Goal: Information Seeking & Learning: Learn about a topic

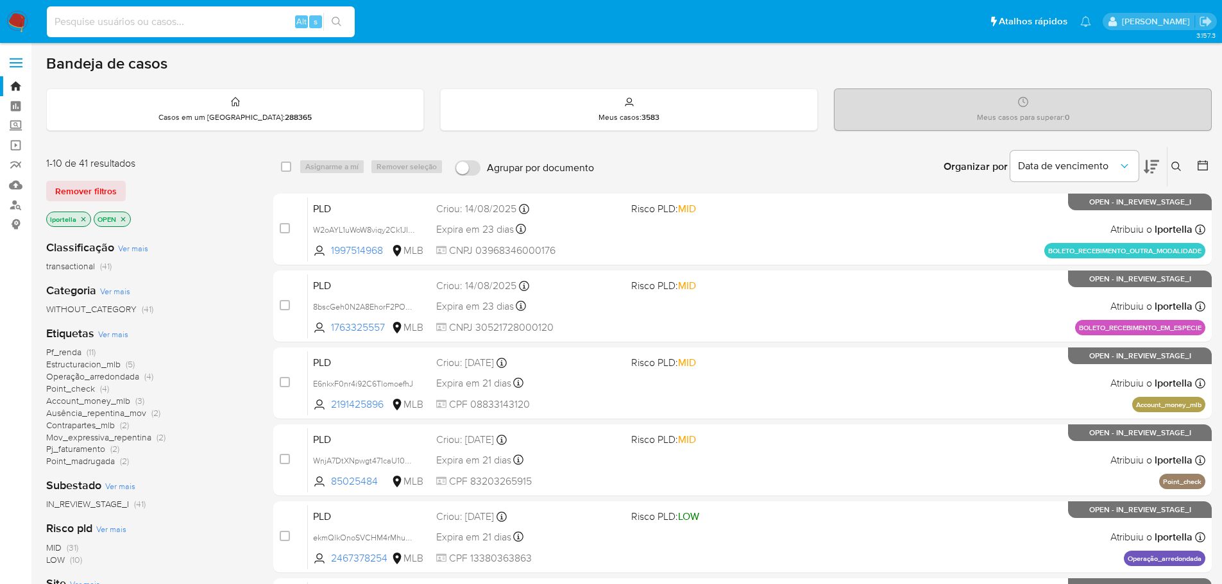
click at [257, 20] on input at bounding box center [201, 21] width 308 height 17
paste input "oNL1JGqnzllorLfCJweh2glW"
type input "oNL1JGqnzllorLfCJweh2glW"
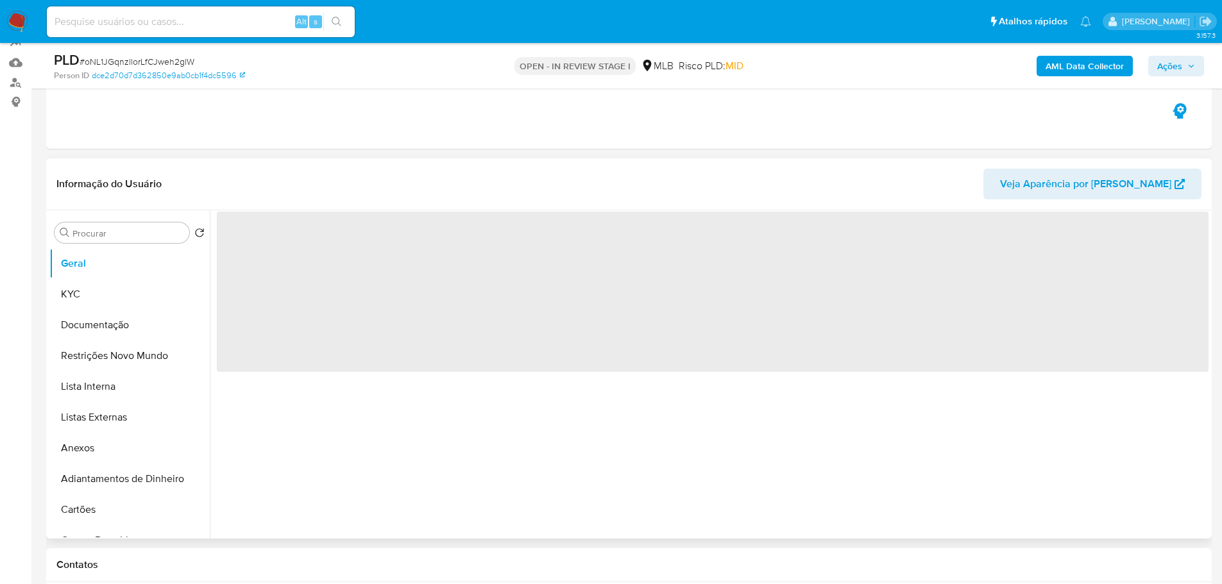
scroll to position [128, 0]
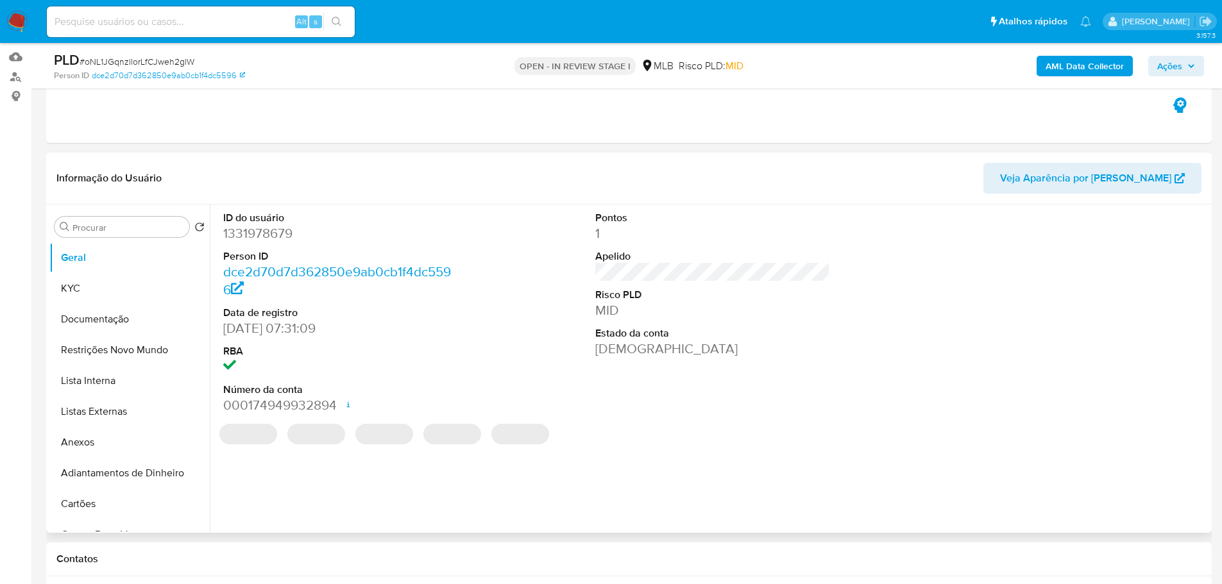
select select "10"
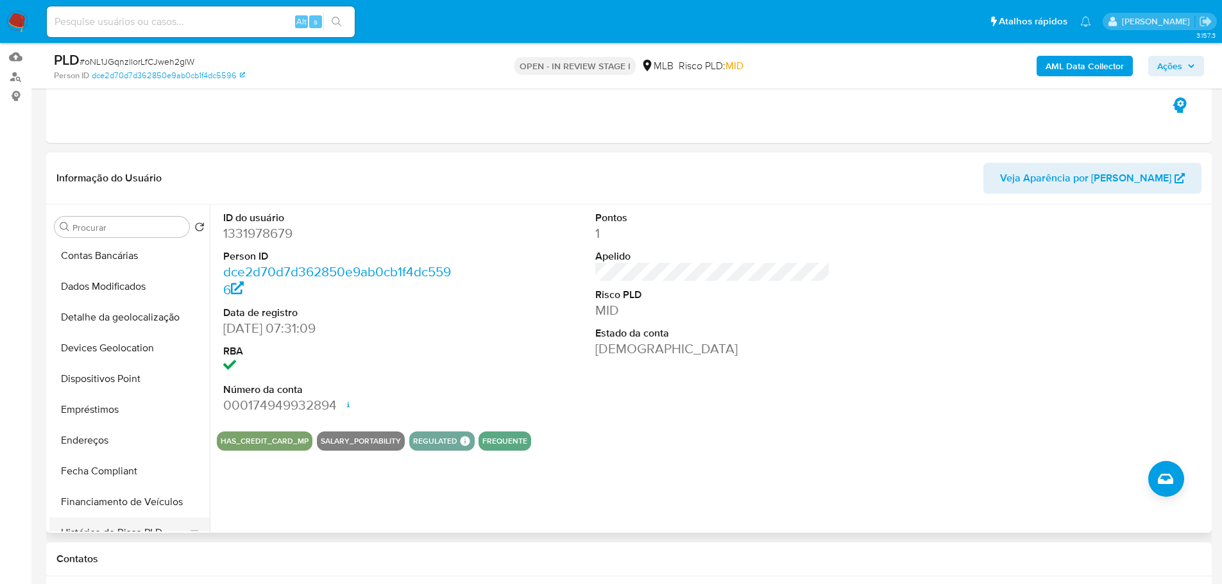
scroll to position [449, 0]
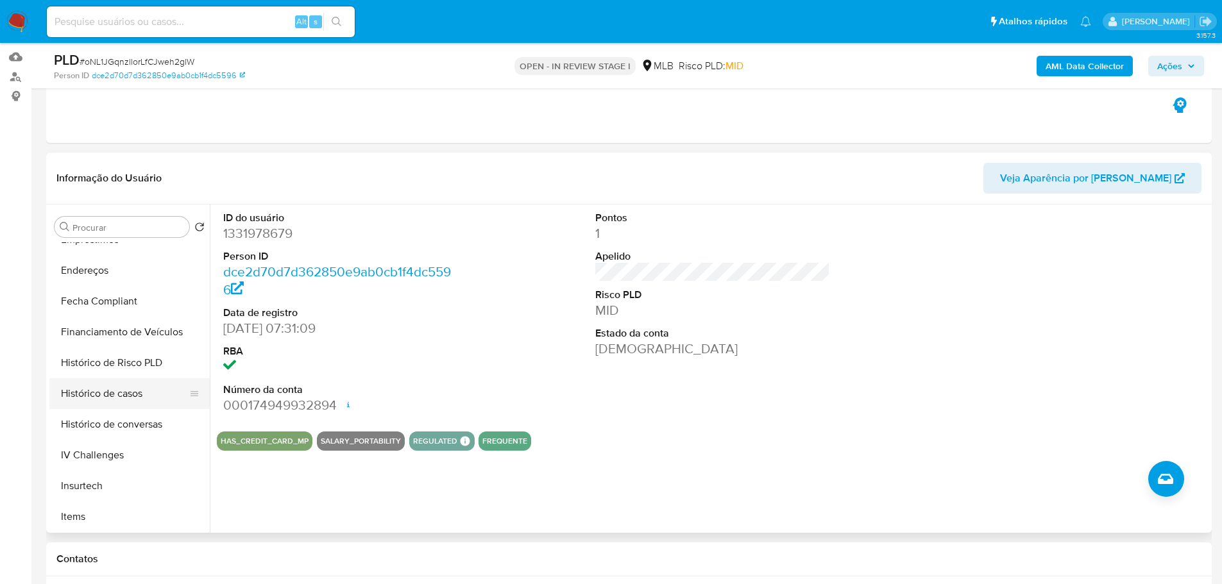
click at [144, 395] on button "Histórico de casos" at bounding box center [124, 393] width 150 height 31
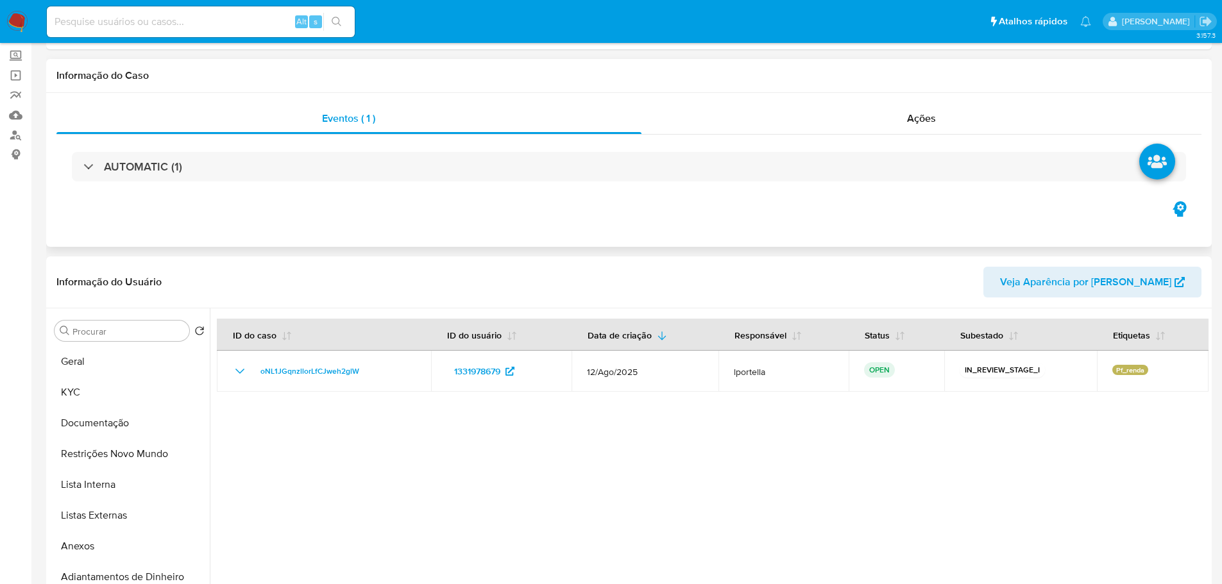
scroll to position [0, 0]
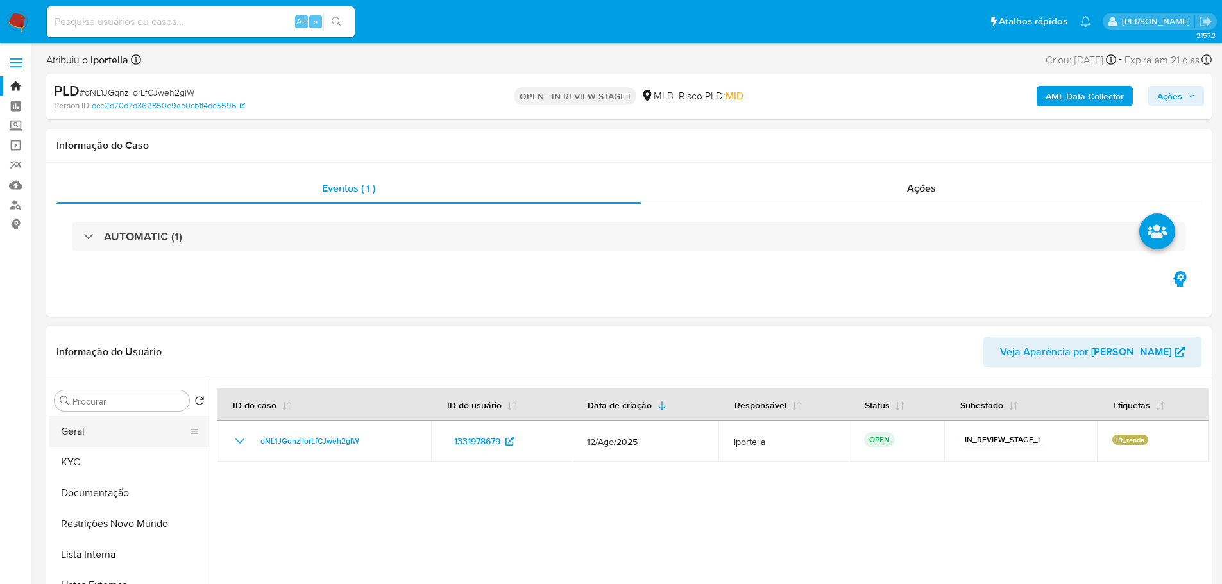
drag, startPoint x: 94, startPoint y: 434, endPoint x: 98, endPoint y: 424, distance: 11.2
click at [94, 434] on button "Geral" at bounding box center [124, 431] width 150 height 31
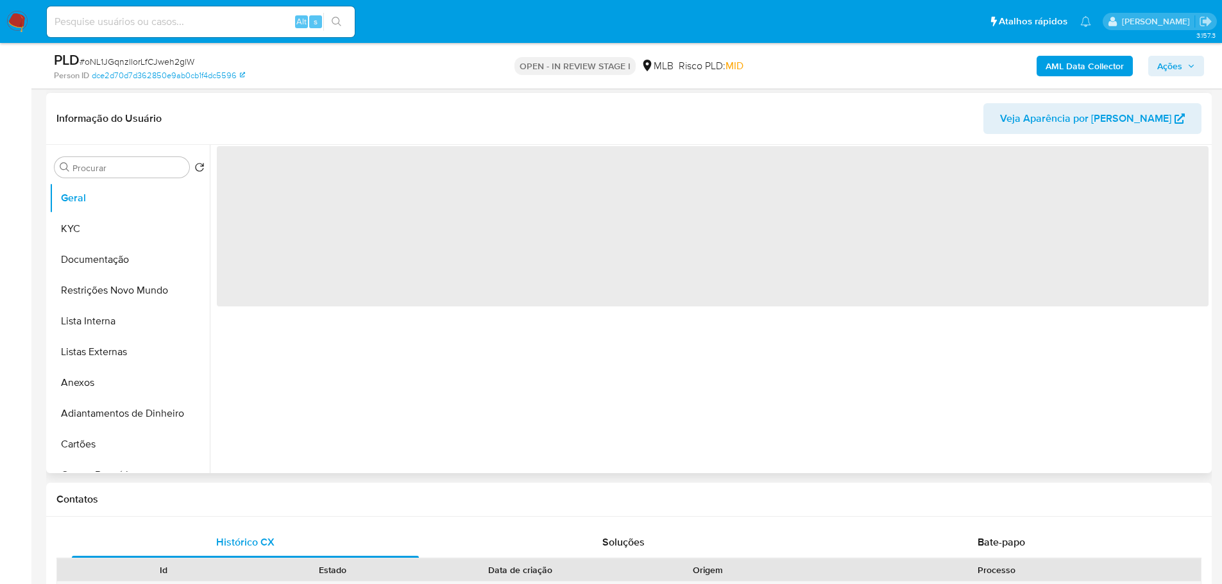
scroll to position [192, 0]
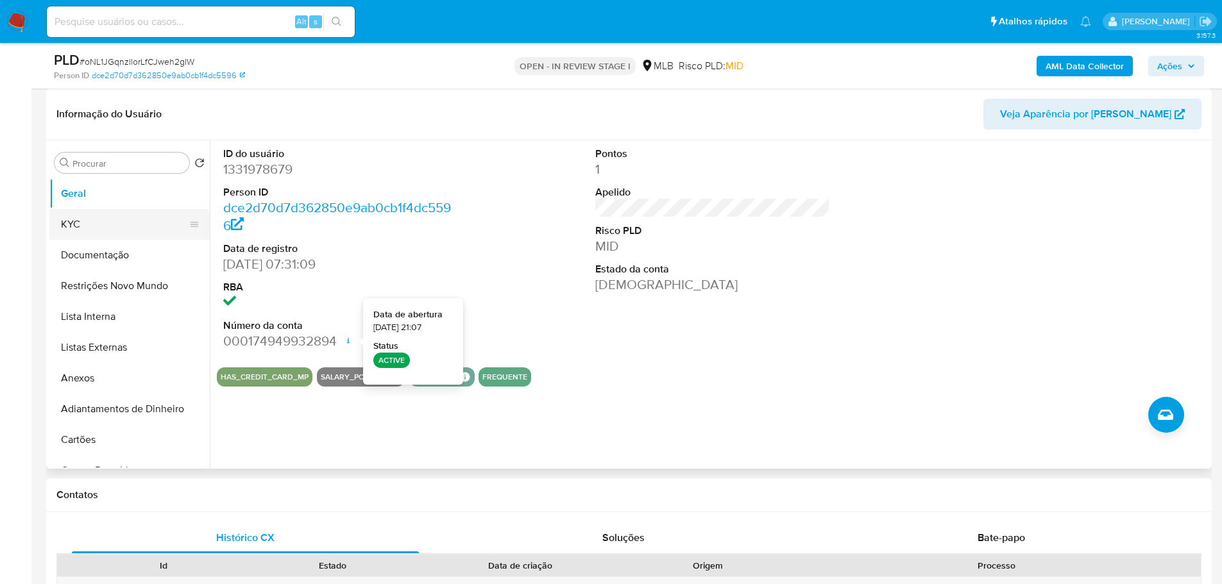
click at [117, 221] on button "KYC" at bounding box center [124, 224] width 150 height 31
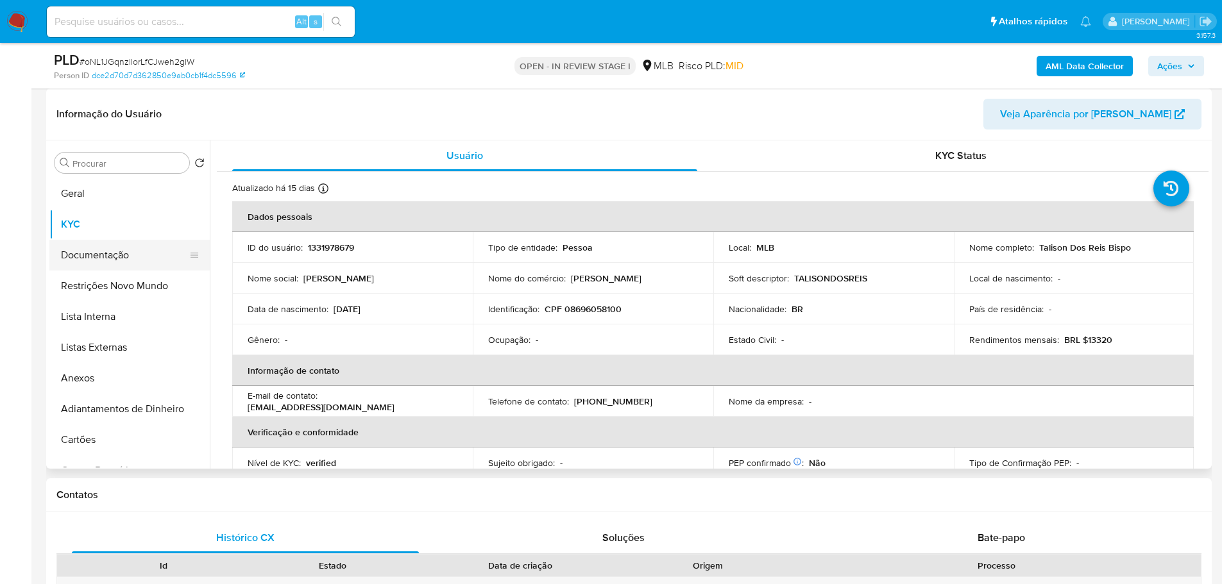
click at [153, 251] on button "Documentação" at bounding box center [124, 255] width 150 height 31
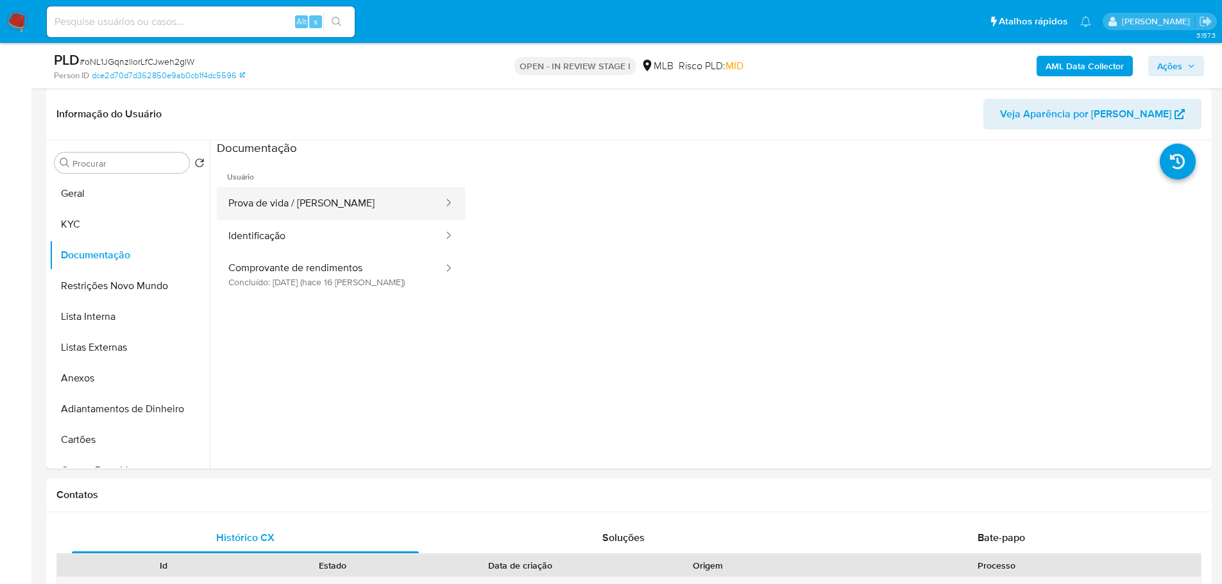
click at [297, 214] on button "Prova de vida / [PERSON_NAME]" at bounding box center [331, 203] width 228 height 33
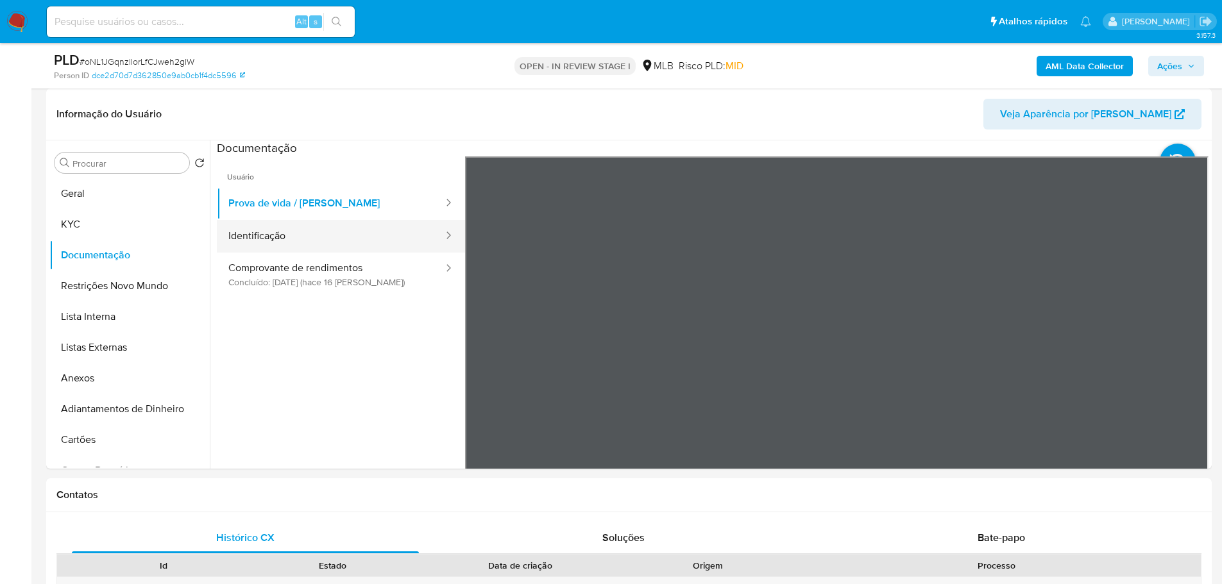
click at [395, 232] on button "Identificação" at bounding box center [331, 236] width 228 height 33
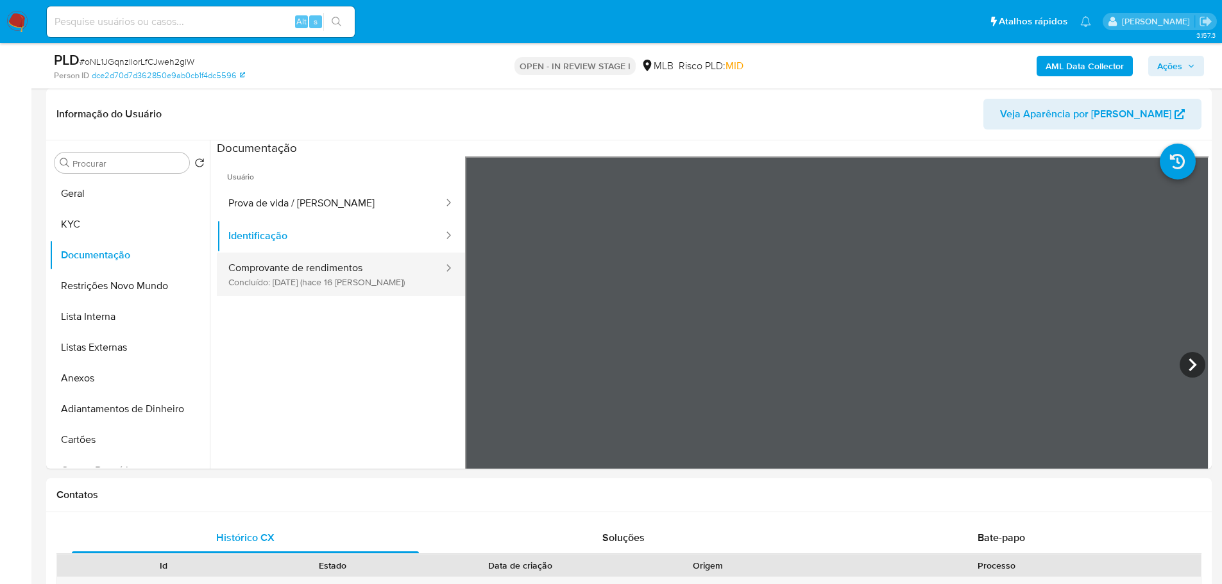
click at [307, 256] on button "Comprovante de rendimentos Concluído: 20/08/2025 (hace 16 días)" at bounding box center [331, 275] width 228 height 44
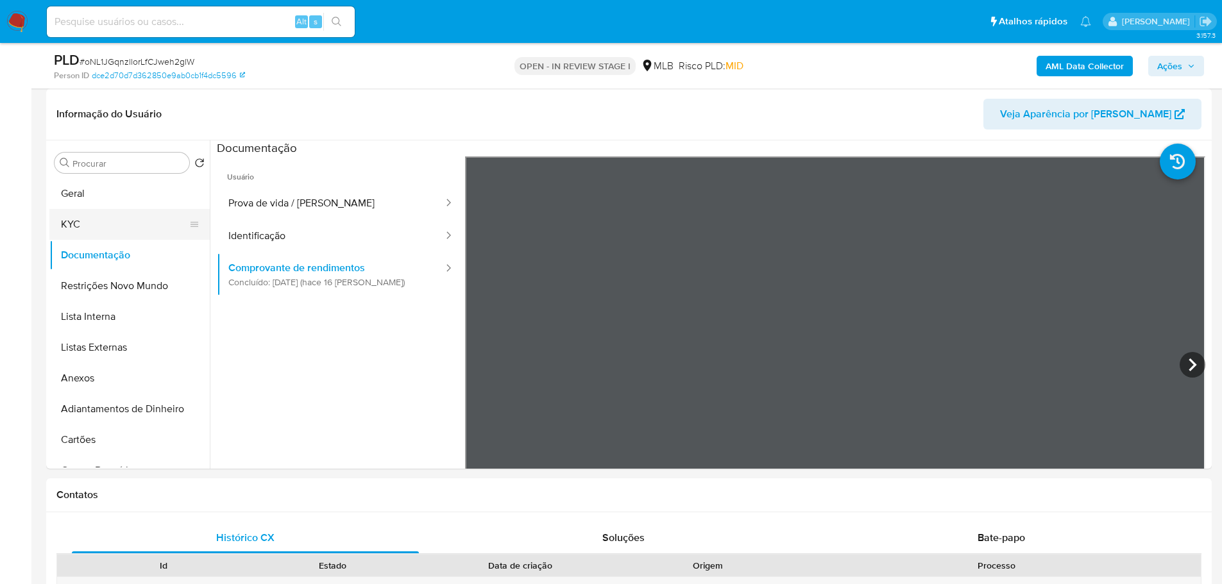
click at [98, 228] on button "KYC" at bounding box center [124, 224] width 150 height 31
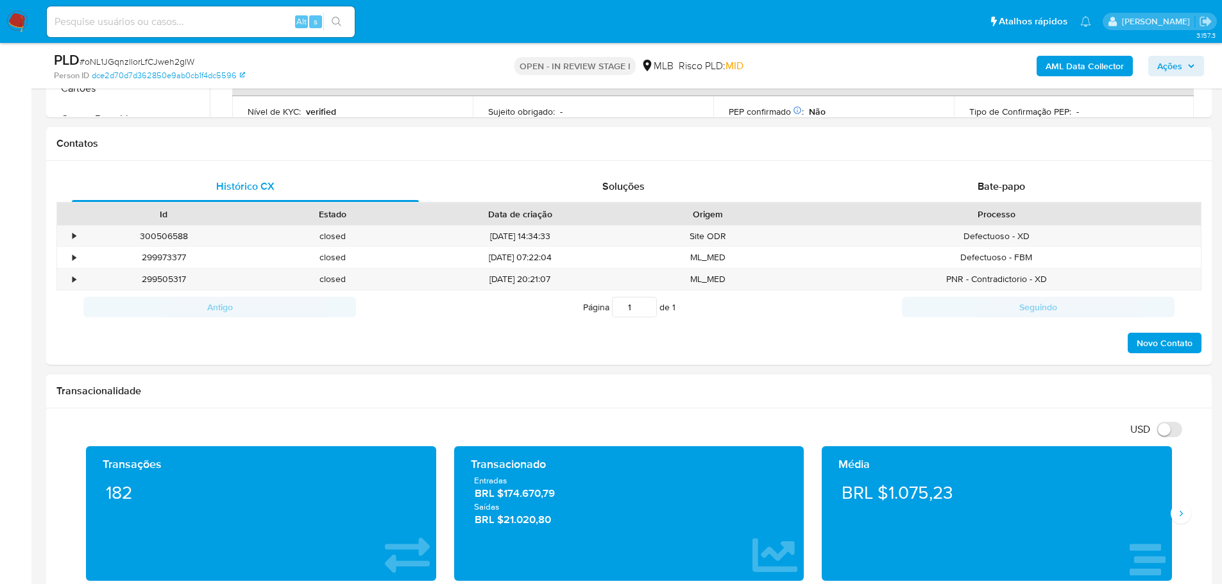
scroll to position [706, 0]
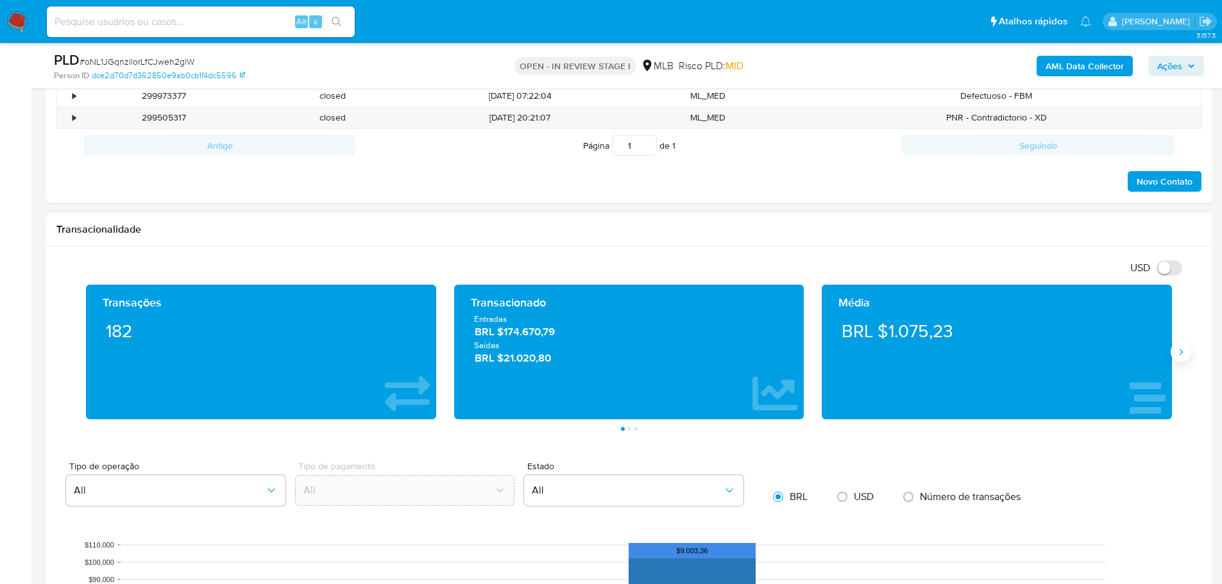
click at [1181, 347] on icon "Siguiente" at bounding box center [1181, 352] width 10 height 10
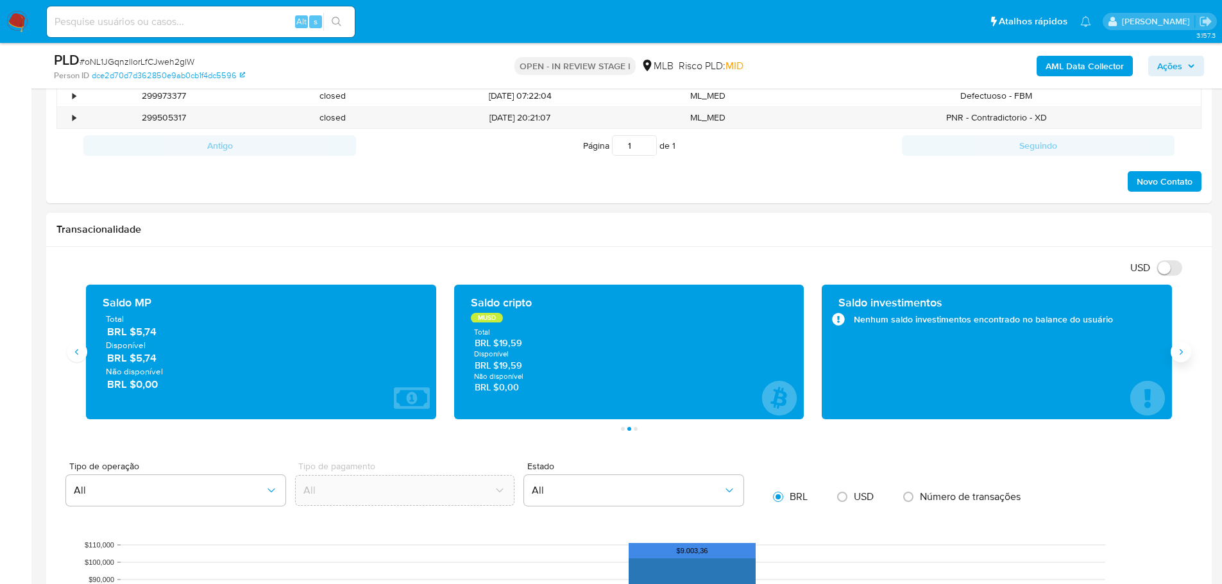
click at [1181, 347] on icon "Siguiente" at bounding box center [1181, 352] width 10 height 10
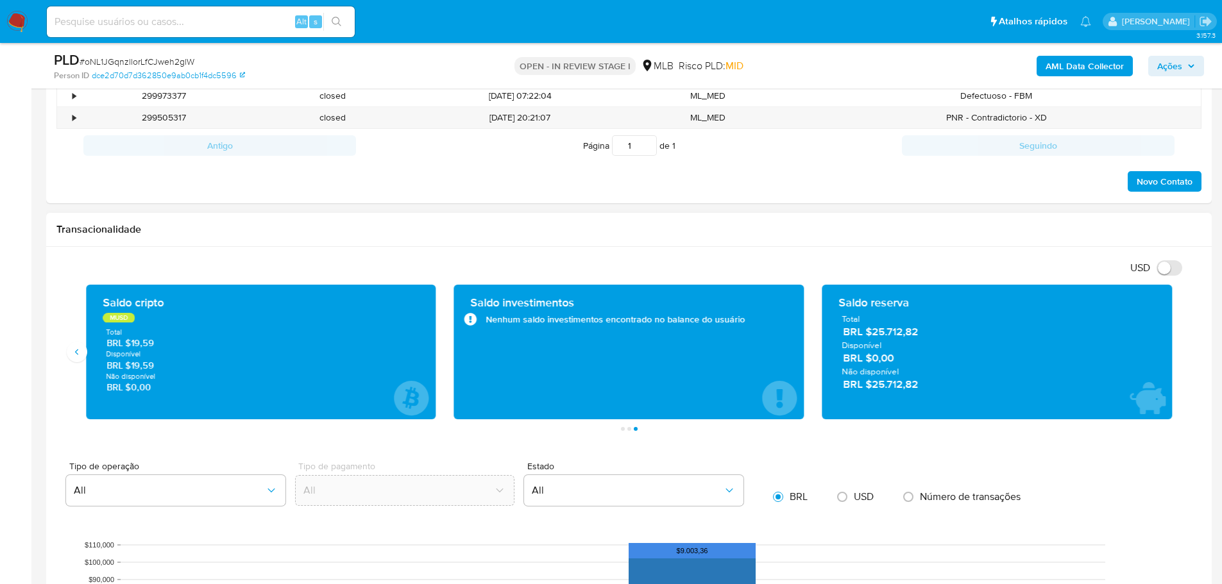
click at [819, 469] on div "Tipo de operação All Tipo de pagamento All Estado All BRL USD Número de transaç…" at bounding box center [628, 486] width 1145 height 49
click at [80, 350] on icon "Anterior" at bounding box center [77, 352] width 10 height 10
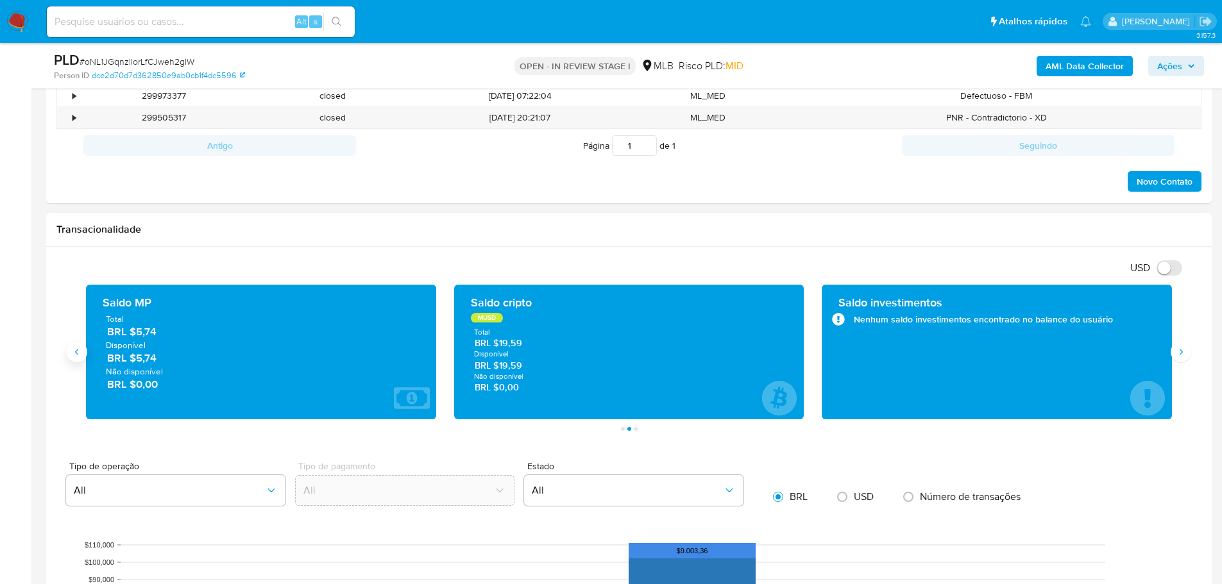
click at [83, 352] on button "Anterior" at bounding box center [77, 352] width 21 height 21
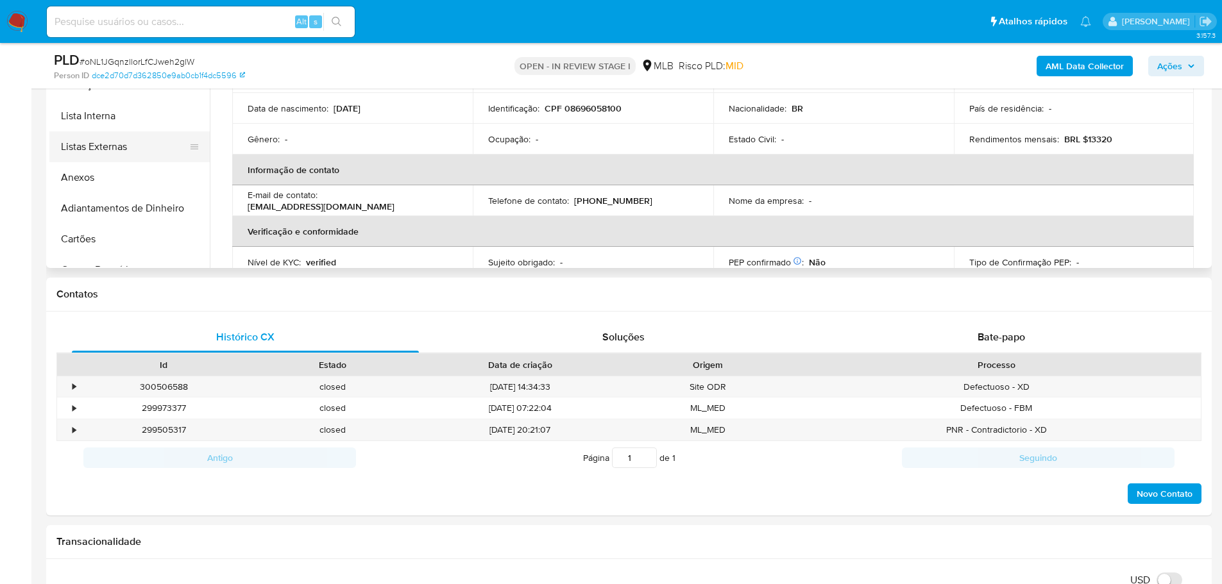
scroll to position [192, 0]
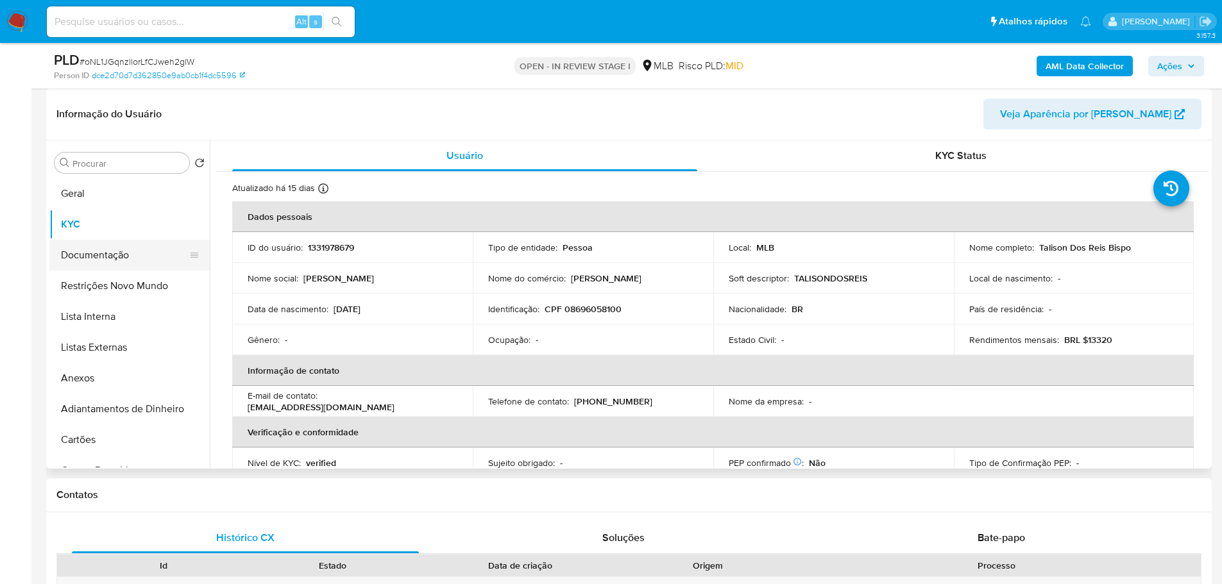
click at [126, 260] on button "Documentação" at bounding box center [124, 255] width 150 height 31
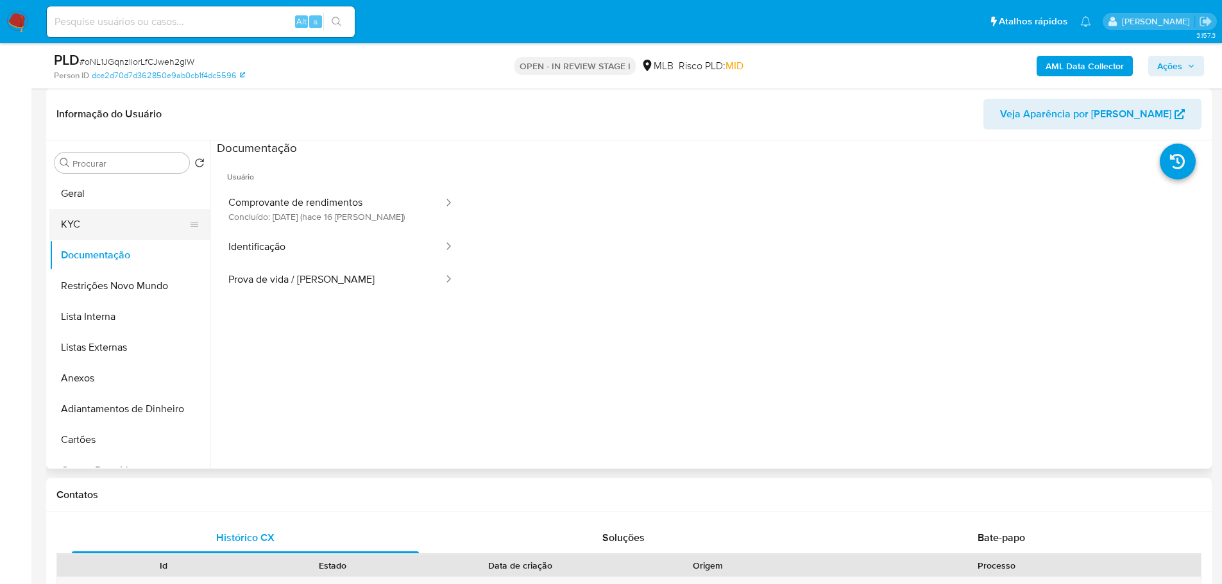
click at [144, 214] on button "KYC" at bounding box center [124, 224] width 150 height 31
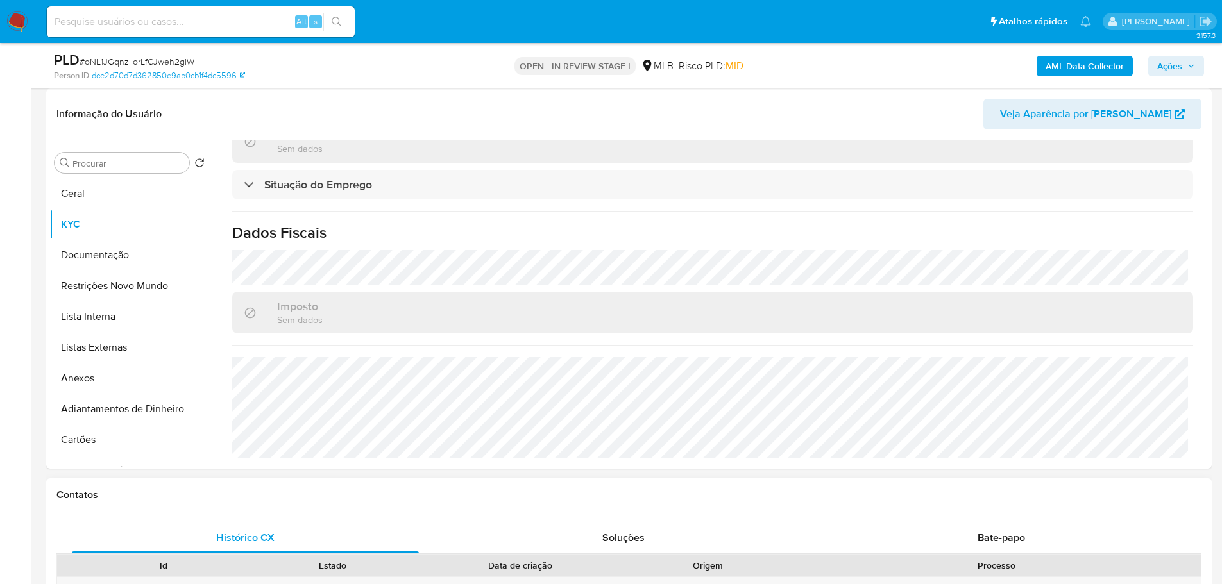
scroll to position [546, 0]
click at [99, 204] on button "Geral" at bounding box center [124, 193] width 150 height 31
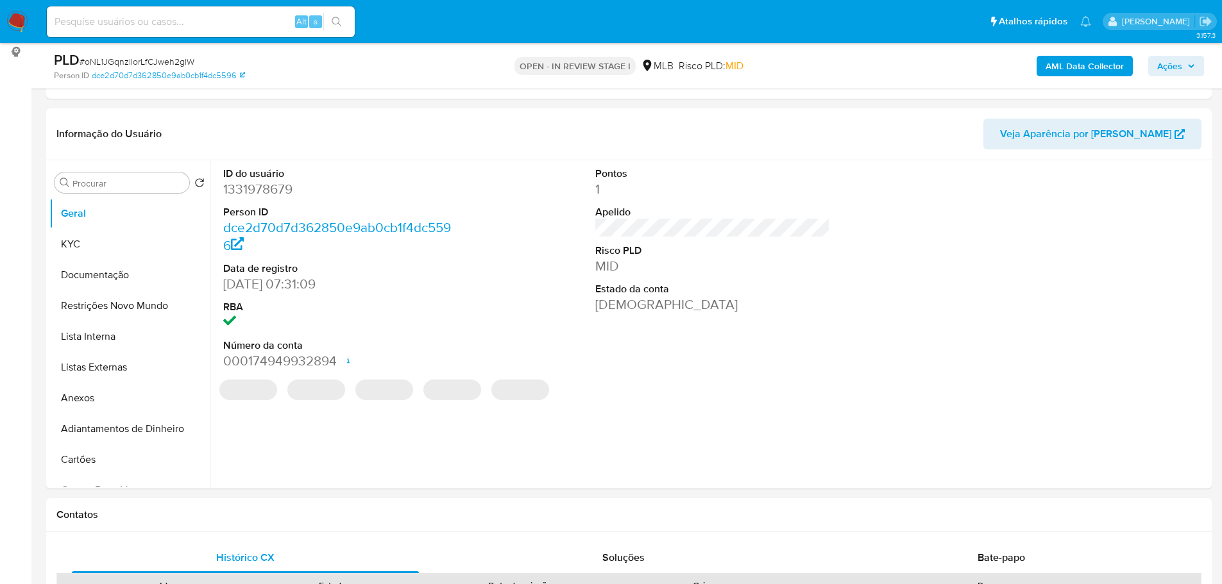
scroll to position [164, 0]
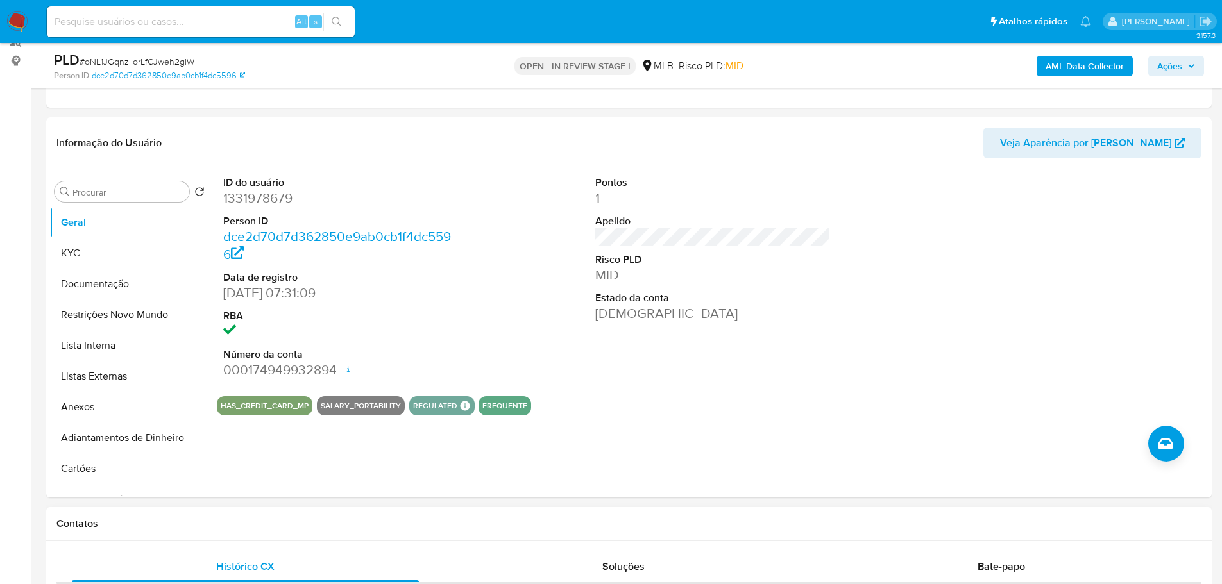
click at [332, 510] on div "Contatos" at bounding box center [629, 524] width 1166 height 34
click at [120, 260] on button "KYC" at bounding box center [124, 253] width 150 height 31
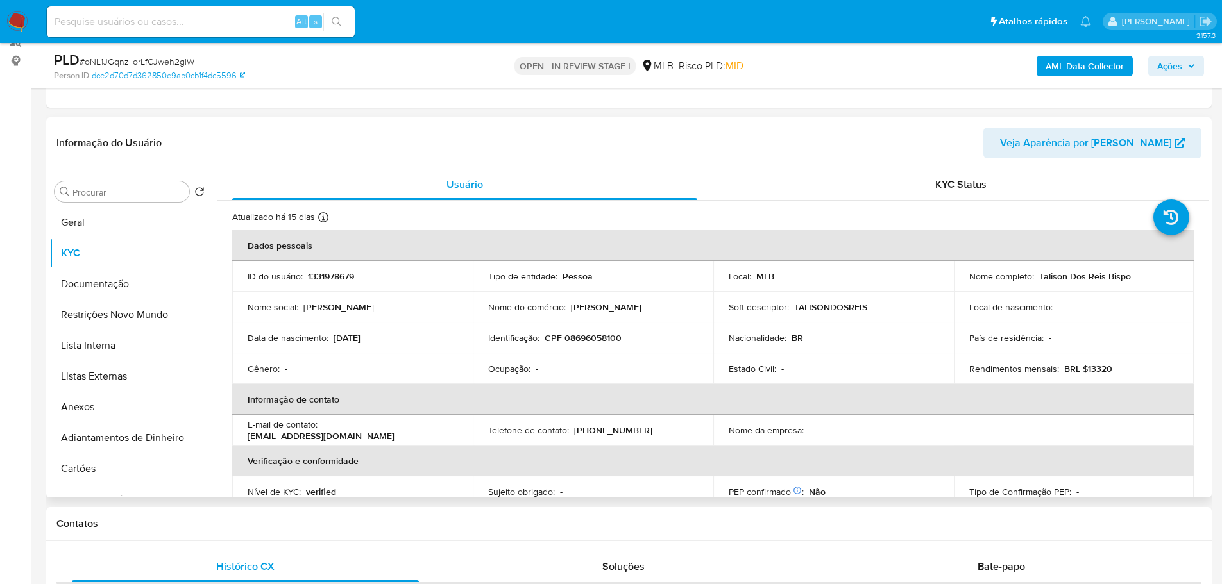
drag, startPoint x: 246, startPoint y: 518, endPoint x: 209, endPoint y: 474, distance: 57.3
click at [246, 518] on h1 "Contatos" at bounding box center [628, 524] width 1145 height 13
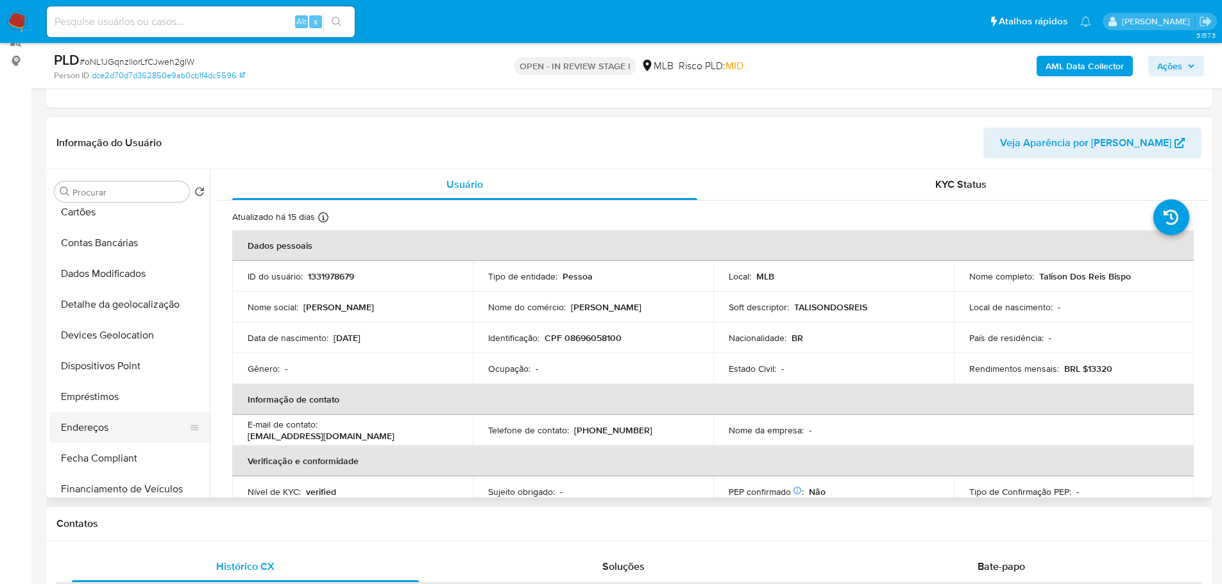
click at [105, 423] on button "Endereços" at bounding box center [124, 427] width 150 height 31
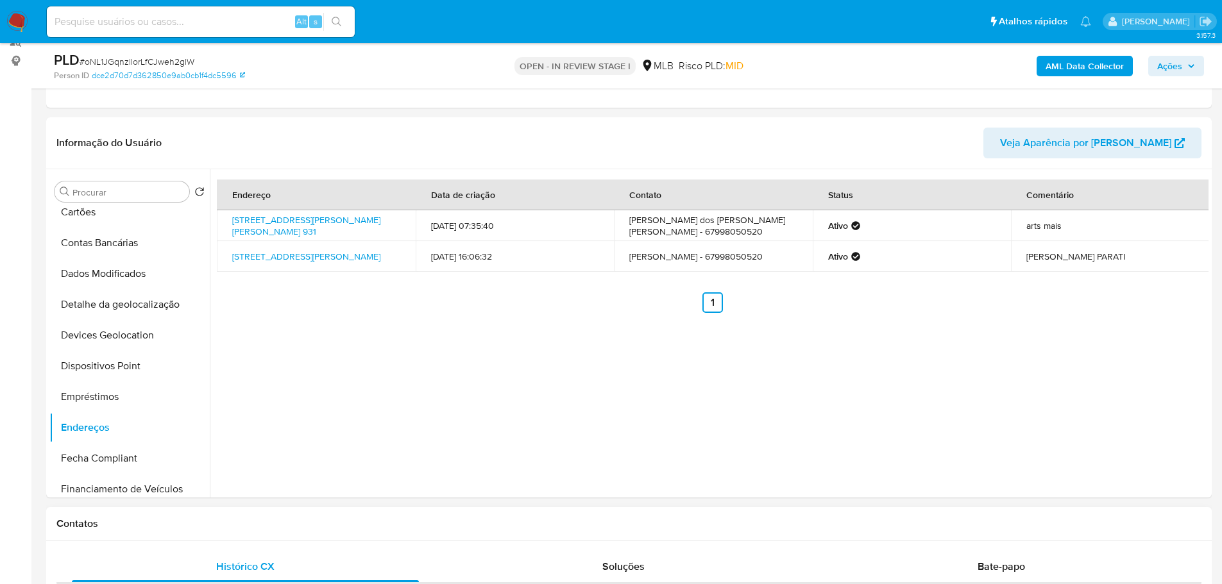
click at [272, 516] on div "Contatos" at bounding box center [629, 524] width 1166 height 34
click at [139, 314] on button "Detalhe da geolocalização" at bounding box center [124, 304] width 150 height 31
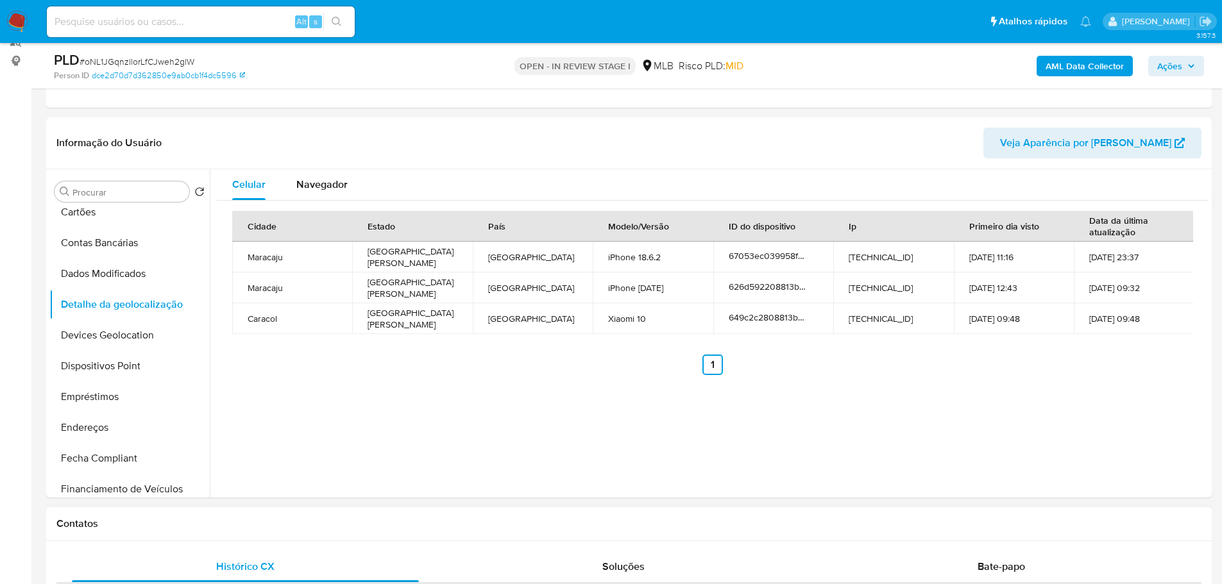
click at [258, 532] on div "Contatos" at bounding box center [629, 524] width 1166 height 34
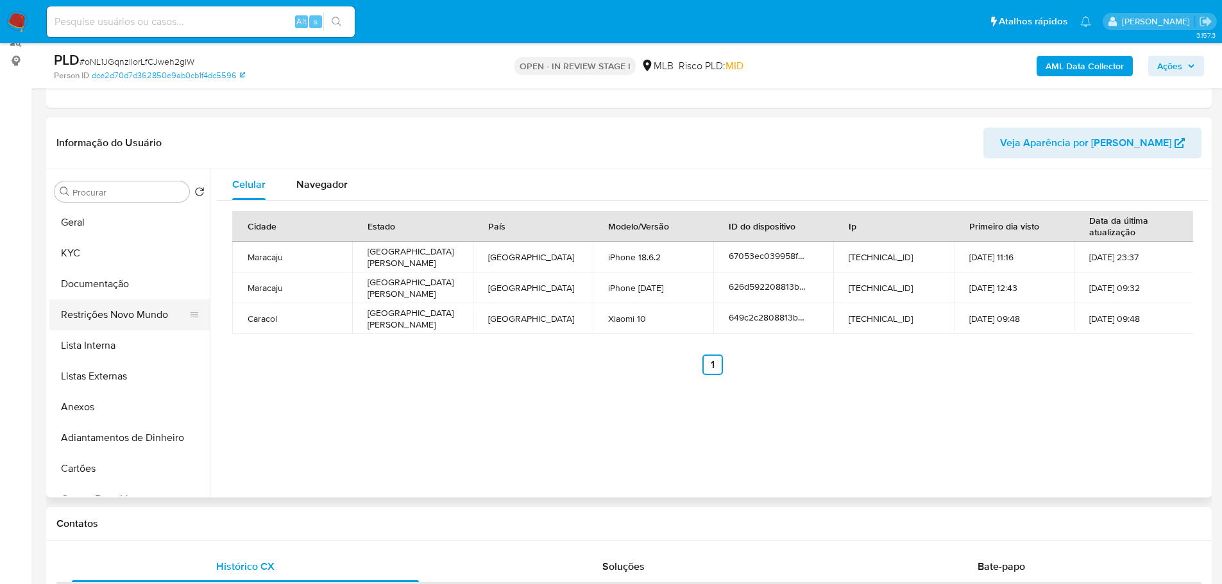
click at [105, 319] on button "Restrições Novo Mundo" at bounding box center [124, 315] width 150 height 31
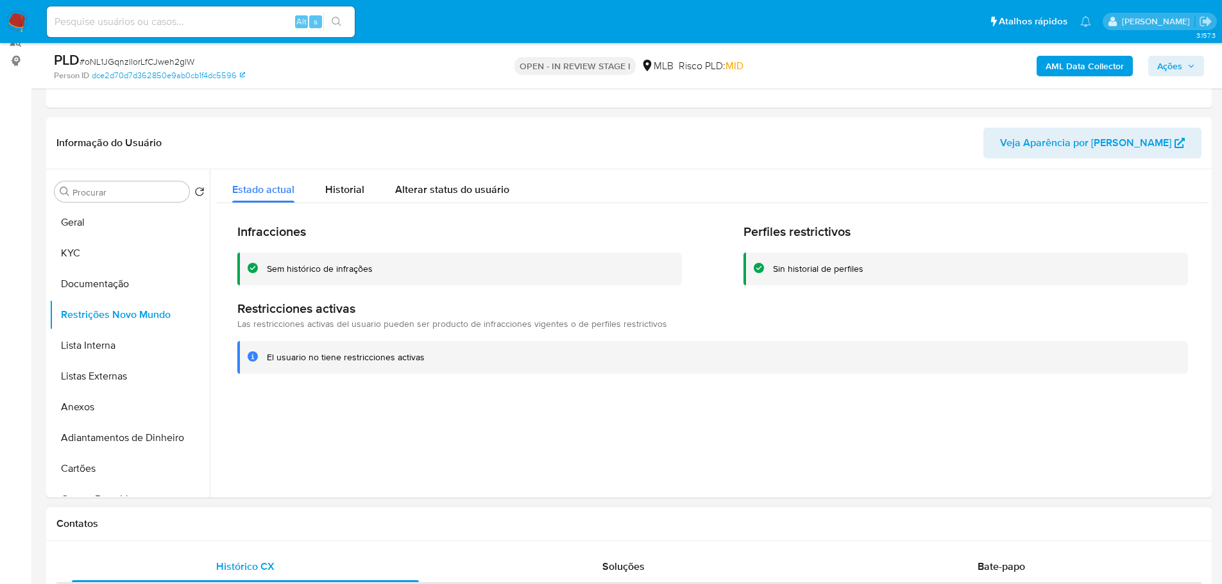
click at [245, 536] on div "Contatos" at bounding box center [629, 524] width 1166 height 34
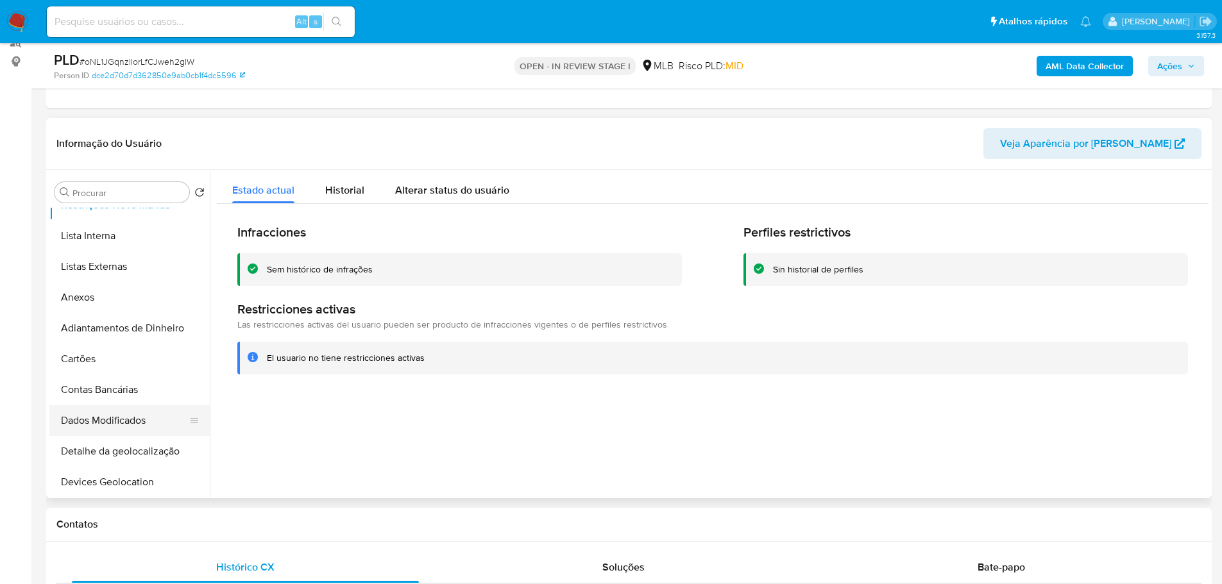
scroll to position [192, 0]
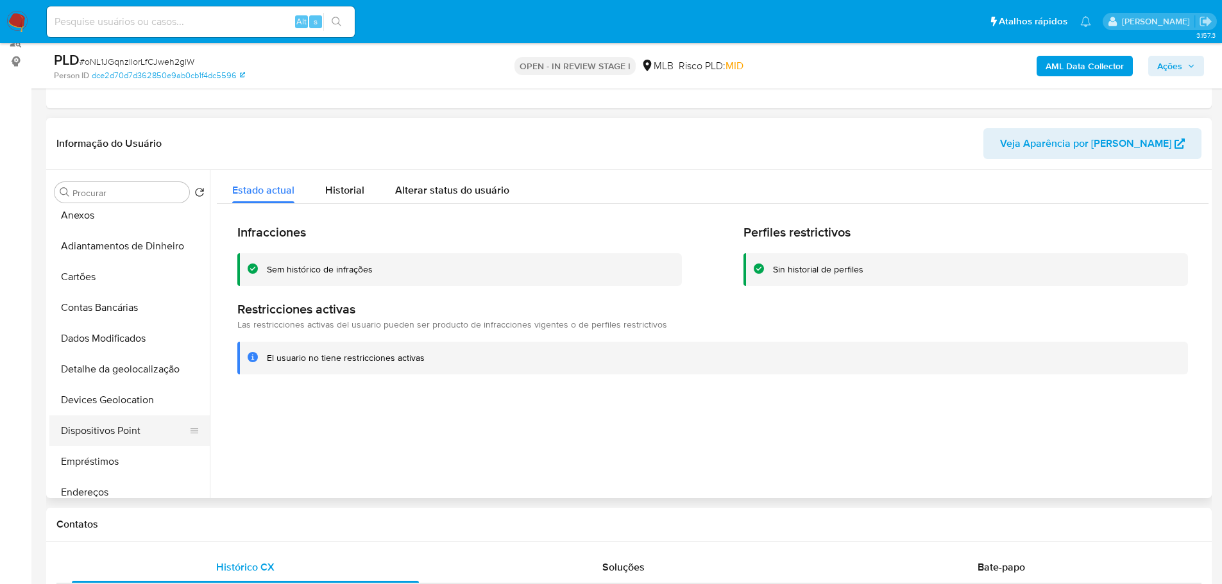
click at [131, 436] on button "Dispositivos Point" at bounding box center [124, 431] width 150 height 31
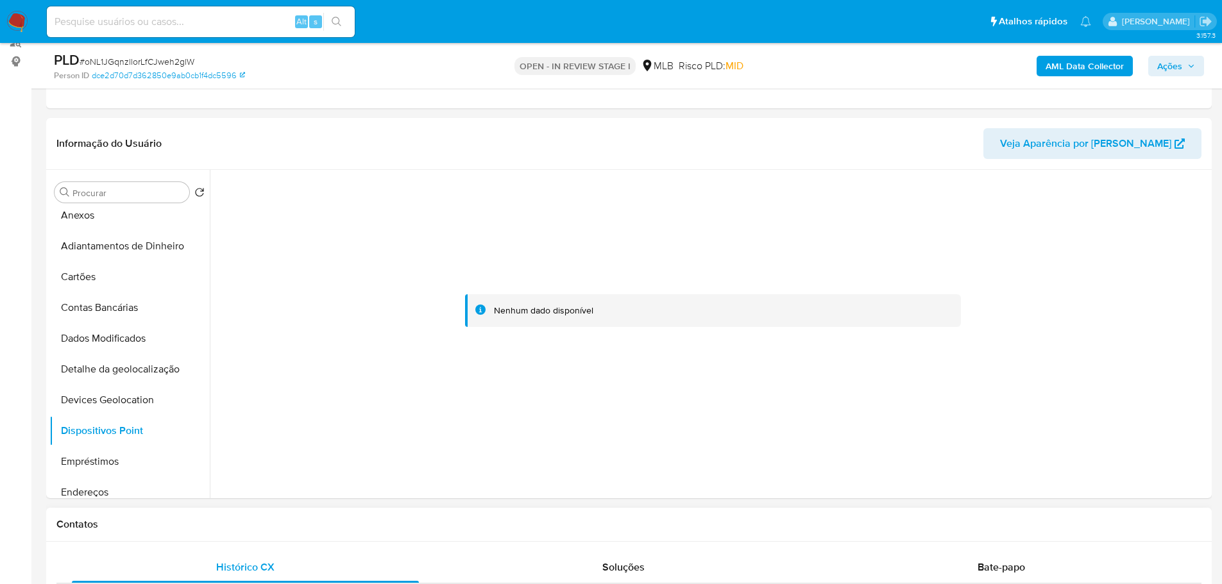
click at [512, 509] on div "Contatos" at bounding box center [629, 525] width 1166 height 34
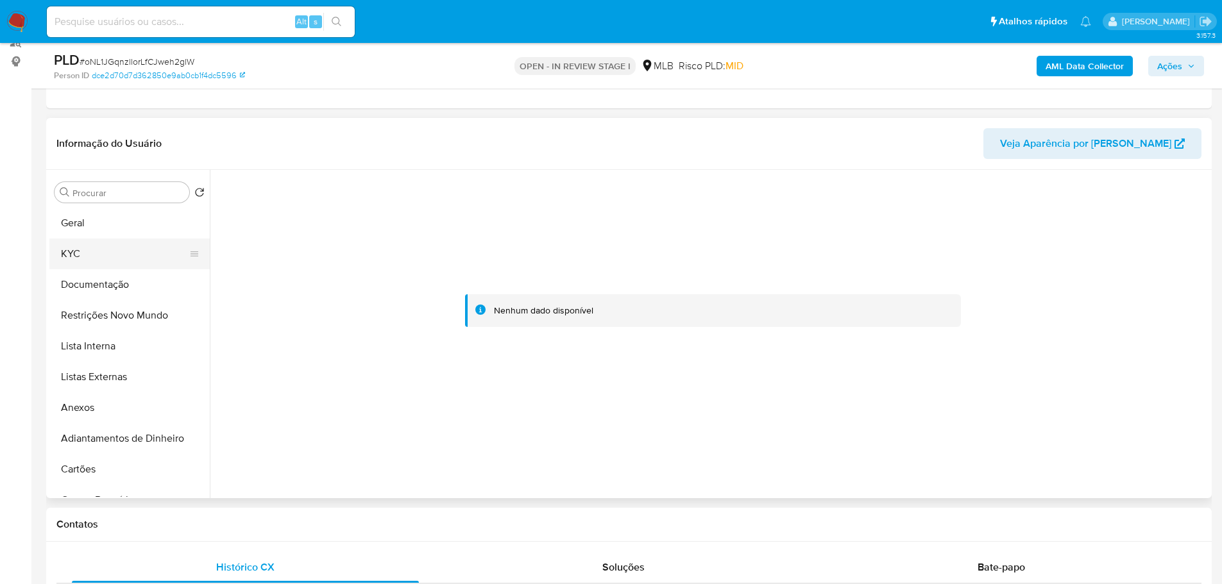
click at [85, 254] on button "KYC" at bounding box center [124, 254] width 150 height 31
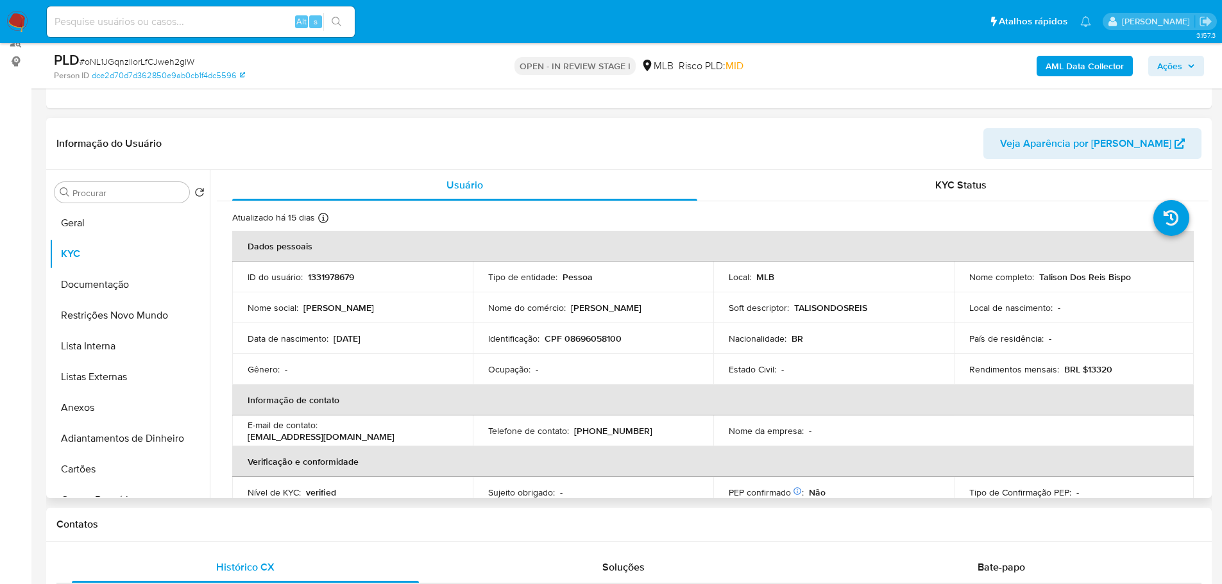
click at [593, 337] on p "CPF 08696058100" at bounding box center [583, 339] width 77 height 12
copy p "08696058100"
click at [154, 276] on button "Documentação" at bounding box center [124, 284] width 150 height 31
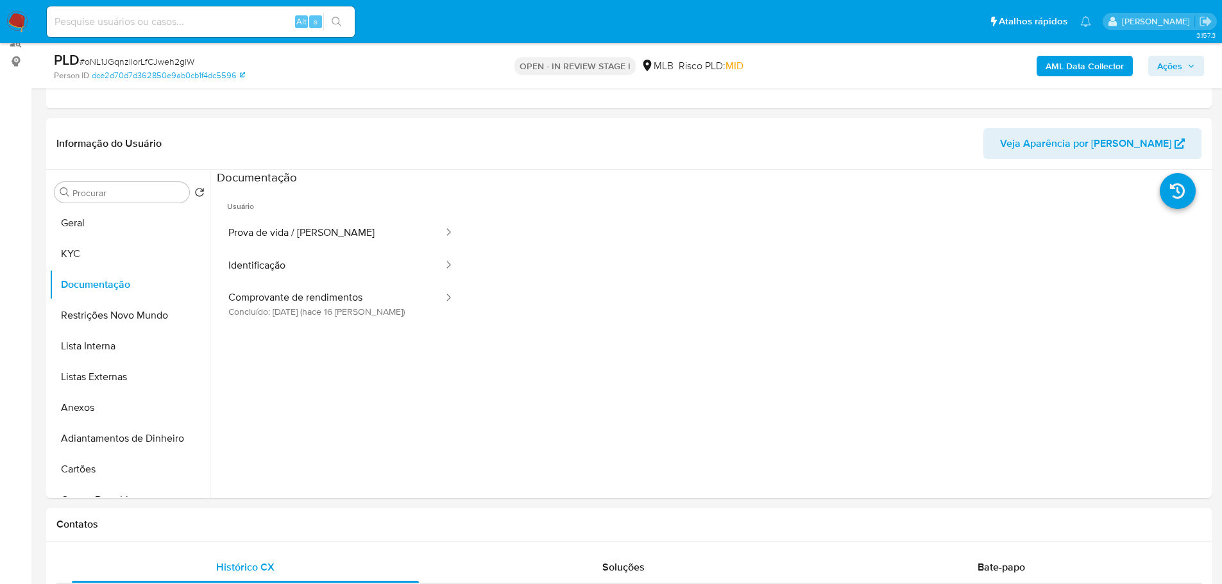
click at [275, 237] on button "Prova de vida / [PERSON_NAME]" at bounding box center [331, 233] width 228 height 33
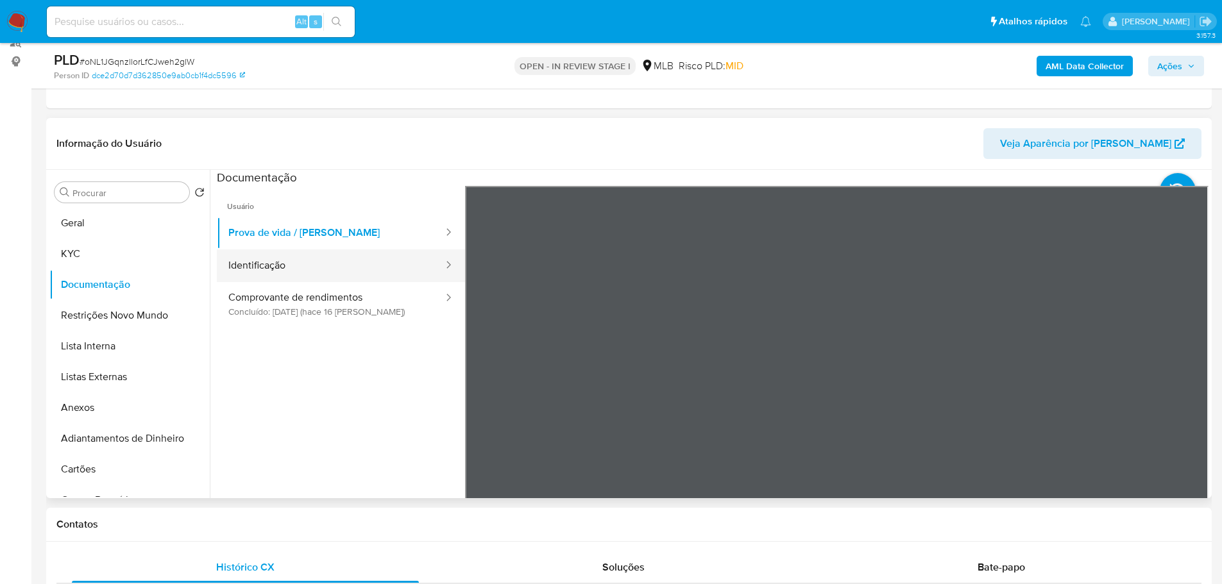
click at [293, 265] on button "Identificação" at bounding box center [331, 266] width 228 height 33
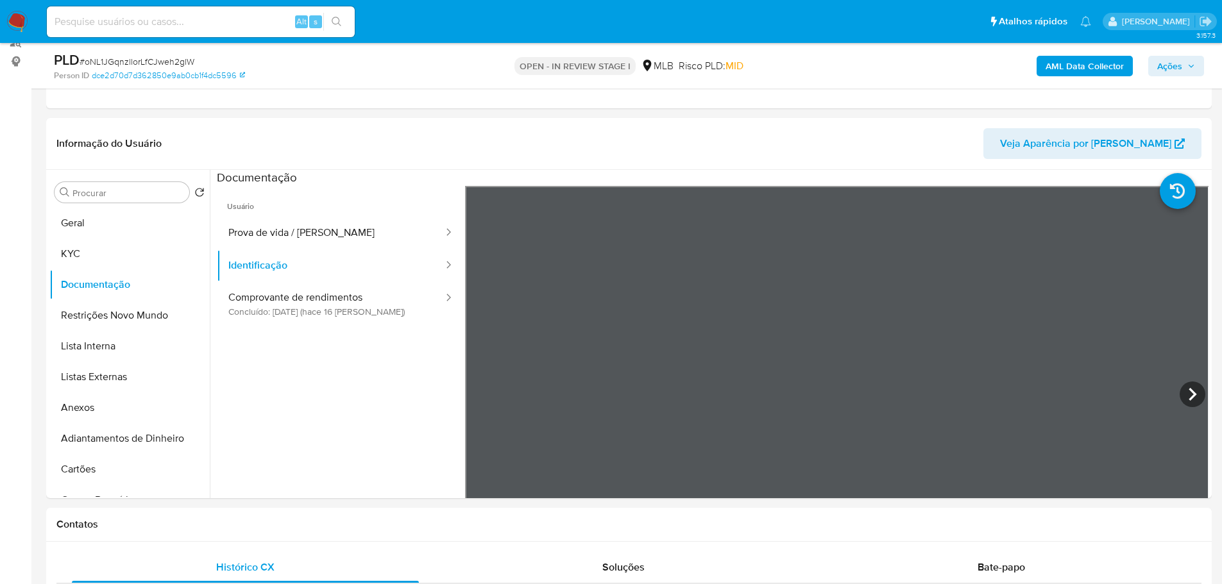
click at [1176, 59] on span "Ações" at bounding box center [1169, 66] width 25 height 21
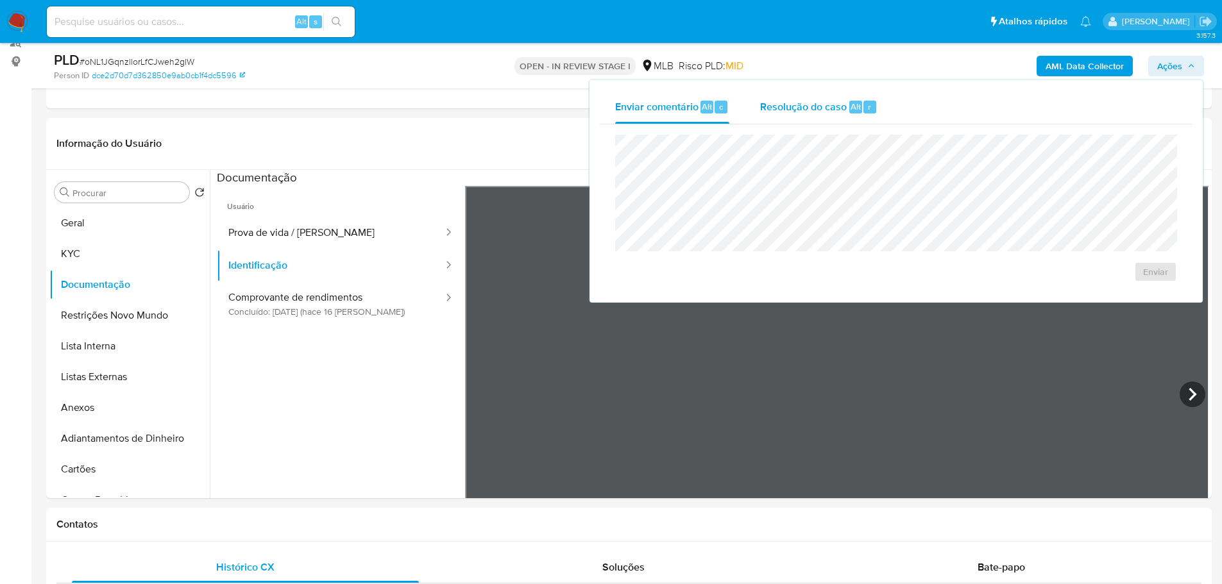
click at [800, 123] on div "Resolução do caso Alt r" at bounding box center [818, 106] width 117 height 33
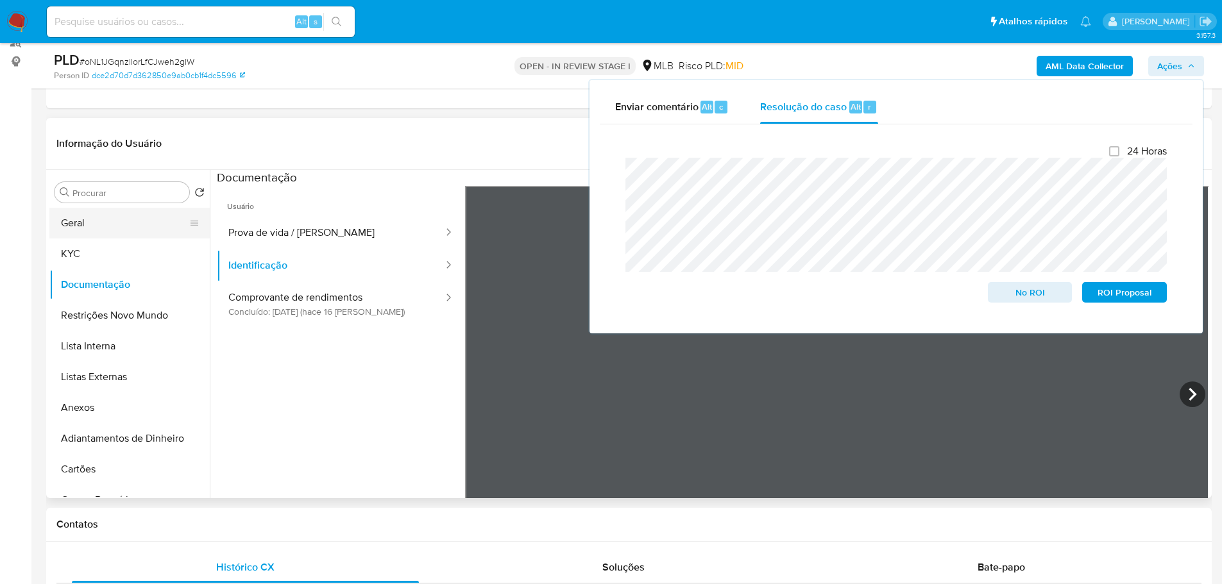
click at [140, 214] on button "Geral" at bounding box center [124, 223] width 150 height 31
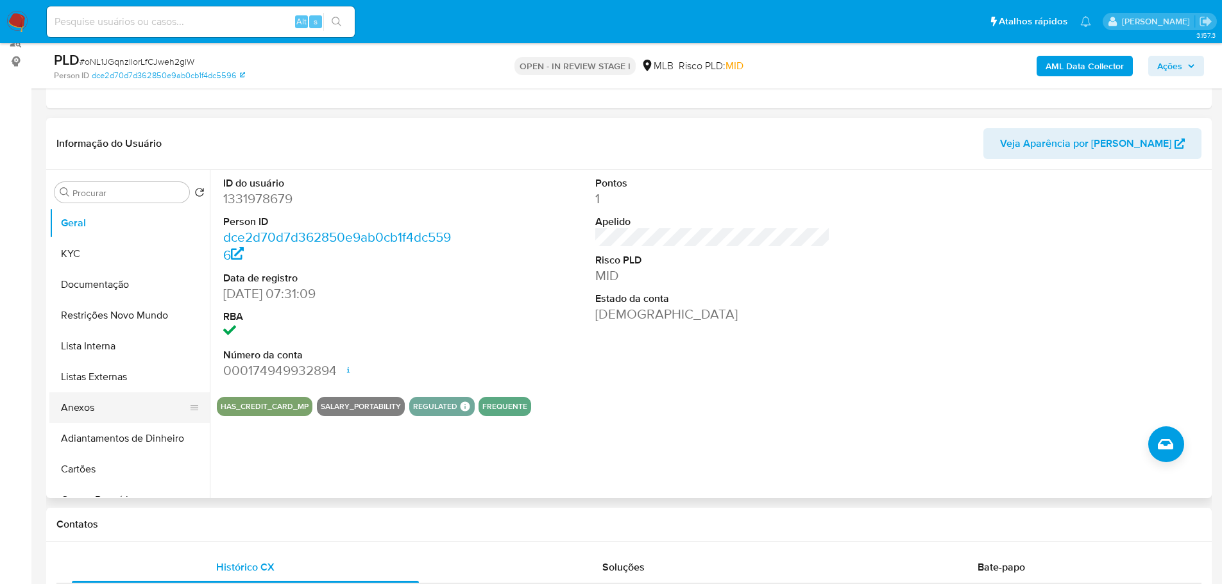
drag, startPoint x: 98, startPoint y: 402, endPoint x: 83, endPoint y: 405, distance: 15.2
click at [98, 402] on button "Anexos" at bounding box center [124, 408] width 150 height 31
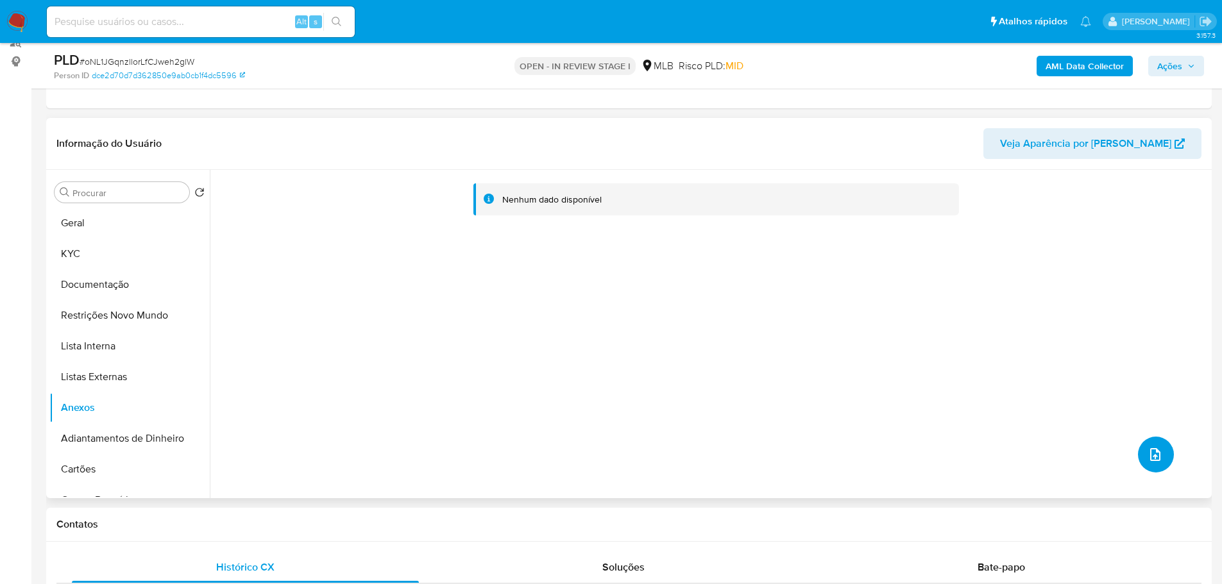
click at [1157, 457] on icon "upload-file" at bounding box center [1155, 454] width 15 height 15
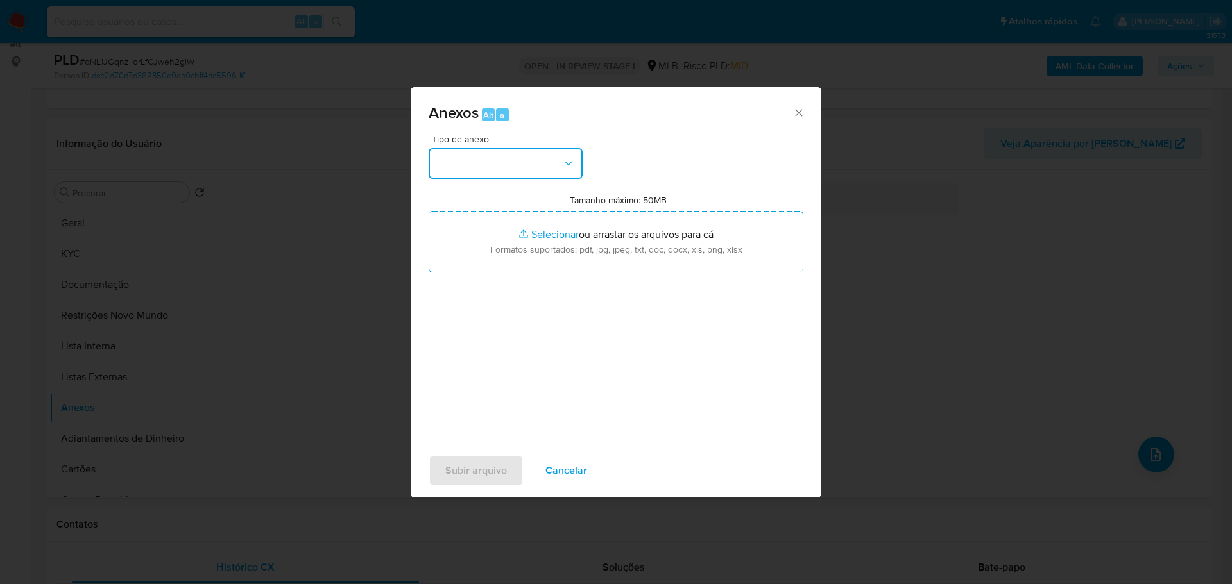
click at [559, 169] on button "button" at bounding box center [505, 163] width 154 height 31
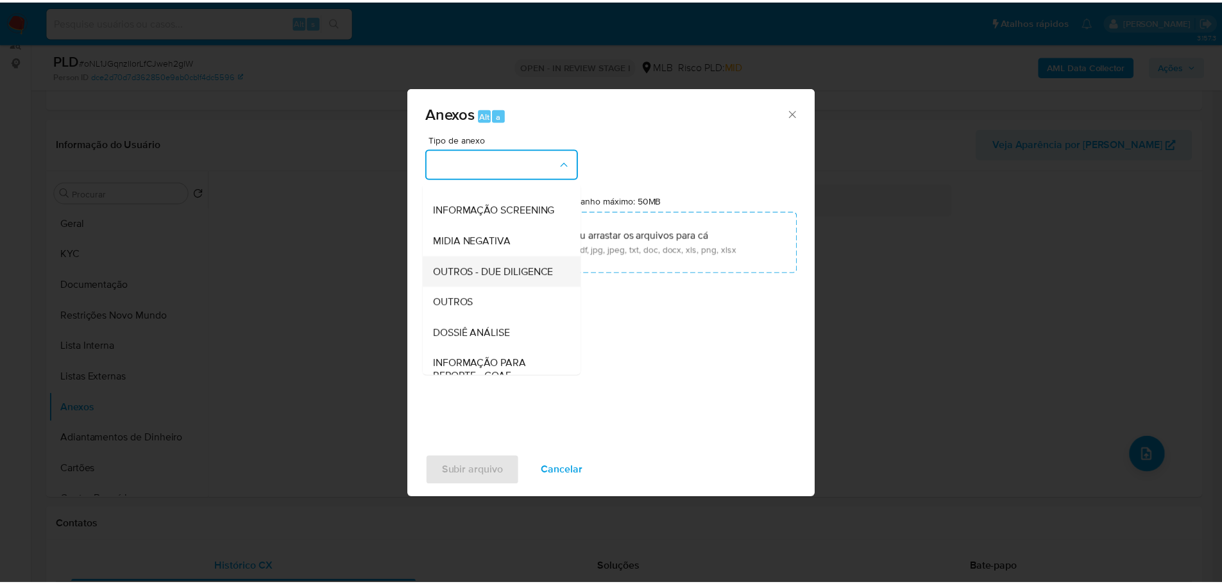
scroll to position [198, 0]
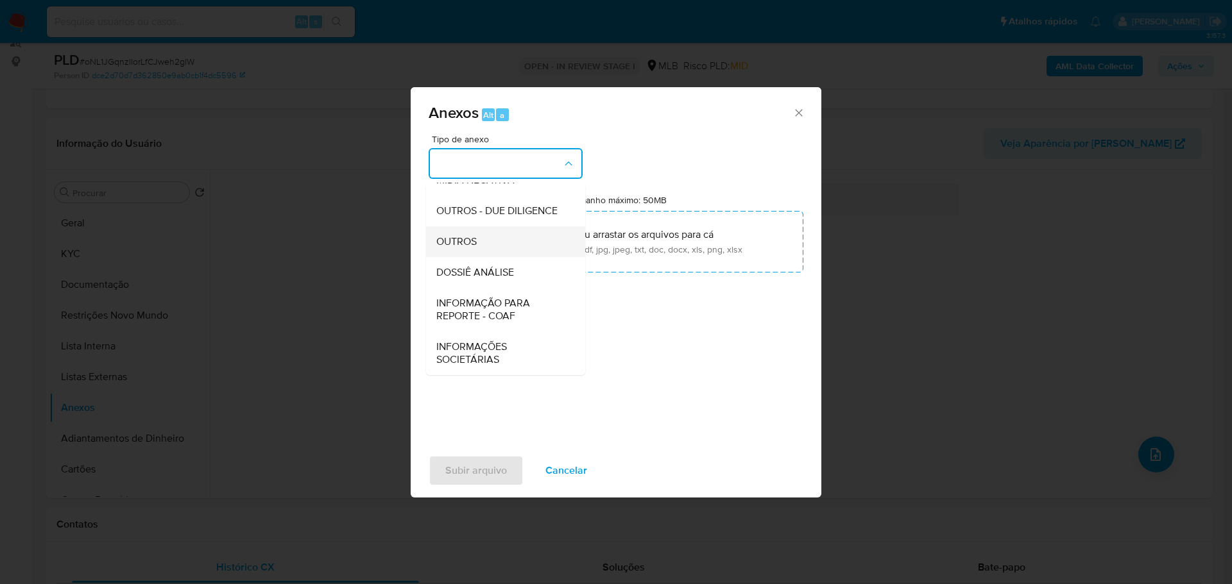
click at [488, 236] on div "OUTROS" at bounding box center [501, 241] width 131 height 31
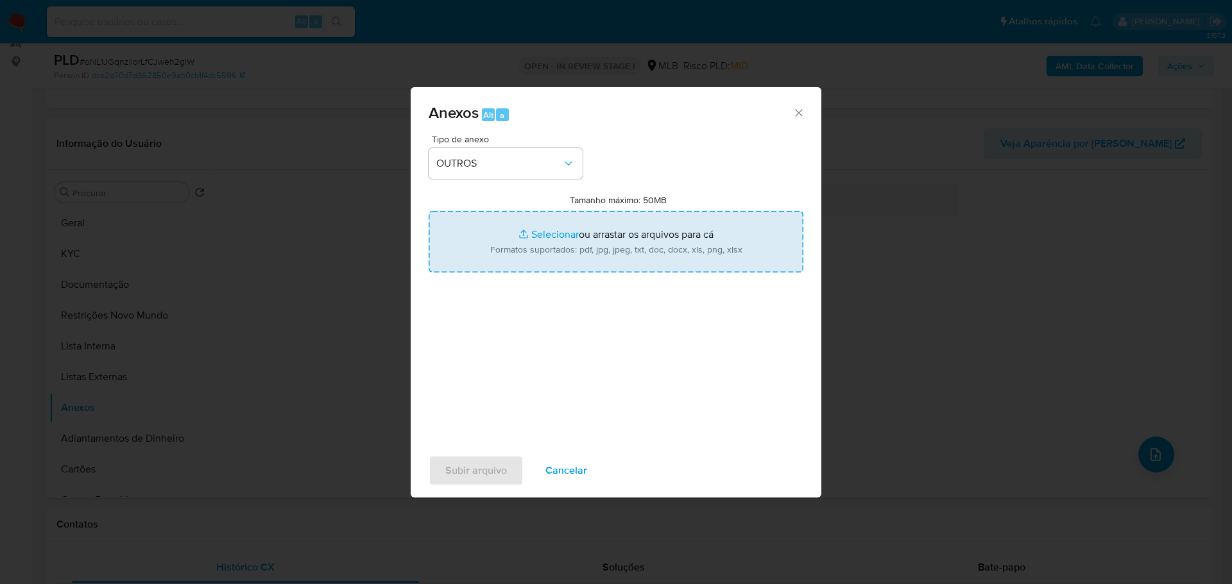
type input "C:\fakepath\SAR - XXX - CPF 08696058100 - TALISON DOS REIS BISPO.pdf"
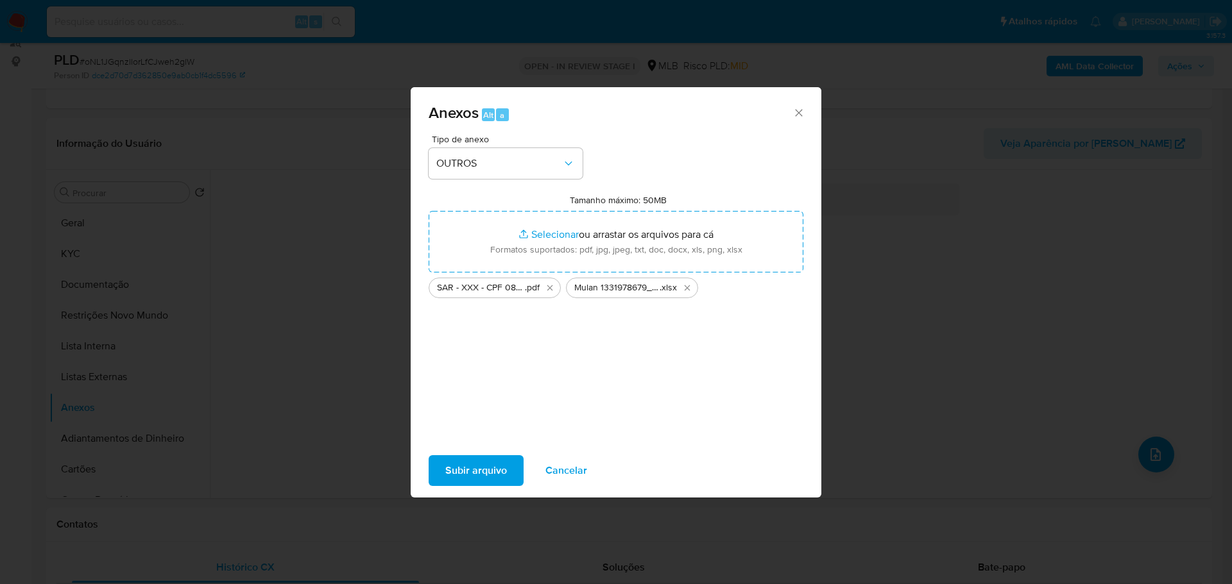
click at [486, 470] on span "Subir arquivo" at bounding box center [476, 471] width 62 height 28
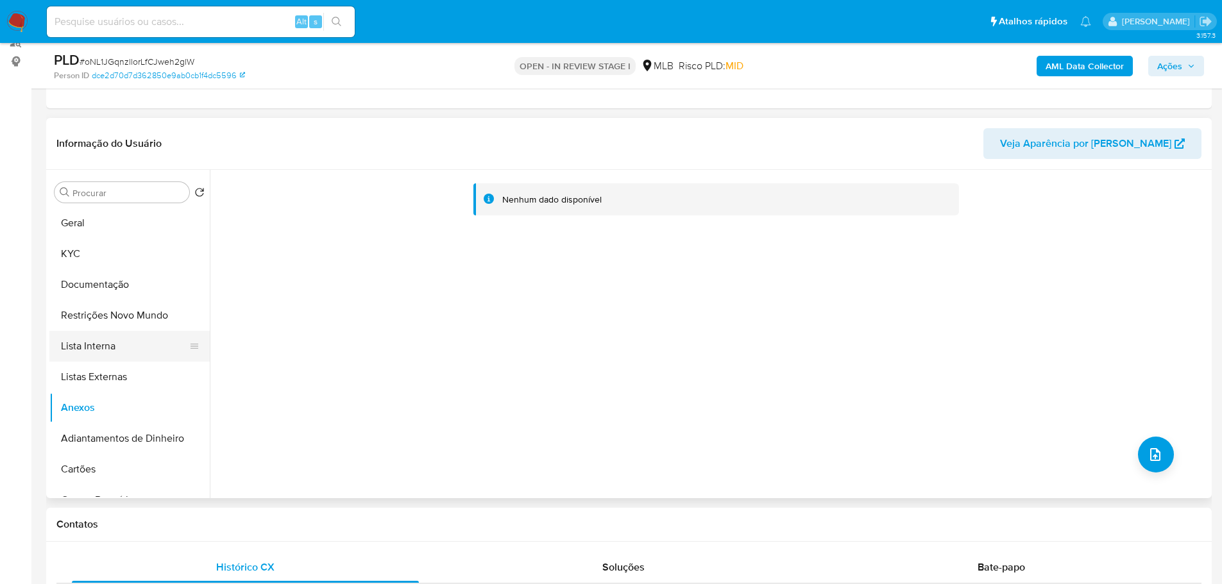
click at [80, 345] on button "Lista Interna" at bounding box center [124, 346] width 150 height 31
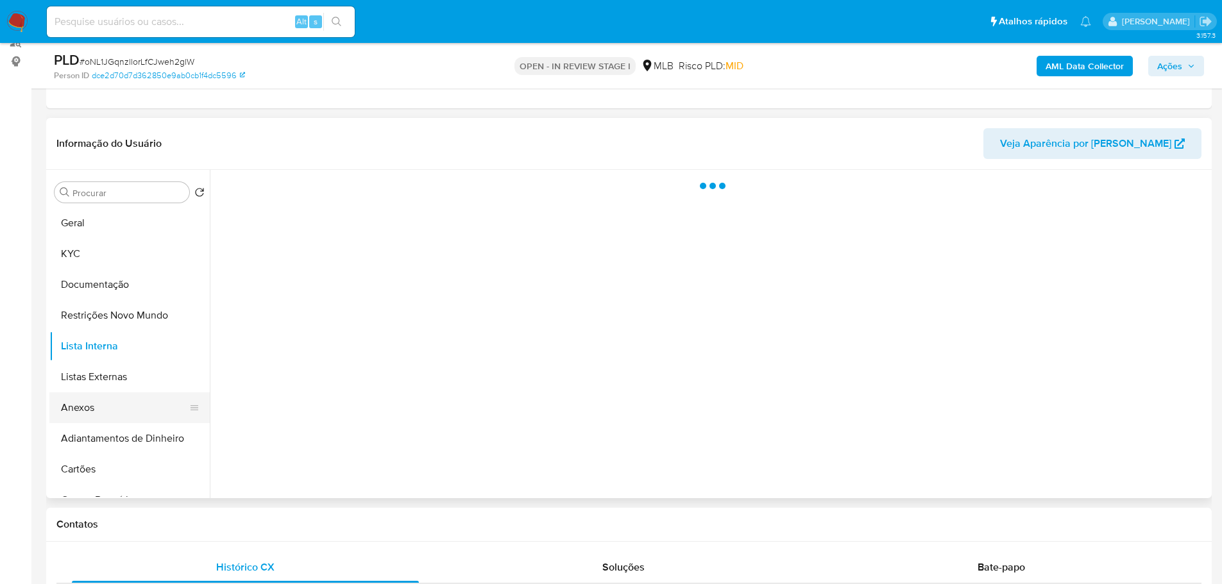
click at [106, 412] on button "Anexos" at bounding box center [124, 408] width 150 height 31
click at [1183, 67] on span "Ações" at bounding box center [1176, 66] width 38 height 18
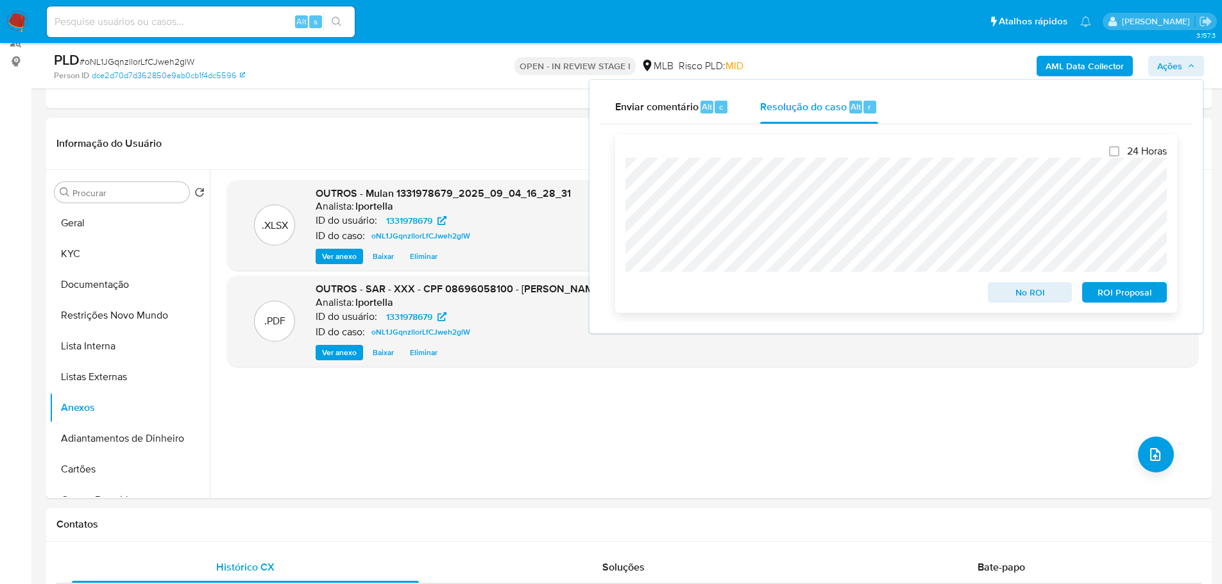
click at [1126, 300] on span "ROI Proposal" at bounding box center [1124, 293] width 67 height 18
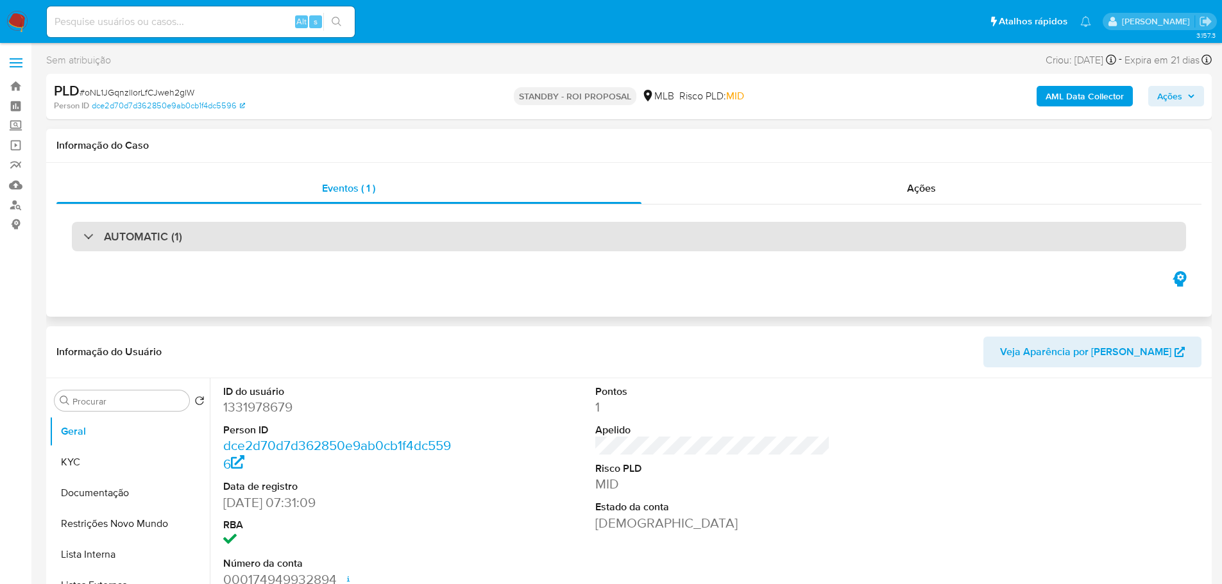
select select "10"
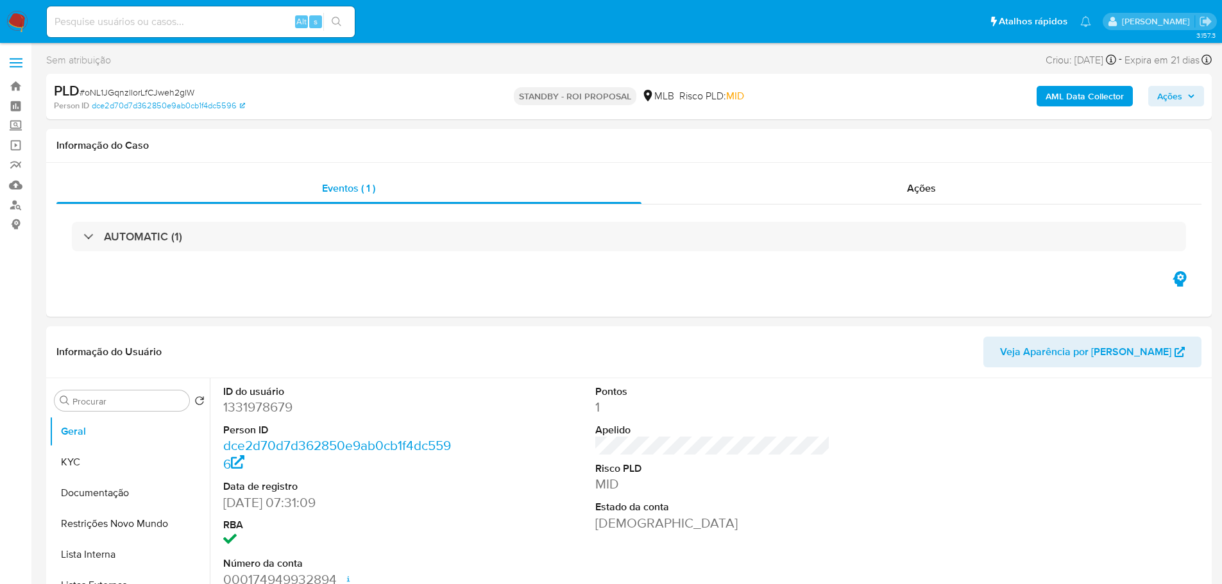
click at [159, 97] on span "# oNL1JGqnzllorLfCJweh2glW" at bounding box center [137, 92] width 115 height 13
copy span "oNL1JGqnzllorLfCJweh2glW"
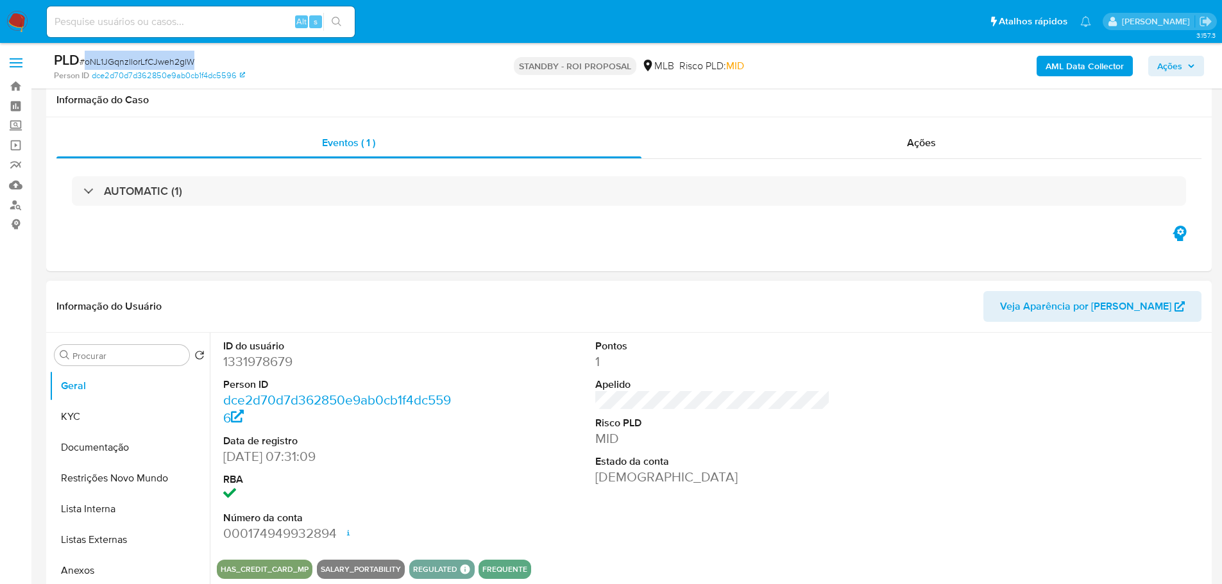
scroll to position [257, 0]
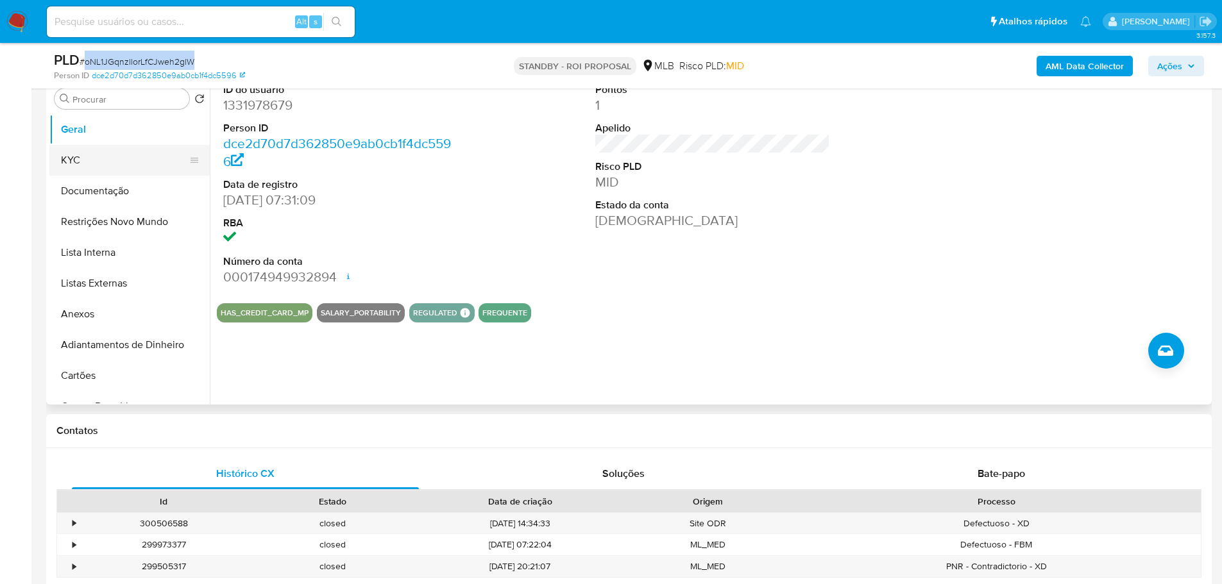
click at [123, 170] on button "KYC" at bounding box center [124, 160] width 150 height 31
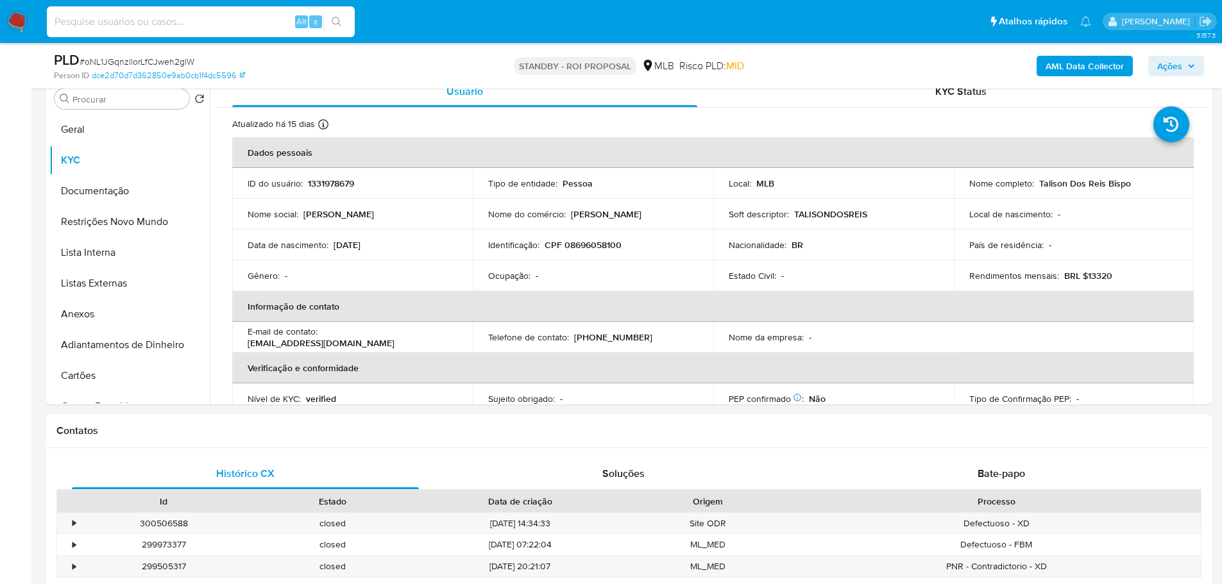
click at [175, 23] on input at bounding box center [201, 21] width 308 height 17
paste input "04/09/2025"
click at [217, 32] on div "04/09/2025 Alt s" at bounding box center [201, 21] width 308 height 31
click at [208, 28] on input "04/09/2025" at bounding box center [201, 21] width 308 height 17
click at [207, 28] on input "04/09/2025" at bounding box center [201, 21] width 308 height 17
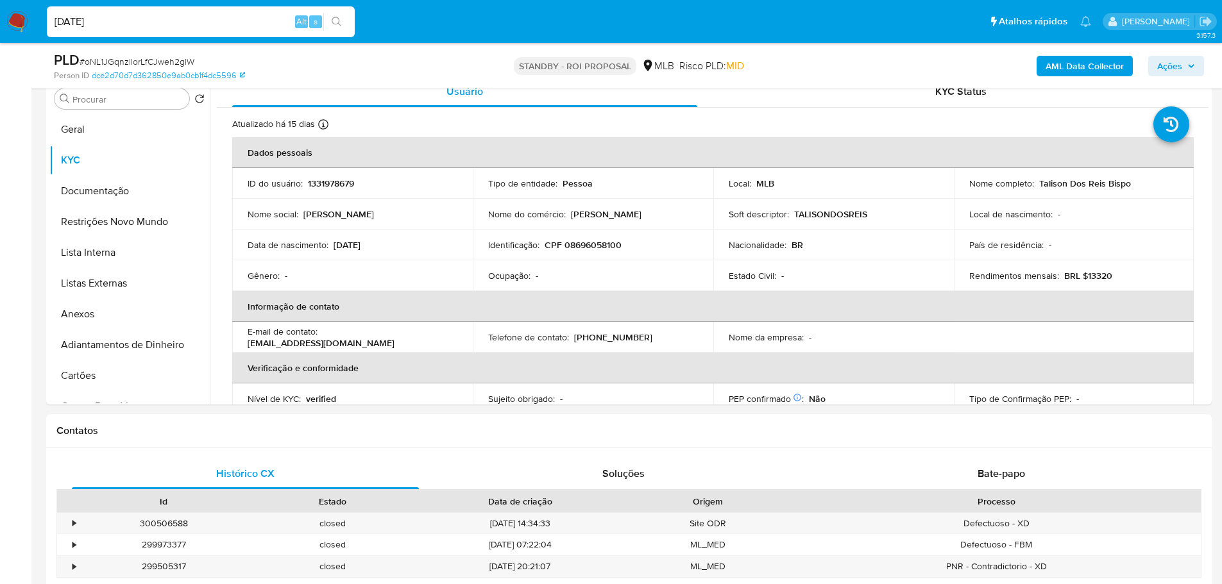
click at [207, 28] on input "04/09/2025" at bounding box center [201, 21] width 308 height 17
paste input "ImJvAYItFPHzvSw7DMicjxFu"
type input "ImJvAYItFPHzvSw7DMicjxFu"
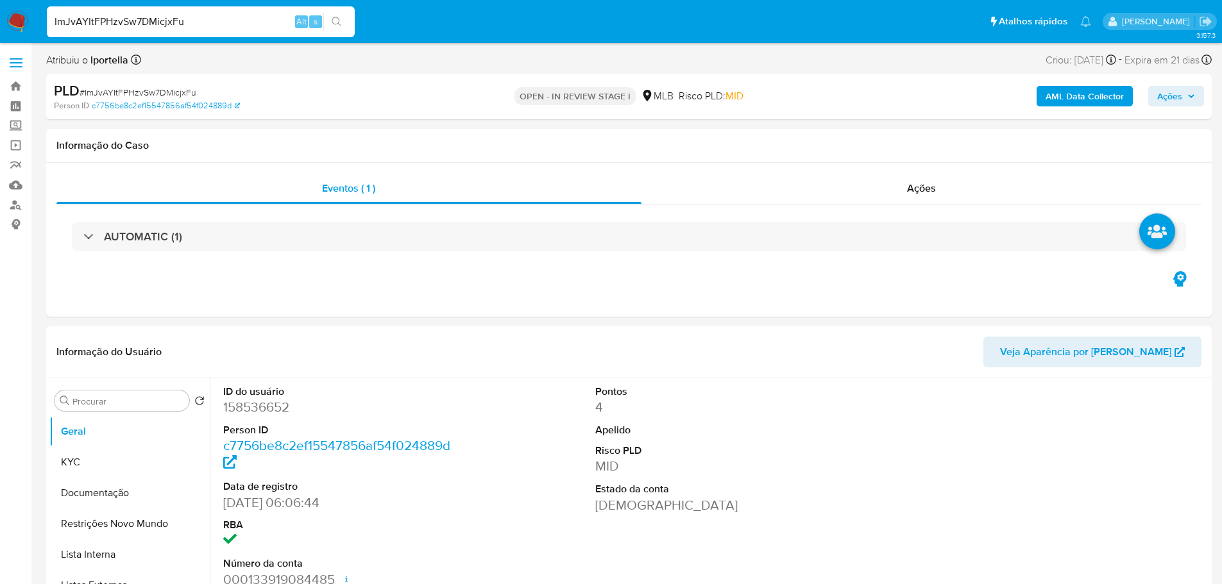
select select "10"
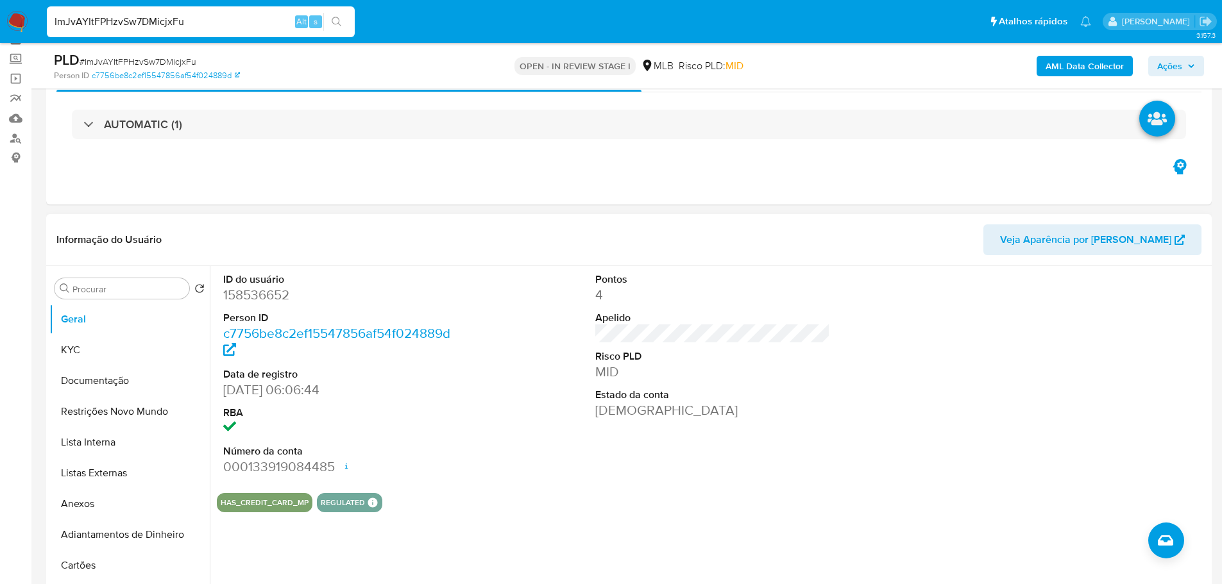
scroll to position [128, 0]
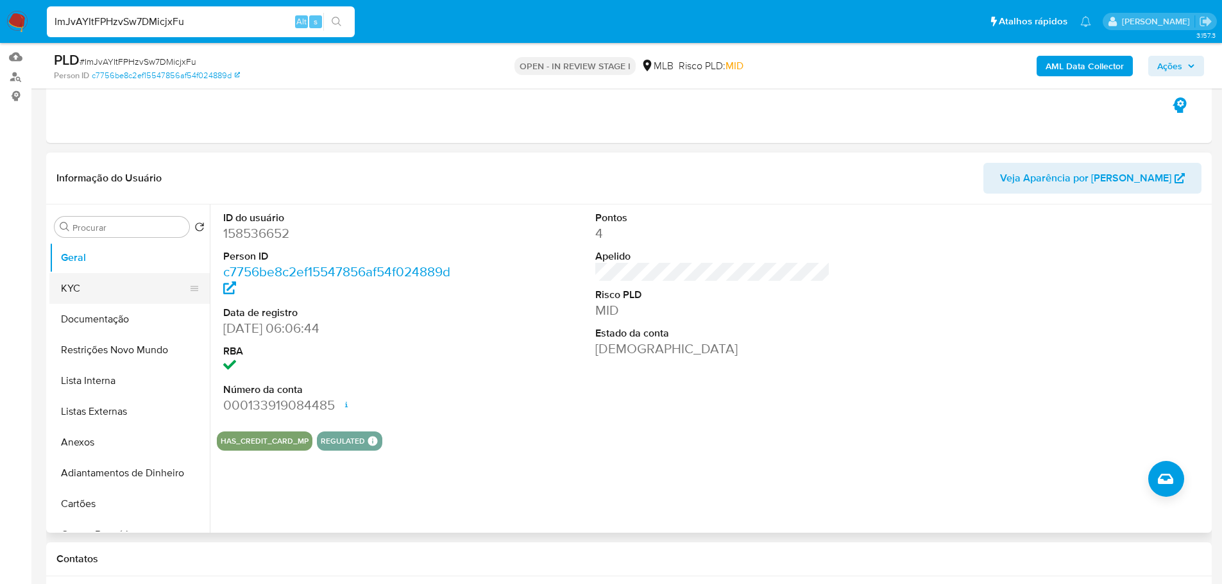
click at [80, 299] on button "KYC" at bounding box center [124, 288] width 150 height 31
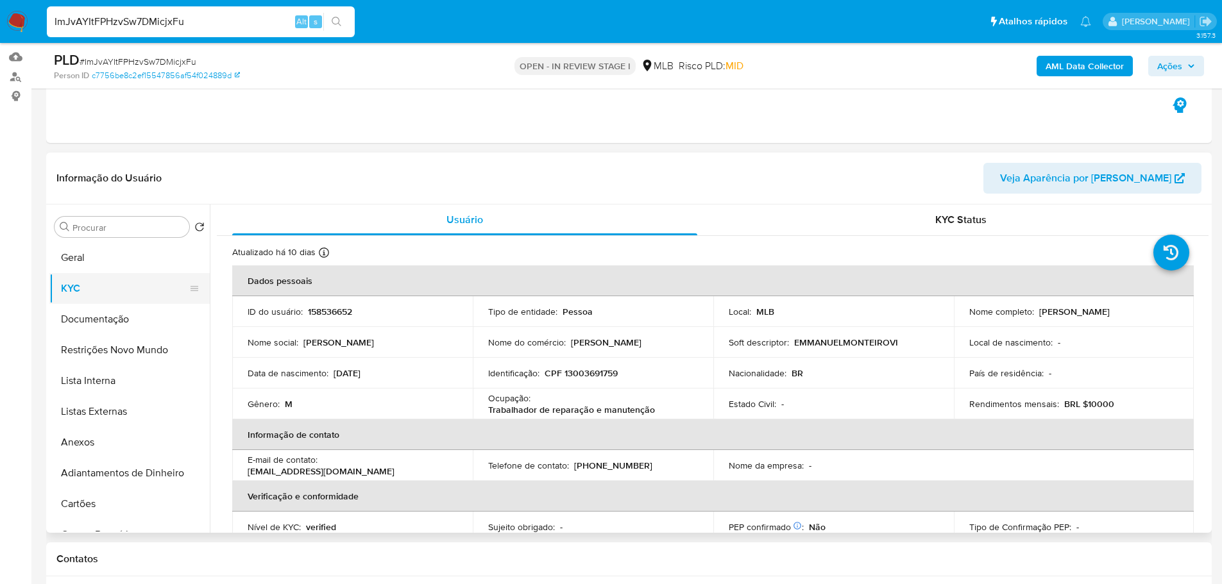
drag, startPoint x: 105, startPoint y: 309, endPoint x: 162, endPoint y: 292, distance: 59.5
click at [107, 310] on button "Documentação" at bounding box center [129, 319] width 160 height 31
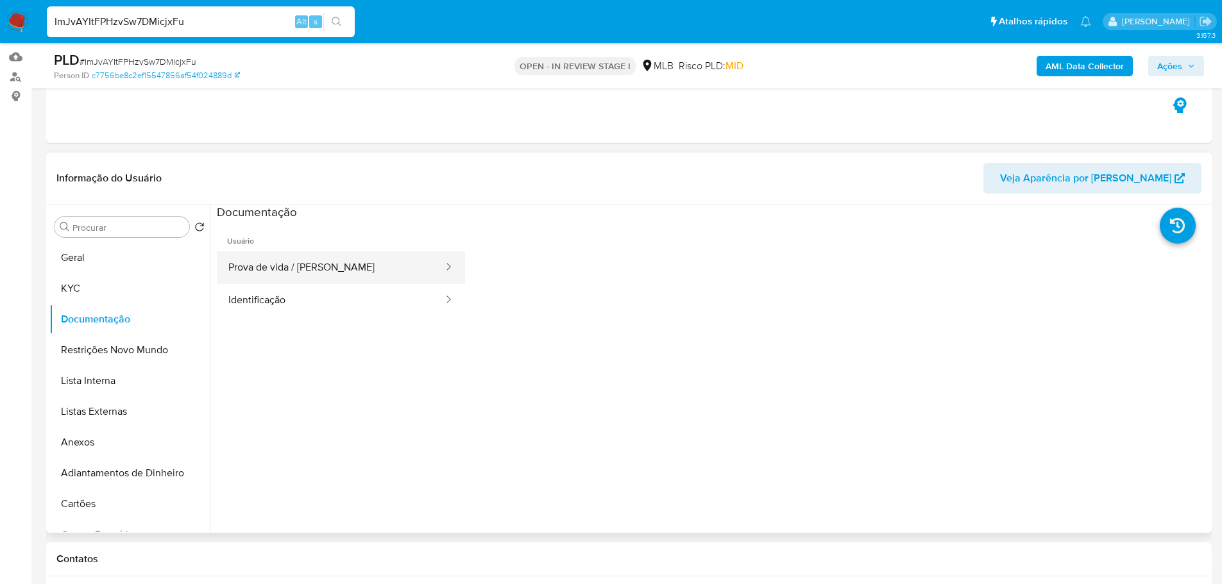
click at [307, 276] on button "Prova de vida / Selfie" at bounding box center [331, 267] width 228 height 33
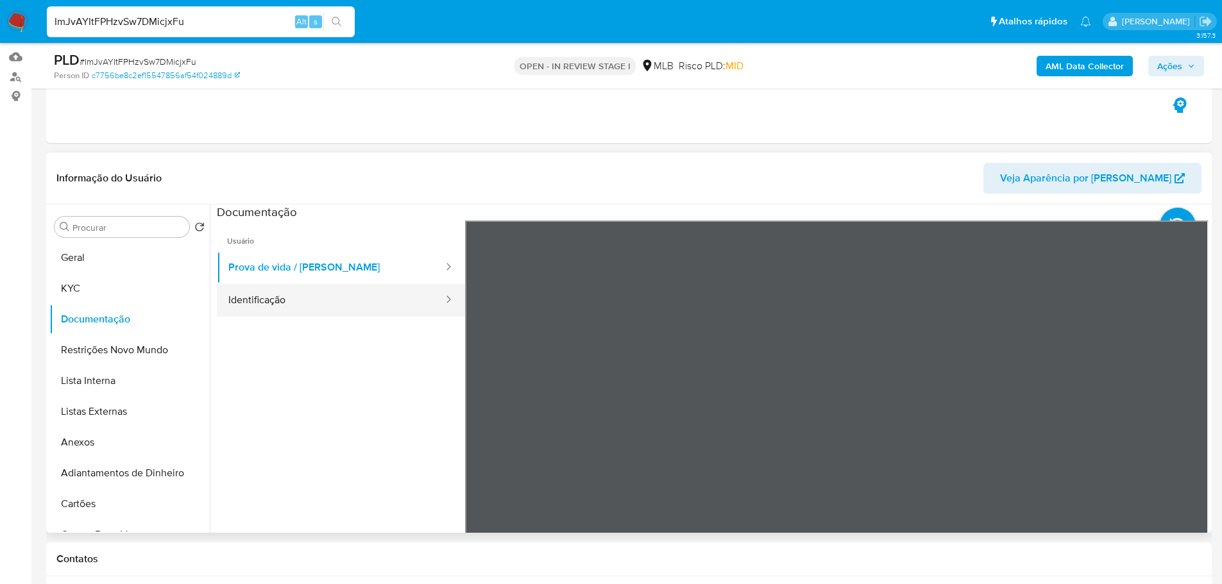
click at [315, 303] on button "Identificação" at bounding box center [331, 300] width 228 height 33
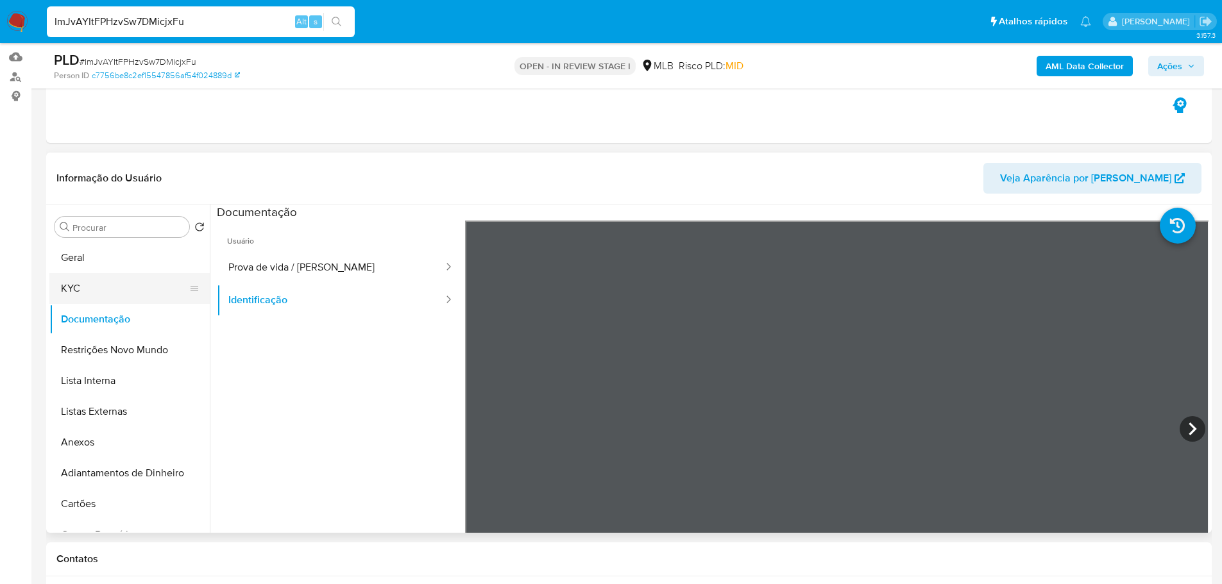
click at [158, 284] on button "KYC" at bounding box center [124, 288] width 150 height 31
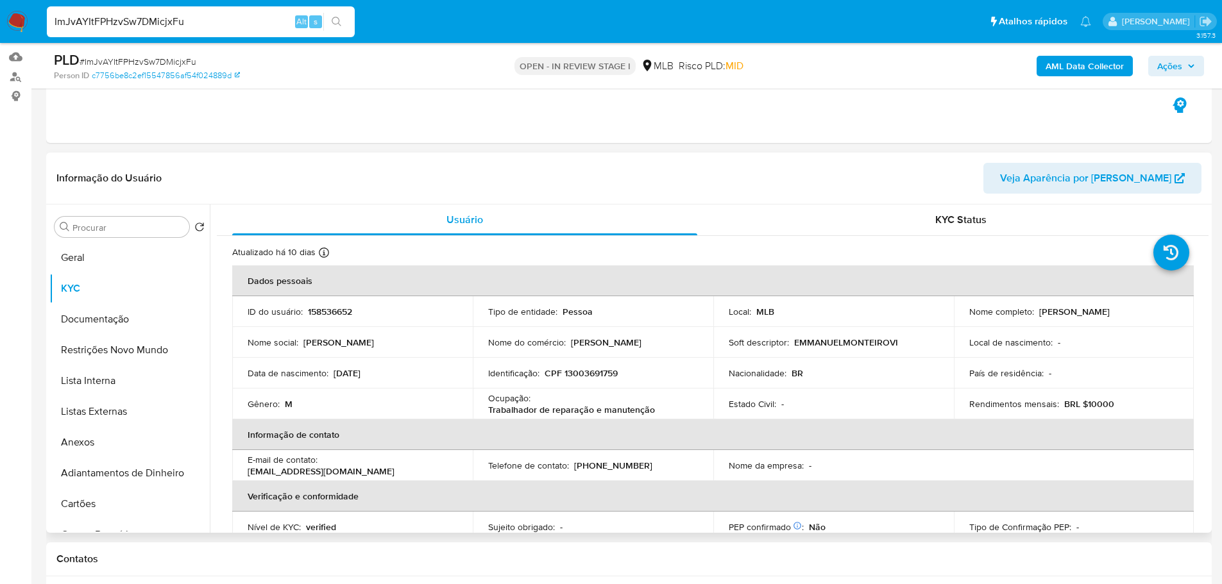
click at [613, 415] on p "Trabalhador de reparação e manutenção" at bounding box center [571, 410] width 167 height 12
click at [643, 411] on p "Trabalhador de reparação e manutenção" at bounding box center [571, 410] width 167 height 12
drag, startPoint x: 651, startPoint y: 411, endPoint x: 486, endPoint y: 413, distance: 164.9
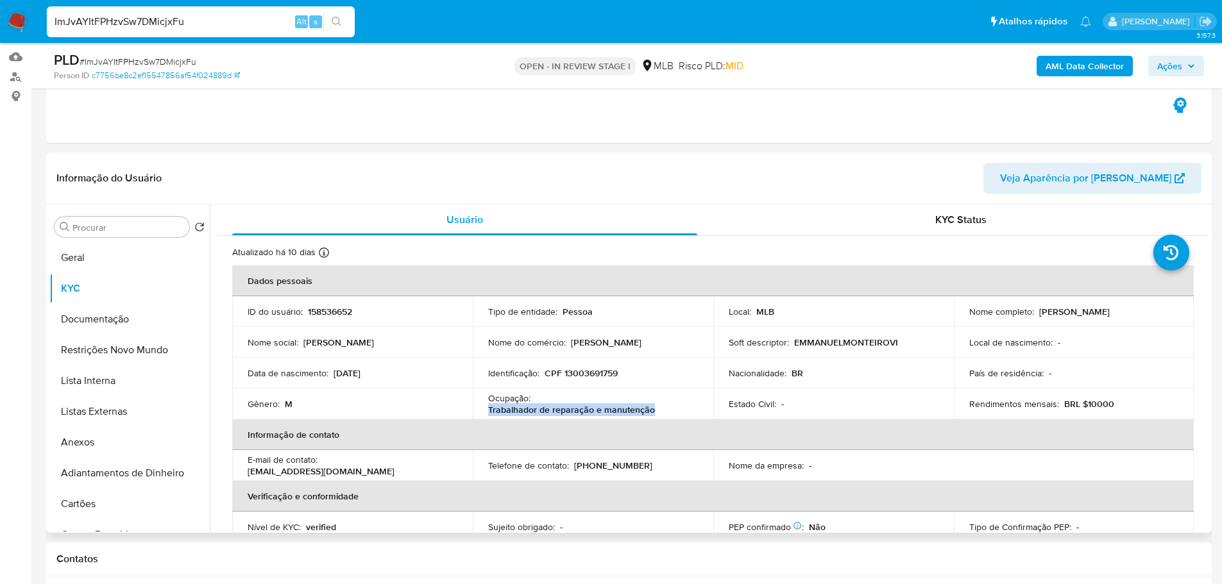
click at [488, 413] on div "Ocupação : Trabalhador de reparação e manutenção" at bounding box center [593, 404] width 210 height 23
copy p "Trabalhador de reparação e manutenção"
click at [1099, 56] on b "AML Data Collector" at bounding box center [1085, 66] width 78 height 21
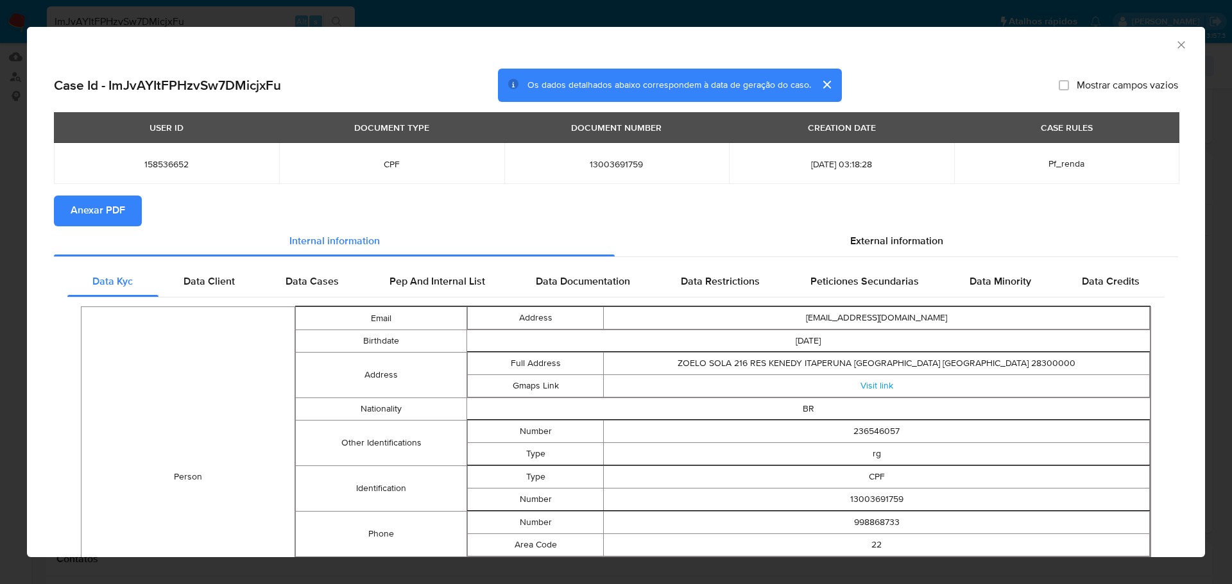
click at [106, 209] on span "Anexar PDF" at bounding box center [98, 211] width 55 height 28
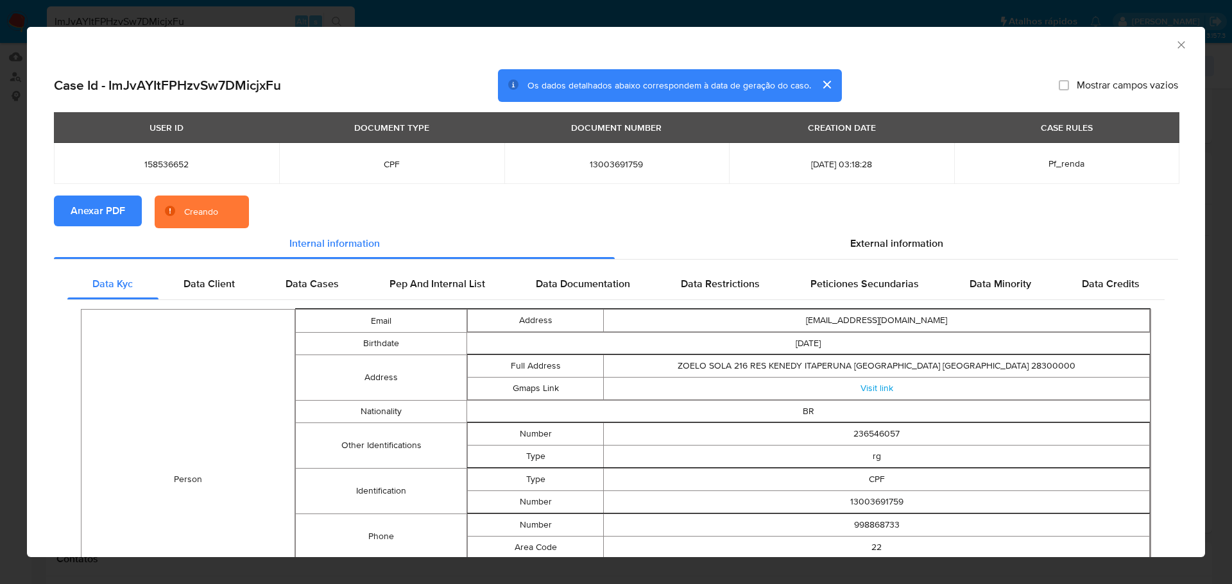
click at [1175, 45] on icon "Fechar a janela" at bounding box center [1181, 44] width 13 height 13
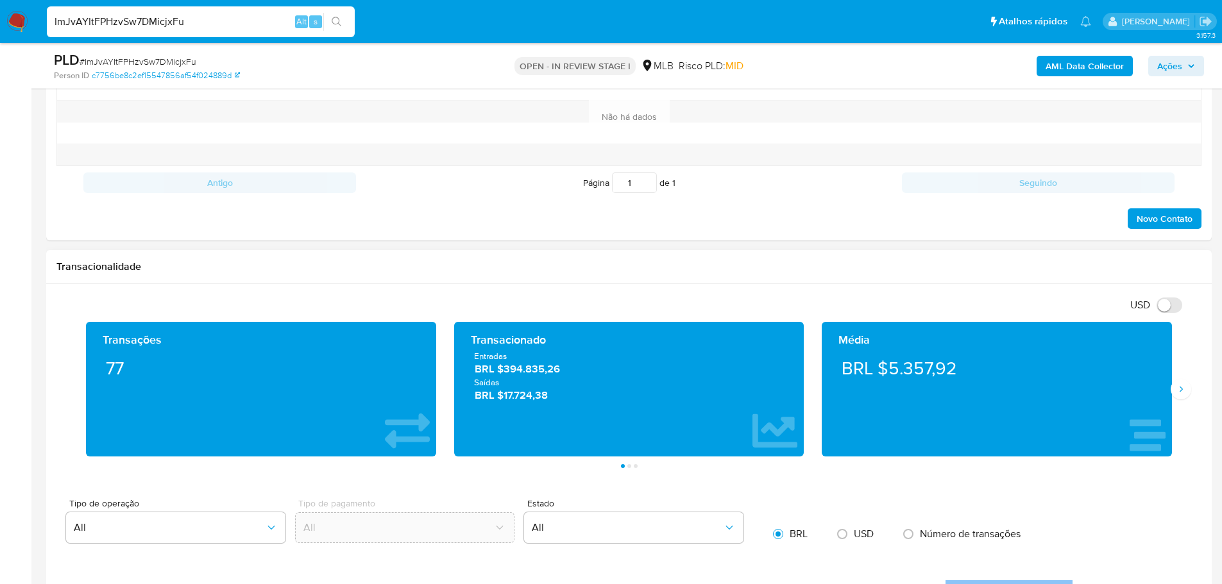
scroll to position [770, 0]
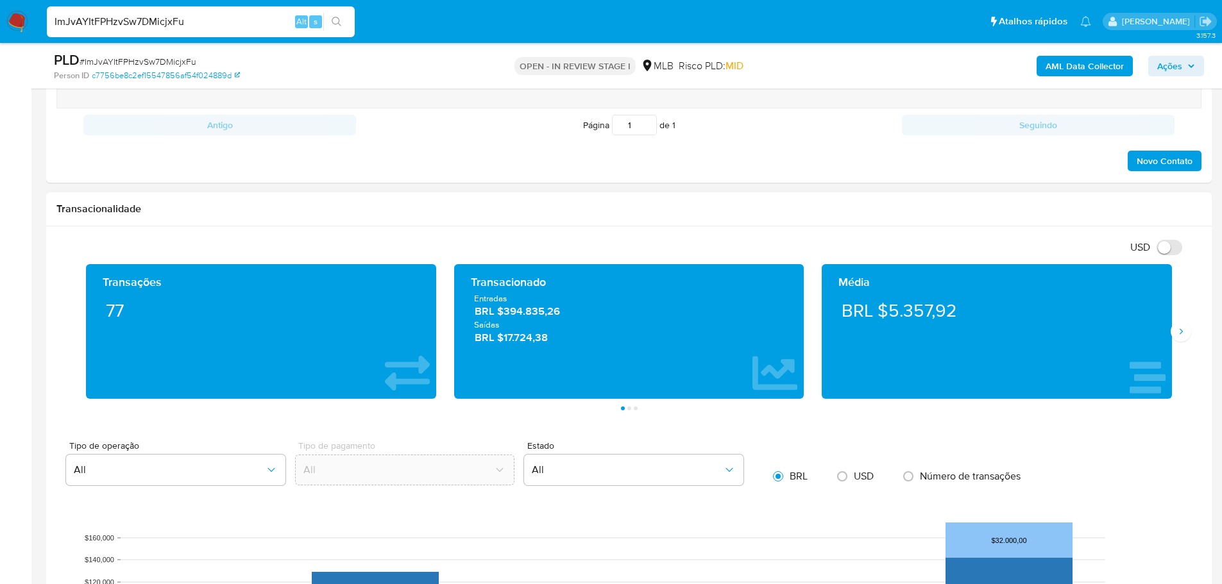
click at [1183, 343] on div "Transações 77 Transacionado Entradas BRL $394.835,26 Saídas BRL $17.724,38 Médi…" at bounding box center [628, 337] width 1145 height 146
click at [1184, 339] on button "Siguiente" at bounding box center [1181, 331] width 21 height 21
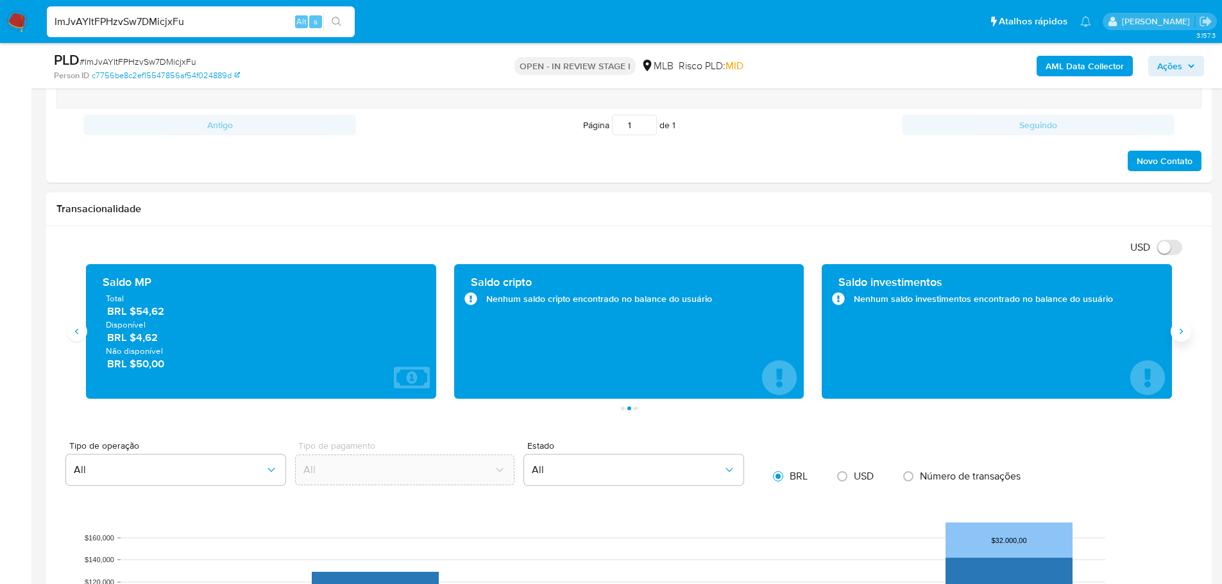
click at [1184, 339] on button "Siguiente" at bounding box center [1181, 331] width 21 height 21
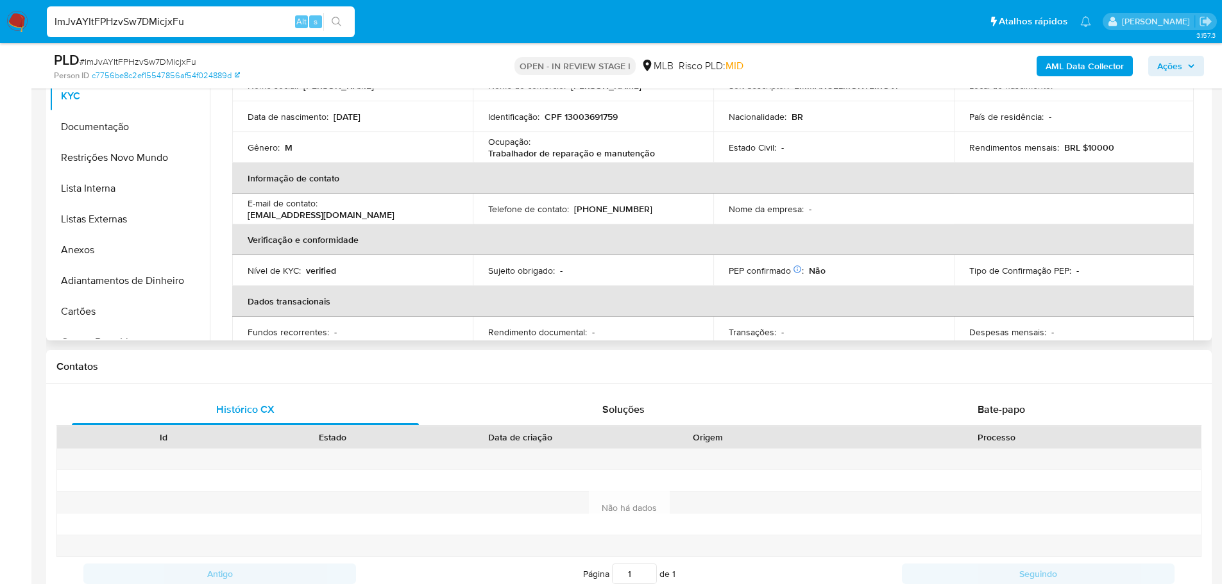
scroll to position [0, 0]
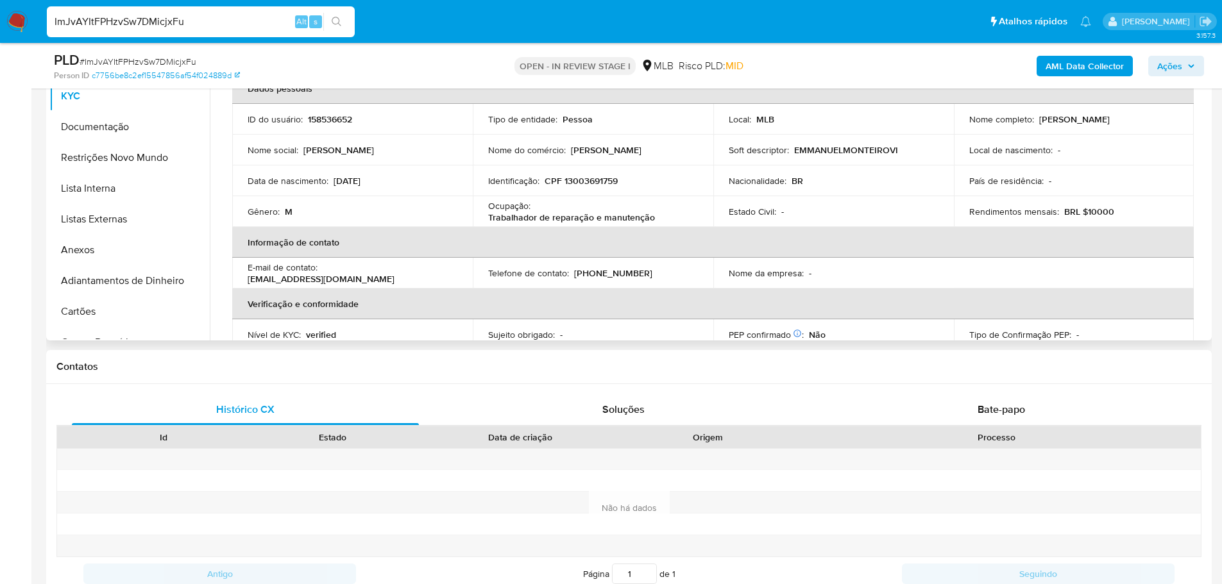
click at [332, 118] on p "158536652" at bounding box center [330, 120] width 44 height 12
copy p "158536652"
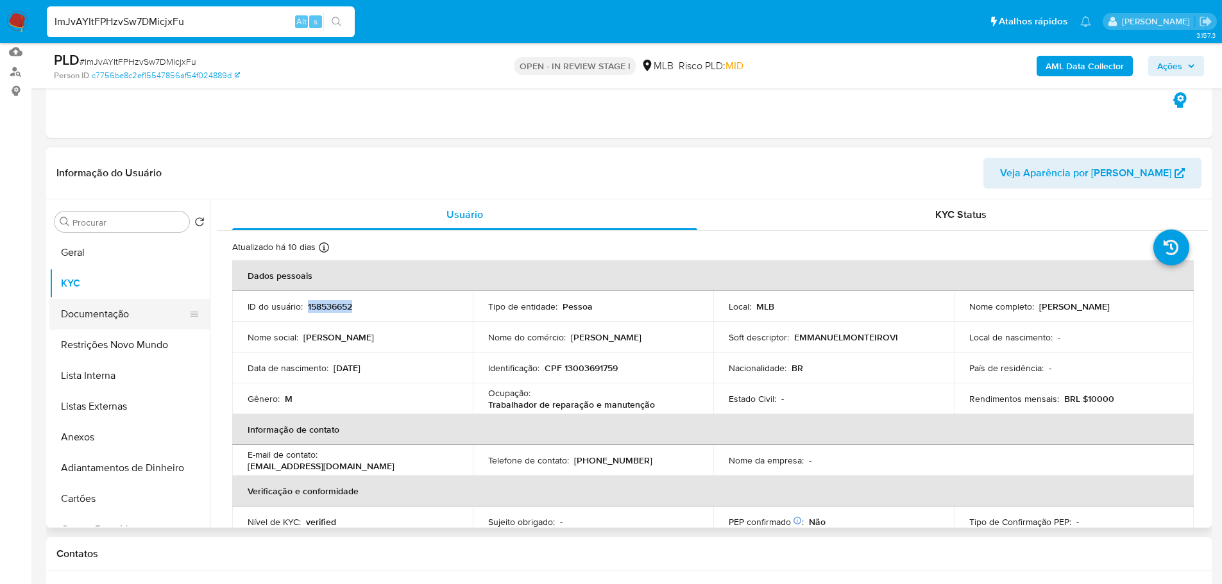
scroll to position [128, 0]
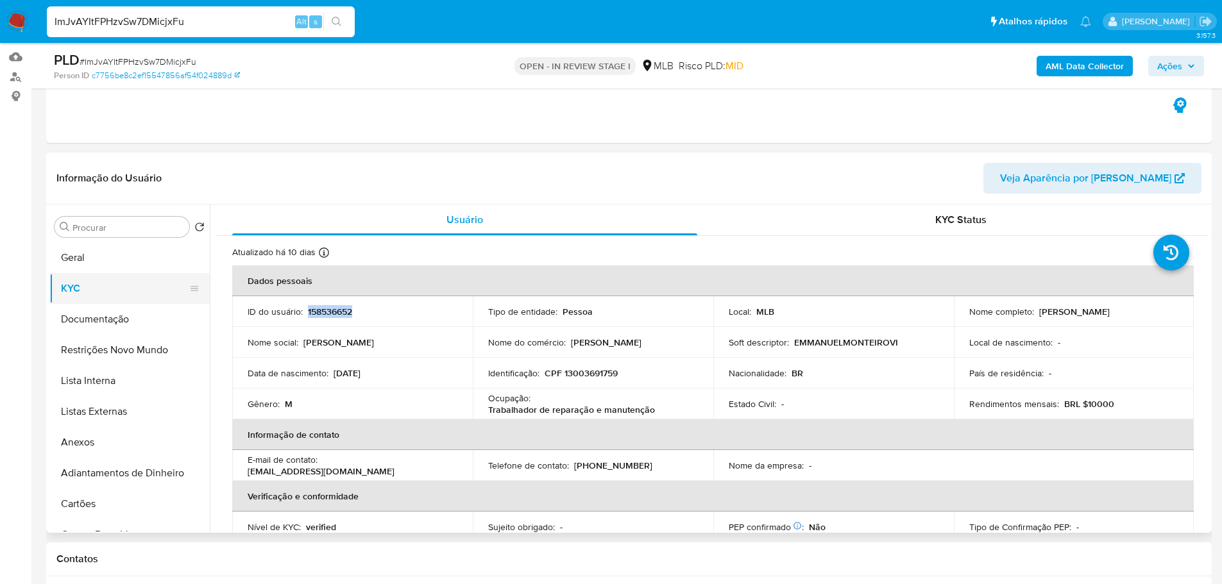
click at [111, 302] on button "KYC" at bounding box center [124, 288] width 150 height 31
click at [148, 311] on button "Documentação" at bounding box center [124, 319] width 150 height 31
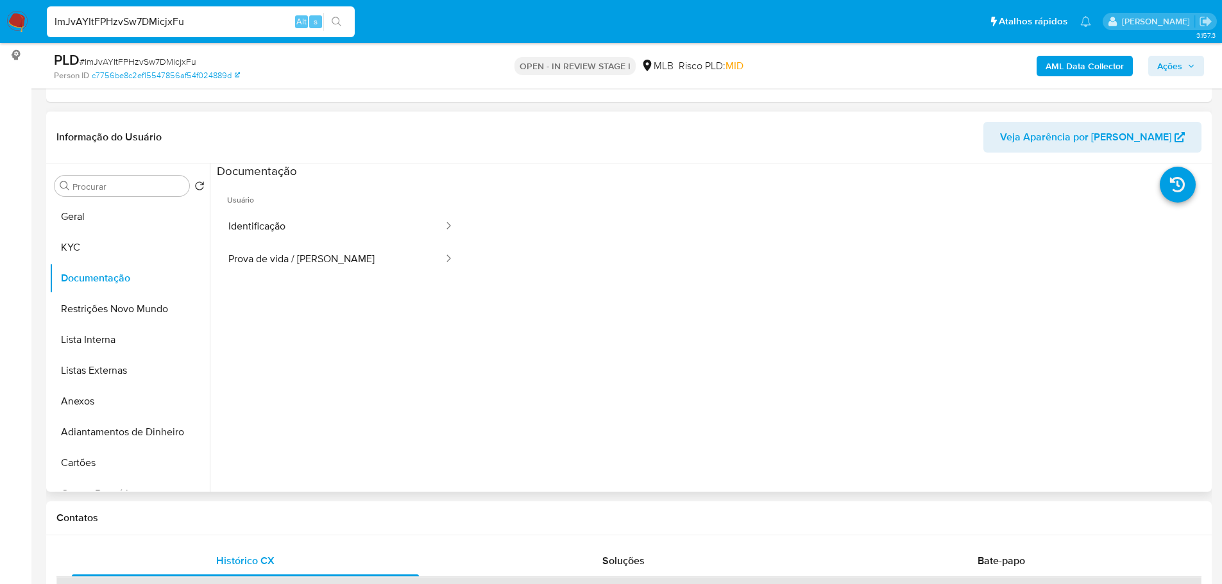
scroll to position [192, 0]
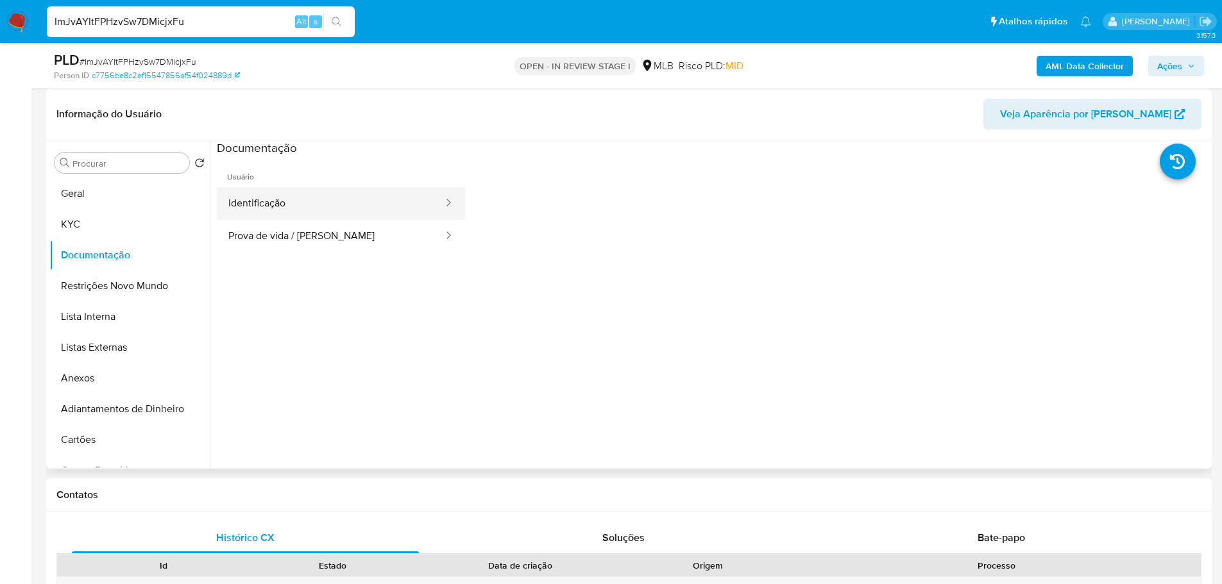
click at [319, 215] on button "Identificação" at bounding box center [331, 203] width 228 height 33
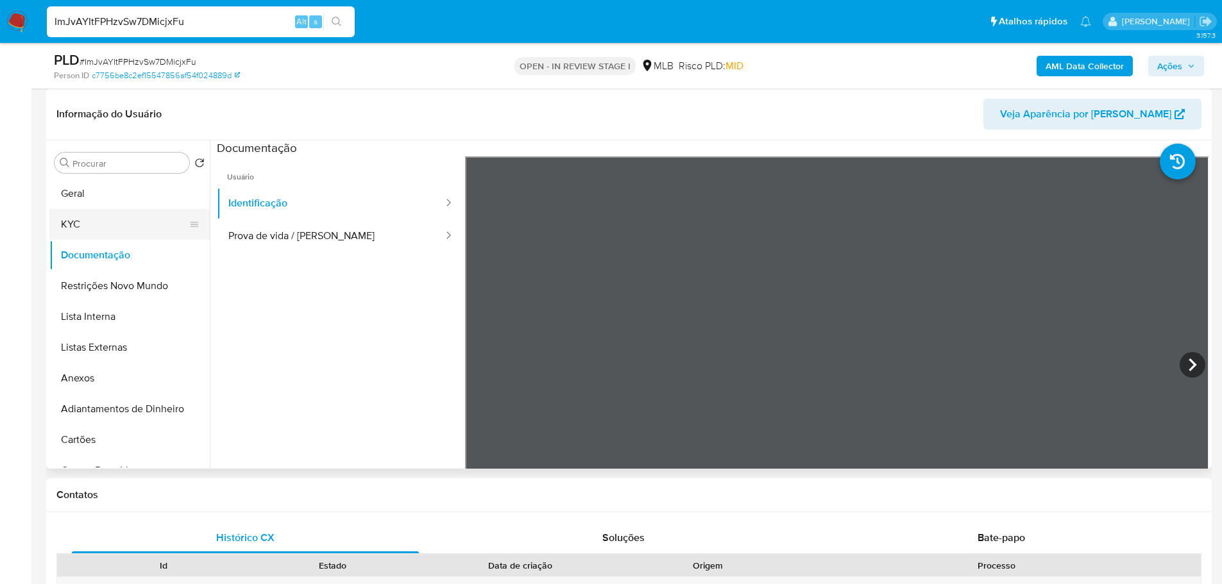
click at [81, 229] on button "KYC" at bounding box center [124, 224] width 150 height 31
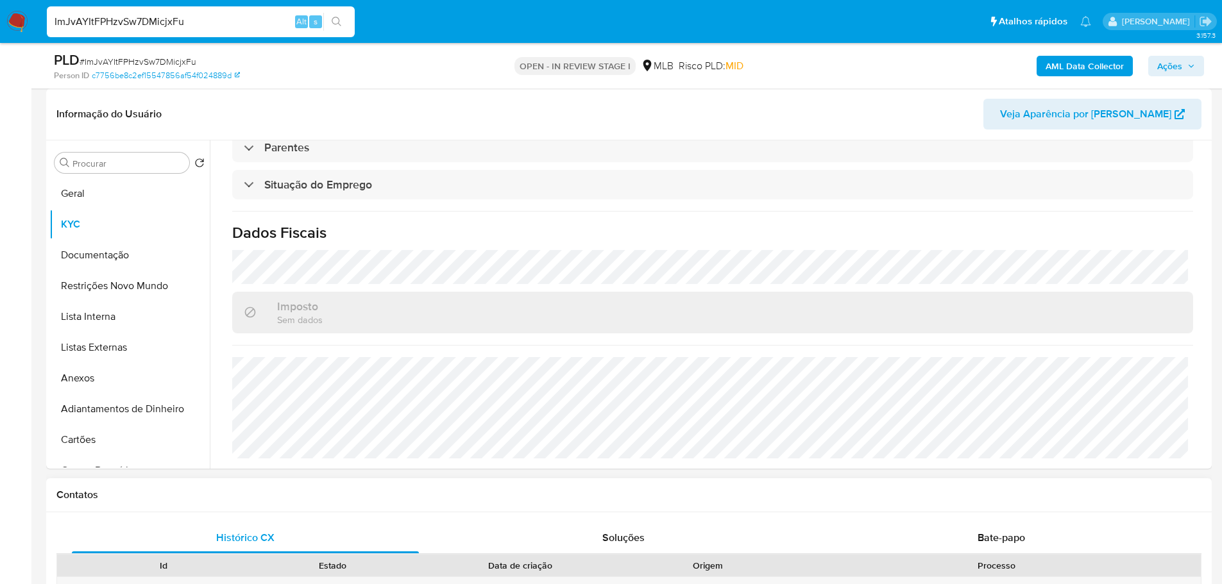
scroll to position [534, 0]
click at [94, 203] on button "Geral" at bounding box center [124, 193] width 150 height 31
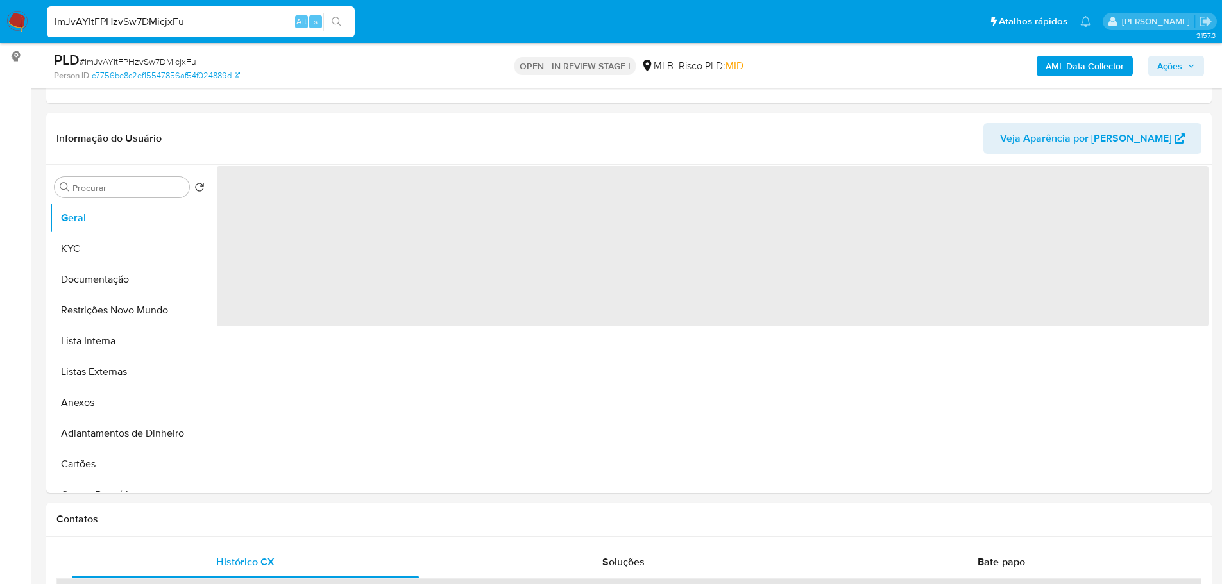
scroll to position [158, 0]
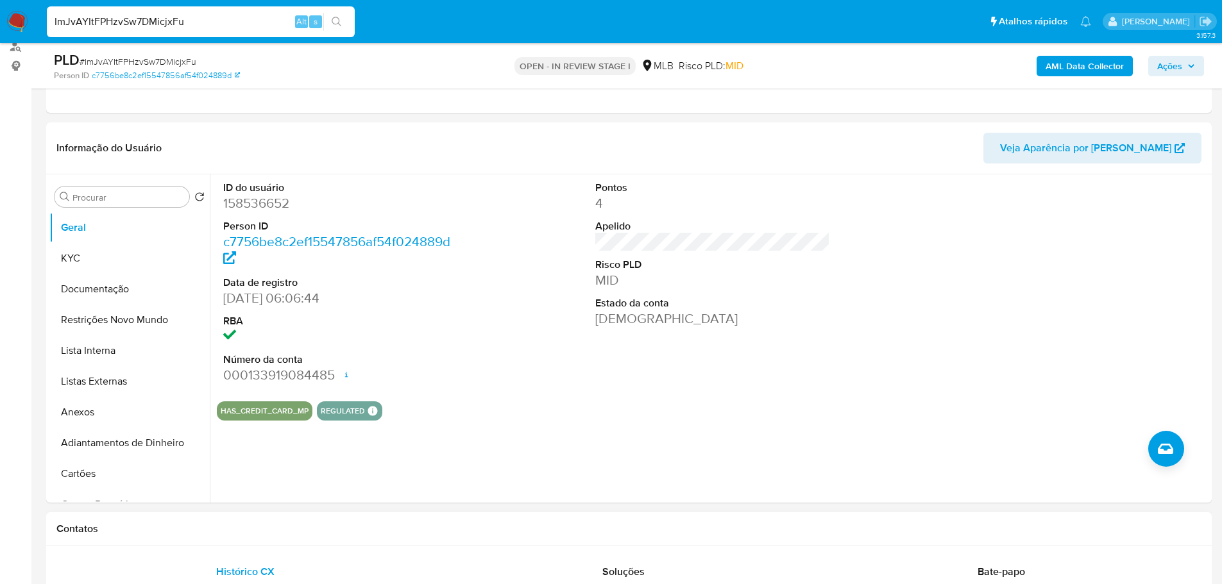
click at [196, 522] on div "Contatos" at bounding box center [629, 530] width 1166 height 34
drag, startPoint x: 96, startPoint y: 264, endPoint x: 42, endPoint y: 285, distance: 57.5
click at [96, 263] on button "KYC" at bounding box center [129, 258] width 160 height 31
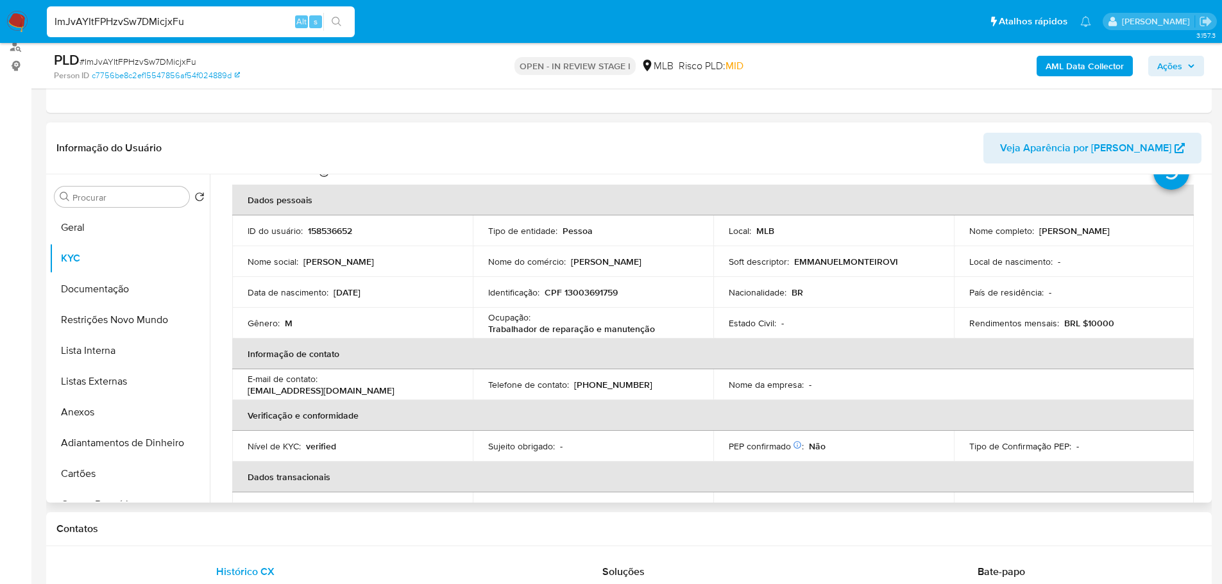
scroll to position [46, 0]
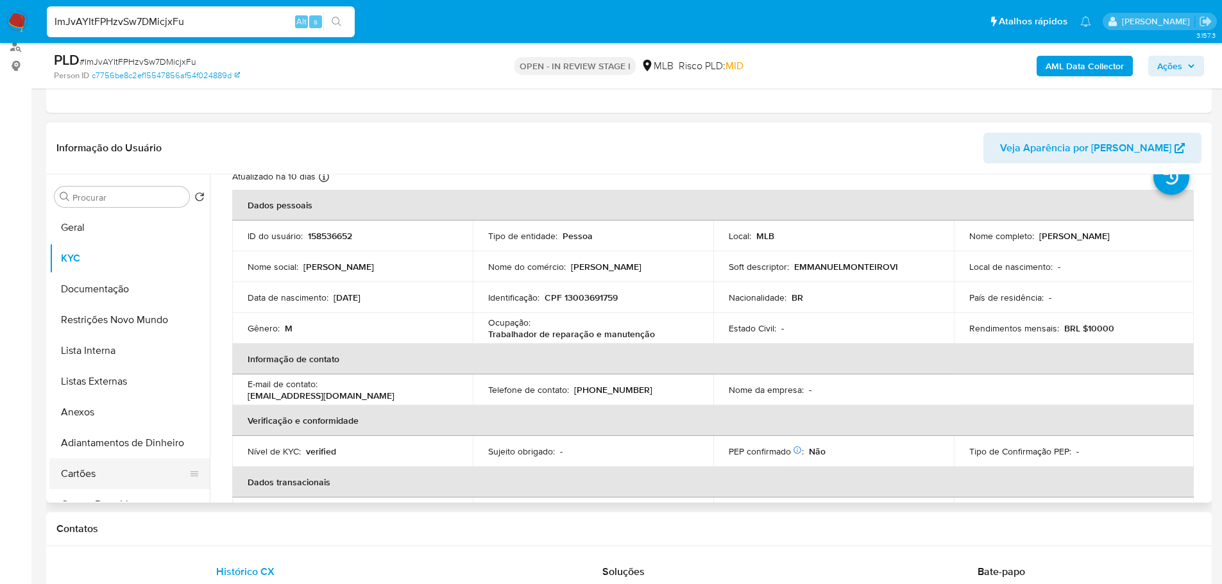
drag, startPoint x: 235, startPoint y: 536, endPoint x: 178, endPoint y: 460, distance: 94.8
click at [235, 536] on div "Contatos" at bounding box center [629, 530] width 1166 height 34
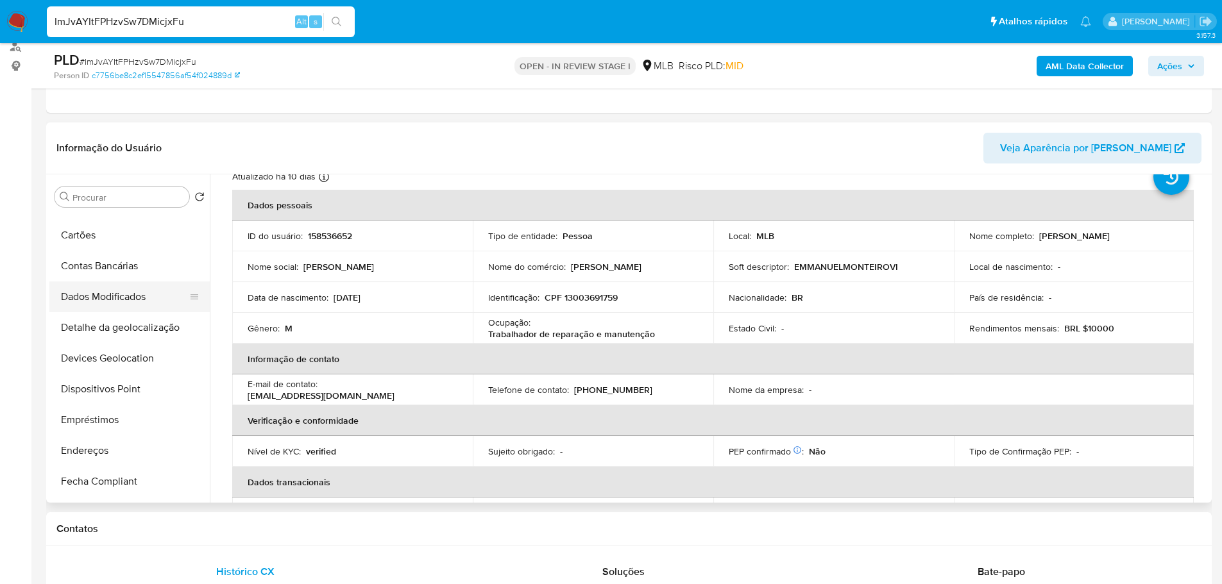
scroll to position [321, 0]
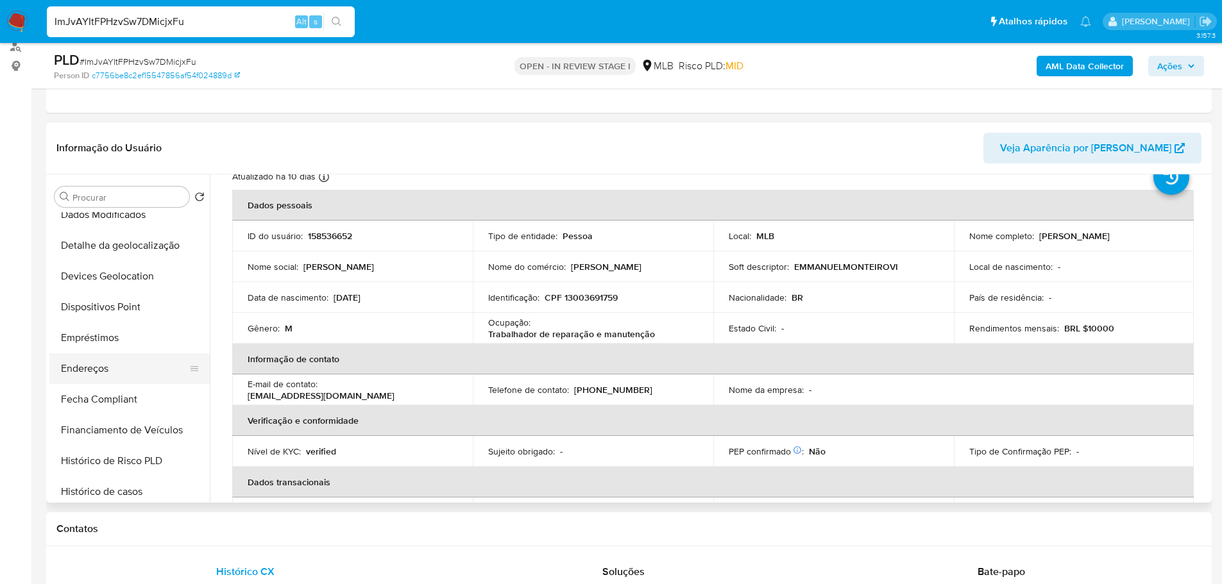
click at [114, 375] on button "Endereços" at bounding box center [124, 368] width 150 height 31
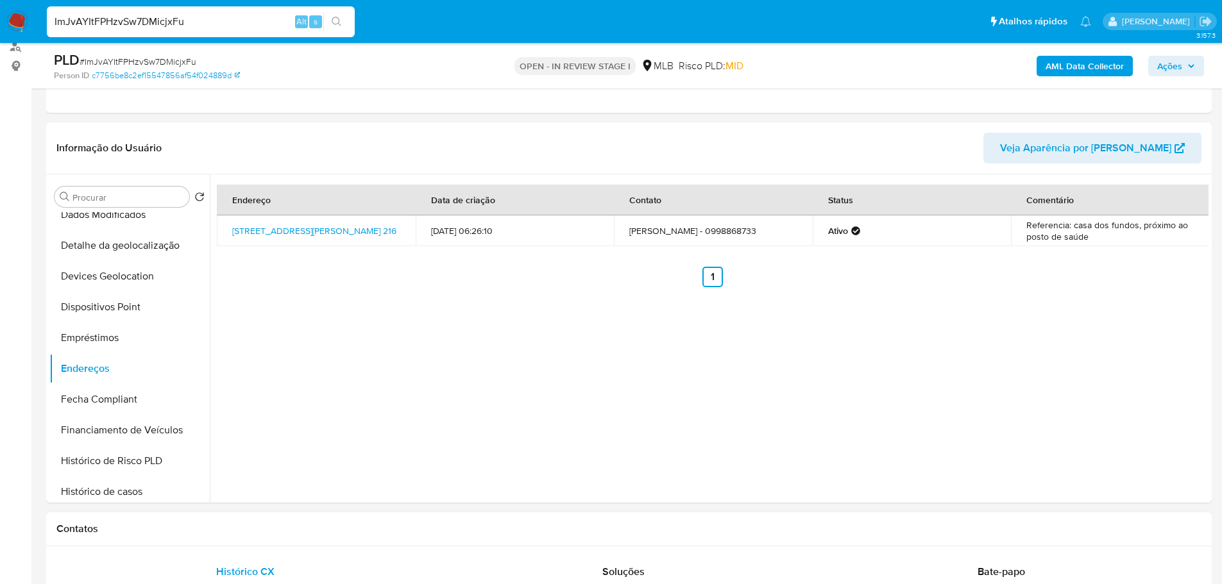
drag, startPoint x: 286, startPoint y: 537, endPoint x: 269, endPoint y: 525, distance: 20.7
click at [280, 532] on div "Contatos" at bounding box center [629, 530] width 1166 height 34
click at [124, 251] on button "Detalhe da geolocalização" at bounding box center [124, 245] width 150 height 31
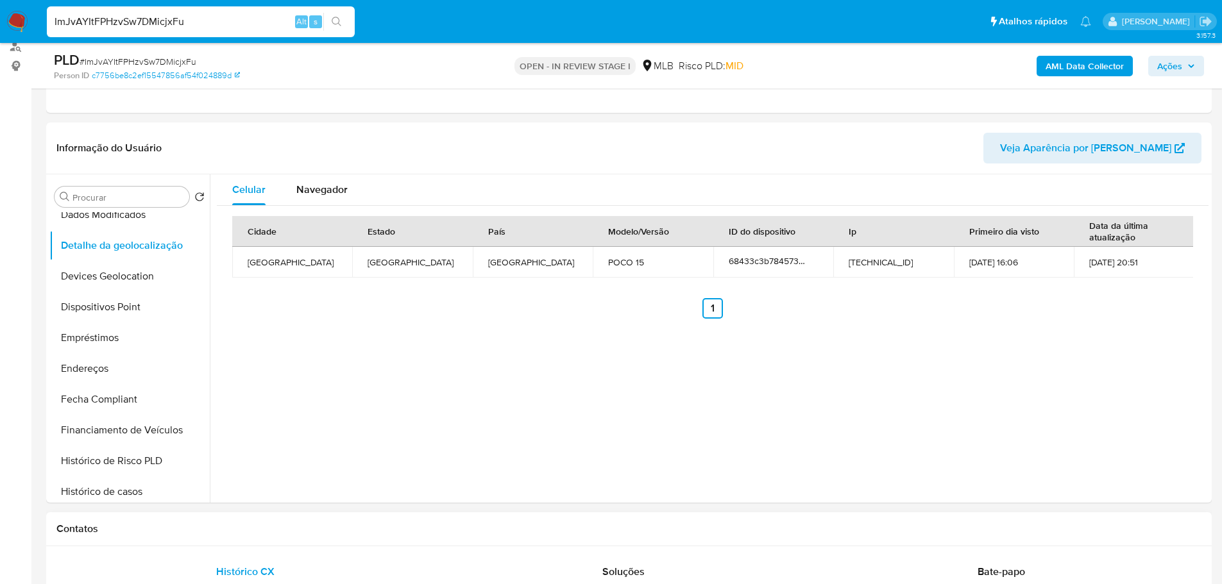
click at [210, 523] on h1 "Contatos" at bounding box center [628, 529] width 1145 height 13
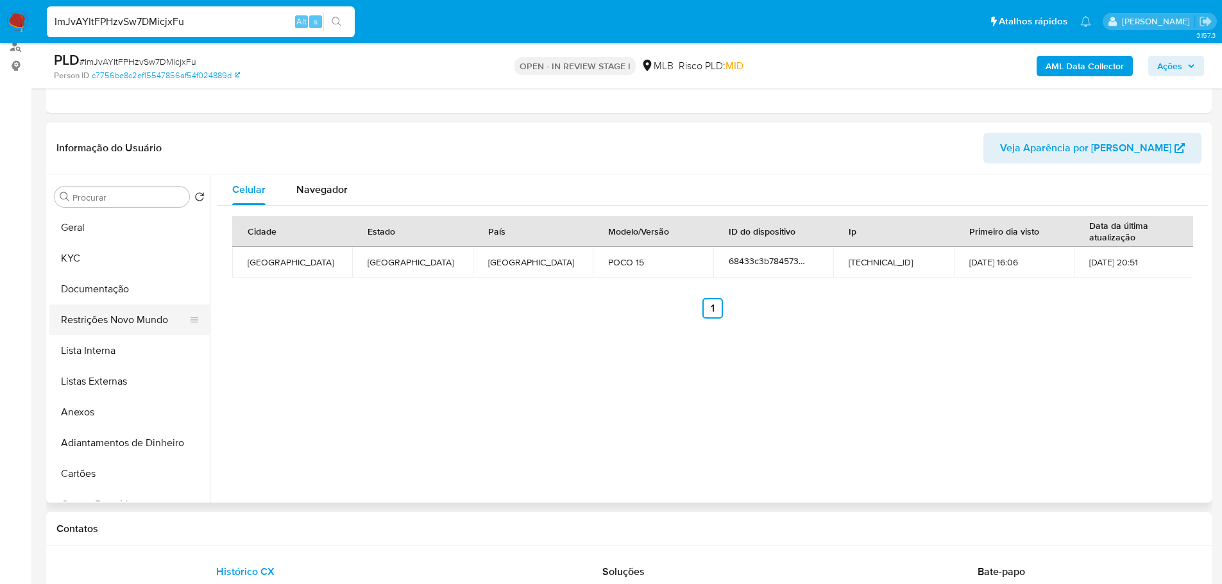
click at [131, 320] on button "Restrições Novo Mundo" at bounding box center [124, 320] width 150 height 31
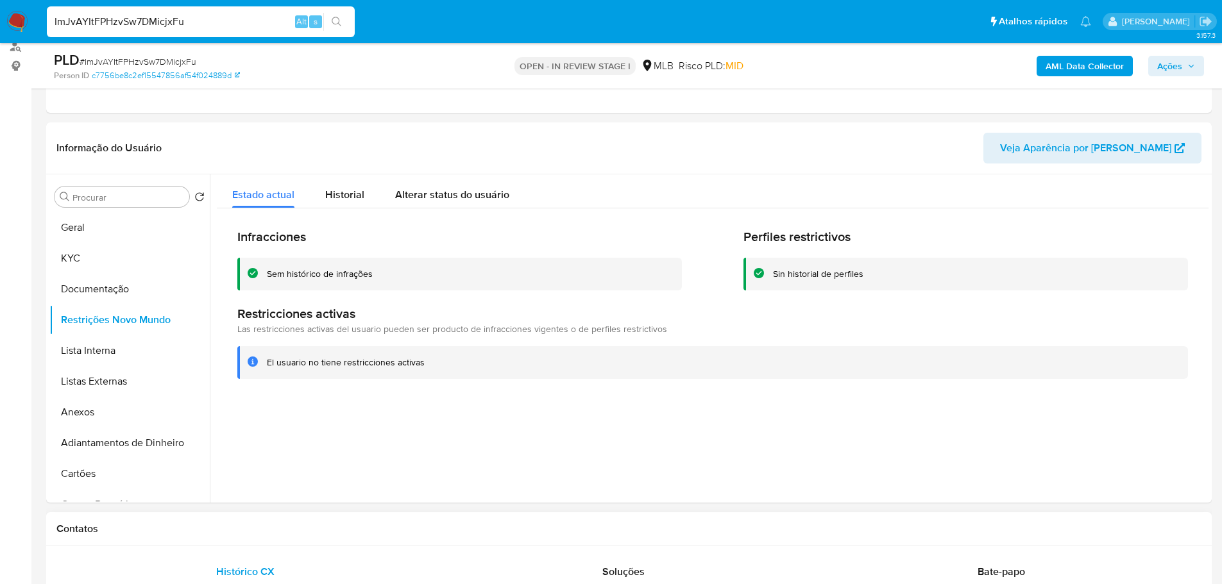
click at [259, 527] on h1 "Contatos" at bounding box center [628, 529] width 1145 height 13
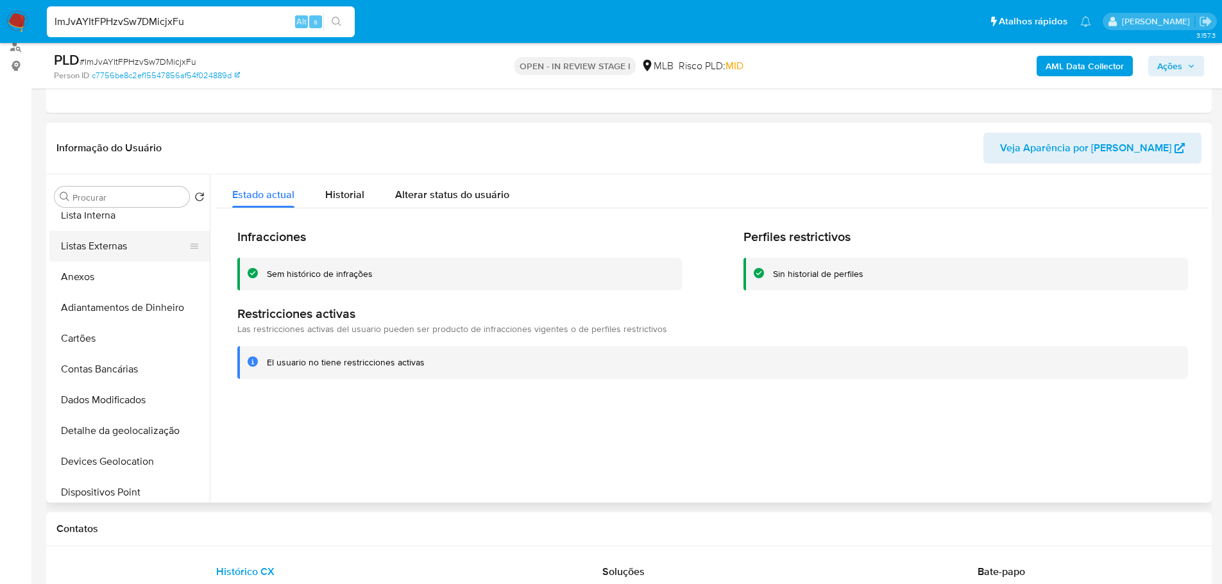
scroll to position [257, 0]
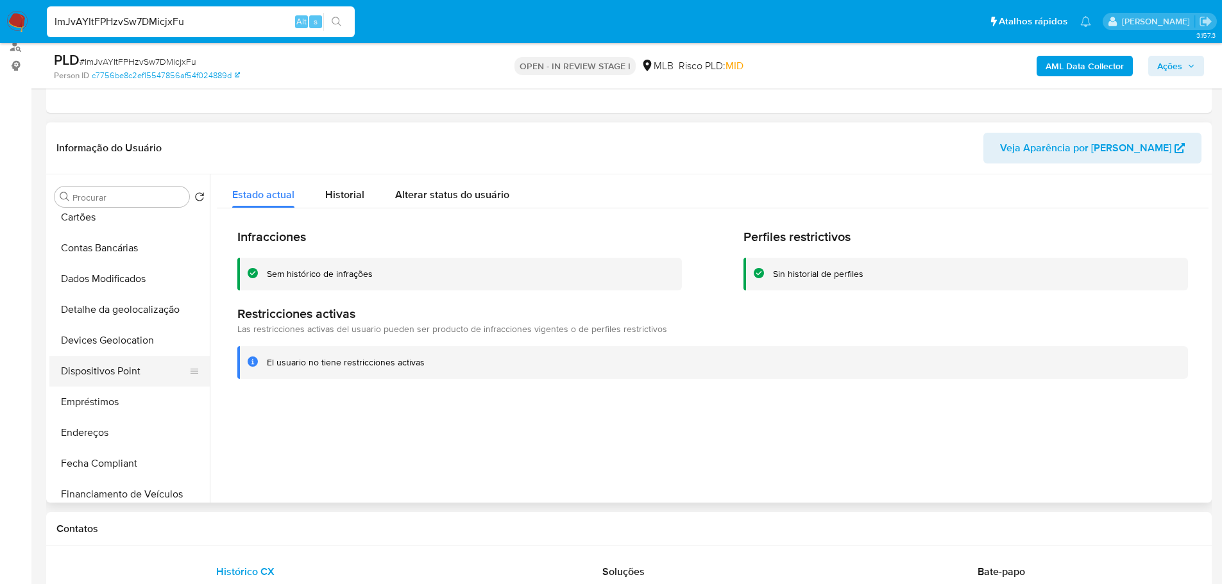
click at [149, 379] on button "Dispositivos Point" at bounding box center [124, 371] width 150 height 31
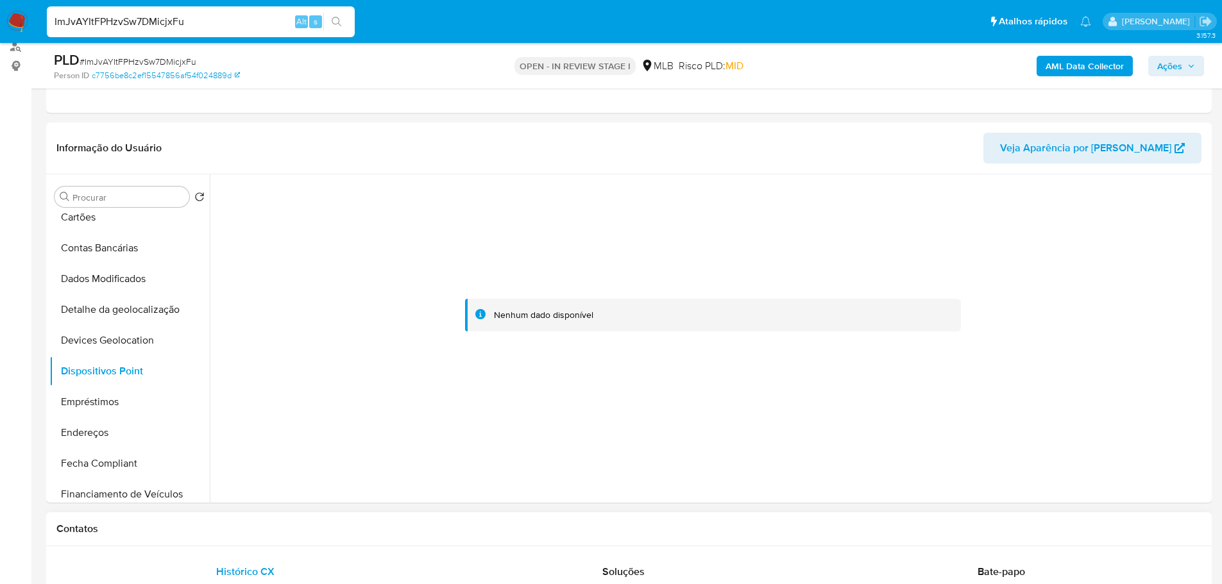
click at [572, 516] on div "Contatos" at bounding box center [629, 530] width 1166 height 34
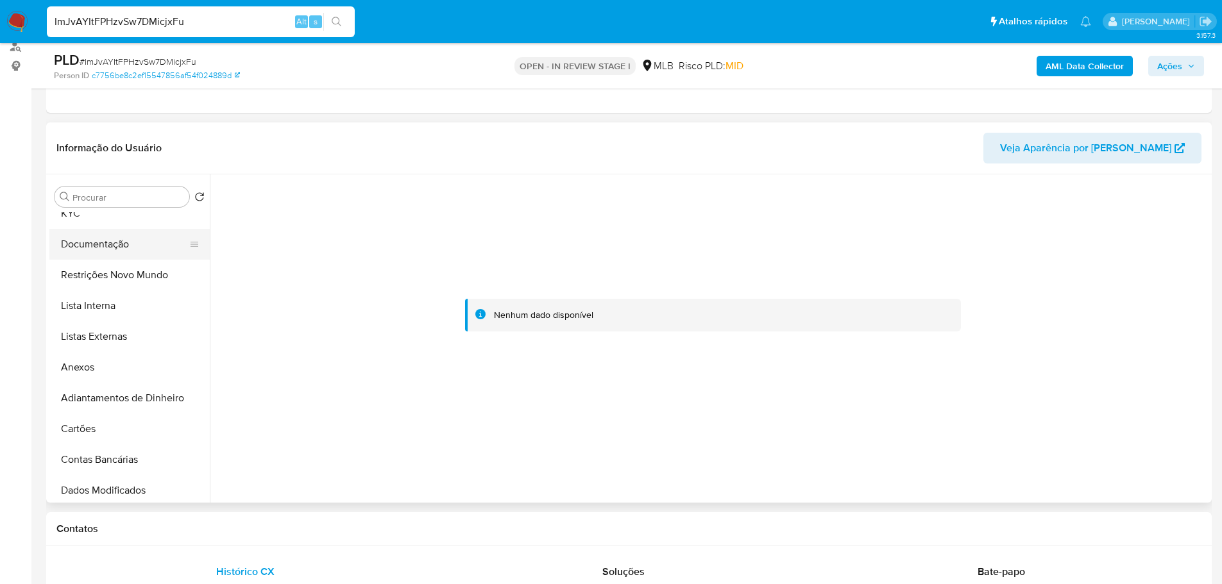
scroll to position [0, 0]
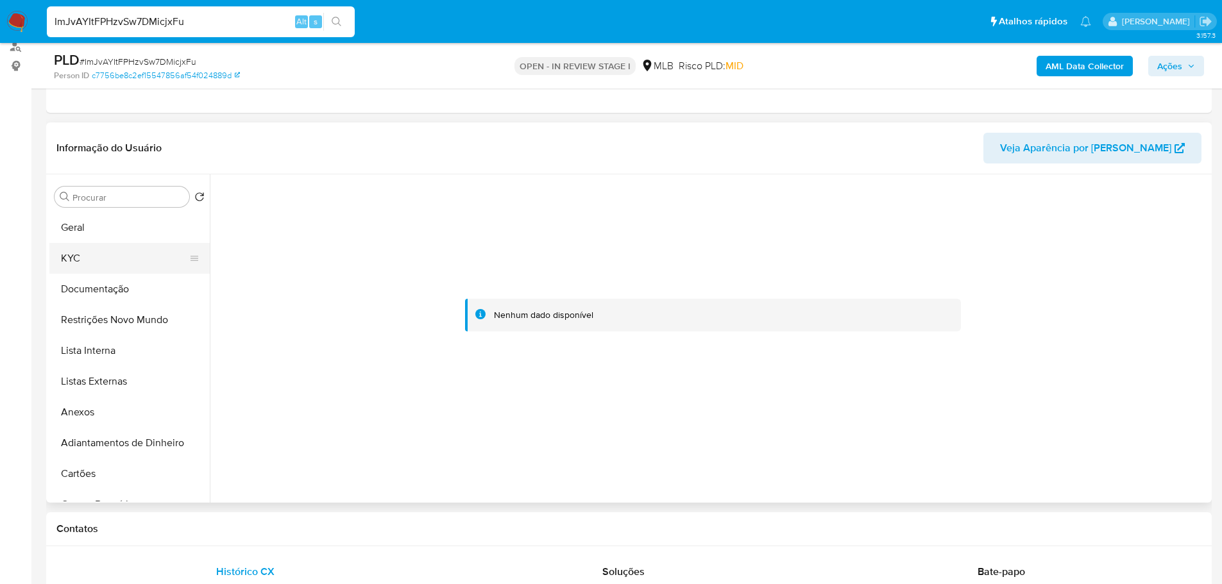
drag, startPoint x: 92, startPoint y: 255, endPoint x: 121, endPoint y: 260, distance: 29.4
click at [100, 259] on button "KYC" at bounding box center [124, 258] width 150 height 31
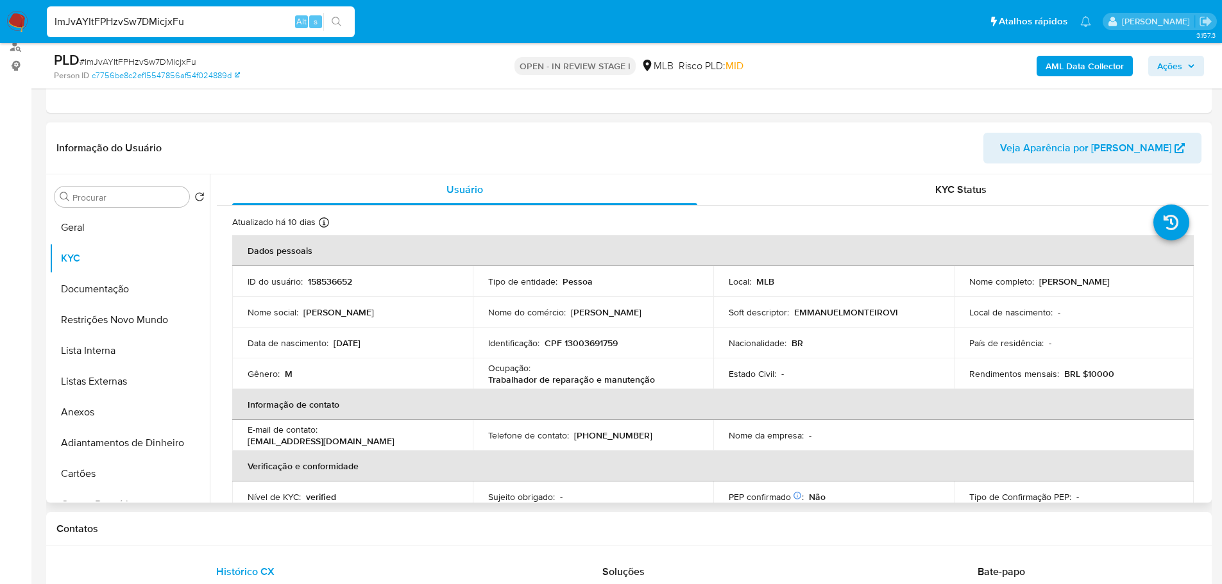
click at [588, 344] on p "CPF 13003691759" at bounding box center [581, 343] width 73 height 12
copy p "13003691759"
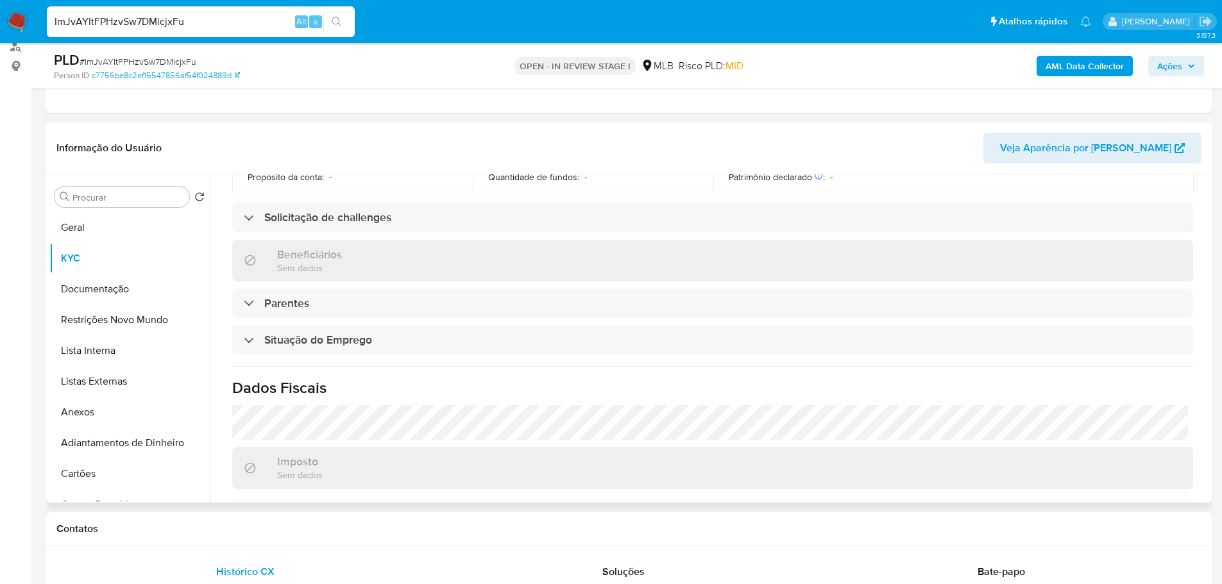
scroll to position [534, 0]
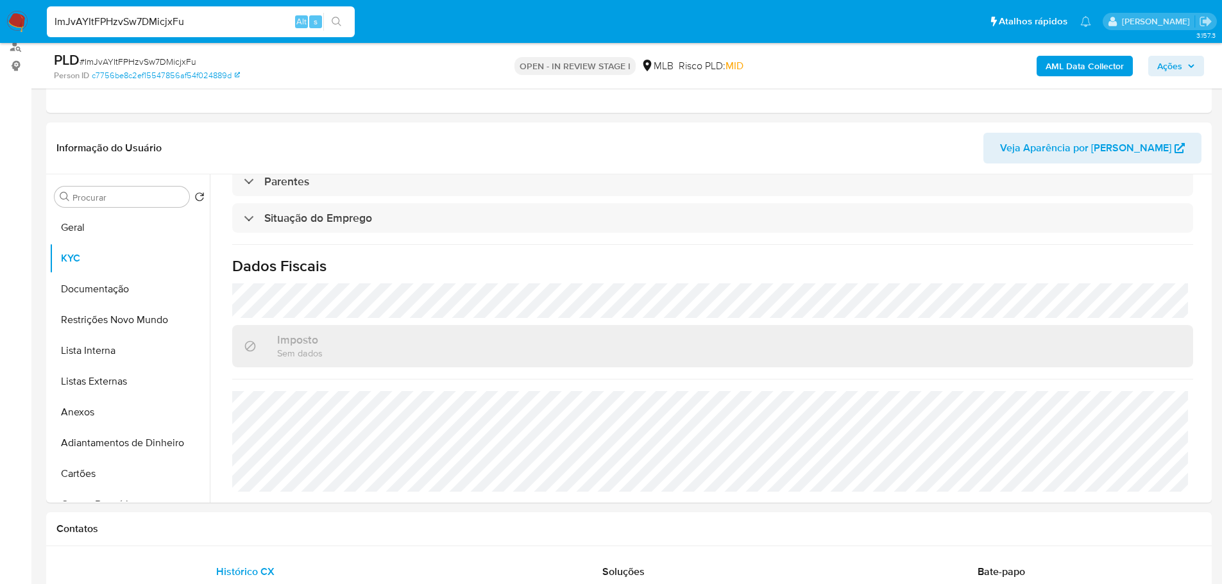
click at [1198, 67] on button "Ações" at bounding box center [1176, 66] width 56 height 21
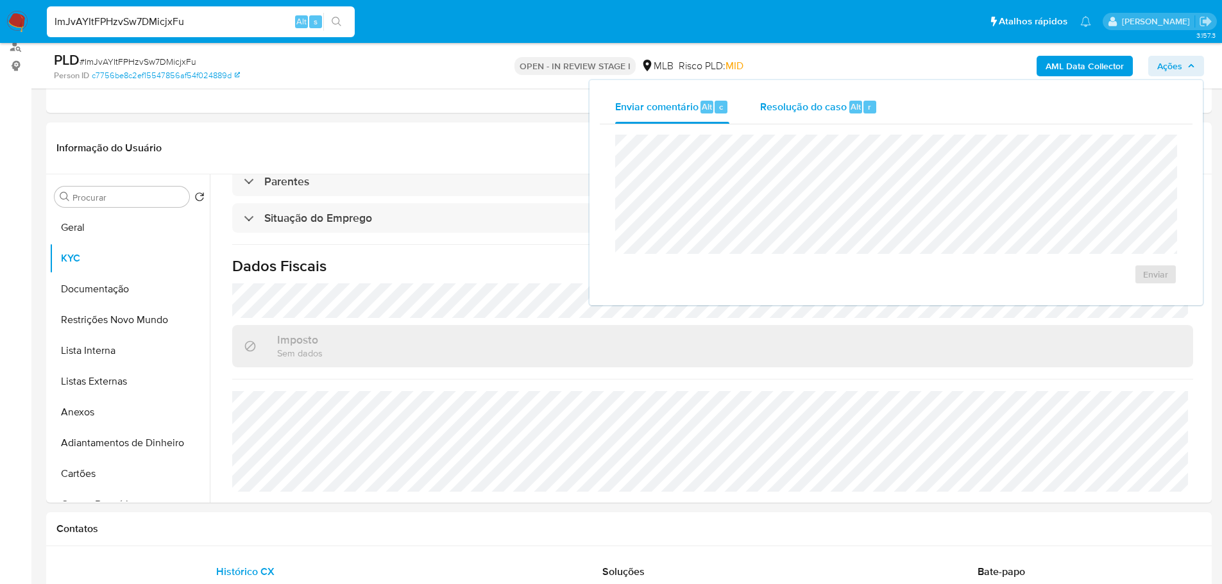
click at [795, 112] on span "Resolução do caso" at bounding box center [803, 106] width 87 height 15
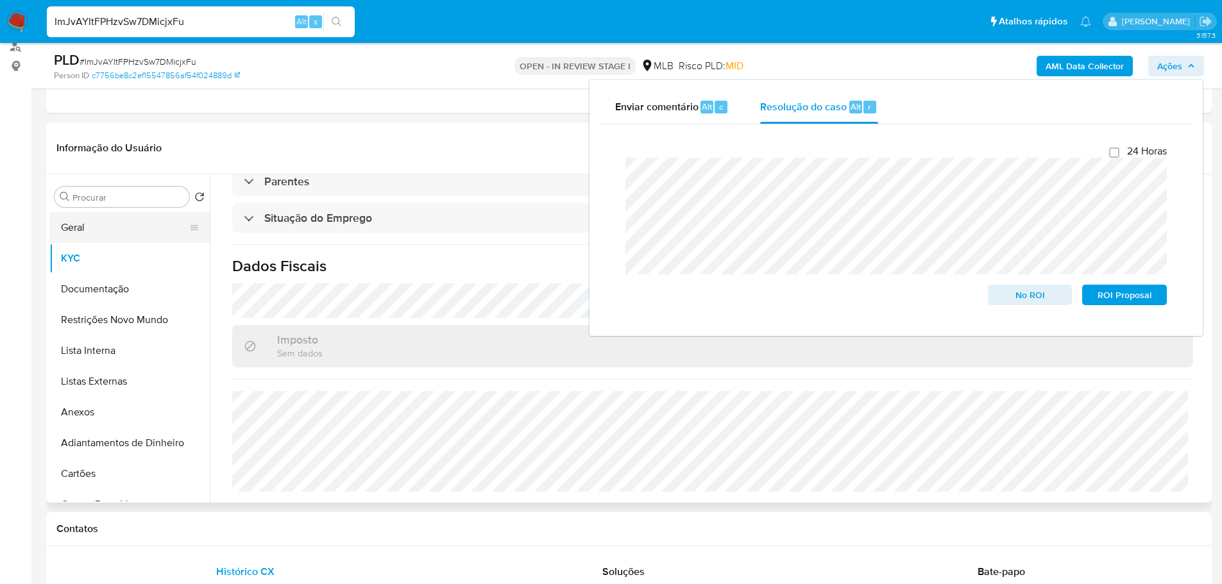
click at [97, 241] on button "Geral" at bounding box center [124, 227] width 150 height 31
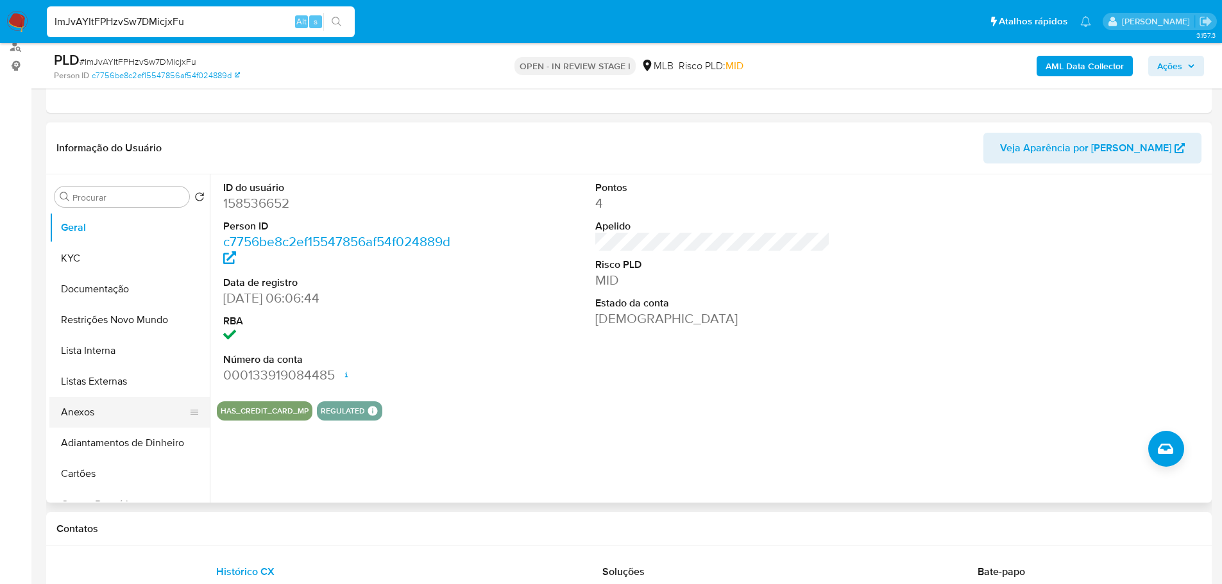
click at [83, 412] on button "Anexos" at bounding box center [124, 412] width 150 height 31
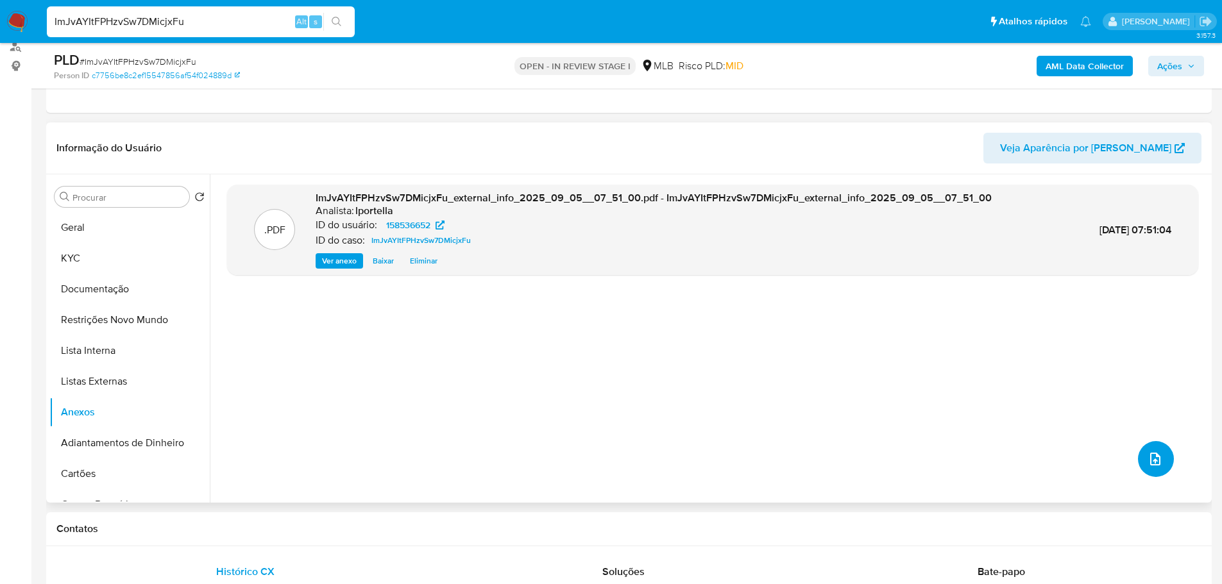
click at [1155, 465] on icon "upload-file" at bounding box center [1155, 459] width 15 height 15
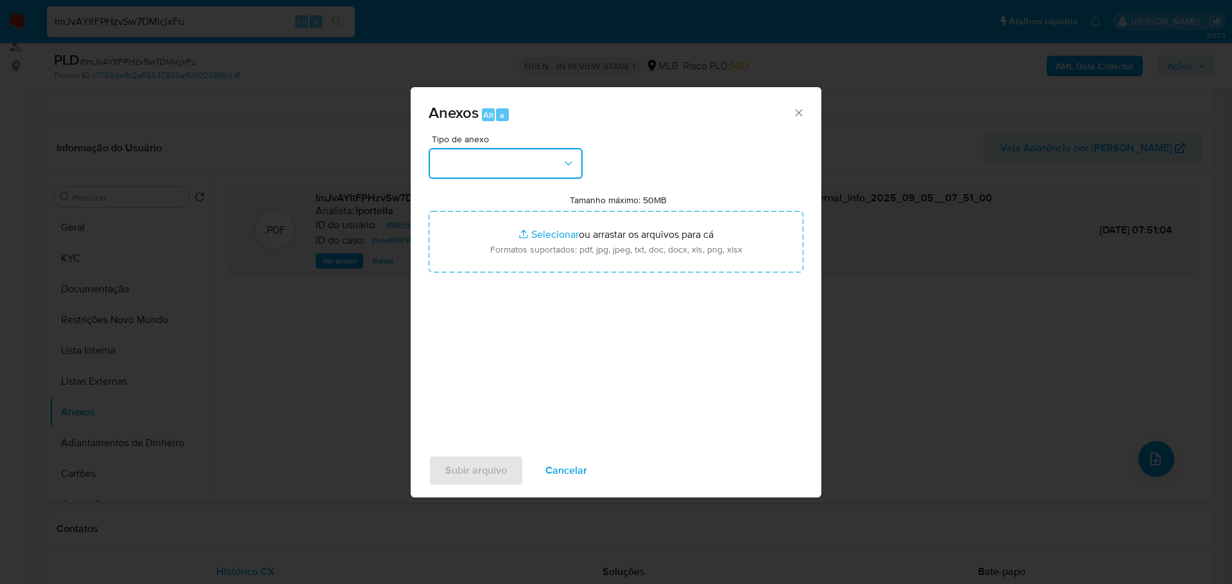
click at [541, 154] on button "button" at bounding box center [505, 163] width 154 height 31
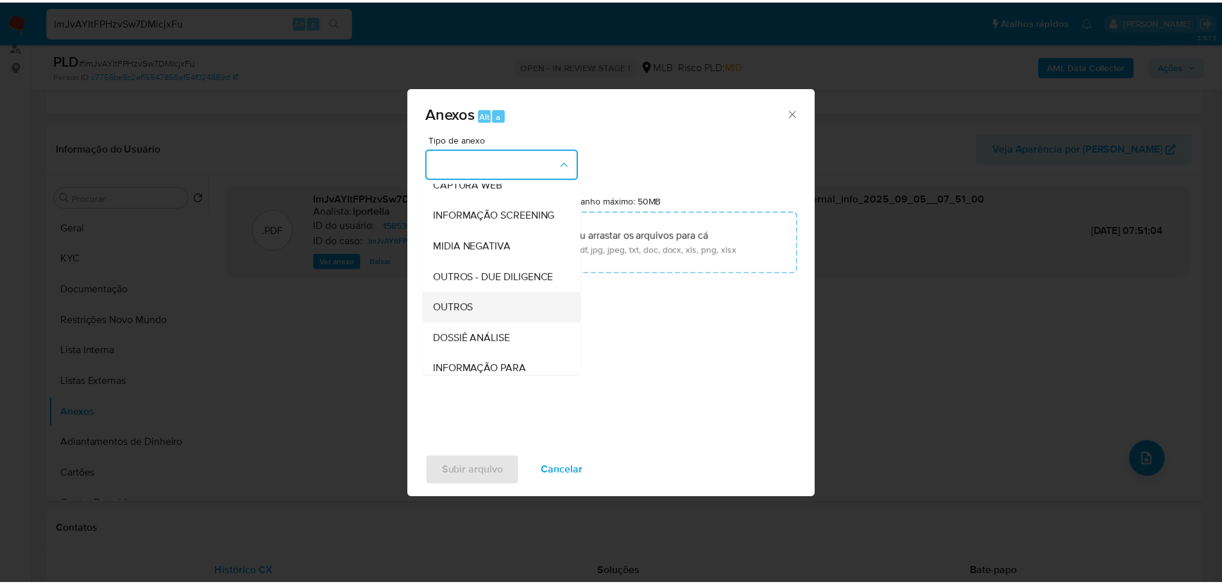
scroll to position [192, 0]
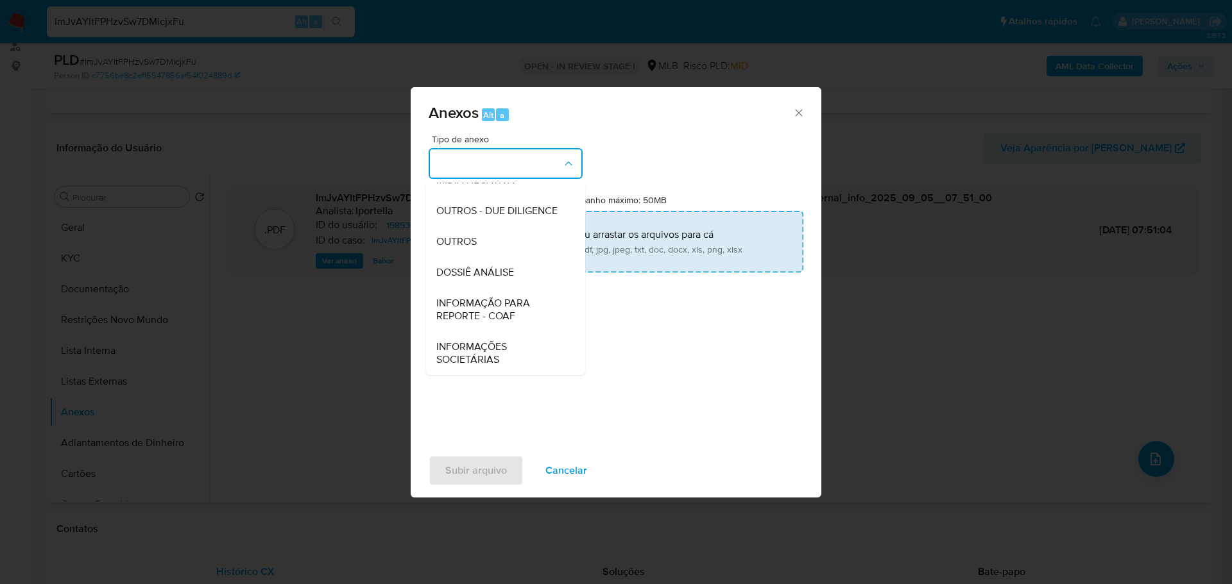
drag, startPoint x: 495, startPoint y: 253, endPoint x: 475, endPoint y: 251, distance: 19.9
click at [492, 253] on div "OUTROS" at bounding box center [501, 241] width 131 height 31
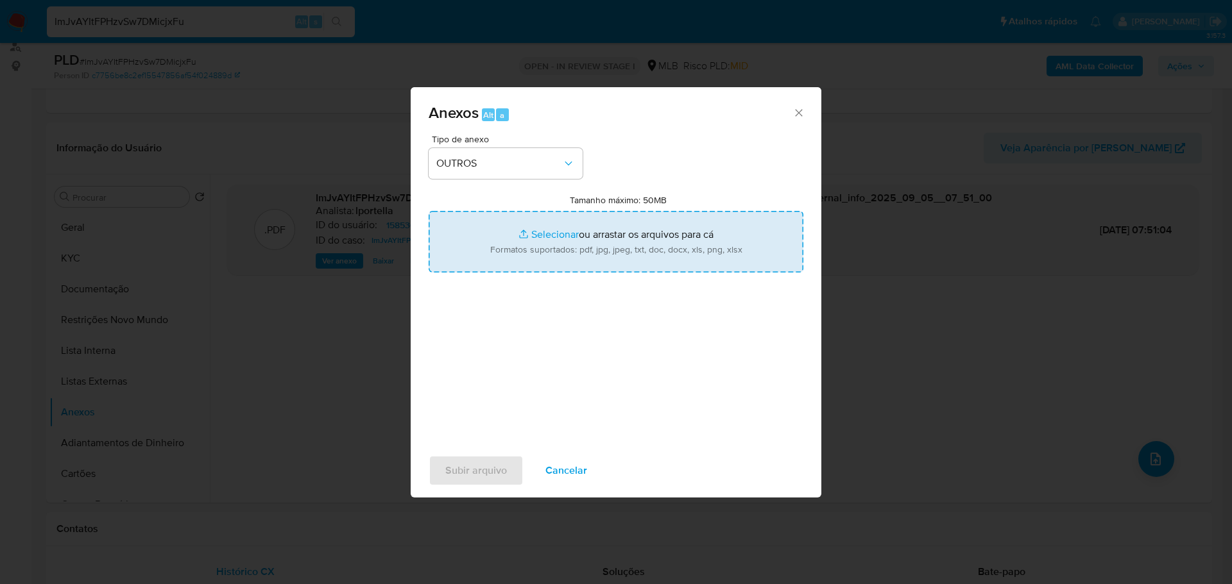
type input "C:\fakepath\SAR - XXX - CPF 13003691759 - EMMANUEL MONTEIRO VIANA.pdf"
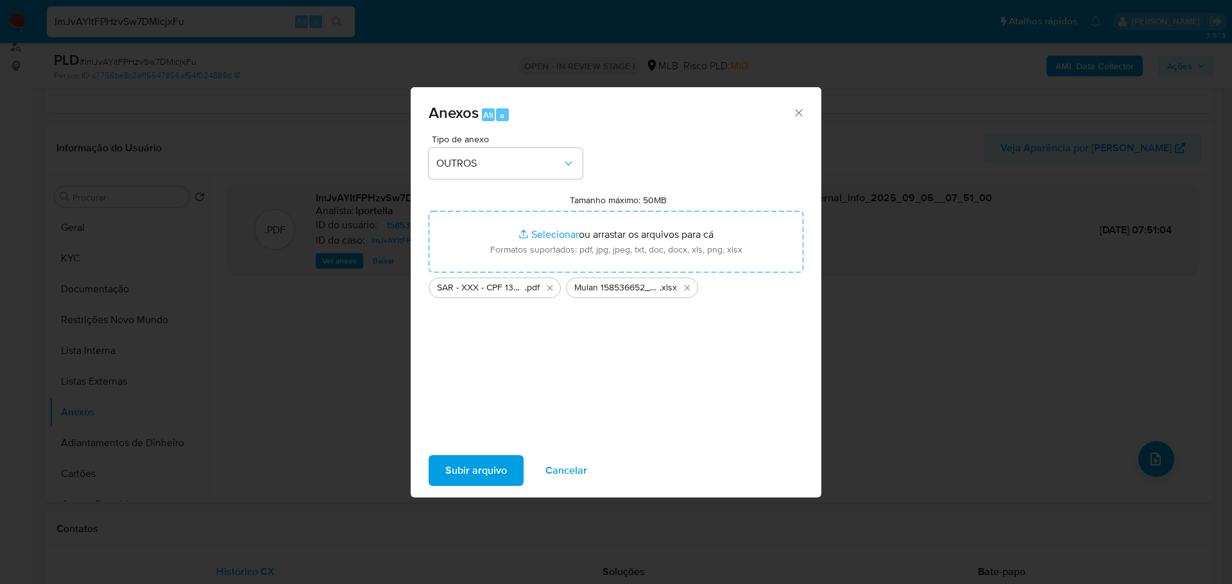
click at [499, 463] on span "Subir arquivo" at bounding box center [476, 471] width 62 height 28
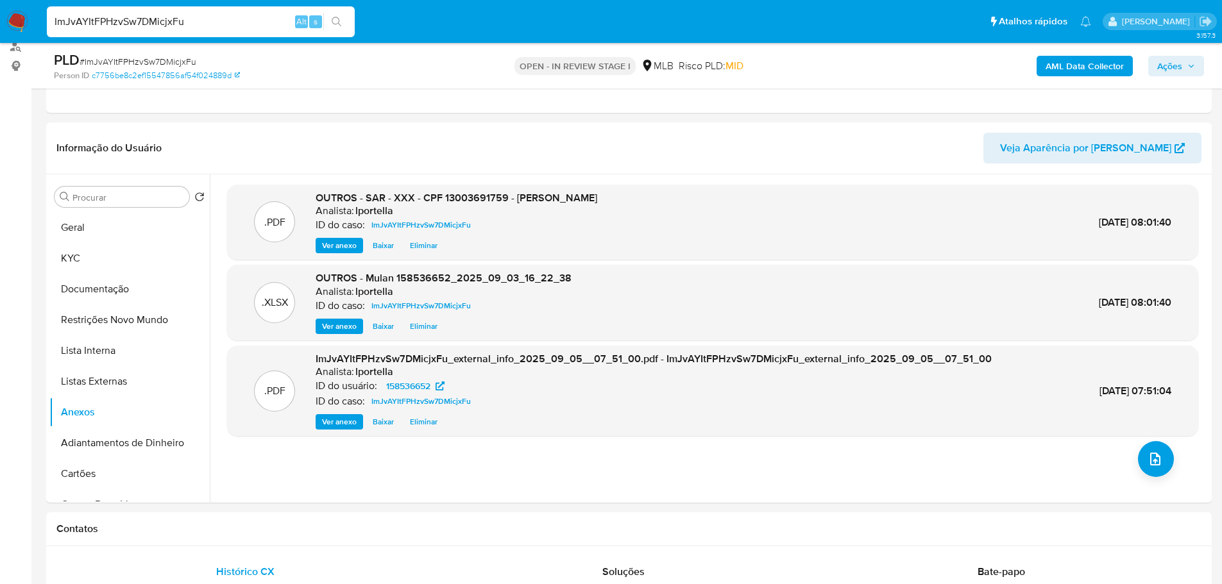
click at [1203, 47] on div "PLD # ImJvAYItFPHzvSw7DMicjxFu Person ID c7756be8c2ef15547856af54f024889d OPEN …" at bounding box center [629, 66] width 1166 height 46
click at [1175, 62] on span "Ações" at bounding box center [1169, 66] width 25 height 21
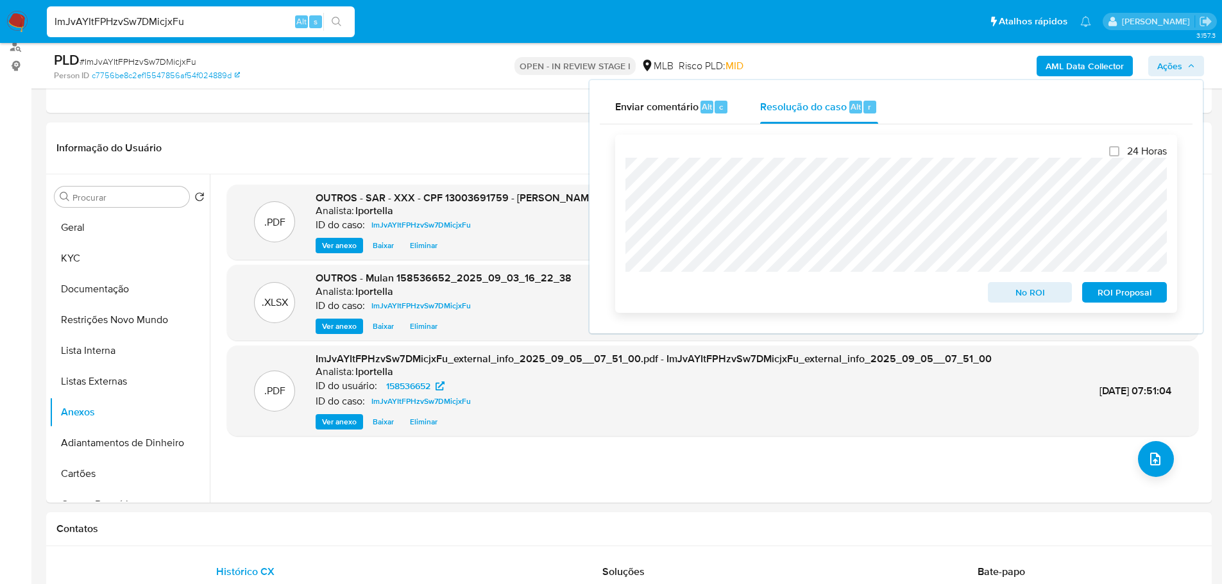
scroll to position [223, 0]
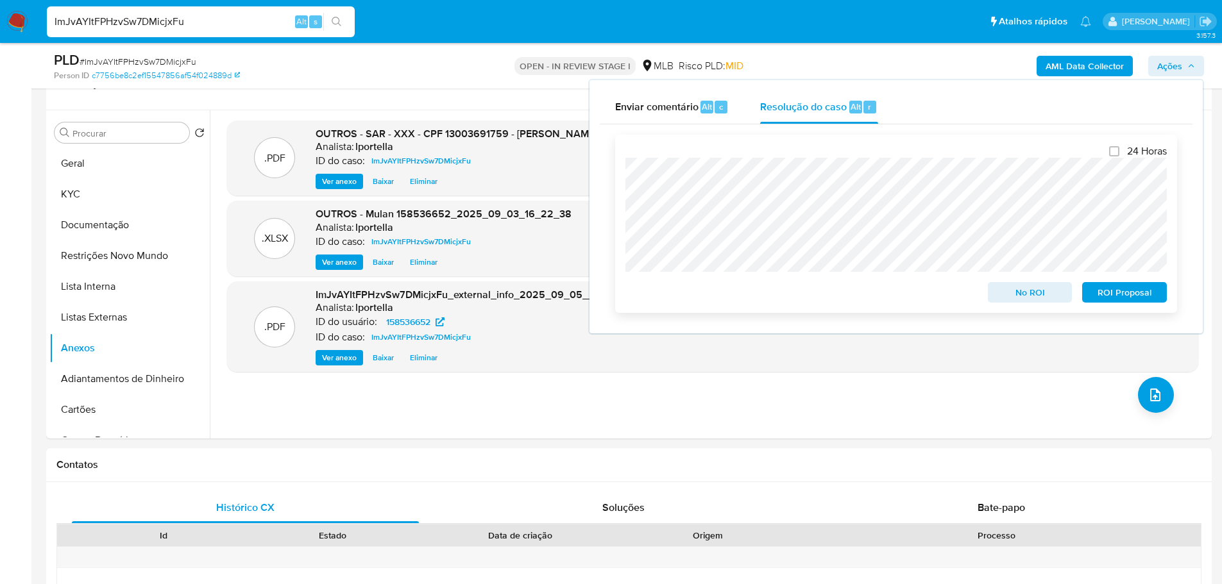
click at [1130, 296] on span "ROI Proposal" at bounding box center [1124, 293] width 67 height 18
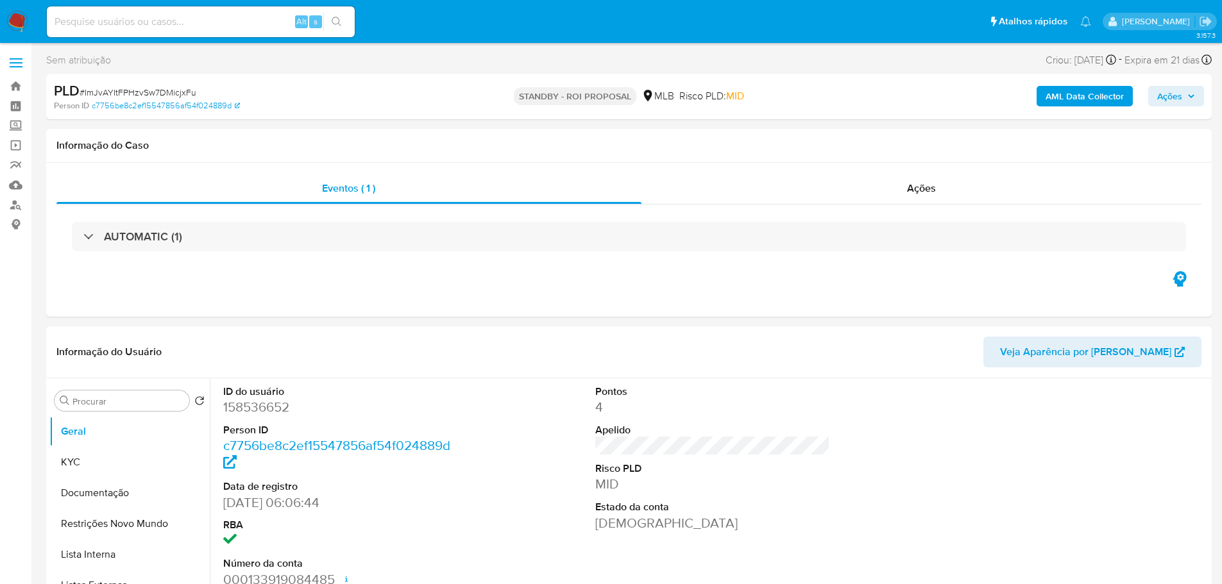
select select "10"
click at [151, 89] on span "# ImJvAYItFPHzvSw7DMicjxFu" at bounding box center [138, 92] width 117 height 13
copy span "ImJvAYItFPHzvSw7DMicjxFu"
click at [21, 23] on img at bounding box center [17, 22] width 22 height 22
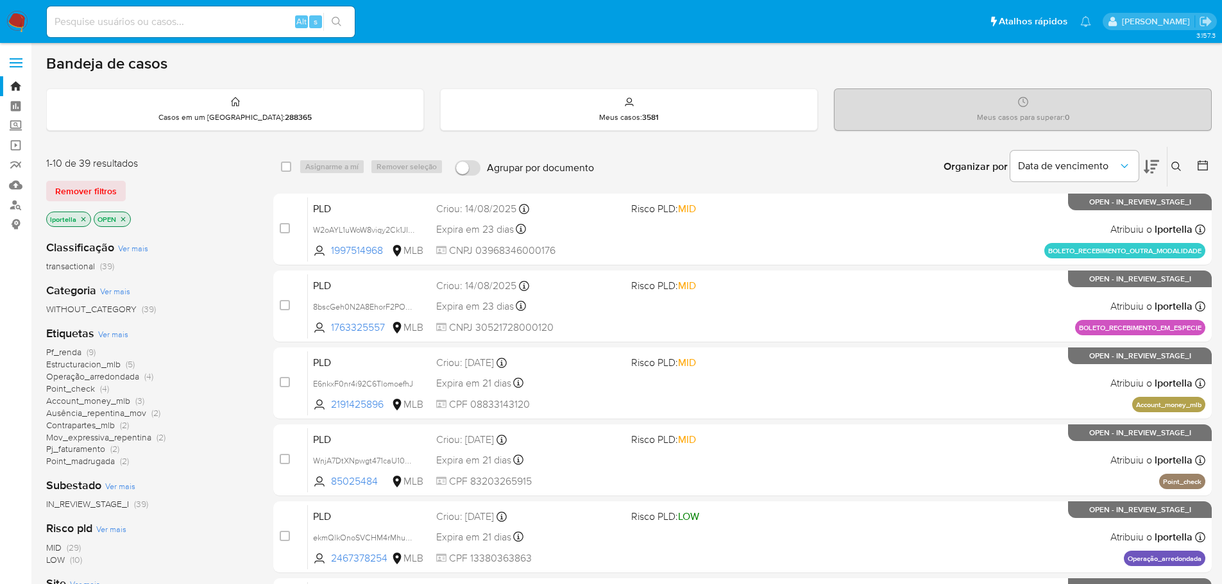
drag, startPoint x: 0, startPoint y: 0, endPoint x: 709, endPoint y: 165, distance: 727.9
click at [709, 165] on div "Organizar por Data de vencimento Os resultados não podem ser classificados enqu…" at bounding box center [905, 167] width 611 height 40
click at [148, 31] on div "Alt s" at bounding box center [201, 21] width 308 height 31
click at [143, 27] on input at bounding box center [201, 21] width 308 height 17
paste input "tOS3gpKpI6WhFKai38W144NB"
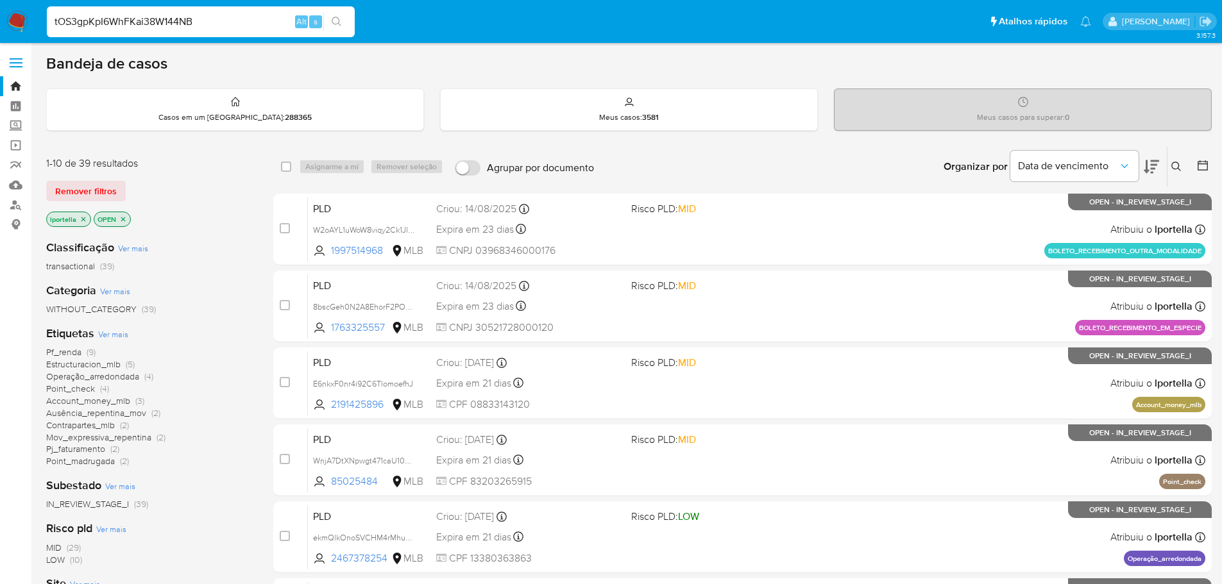
type input "tOS3gpKpI6WhFKai38W144NB"
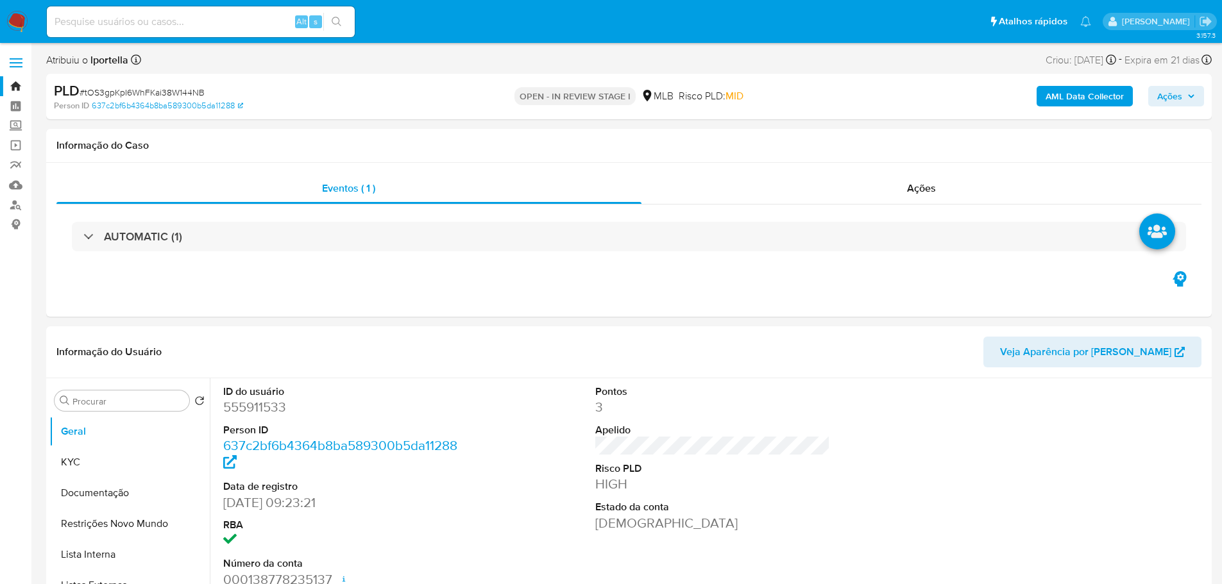
select select "10"
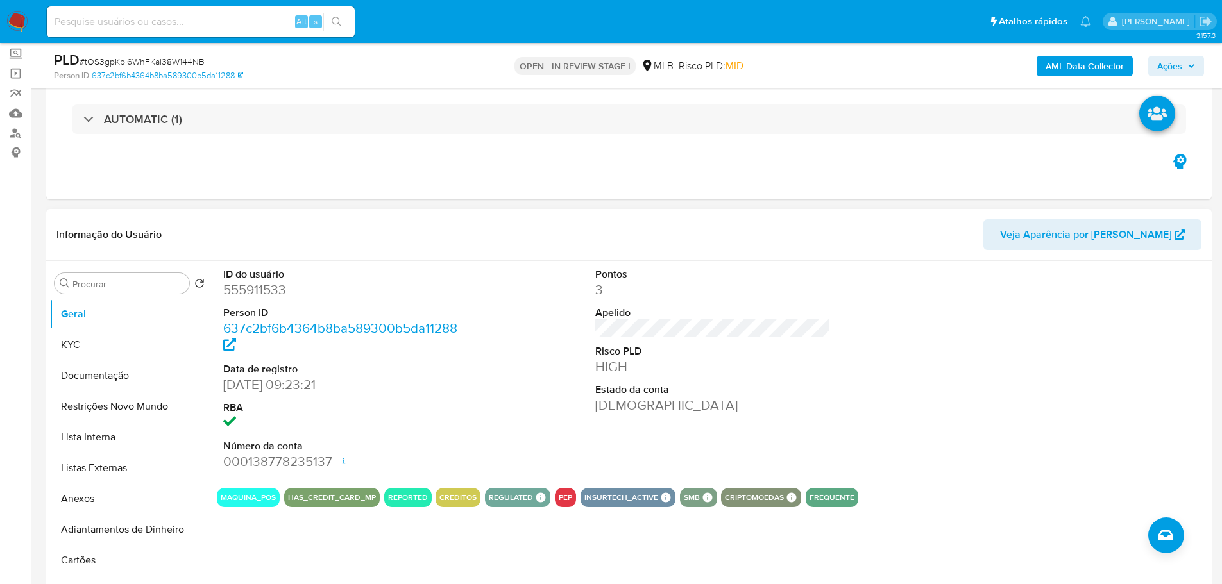
scroll to position [128, 0]
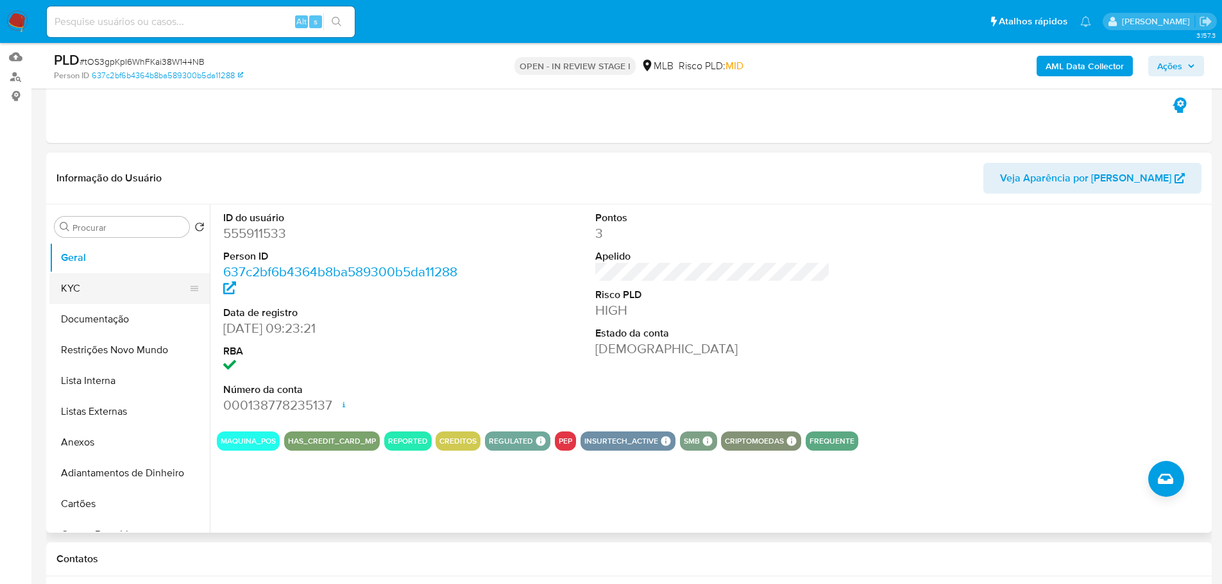
click at [89, 289] on button "KYC" at bounding box center [124, 288] width 150 height 31
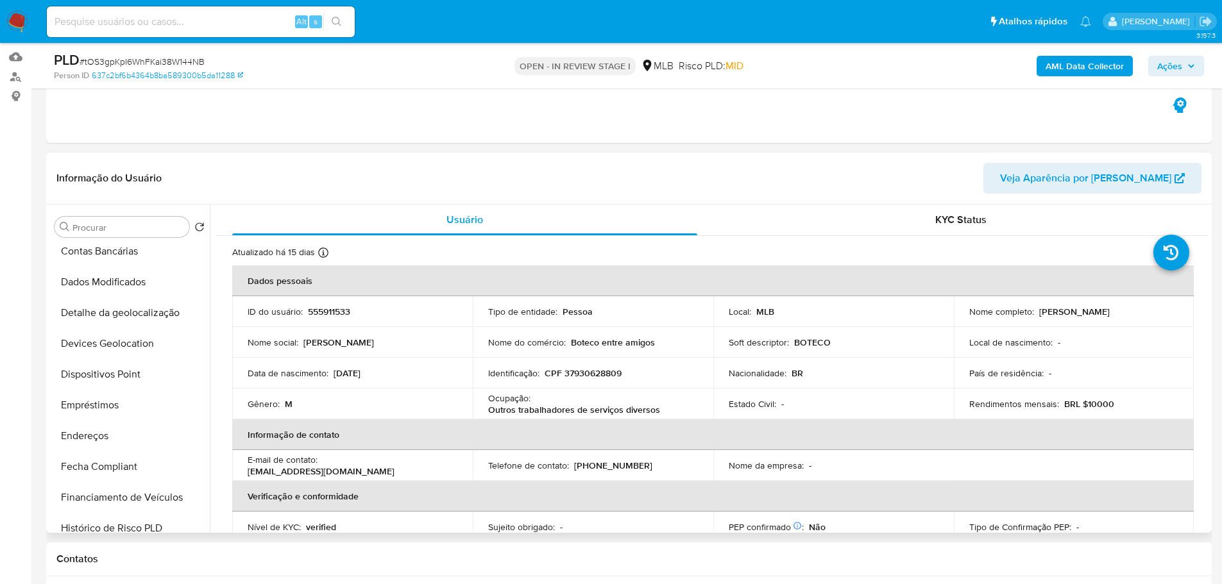
scroll to position [513, 0]
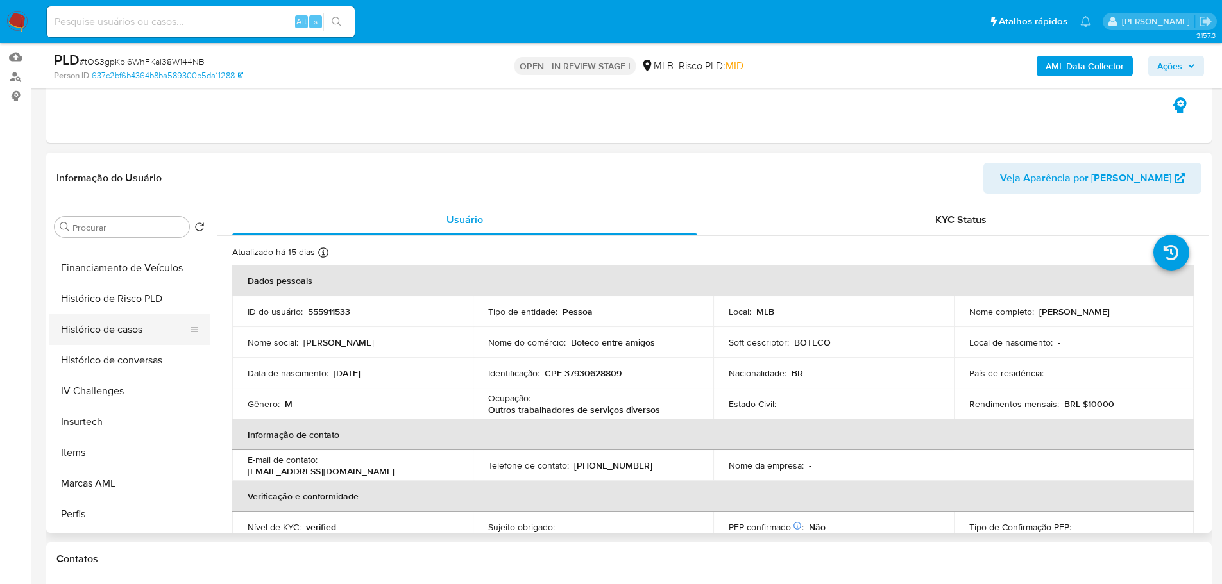
click at [134, 327] on button "Histórico de casos" at bounding box center [124, 329] width 150 height 31
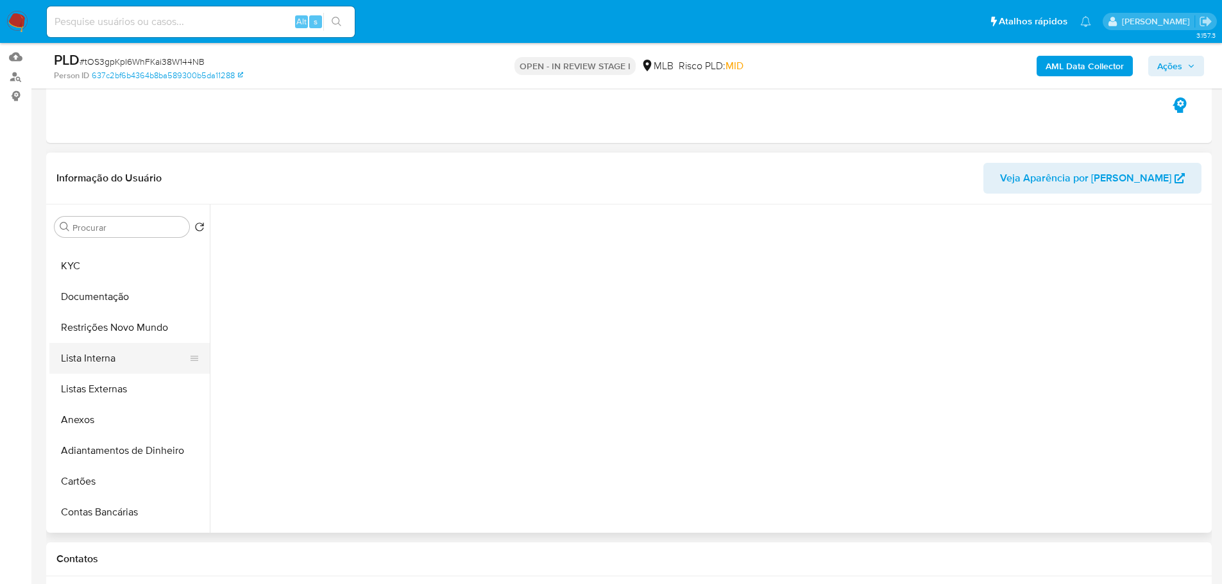
scroll to position [0, 0]
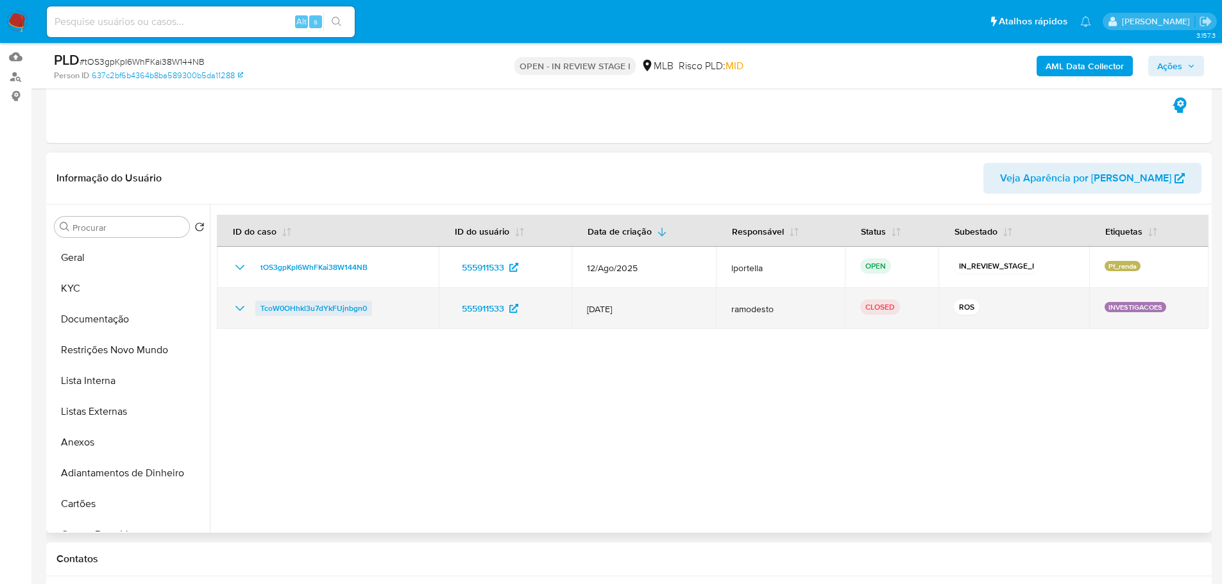
click at [317, 312] on span "TcoW0OHhkl3u7dYkFUjnbgn0" at bounding box center [313, 308] width 106 height 15
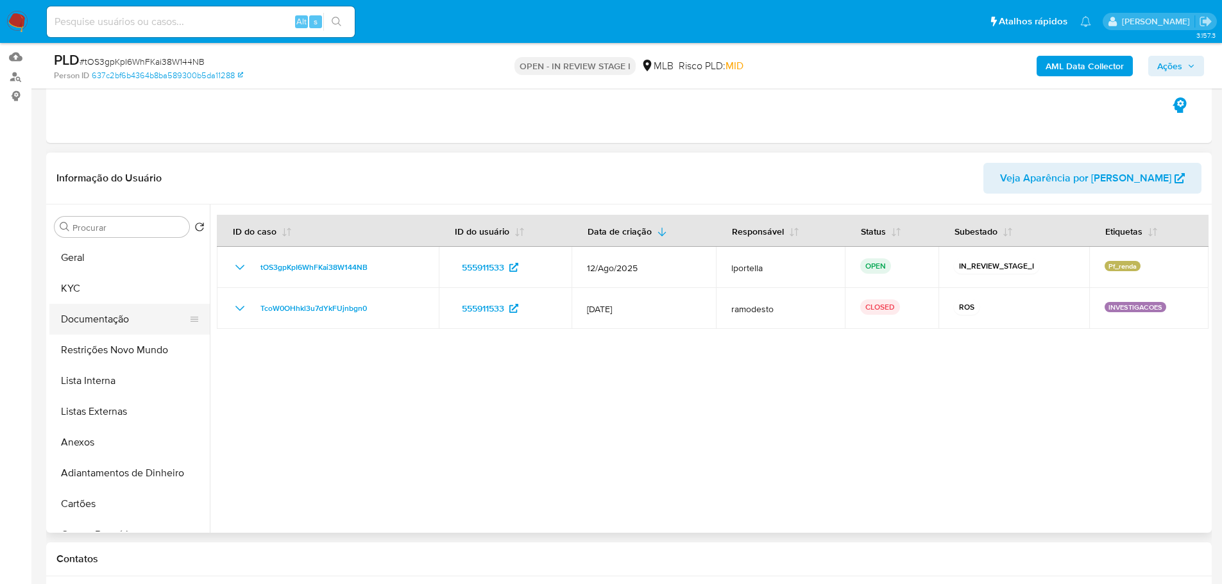
click at [124, 316] on button "Documentação" at bounding box center [124, 319] width 150 height 31
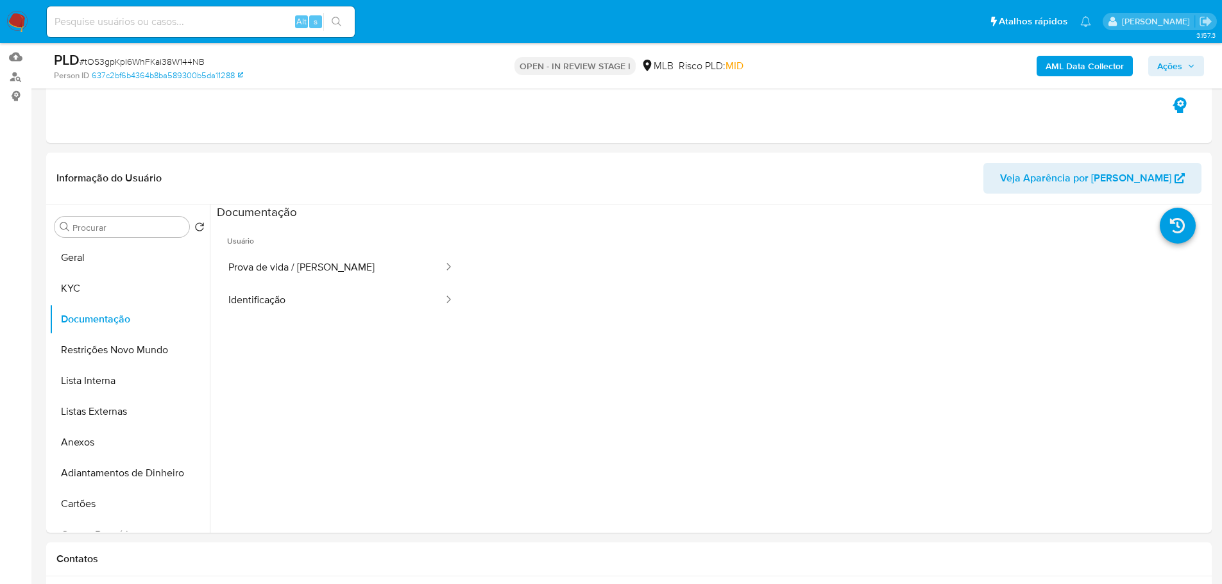
click at [291, 253] on button "Prova de vida / Selfie" at bounding box center [331, 267] width 228 height 33
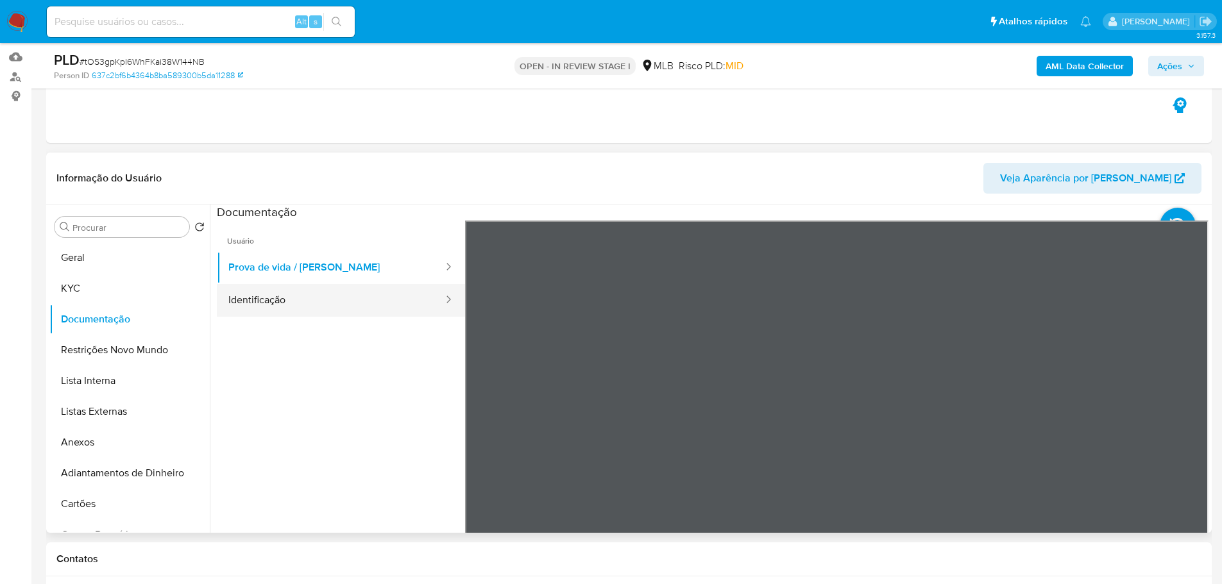
click at [323, 301] on button "Identificação" at bounding box center [331, 300] width 228 height 33
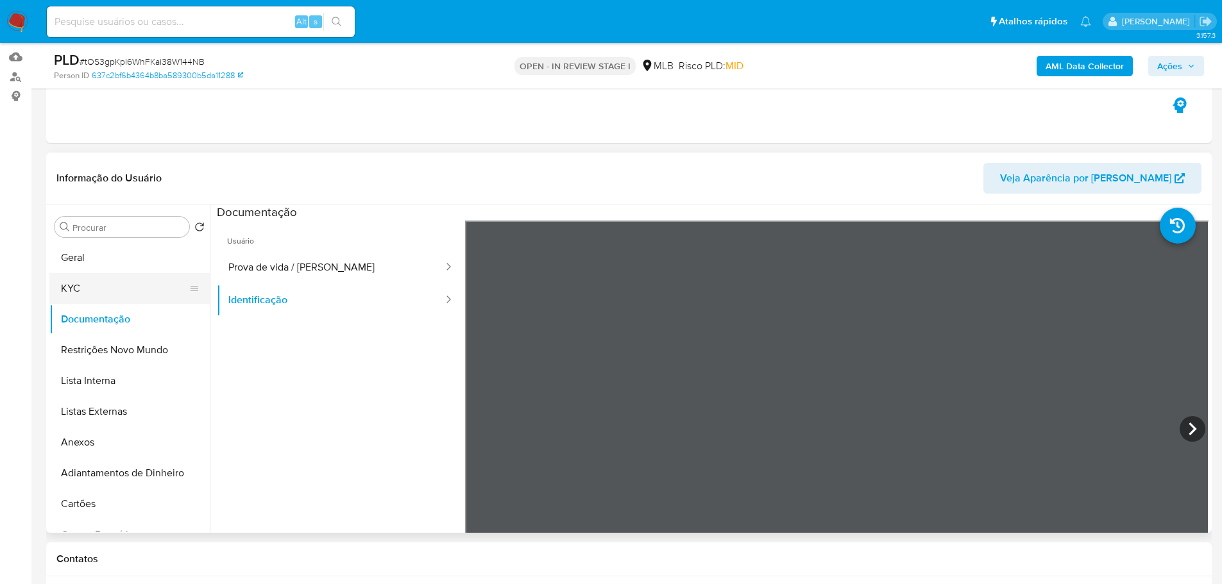
click at [121, 291] on button "KYC" at bounding box center [124, 288] width 150 height 31
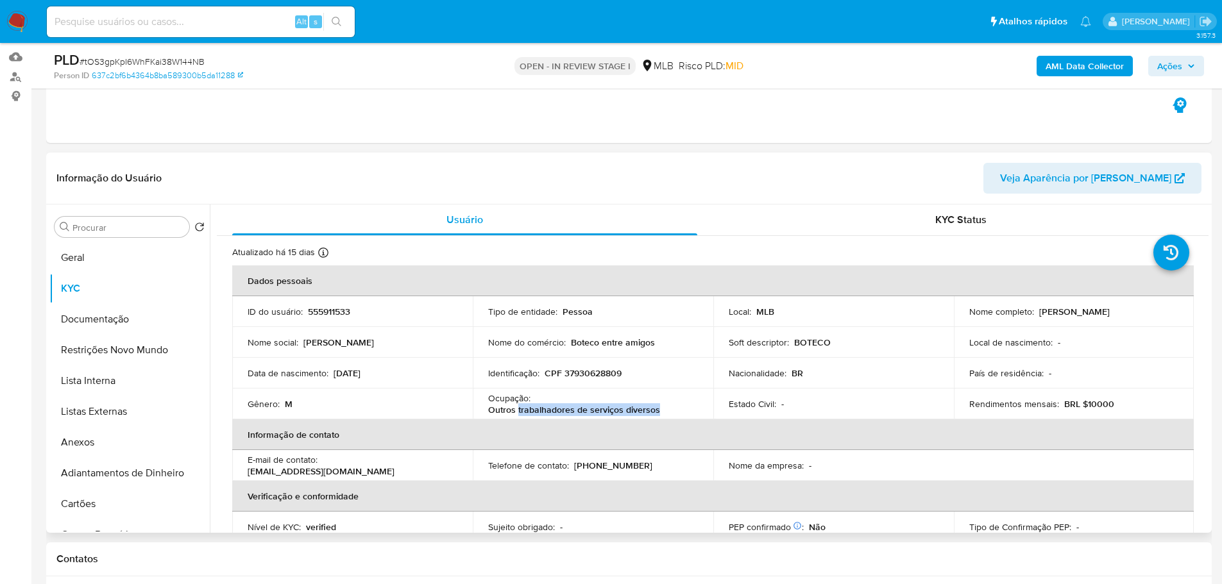
drag, startPoint x: 658, startPoint y: 409, endPoint x: 516, endPoint y: 413, distance: 141.8
click at [516, 413] on div "Ocupação : Outros trabalhadores de serviços diversos" at bounding box center [593, 404] width 210 height 23
copy p "trabalhadores de serviços diversos"
click at [119, 316] on button "Documentação" at bounding box center [124, 319] width 150 height 31
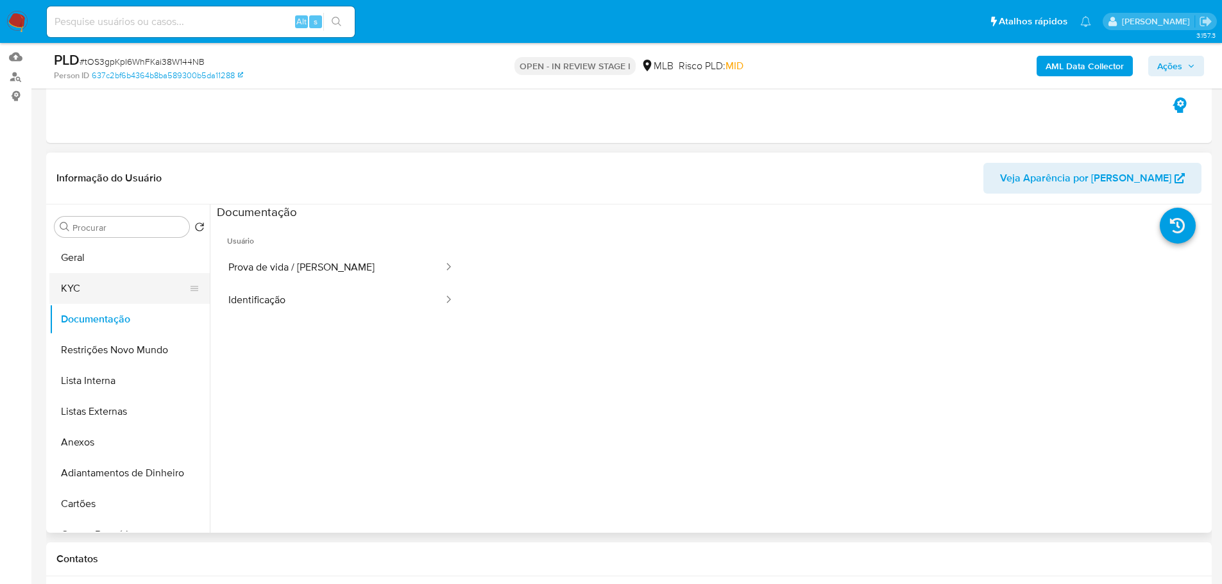
click at [129, 286] on button "KYC" at bounding box center [124, 288] width 150 height 31
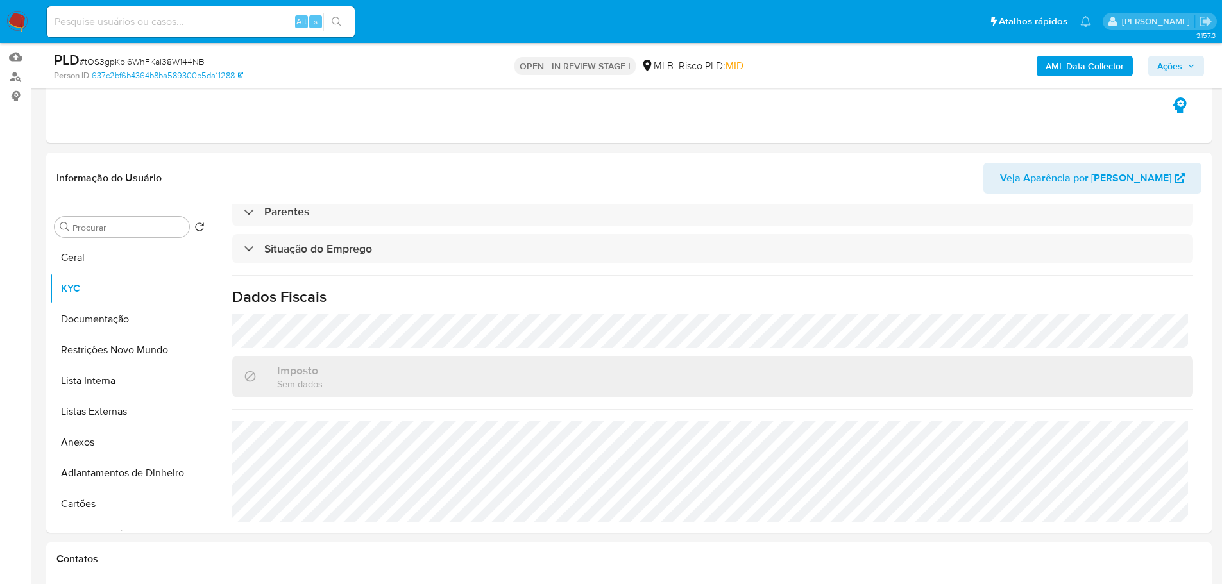
scroll to position [534, 0]
click at [77, 259] on button "Geral" at bounding box center [124, 257] width 150 height 31
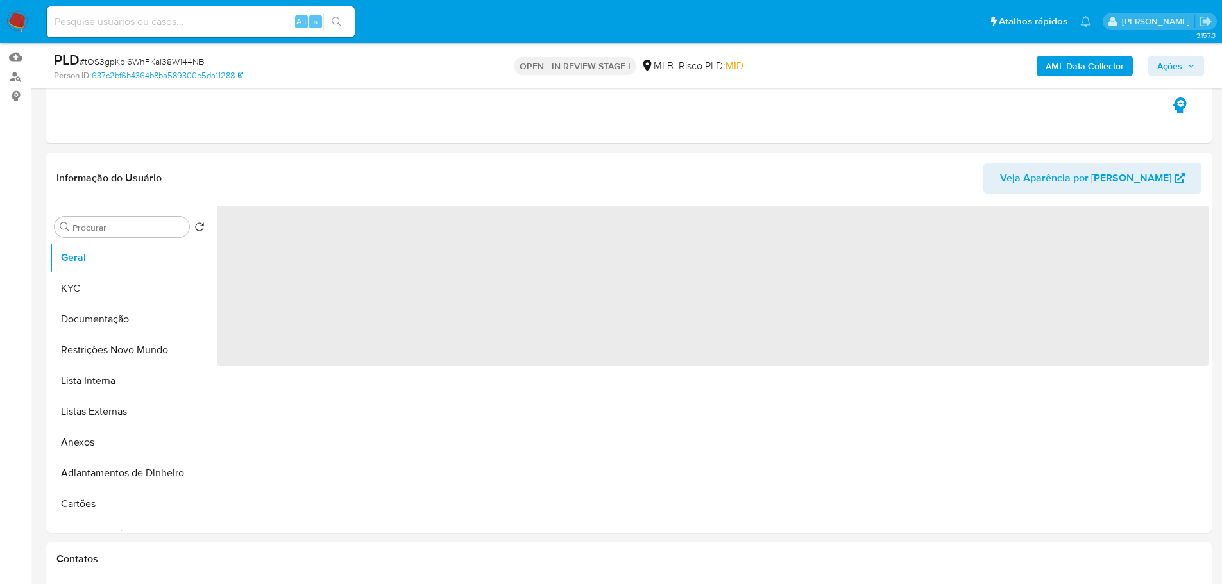
scroll to position [162, 0]
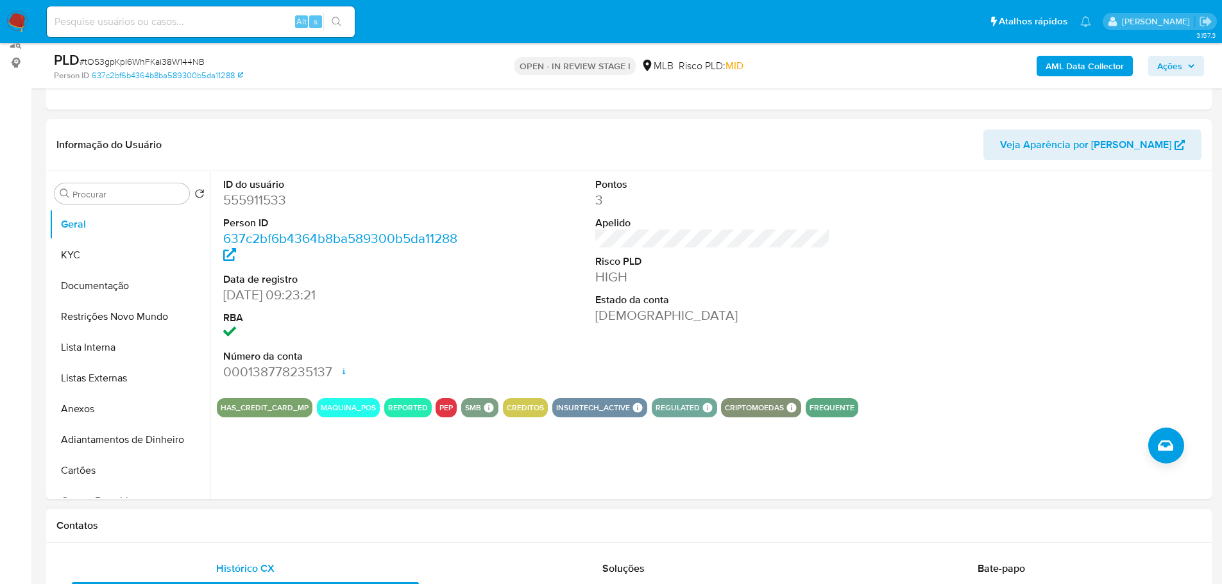
click at [241, 542] on div "Contatos" at bounding box center [629, 526] width 1166 height 34
drag, startPoint x: 99, startPoint y: 262, endPoint x: 1, endPoint y: 296, distance: 104.7
click at [99, 261] on button "KYC" at bounding box center [129, 255] width 160 height 31
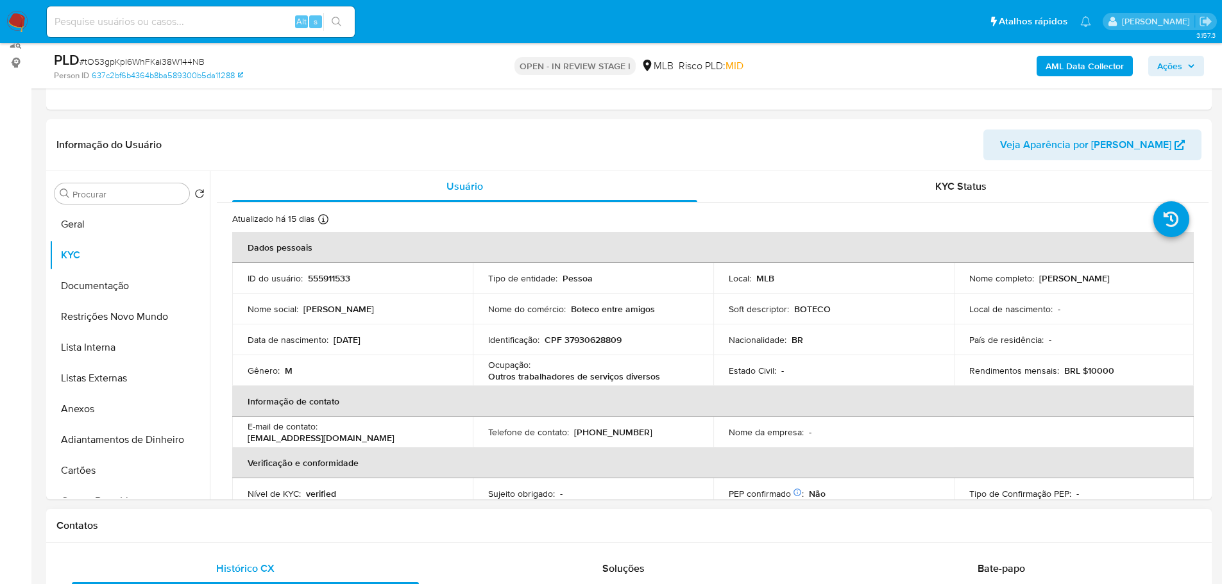
click at [239, 515] on div "Contatos" at bounding box center [629, 526] width 1166 height 34
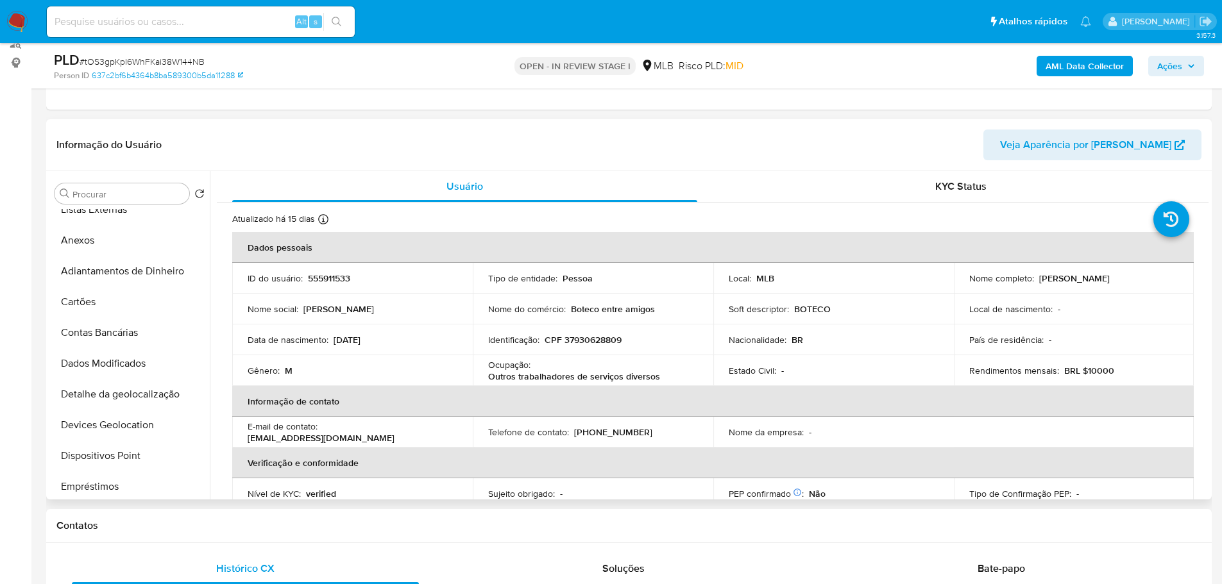
scroll to position [321, 0]
click at [101, 375] on button "Endereços" at bounding box center [124, 365] width 150 height 31
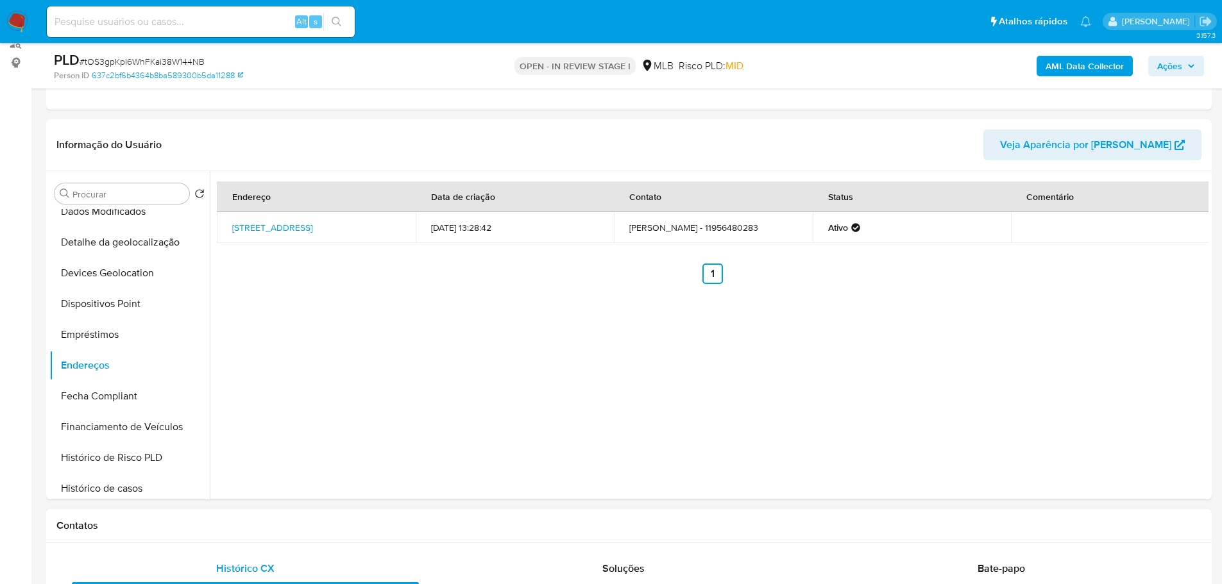
click at [235, 520] on h1 "Contatos" at bounding box center [628, 526] width 1145 height 13
click at [137, 245] on button "Detalhe da geolocalização" at bounding box center [124, 242] width 150 height 31
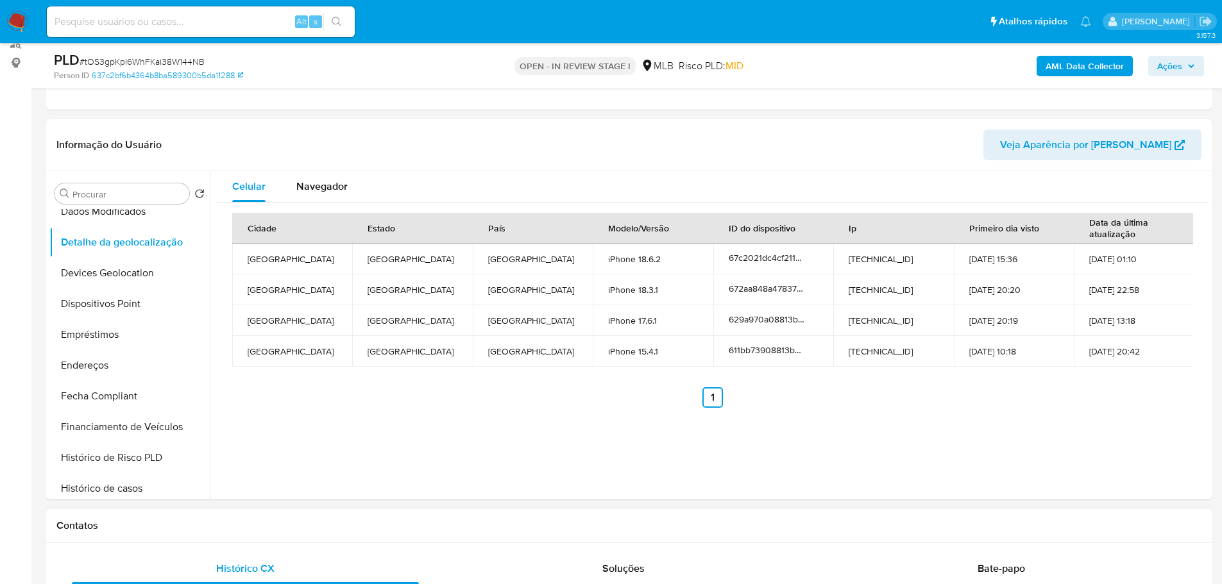
click at [210, 526] on h1 "Contatos" at bounding box center [628, 526] width 1145 height 13
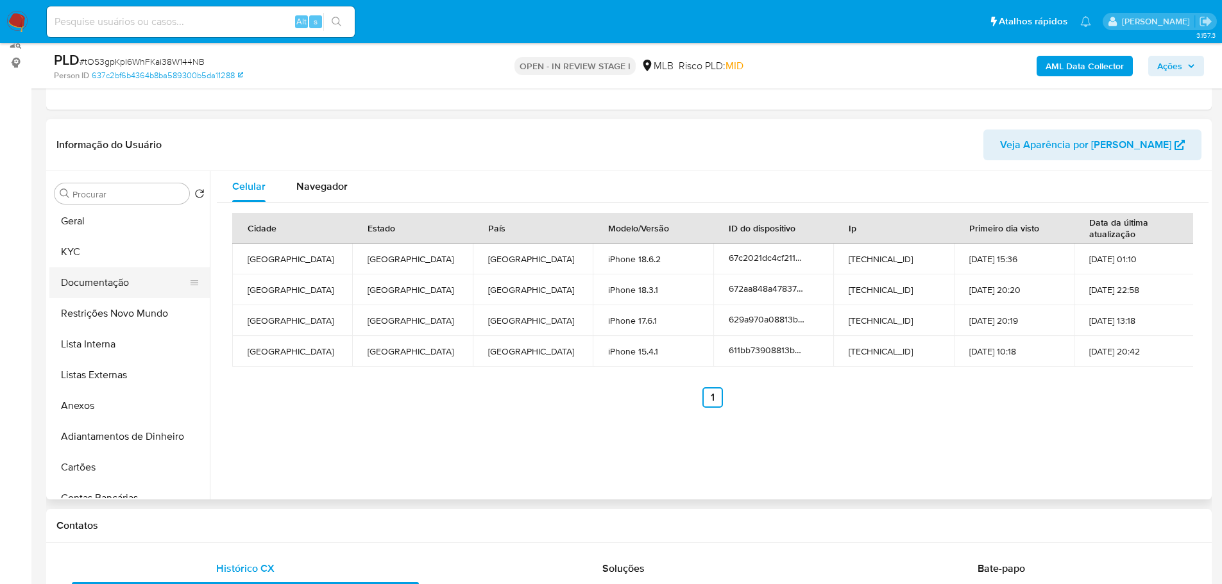
scroll to position [0, 0]
click at [126, 316] on button "Restrições Novo Mundo" at bounding box center [124, 316] width 150 height 31
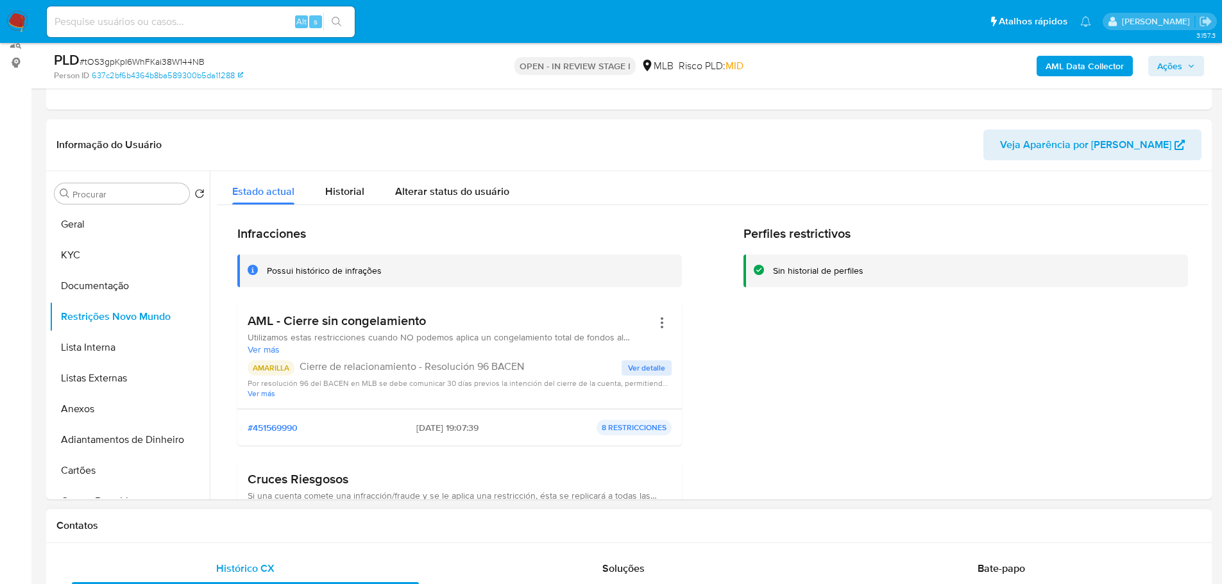
click at [380, 525] on h1 "Contatos" at bounding box center [628, 526] width 1145 height 13
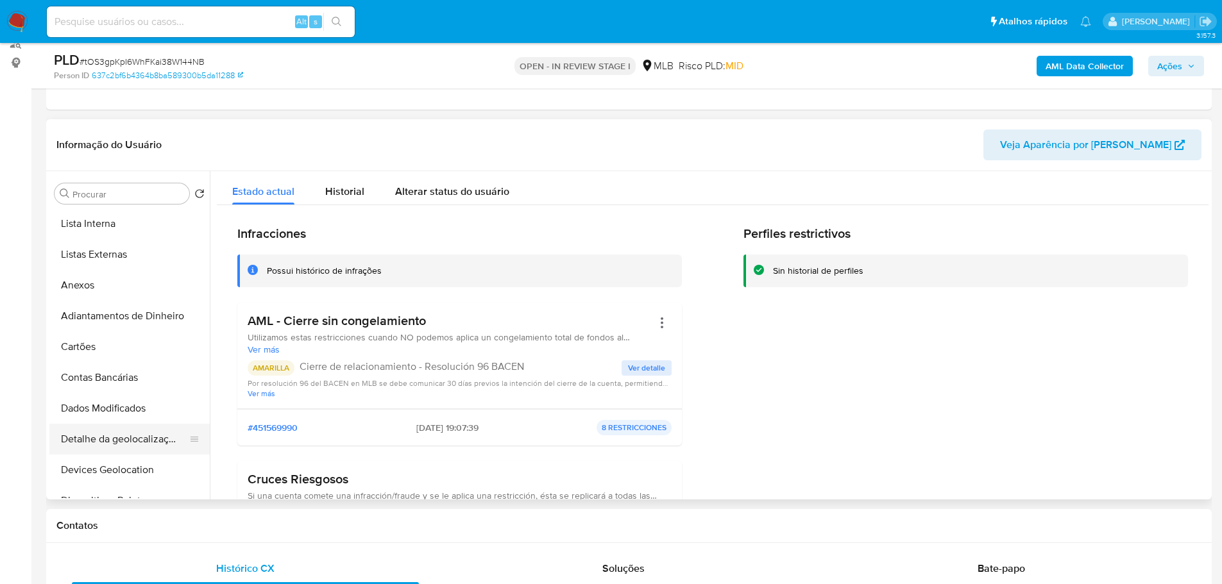
scroll to position [192, 0]
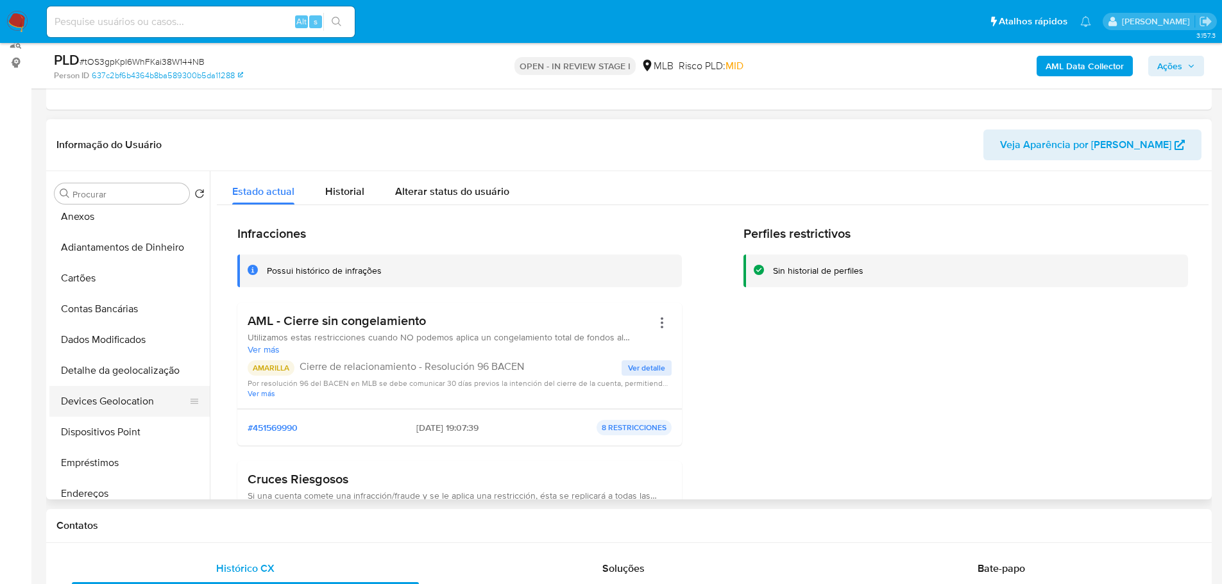
click at [137, 400] on button "Devices Geolocation" at bounding box center [124, 401] width 150 height 31
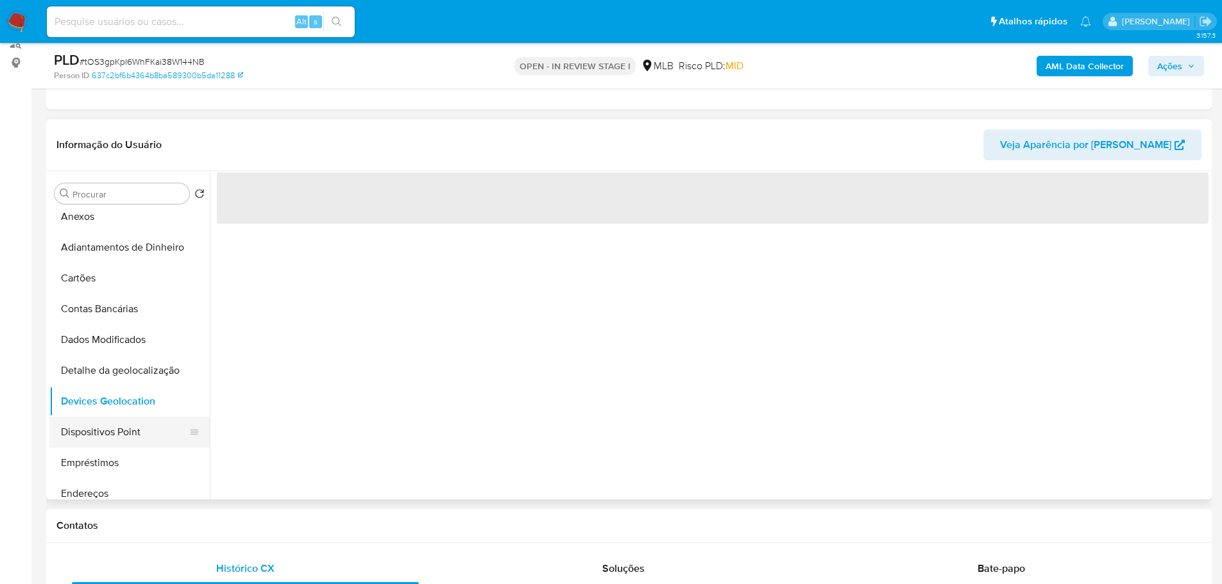
click at [130, 423] on button "Dispositivos Point" at bounding box center [124, 432] width 150 height 31
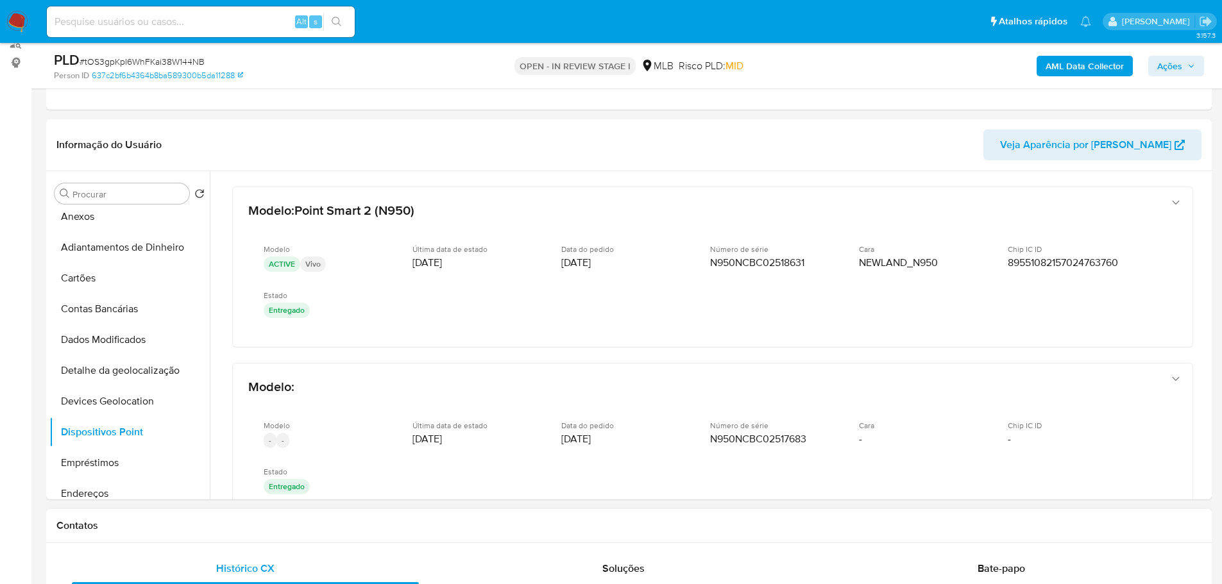
drag, startPoint x: 450, startPoint y: 524, endPoint x: 458, endPoint y: 525, distance: 8.4
click at [450, 524] on h1 "Contatos" at bounding box center [628, 526] width 1145 height 13
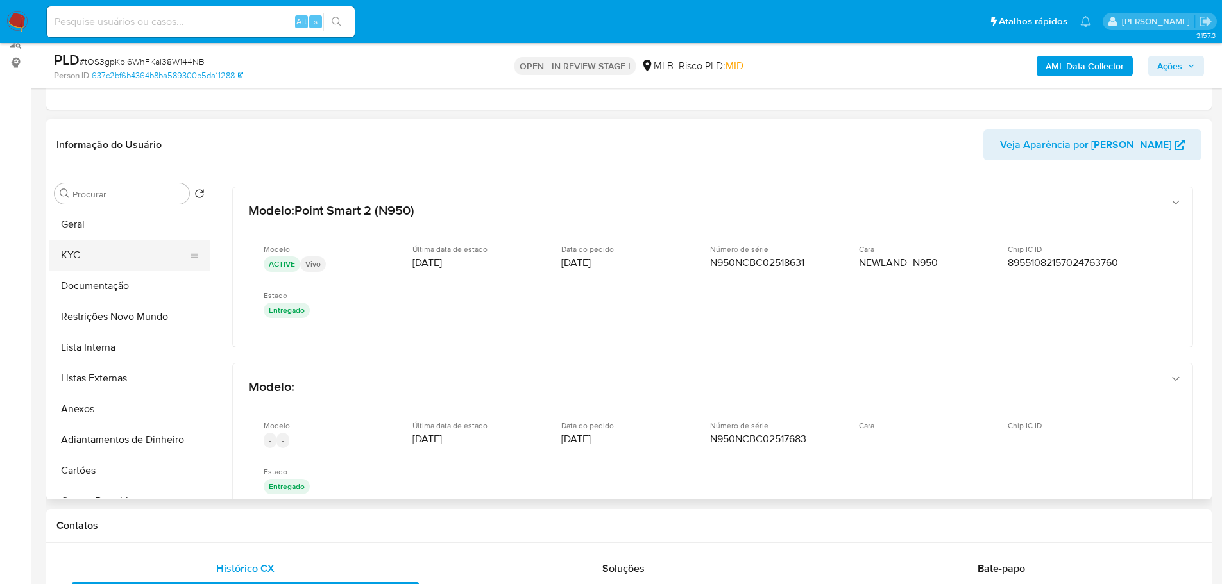
click at [72, 255] on button "KYC" at bounding box center [124, 255] width 150 height 31
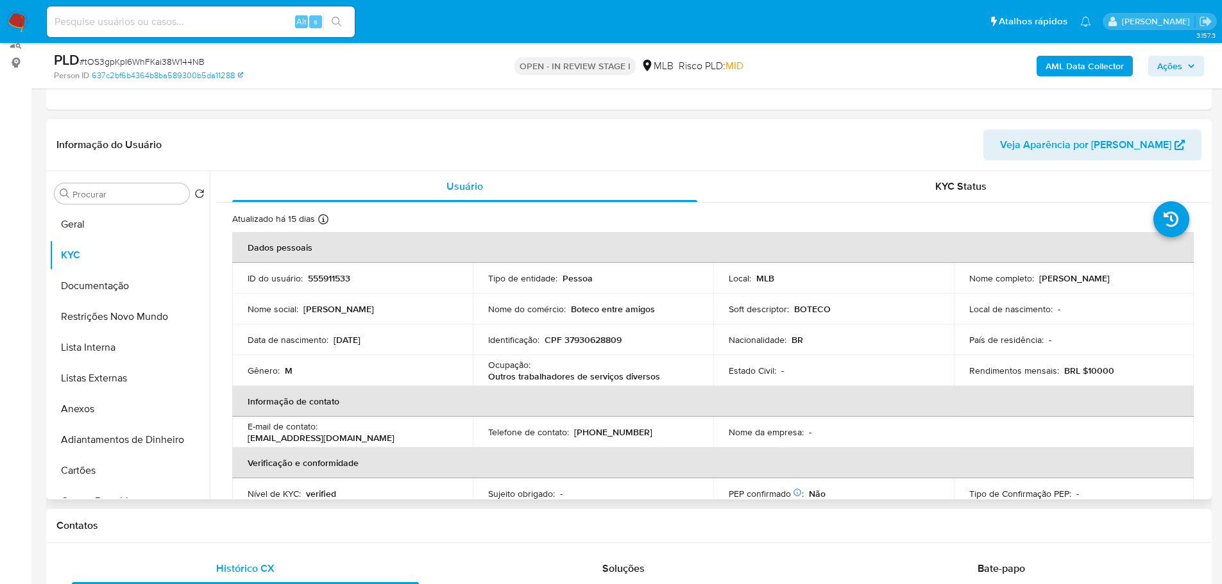
click at [578, 344] on p "CPF 37930628809" at bounding box center [583, 340] width 77 height 12
copy p "37930628809"
click at [1098, 60] on b "AML Data Collector" at bounding box center [1085, 66] width 78 height 21
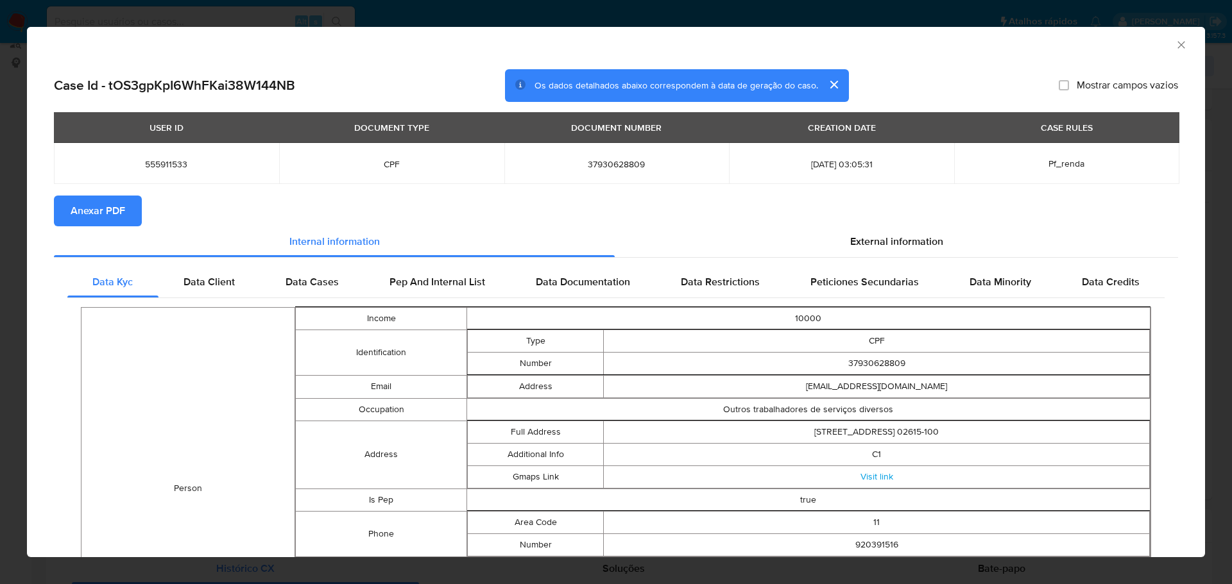
click at [119, 206] on span "Anexar PDF" at bounding box center [98, 211] width 55 height 28
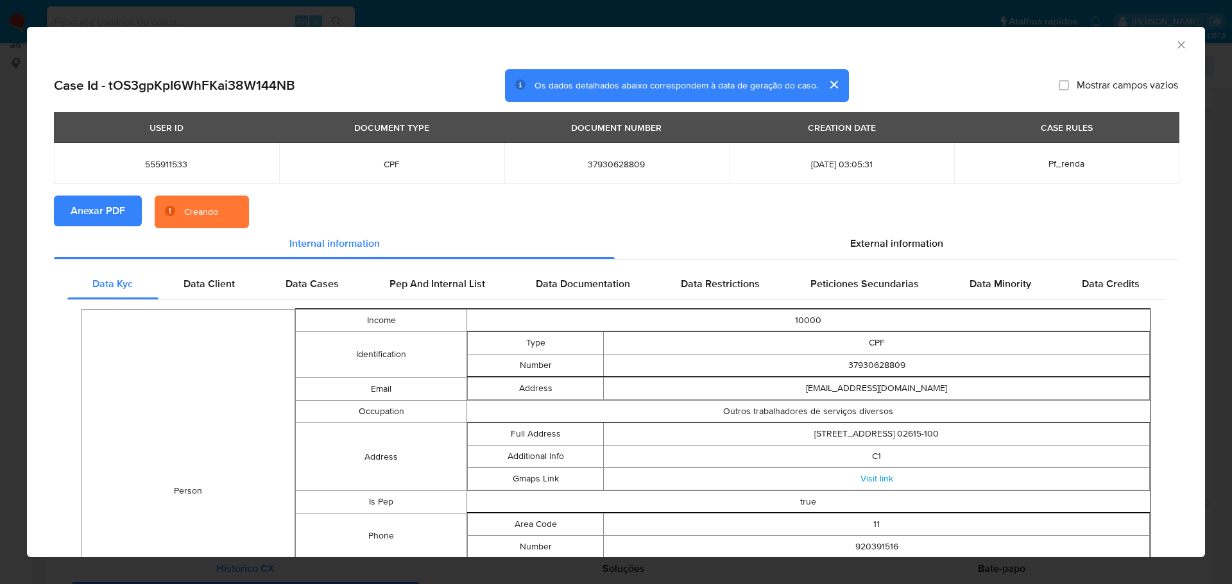
click at [1175, 46] on icon "Fechar a janela" at bounding box center [1181, 44] width 13 height 13
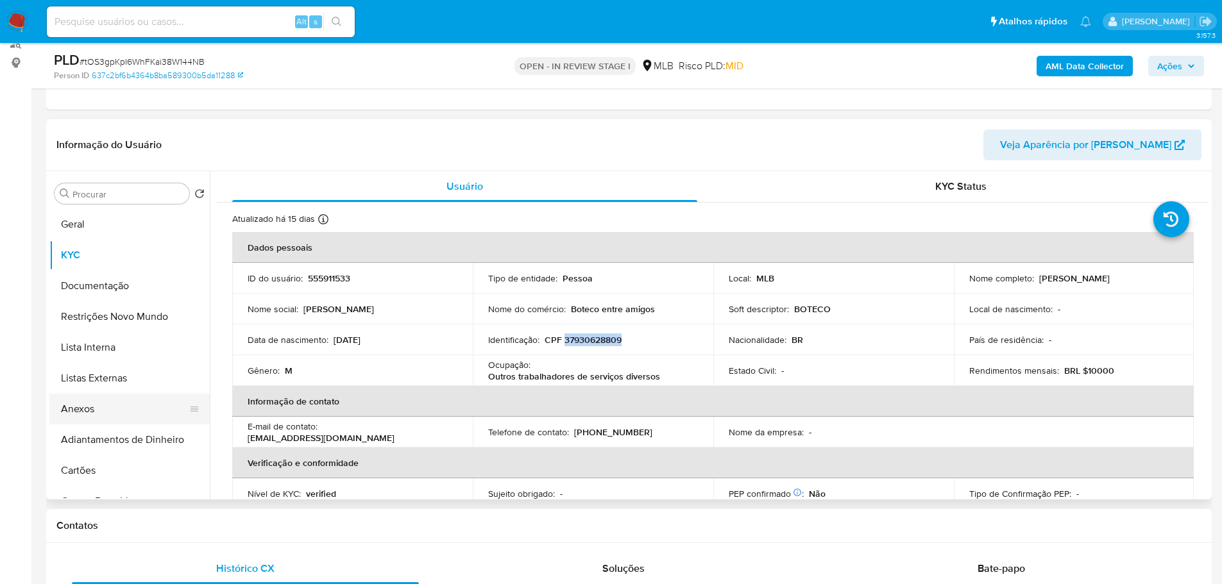
click at [106, 403] on button "Anexos" at bounding box center [124, 409] width 150 height 31
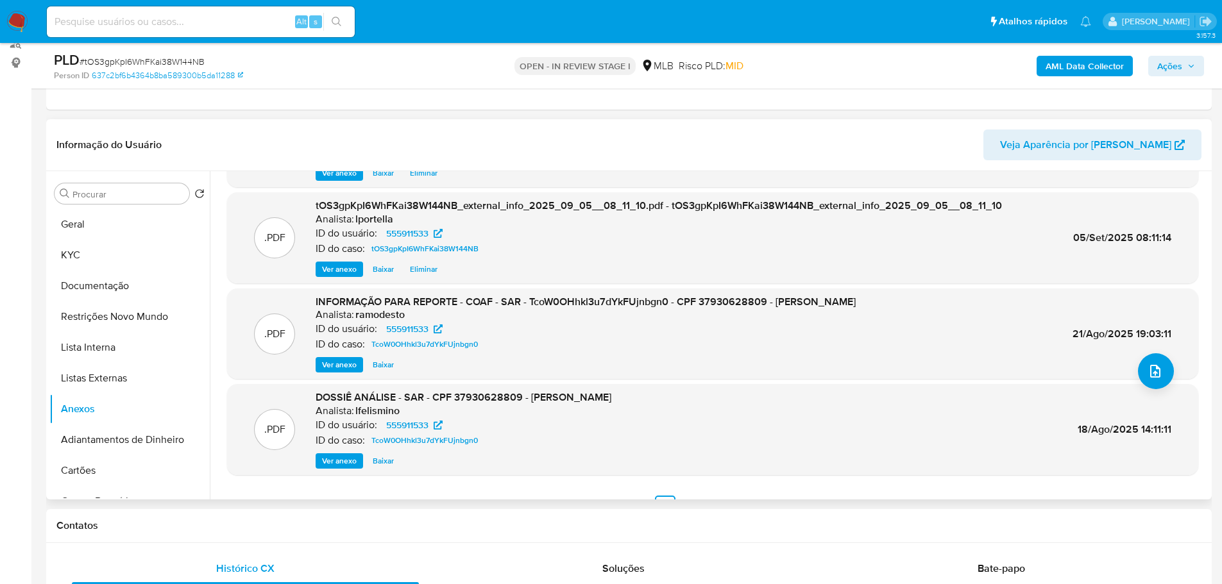
scroll to position [108, 0]
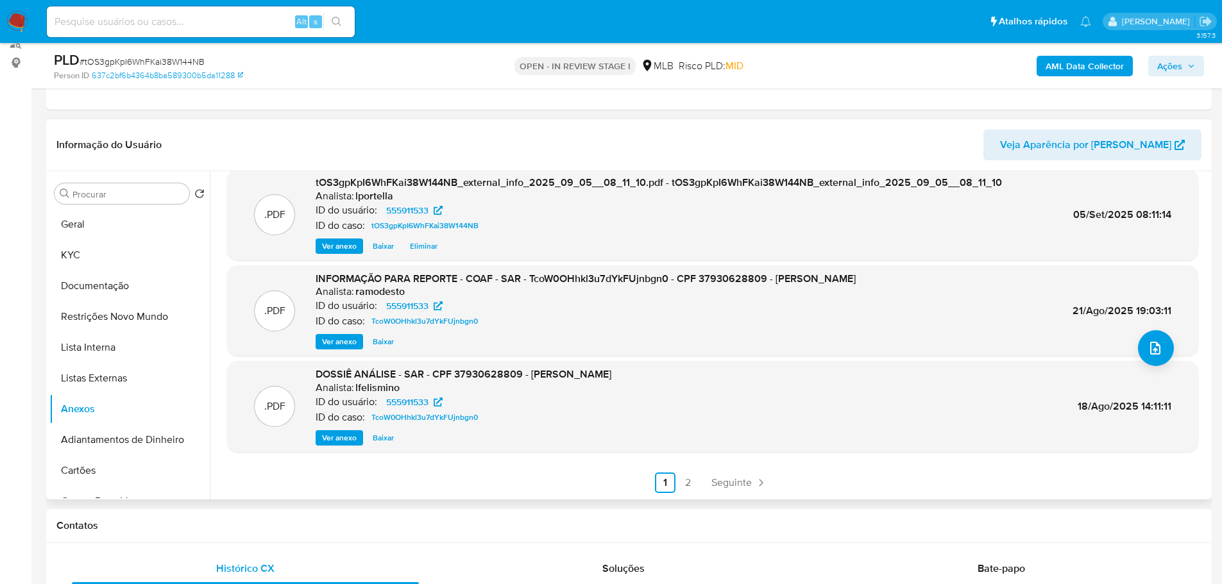
click at [332, 348] on span "Ver anexo" at bounding box center [339, 341] width 35 height 13
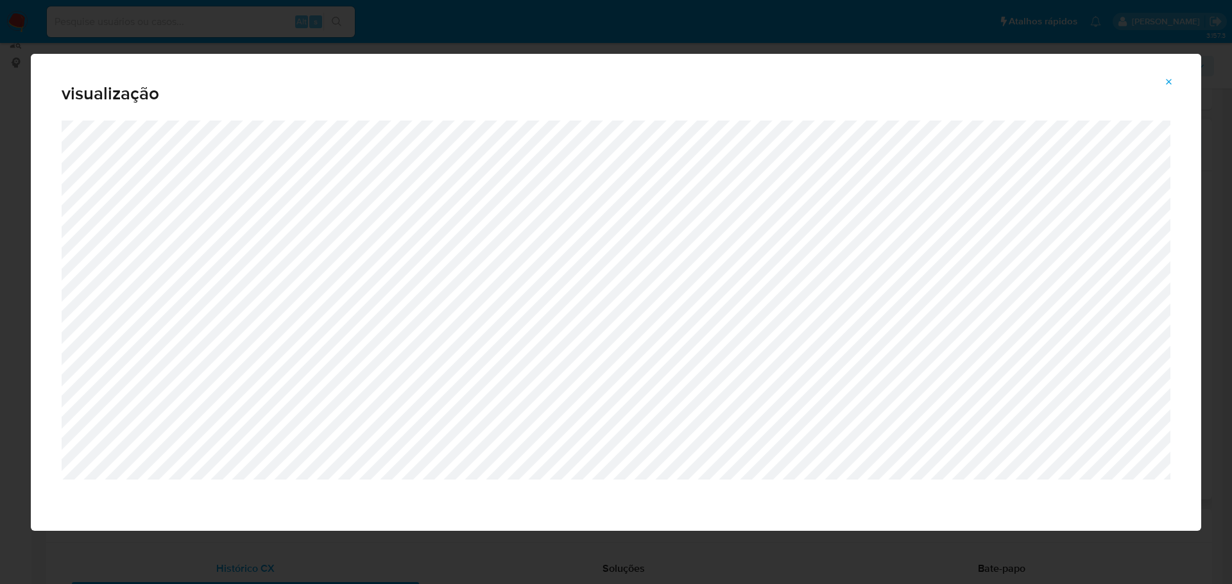
click at [1164, 82] on button "Attachment preview" at bounding box center [1169, 82] width 28 height 21
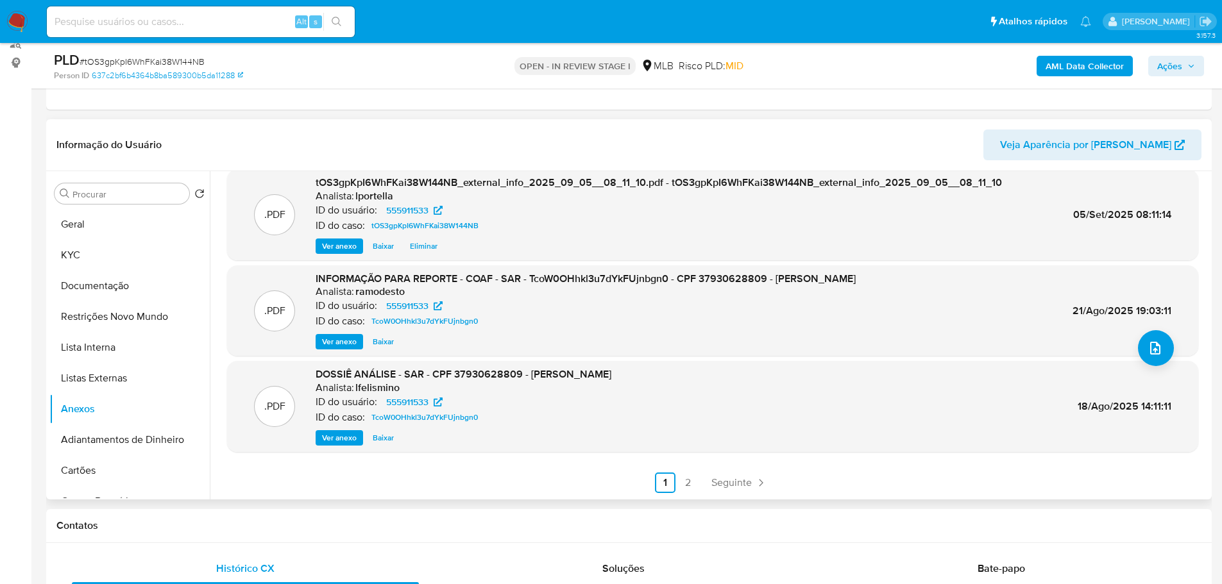
click at [23, 26] on img at bounding box center [17, 22] width 22 height 22
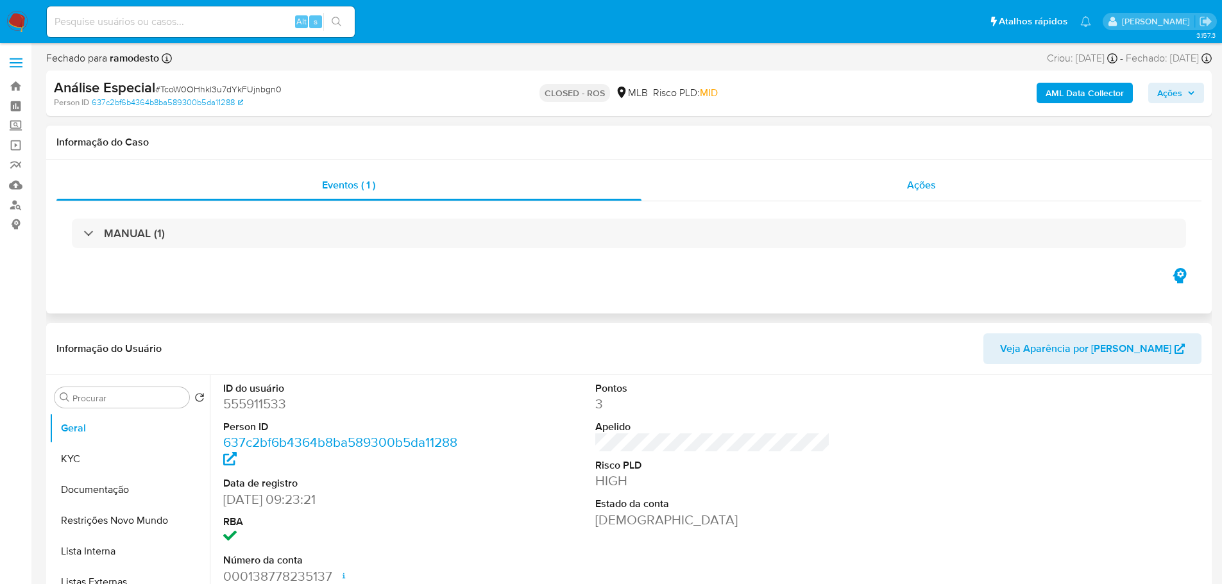
select select "10"
click at [910, 187] on span "Ações" at bounding box center [921, 185] width 29 height 15
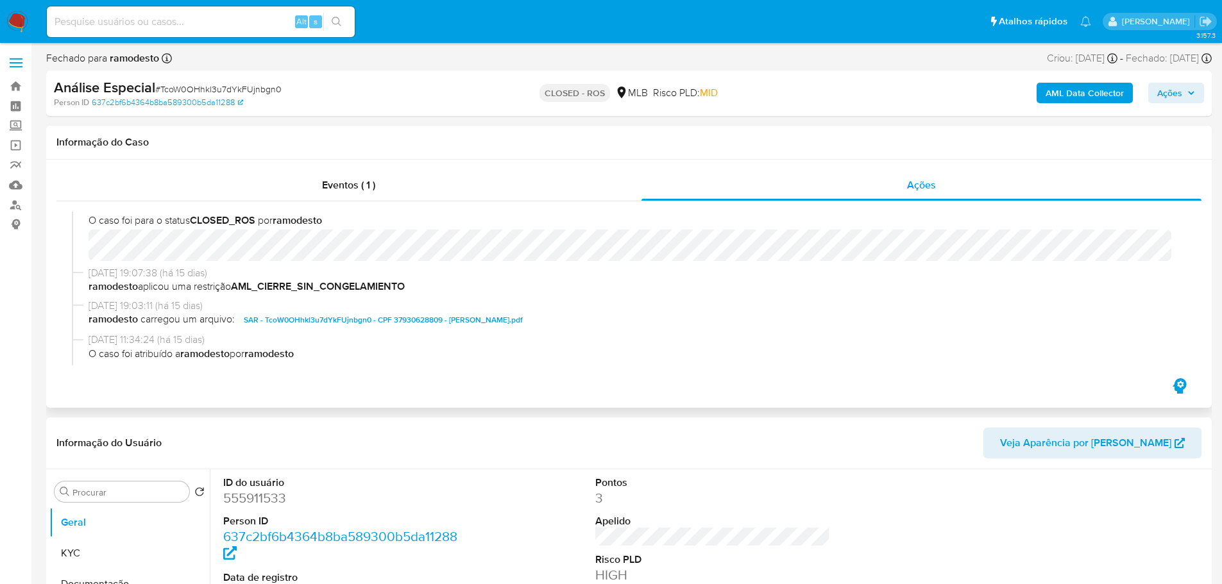
scroll to position [128, 0]
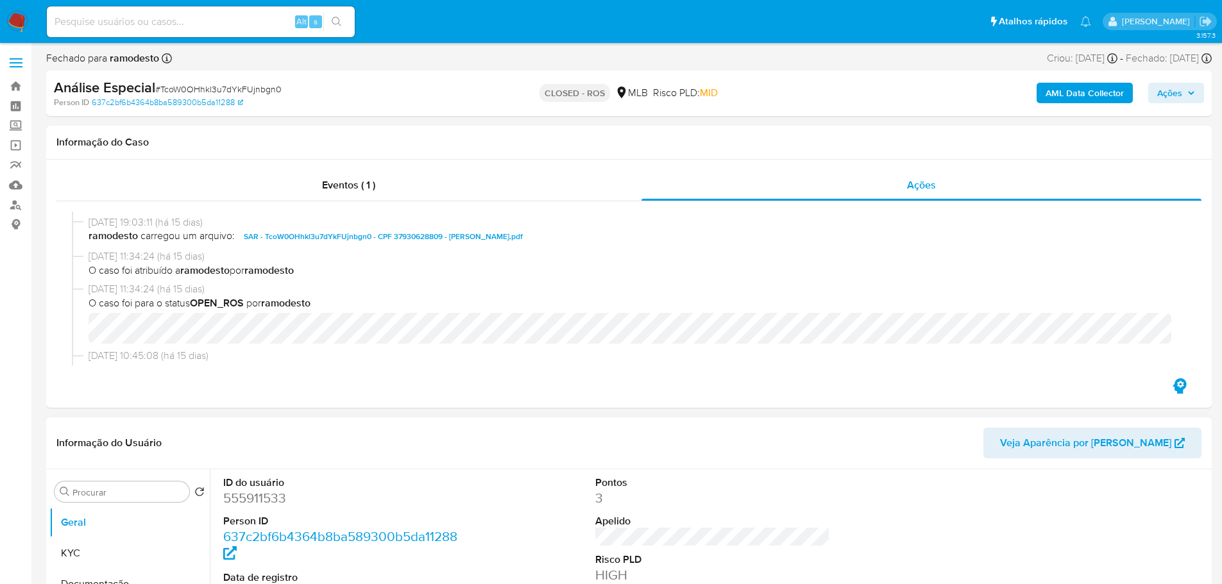
click at [257, 497] on dd "555911533" at bounding box center [340, 498] width 235 height 18
copy dd "555911533"
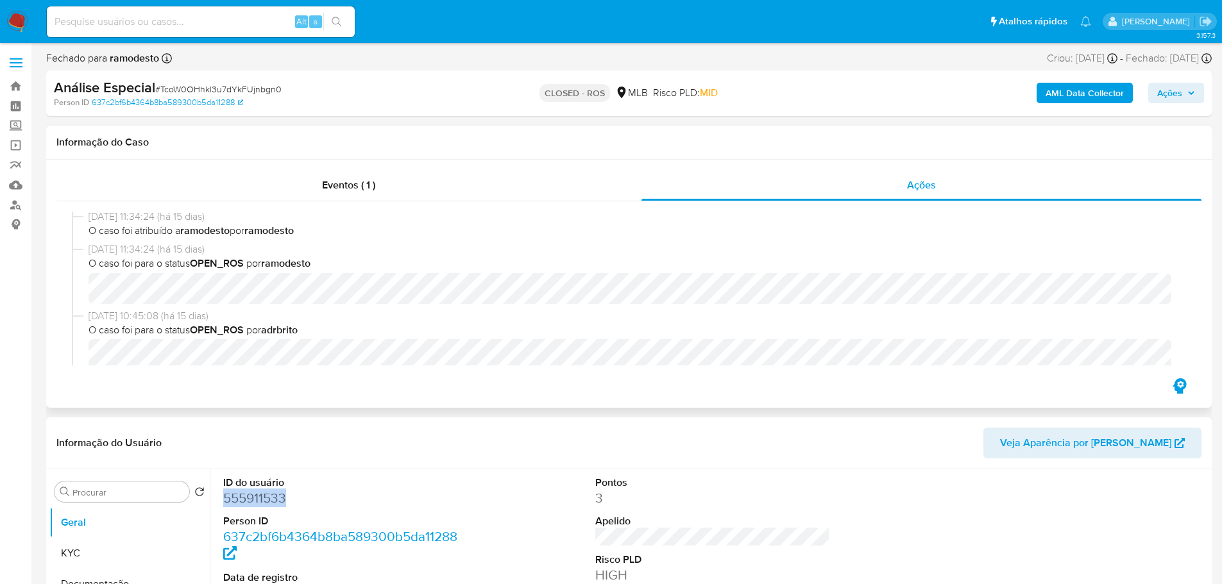
scroll to position [0, 0]
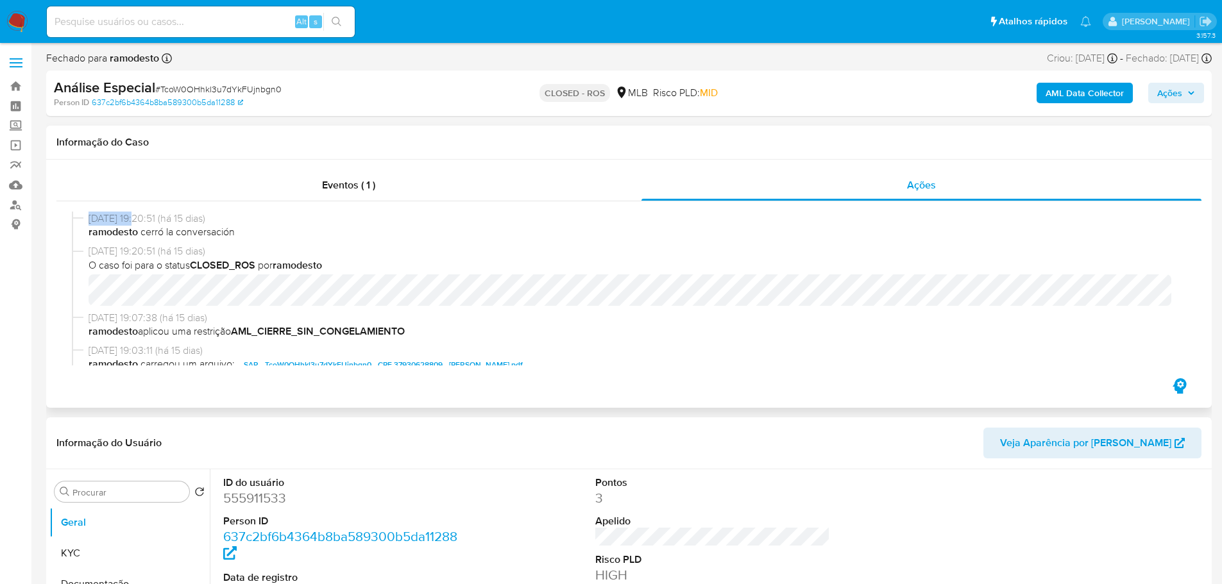
drag, startPoint x: 140, startPoint y: 215, endPoint x: 87, endPoint y: 216, distance: 53.2
click at [87, 216] on div "[DATE] 19:20:51 (há 15 dias) ramodesto cerró la conversación" at bounding box center [629, 228] width 1114 height 33
copy span "[DATE]"
click at [310, 188] on div "Eventos ( 1 )" at bounding box center [348, 185] width 585 height 31
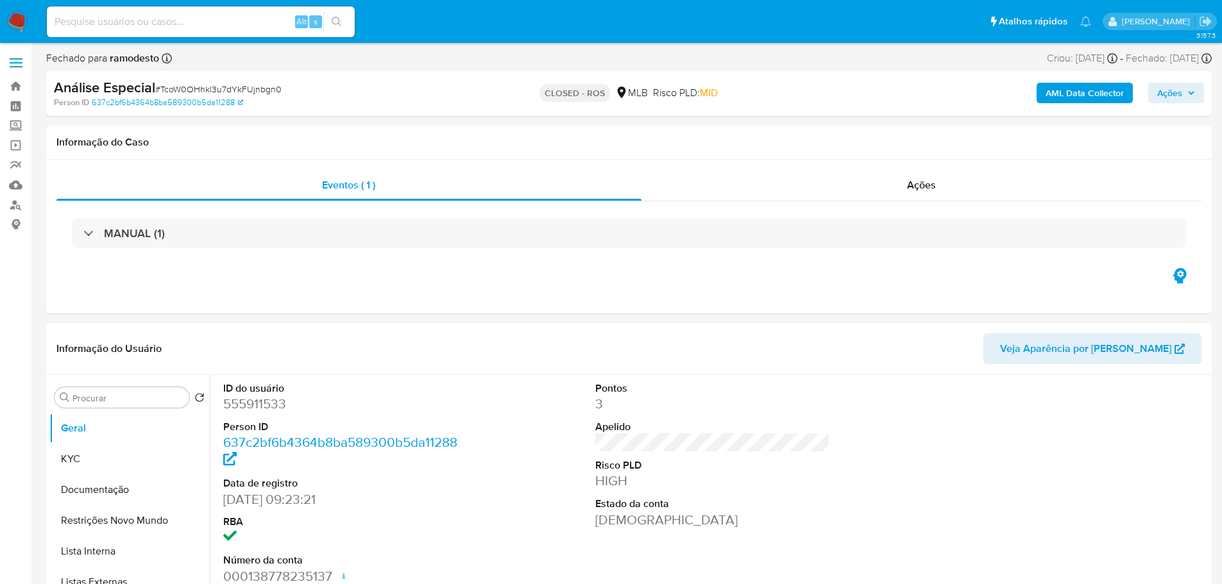
click at [265, 228] on div "MANUAL (1)" at bounding box center [629, 234] width 1114 height 30
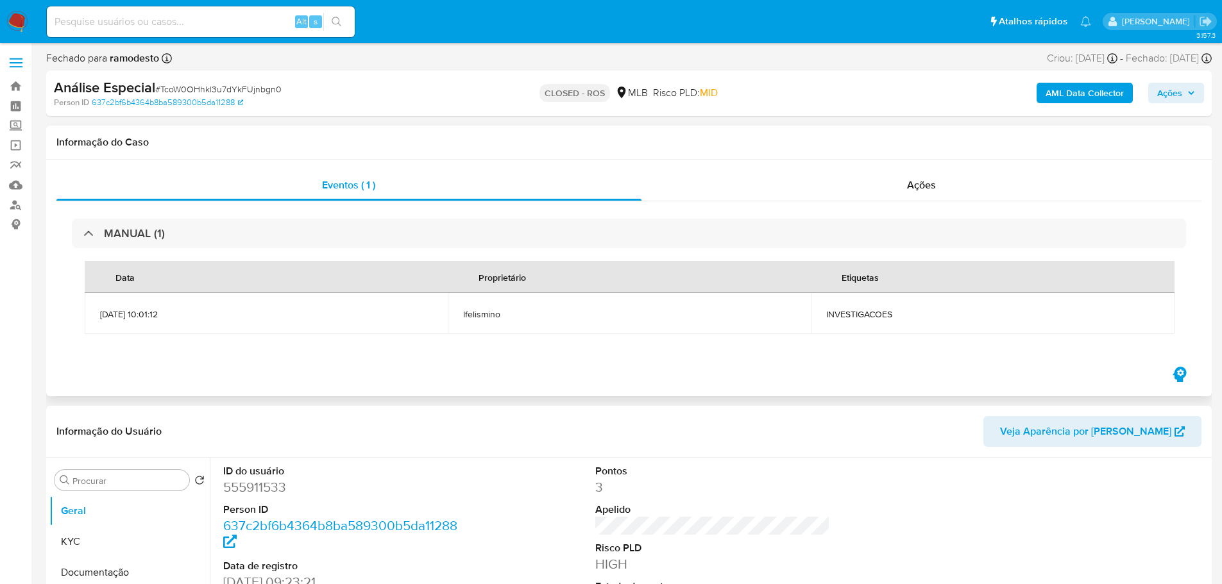
click at [868, 310] on span "INVESTIGACOES" at bounding box center [992, 315] width 332 height 12
copy span "INVESTIGACOES"
click at [248, 95] on span "# TcoW0OHhkl3u7dYkFUjnbgn0" at bounding box center [218, 89] width 126 height 13
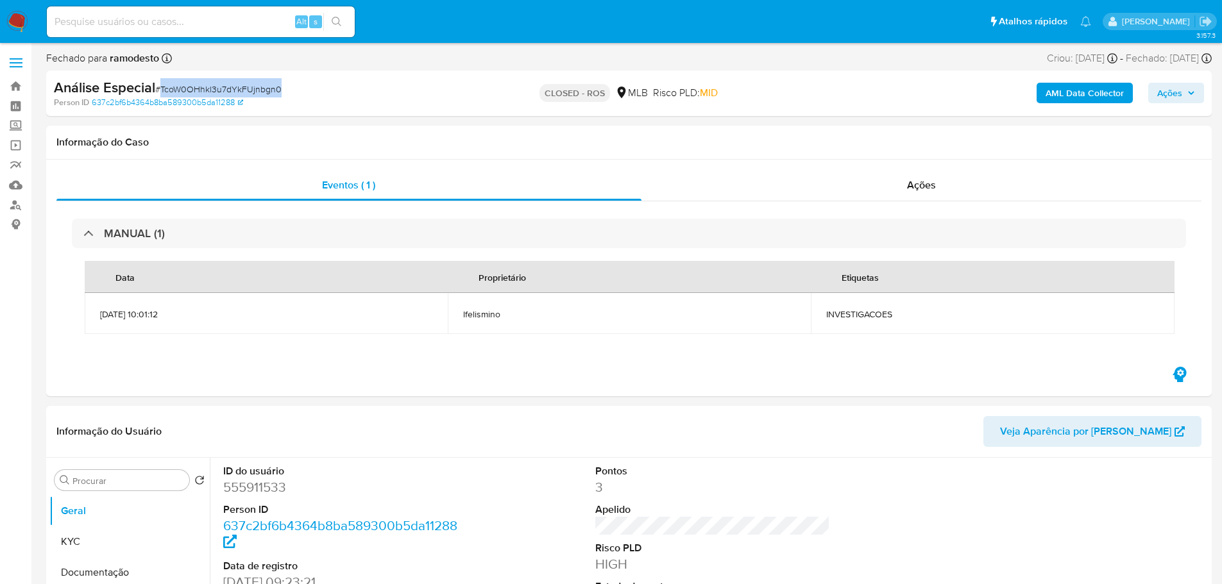
copy span "TcoW0OHhkl3u7dYkFUjnbgn0"
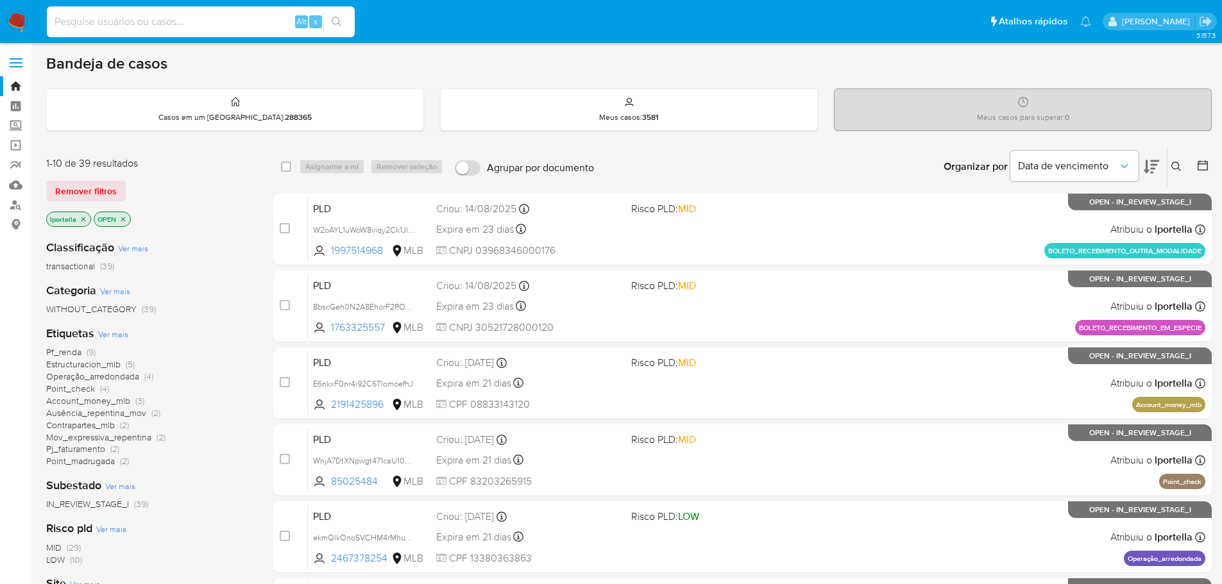
click at [176, 28] on input at bounding box center [201, 21] width 308 height 17
paste input "Cbk7tG47WoP2HzcieeIdu3EK"
type input "Cbk7tG47WoP2HzcieeIdu3EK"
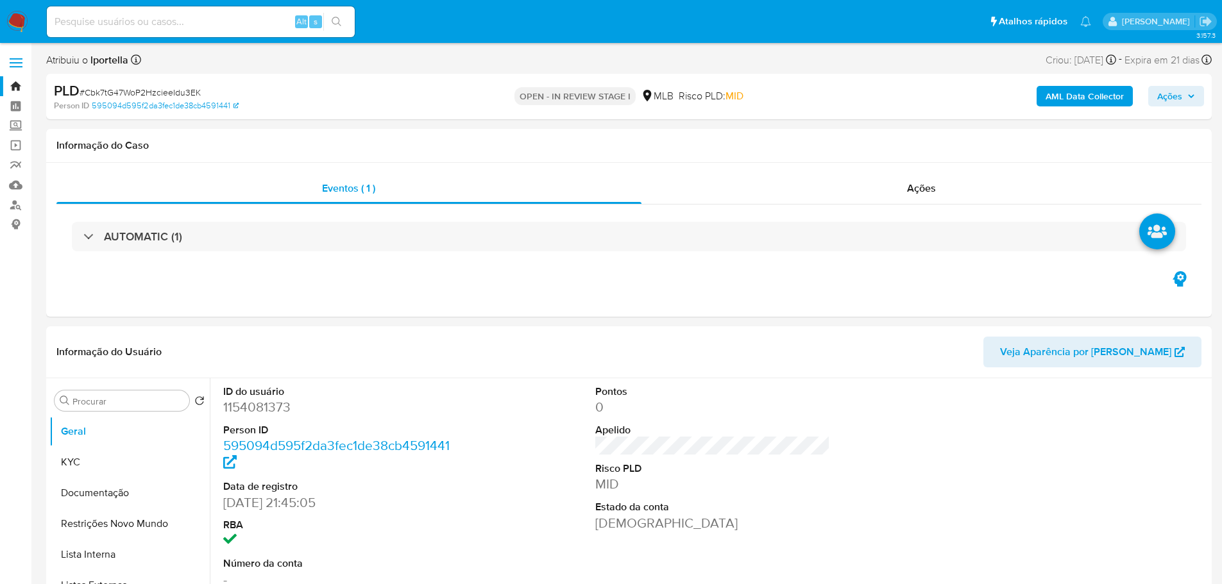
select select "10"
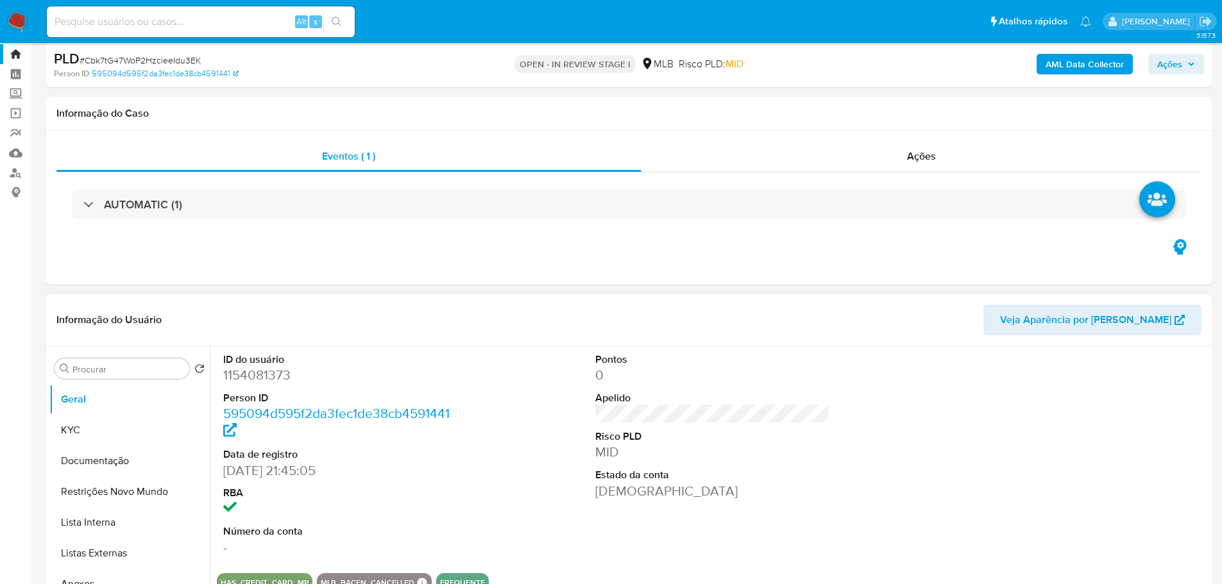
scroll to position [64, 0]
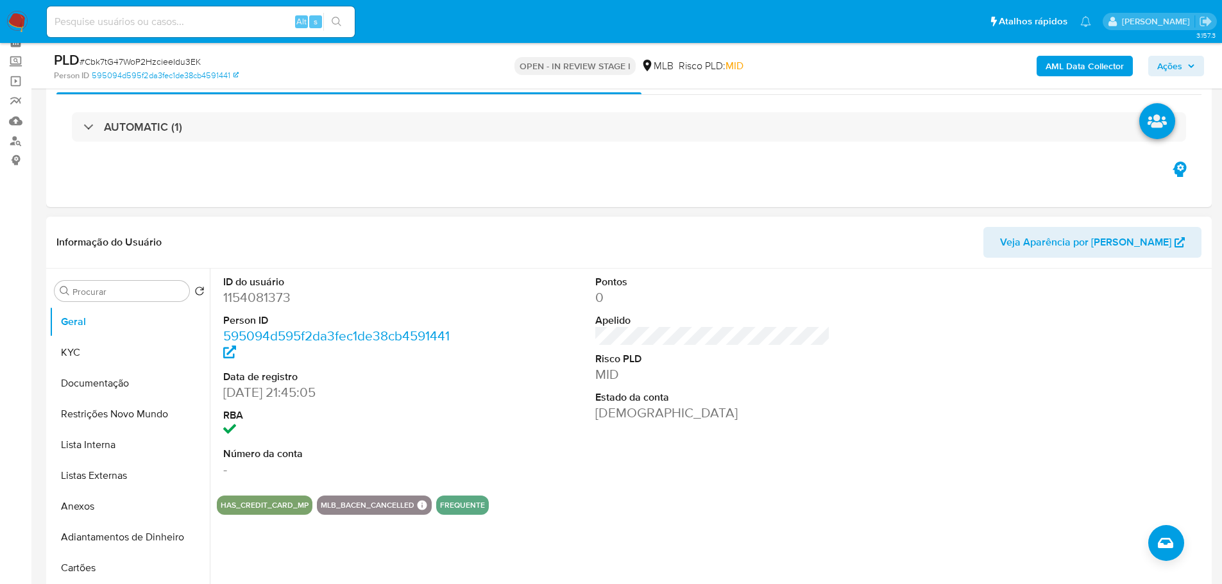
click at [267, 303] on dd "1154081373" at bounding box center [340, 298] width 235 height 18
copy dd "1154081373"
click at [118, 367] on button "KYC" at bounding box center [124, 352] width 150 height 31
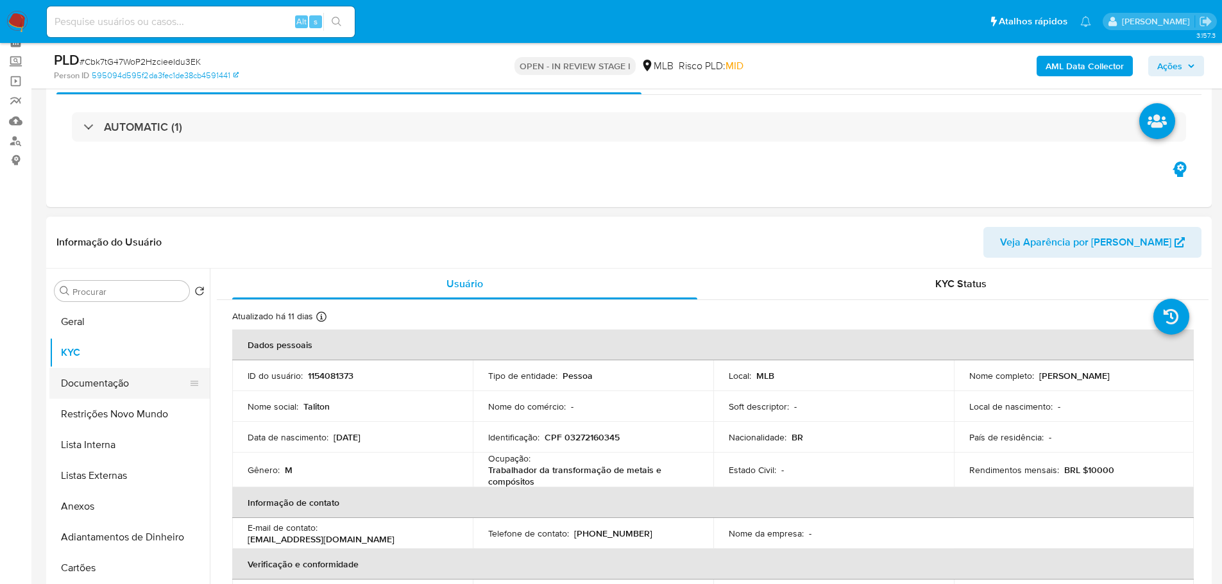
click at [119, 382] on button "Documentação" at bounding box center [124, 383] width 150 height 31
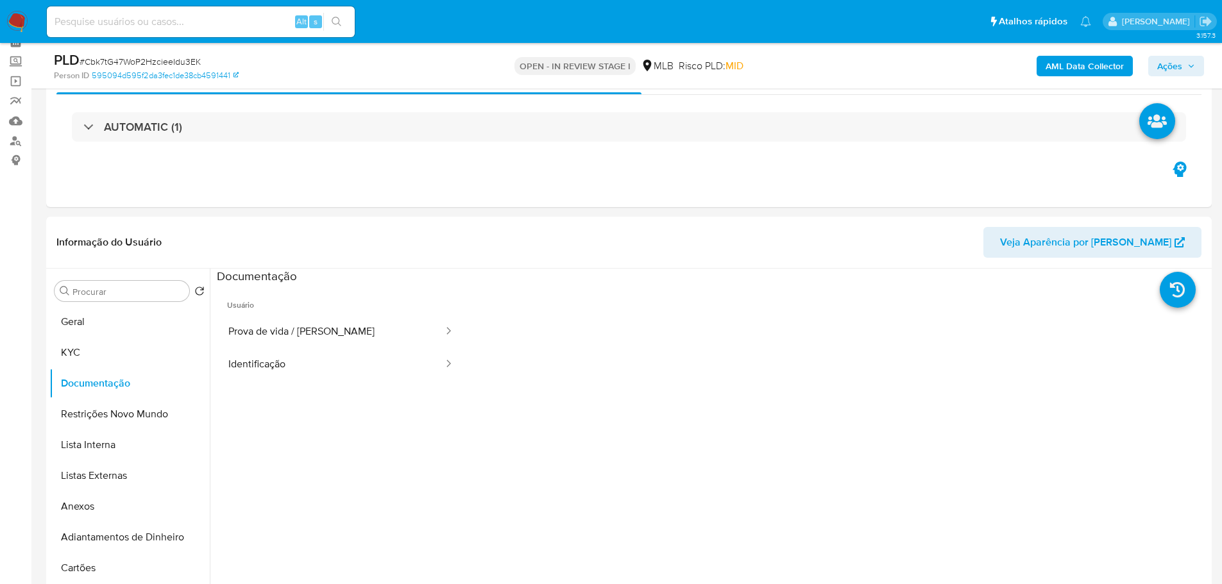
click at [271, 337] on button "Prova de vida / [PERSON_NAME]" at bounding box center [331, 332] width 228 height 33
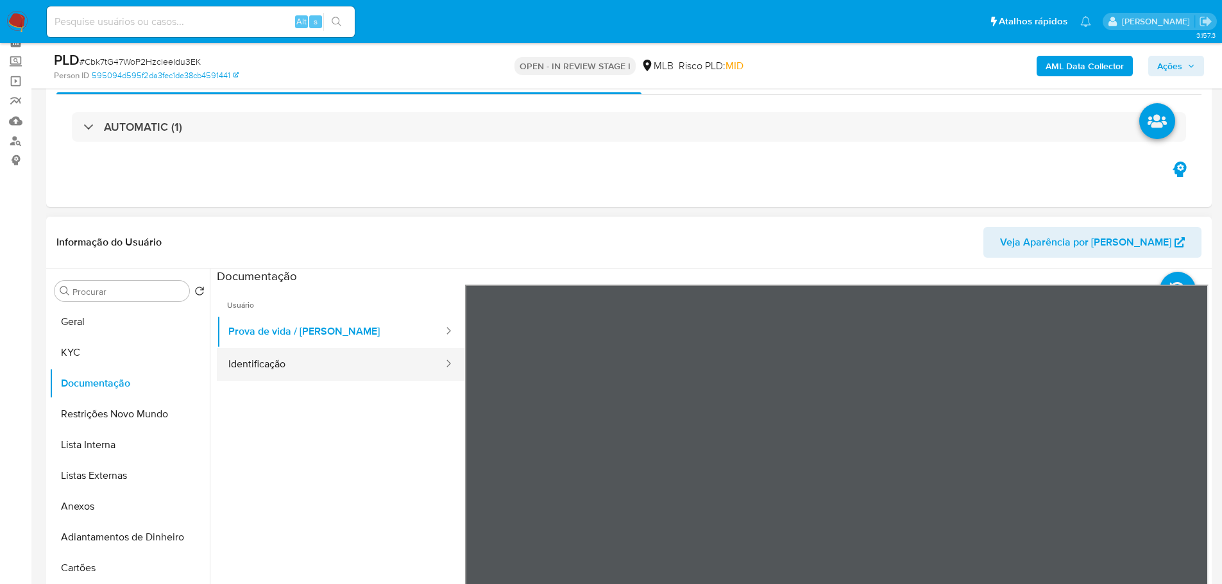
click at [316, 373] on button "Identificação" at bounding box center [331, 364] width 228 height 33
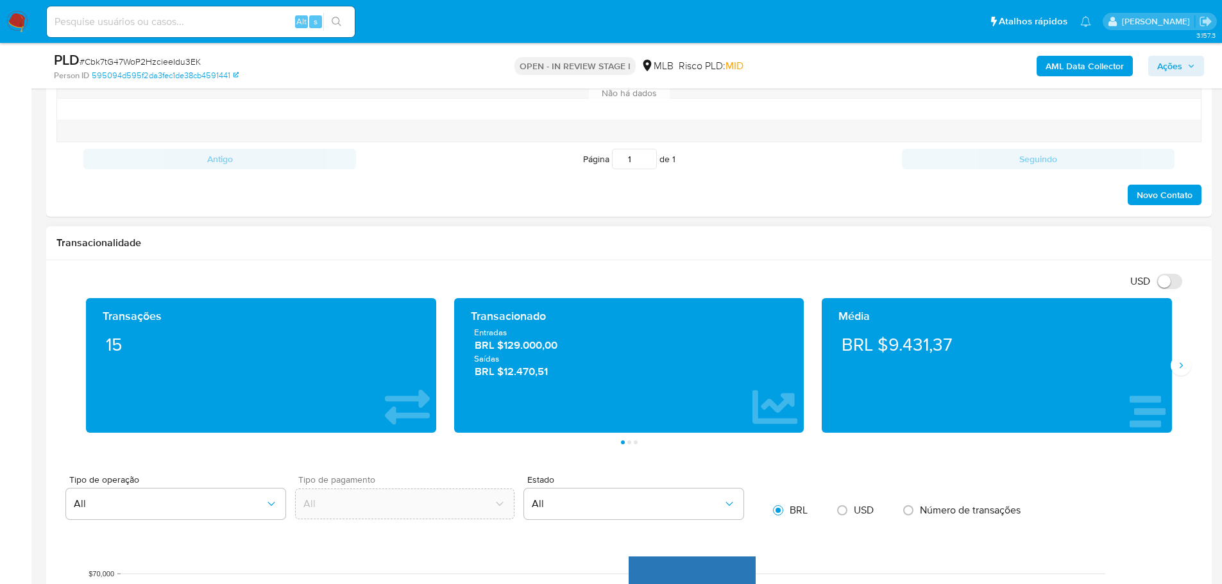
scroll to position [834, 0]
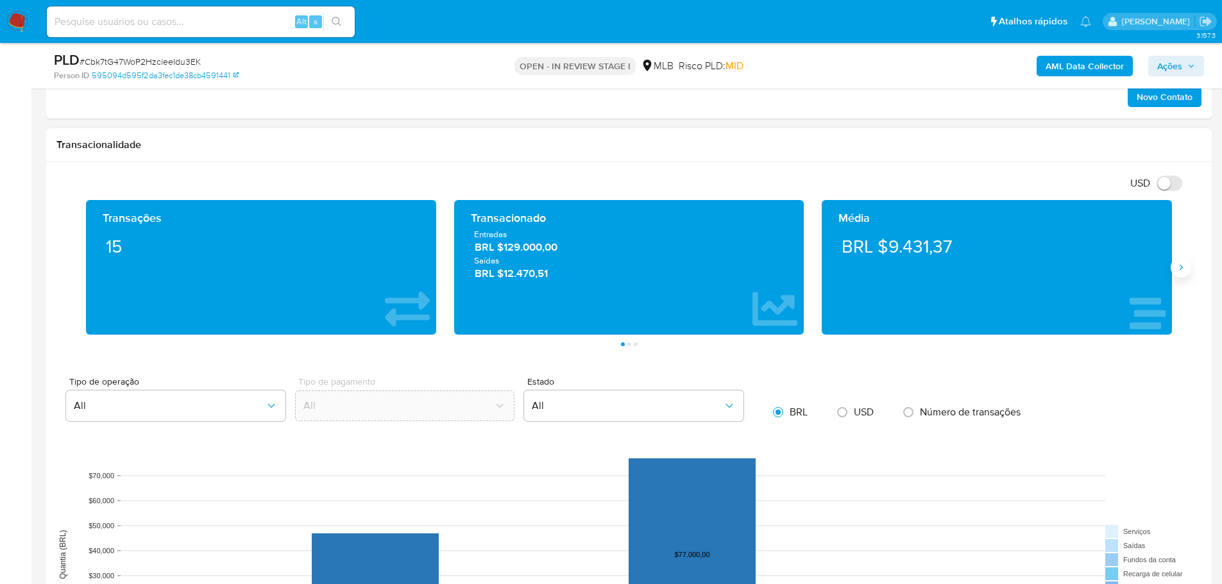
click at [1183, 273] on button "Siguiente" at bounding box center [1181, 267] width 21 height 21
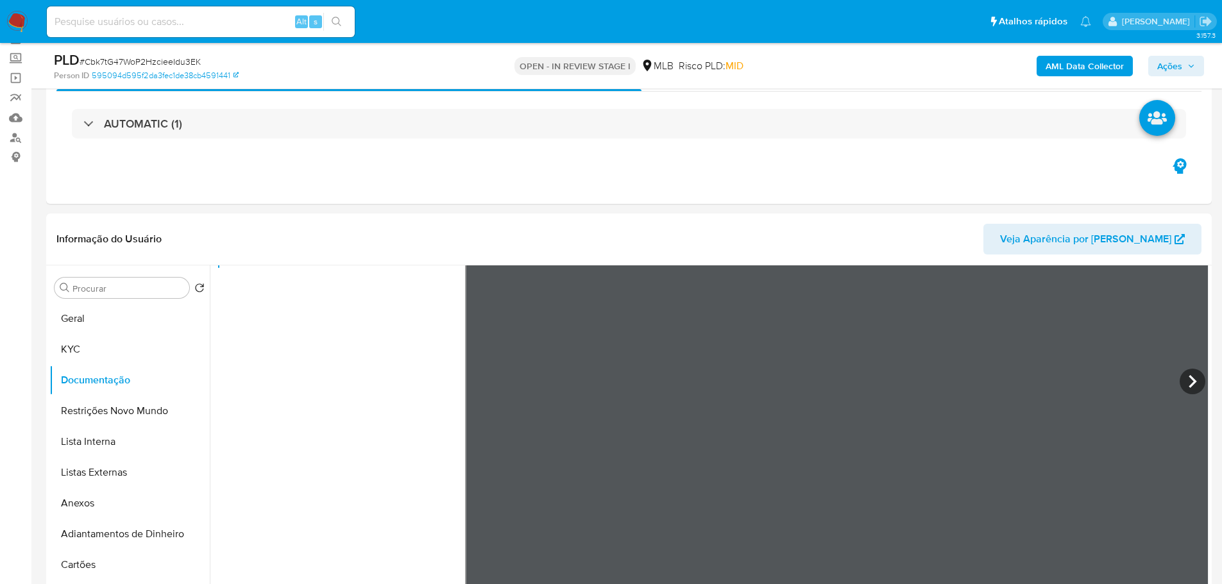
scroll to position [64, 0]
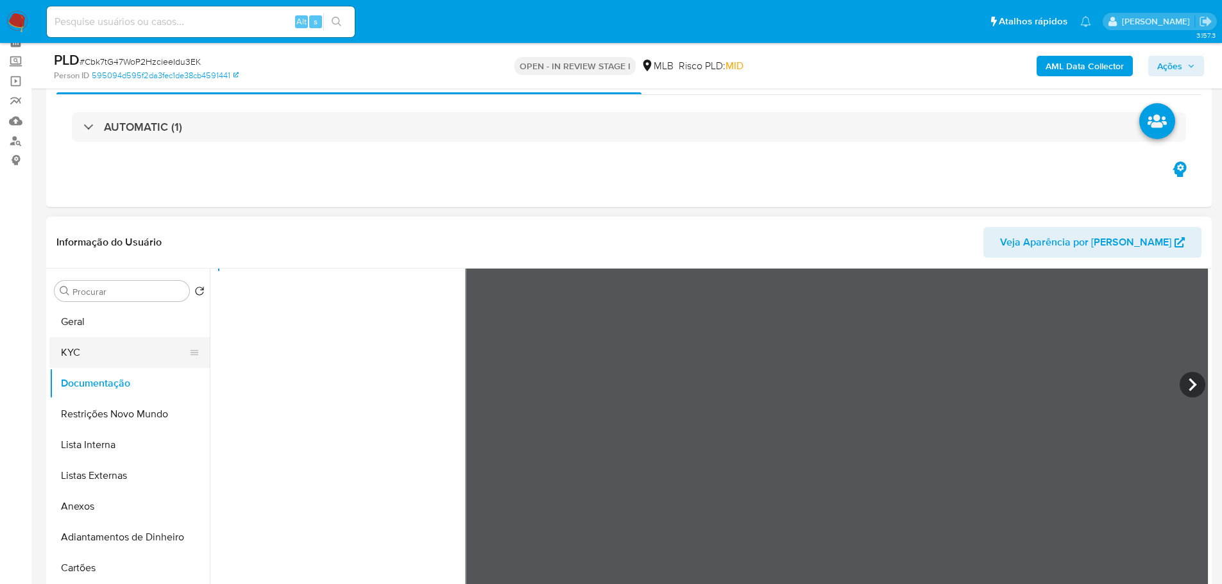
drag, startPoint x: 110, startPoint y: 352, endPoint x: 117, endPoint y: 349, distance: 6.9
click at [110, 352] on button "KYC" at bounding box center [124, 352] width 150 height 31
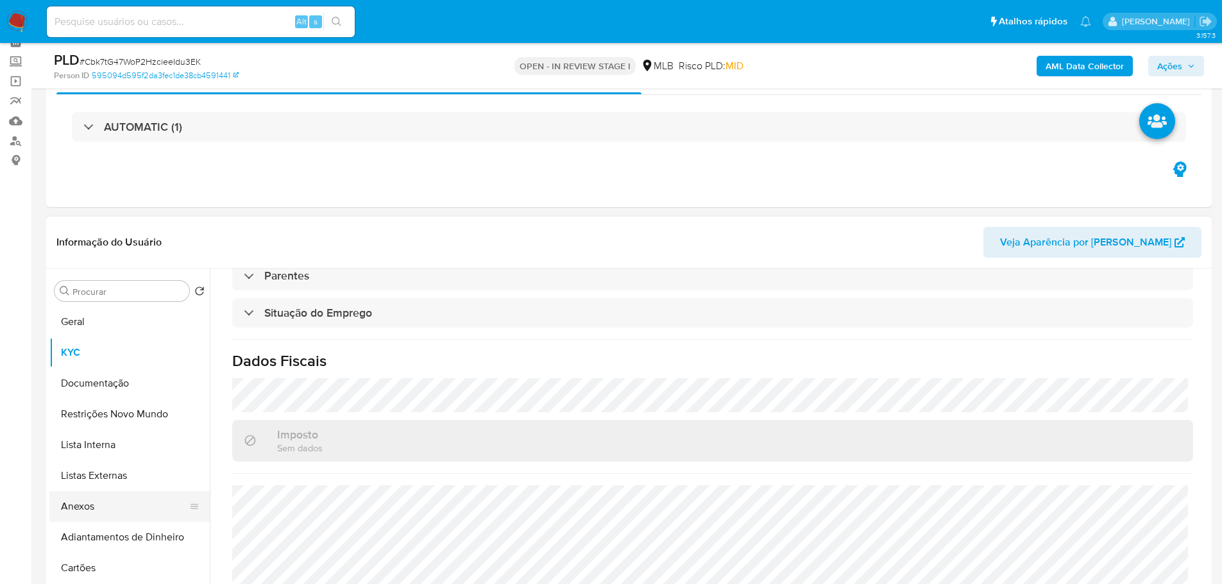
scroll to position [538, 0]
click at [106, 402] on button "Restrições Novo Mundo" at bounding box center [124, 414] width 150 height 31
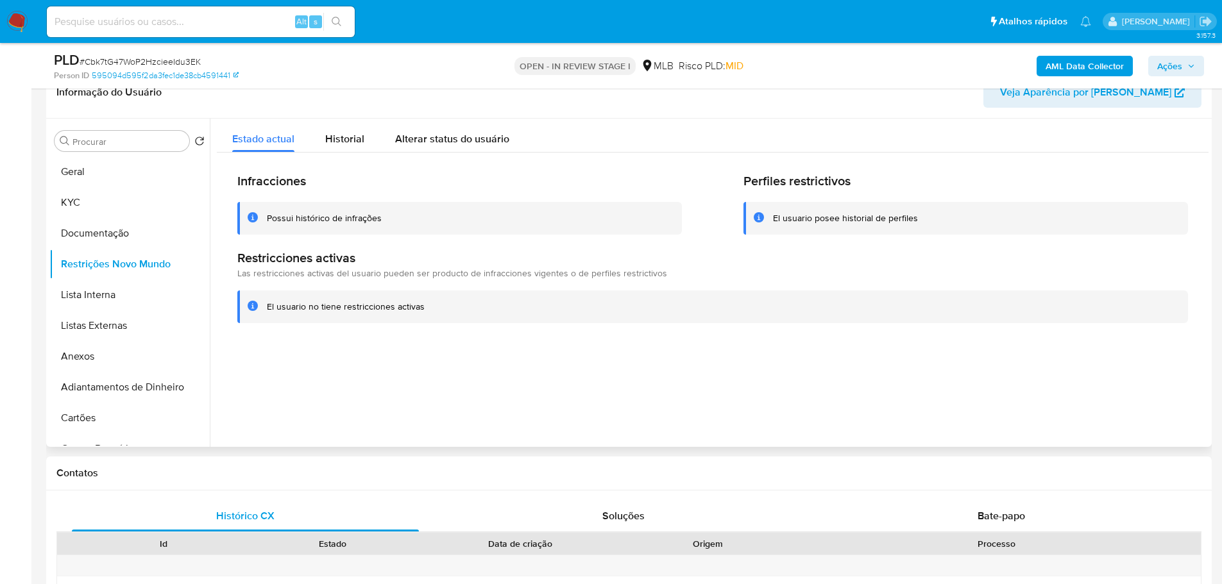
scroll to position [199, 0]
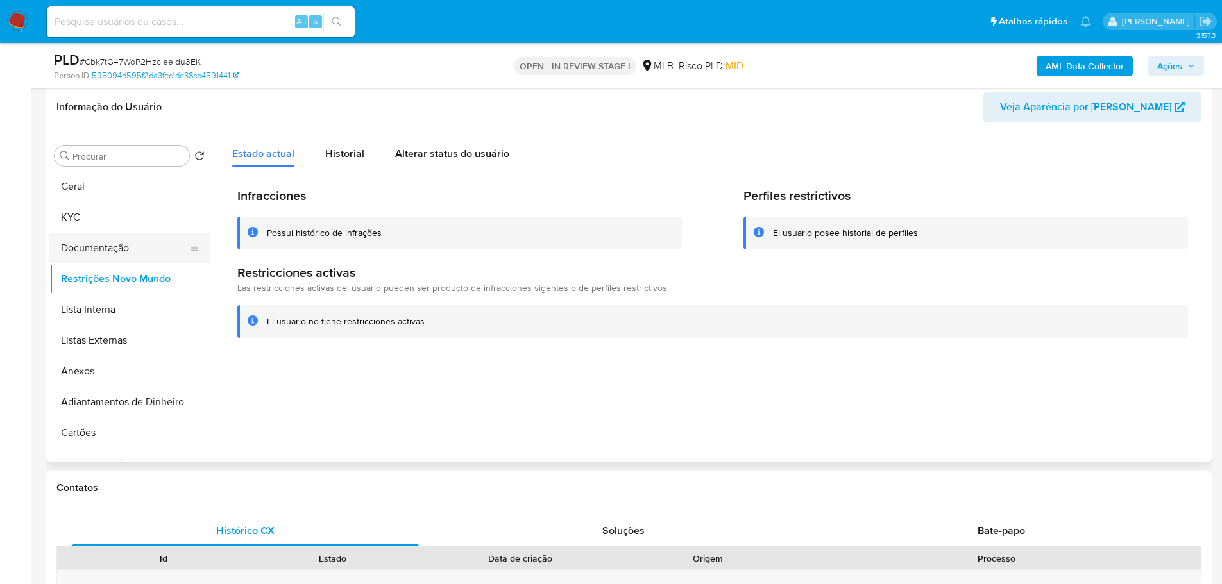
click at [117, 239] on button "Documentação" at bounding box center [124, 248] width 150 height 31
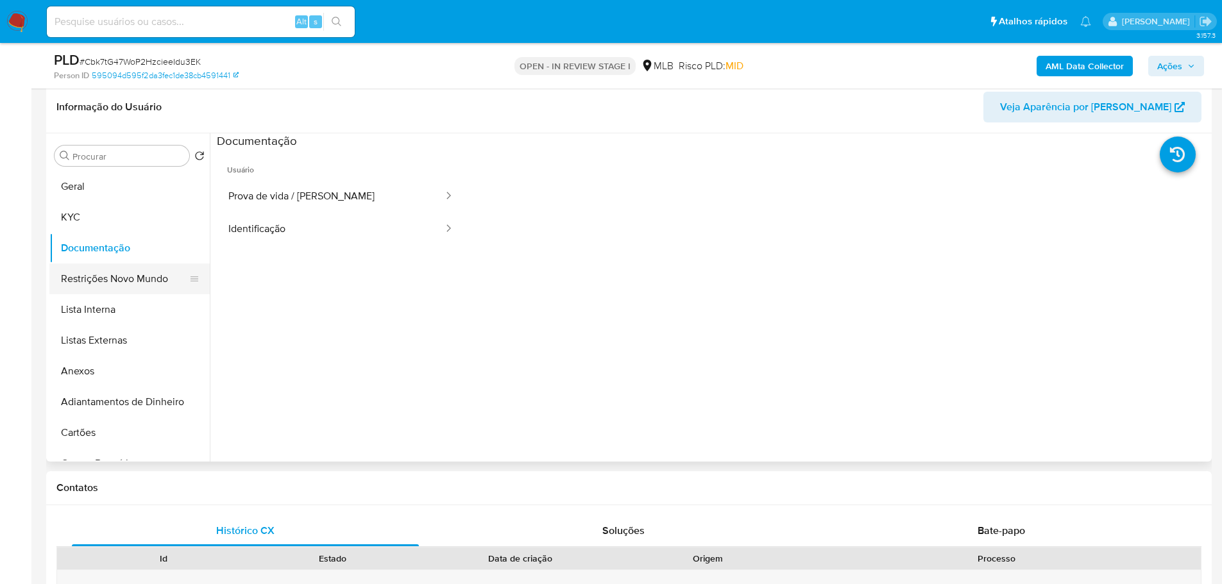
click at [128, 275] on button "Restrições Novo Mundo" at bounding box center [124, 279] width 150 height 31
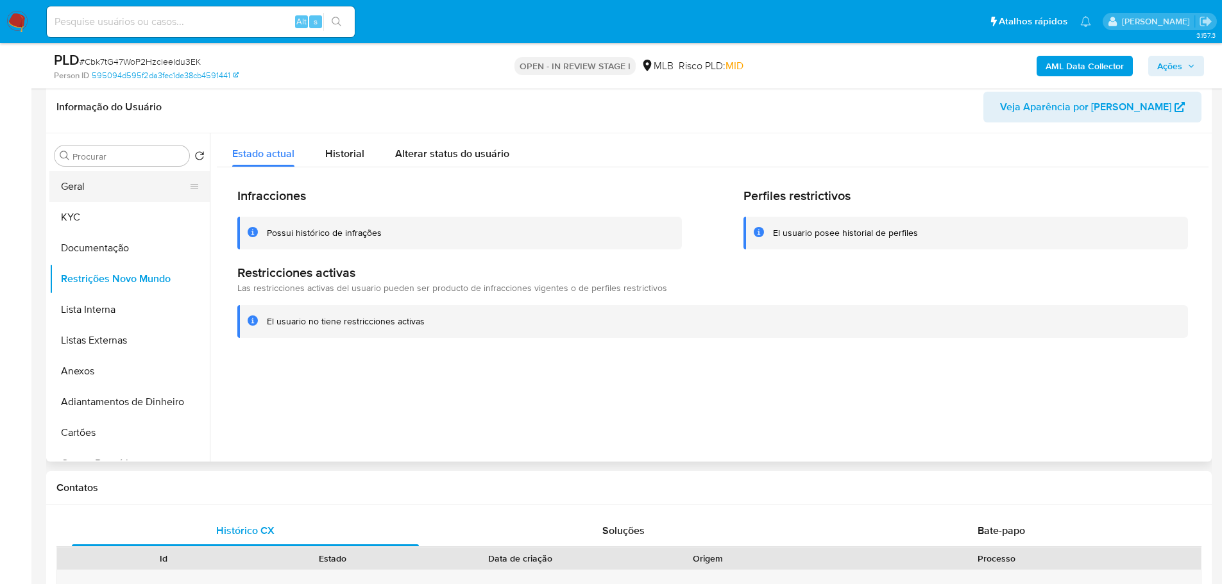
click at [105, 188] on button "Geral" at bounding box center [124, 186] width 150 height 31
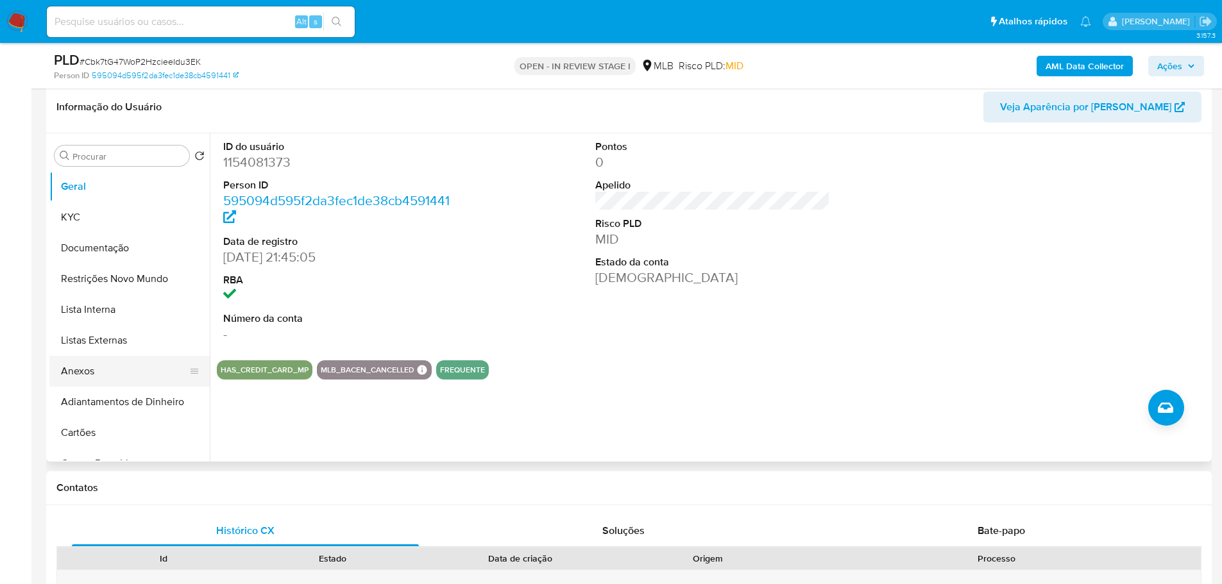
click at [136, 376] on button "Anexos" at bounding box center [124, 371] width 150 height 31
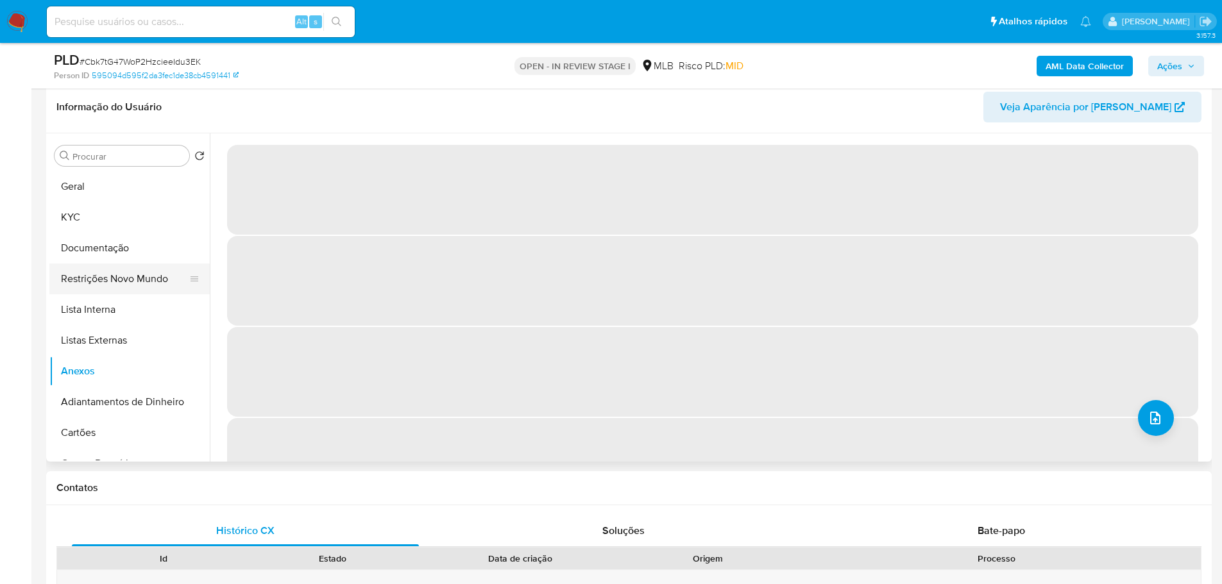
click at [117, 271] on button "Restrições Novo Mundo" at bounding box center [124, 279] width 150 height 31
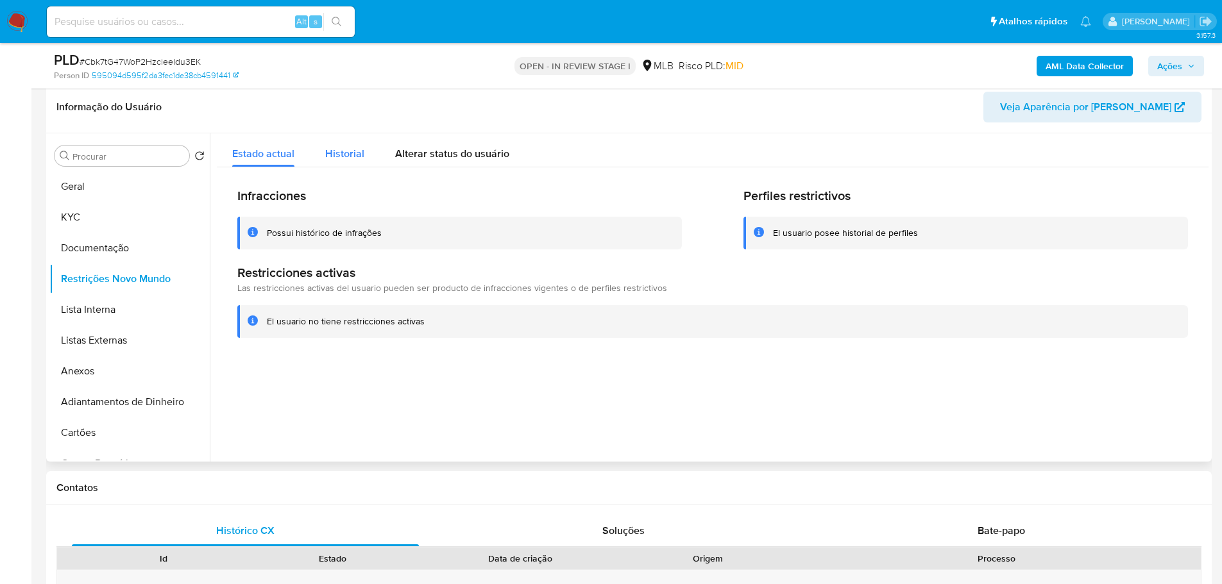
click at [350, 160] on span "Historial" at bounding box center [344, 153] width 39 height 15
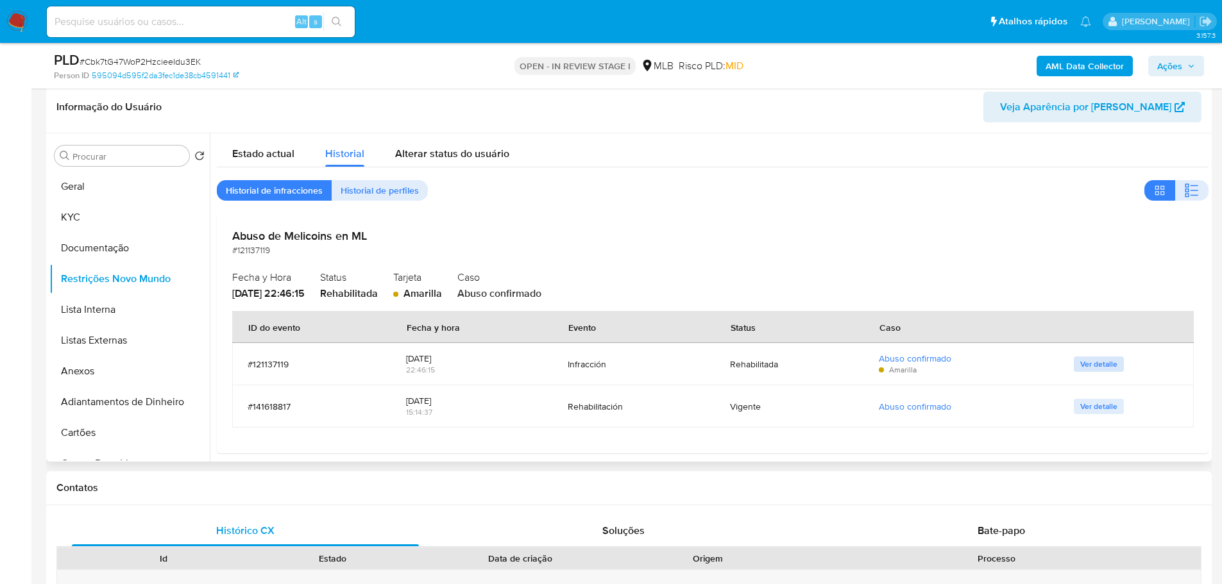
click at [1089, 369] on span "Ver detalle" at bounding box center [1098, 364] width 37 height 13
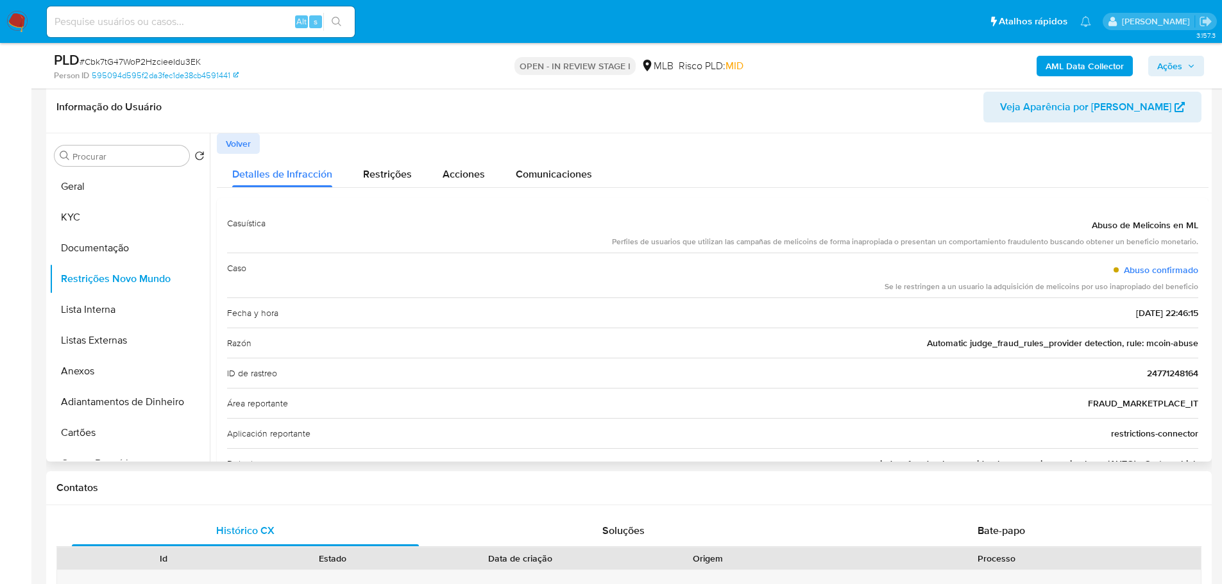
click at [250, 138] on span "Volver" at bounding box center [238, 144] width 25 height 18
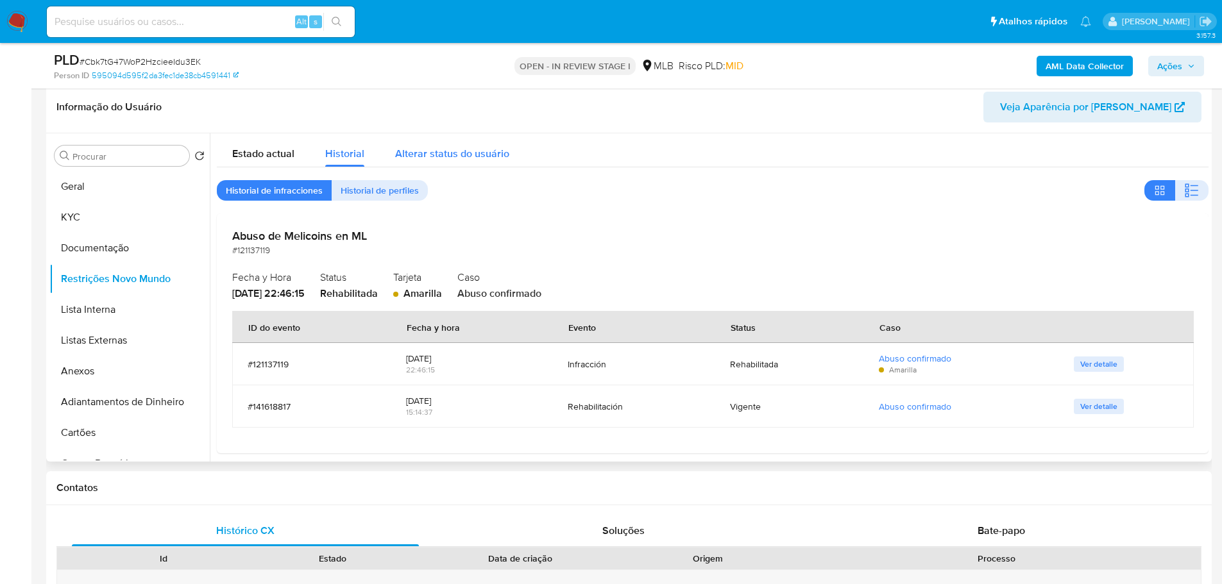
click at [477, 158] on span "Alterar status do usuário" at bounding box center [452, 153] width 114 height 15
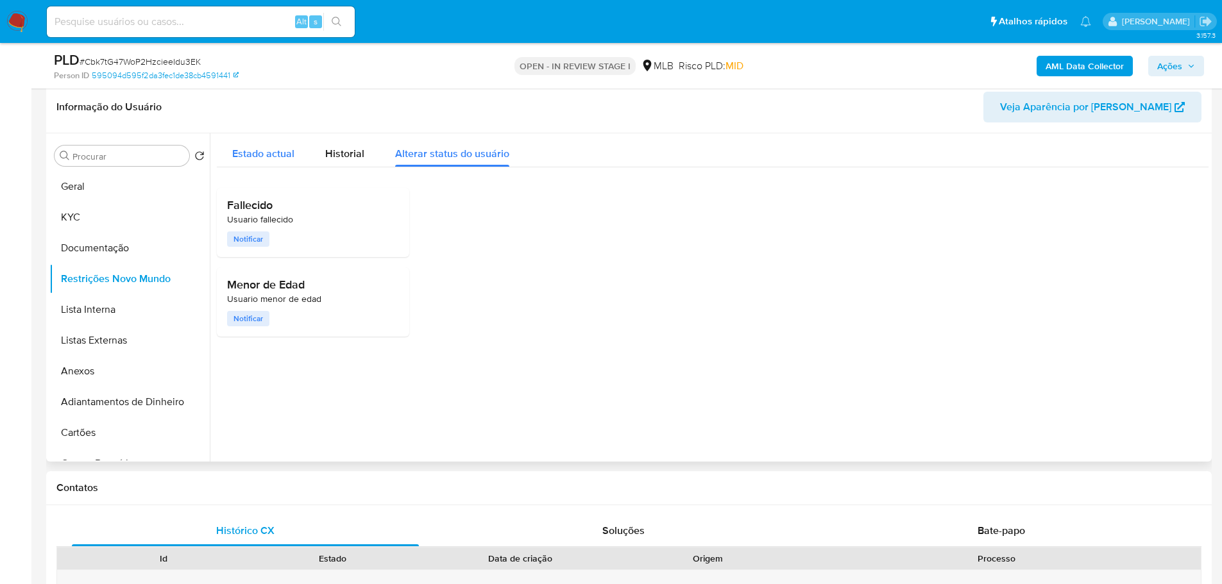
click at [254, 153] on span "Estado actual" at bounding box center [263, 153] width 62 height 15
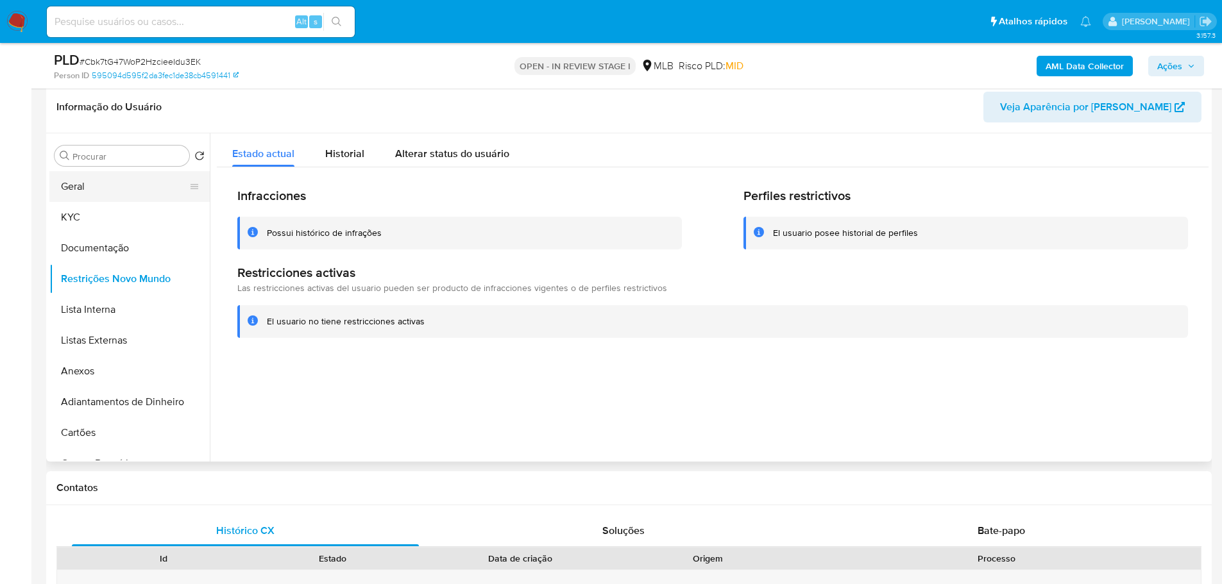
click at [73, 197] on button "Geral" at bounding box center [124, 186] width 150 height 31
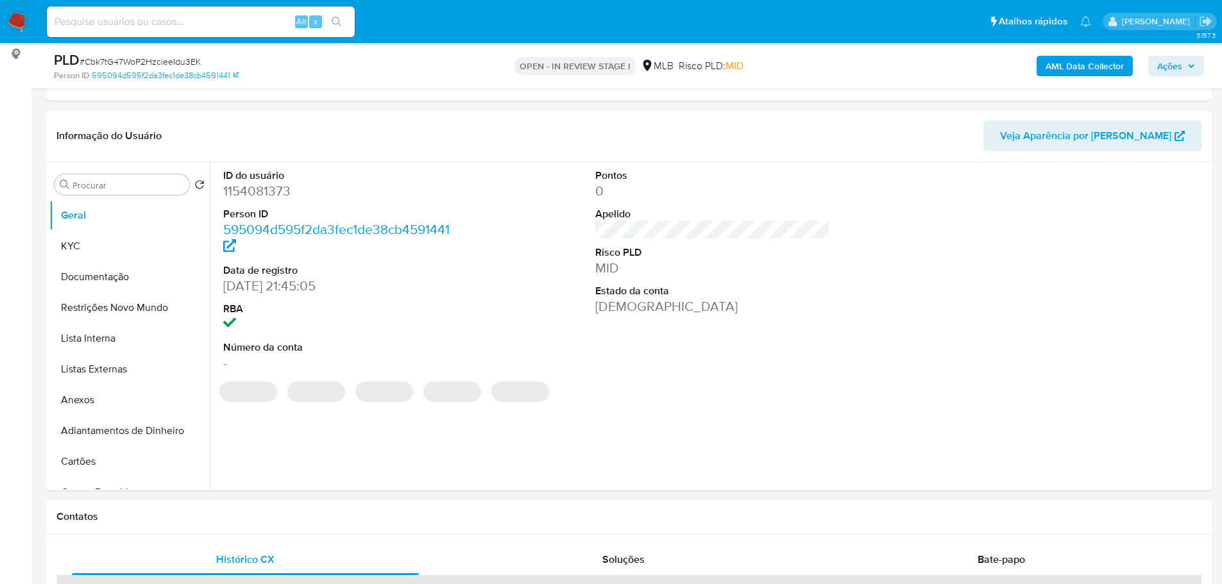
scroll to position [162, 0]
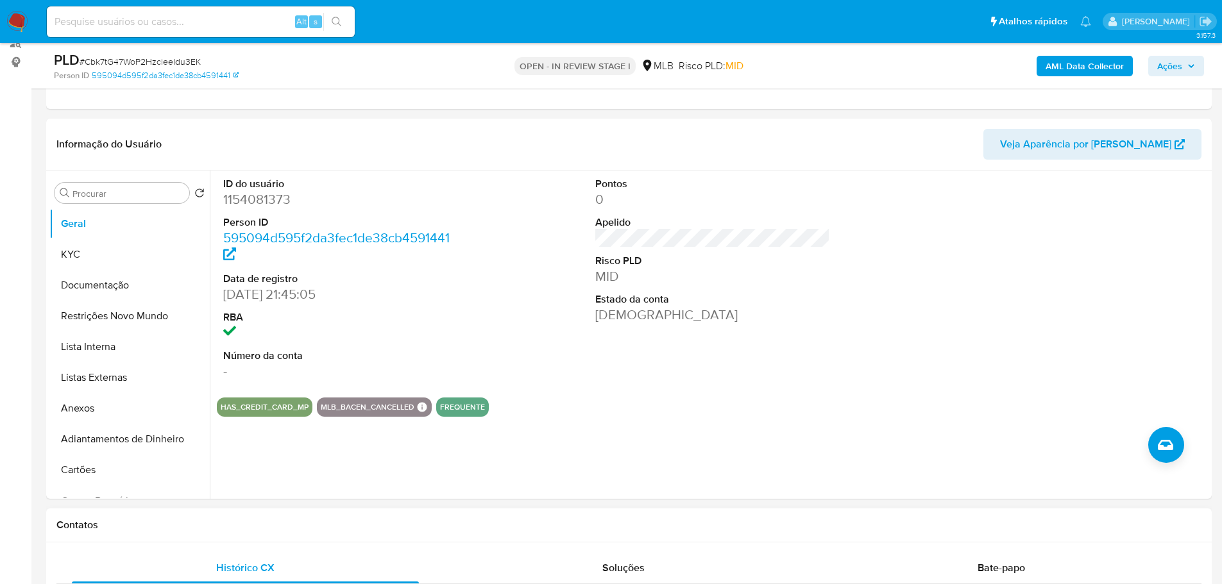
click at [176, 533] on div "Contatos" at bounding box center [629, 526] width 1166 height 34
click at [91, 250] on button "KYC" at bounding box center [124, 254] width 150 height 31
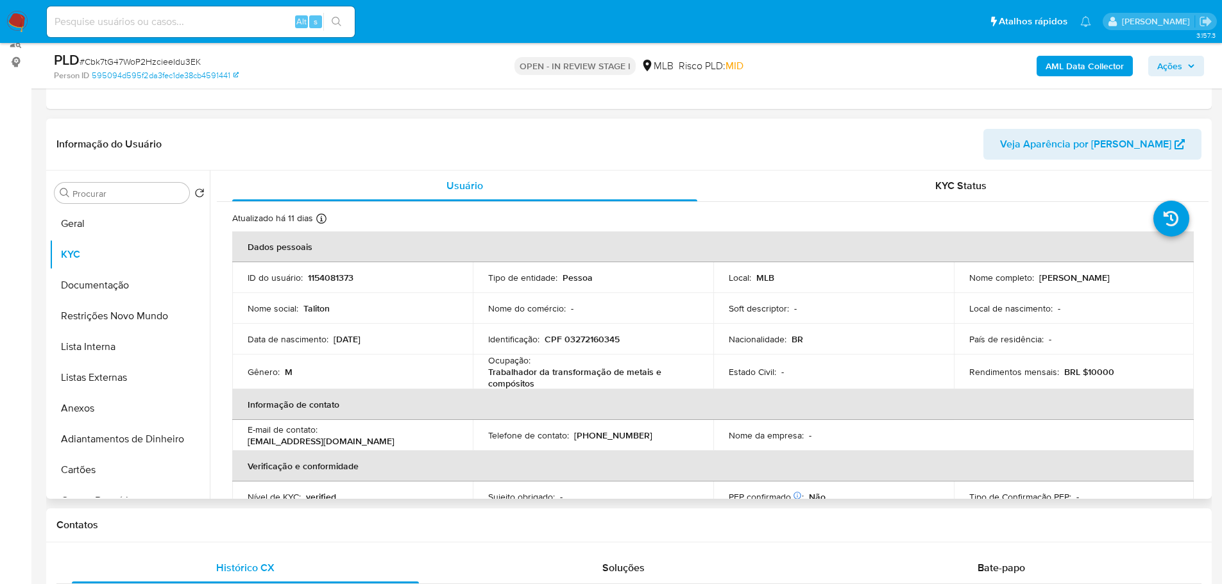
scroll to position [17, 0]
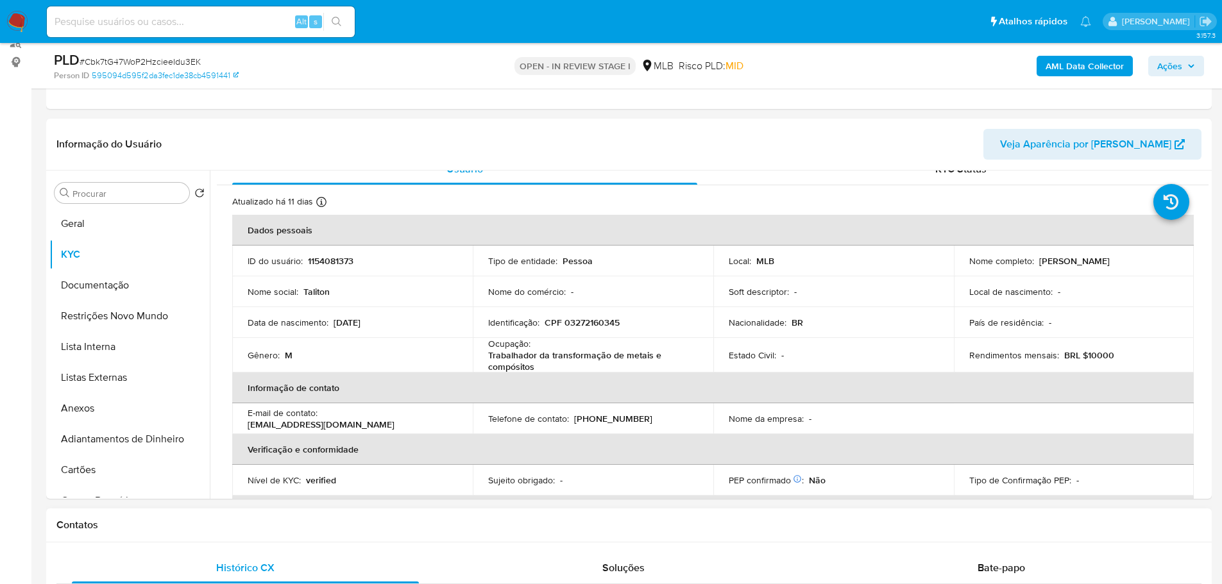
click at [421, 524] on h1 "Contatos" at bounding box center [628, 525] width 1145 height 13
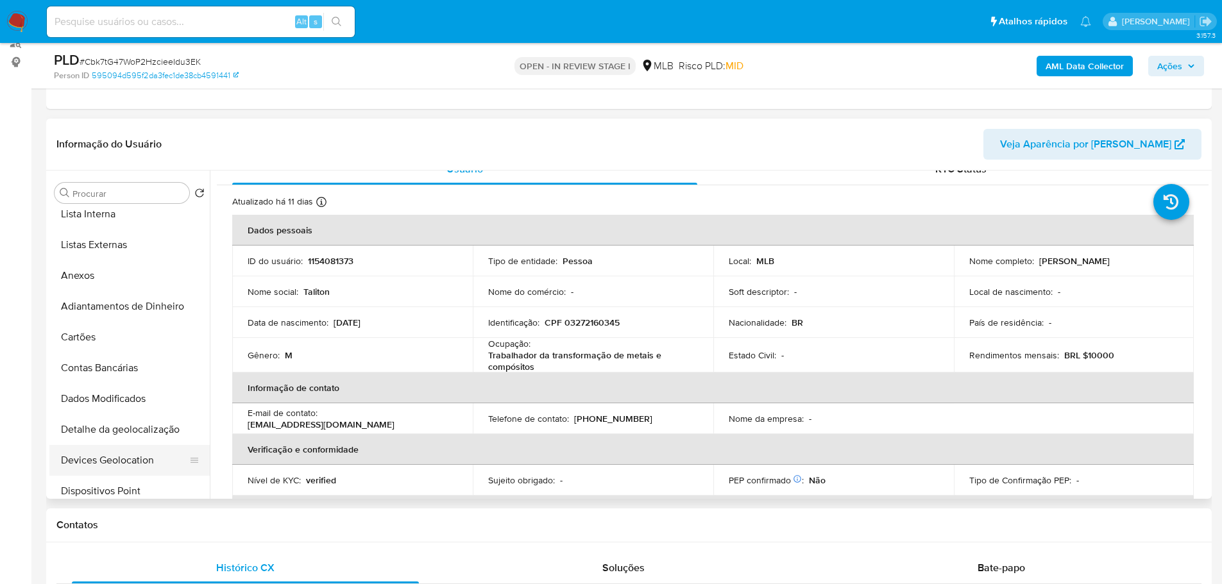
scroll to position [257, 0]
click at [108, 432] on button "Endereços" at bounding box center [124, 429] width 150 height 31
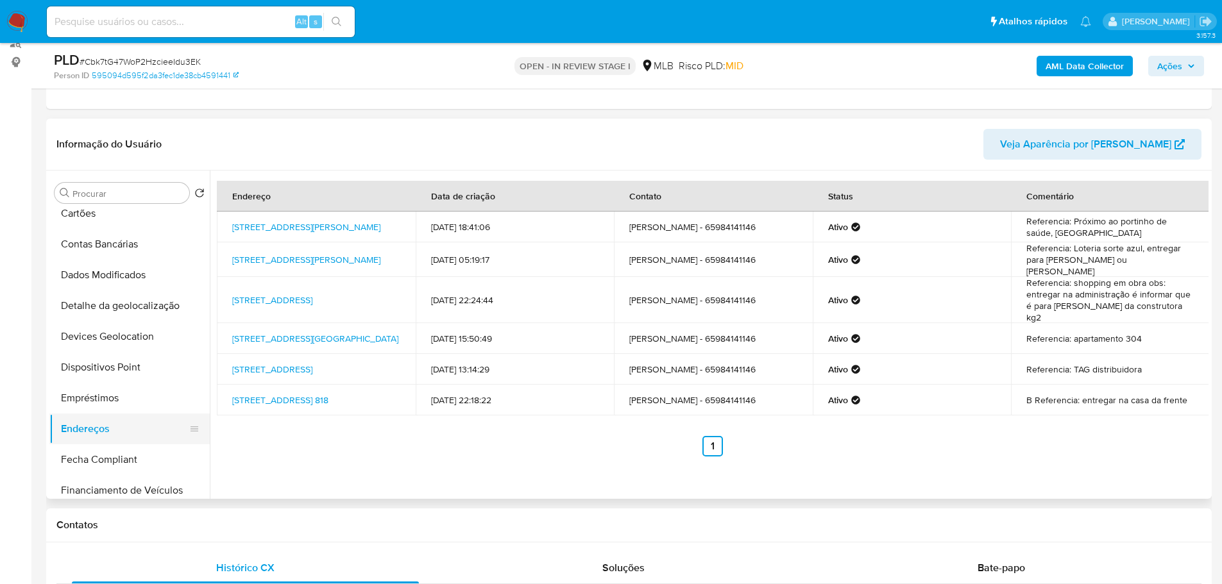
drag, startPoint x: 253, startPoint y: 535, endPoint x: 187, endPoint y: 416, distance: 135.8
click at [254, 535] on div "Contatos" at bounding box center [629, 526] width 1166 height 34
click at [141, 300] on button "Detalhe da geolocalização" at bounding box center [124, 306] width 150 height 31
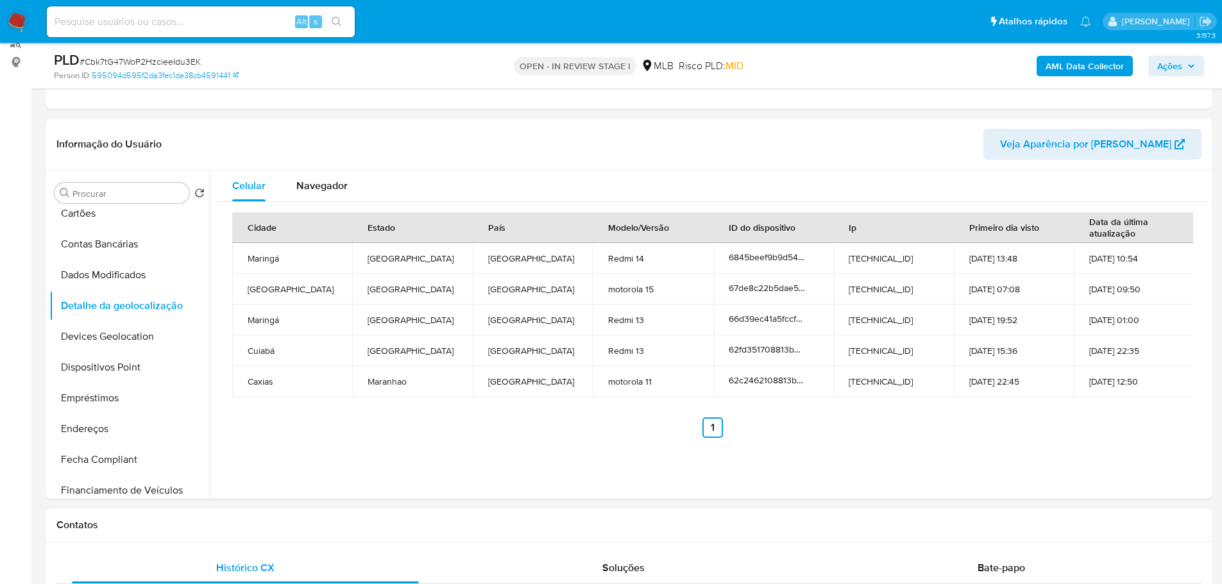
click at [280, 532] on div "Contatos" at bounding box center [629, 526] width 1166 height 34
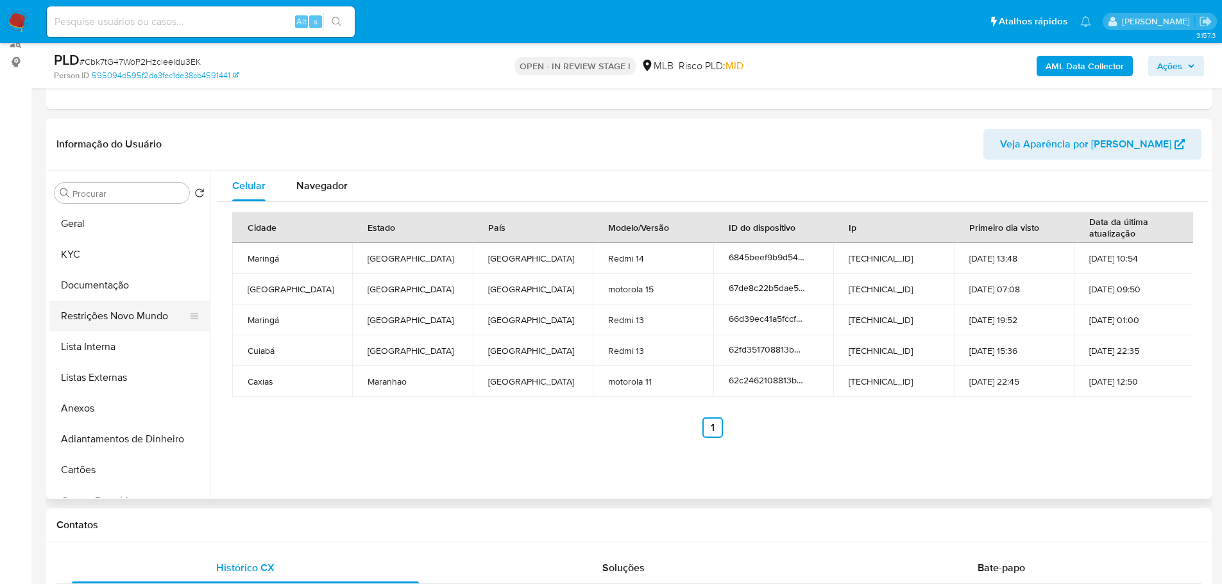
click at [122, 315] on button "Restrições Novo Mundo" at bounding box center [124, 316] width 150 height 31
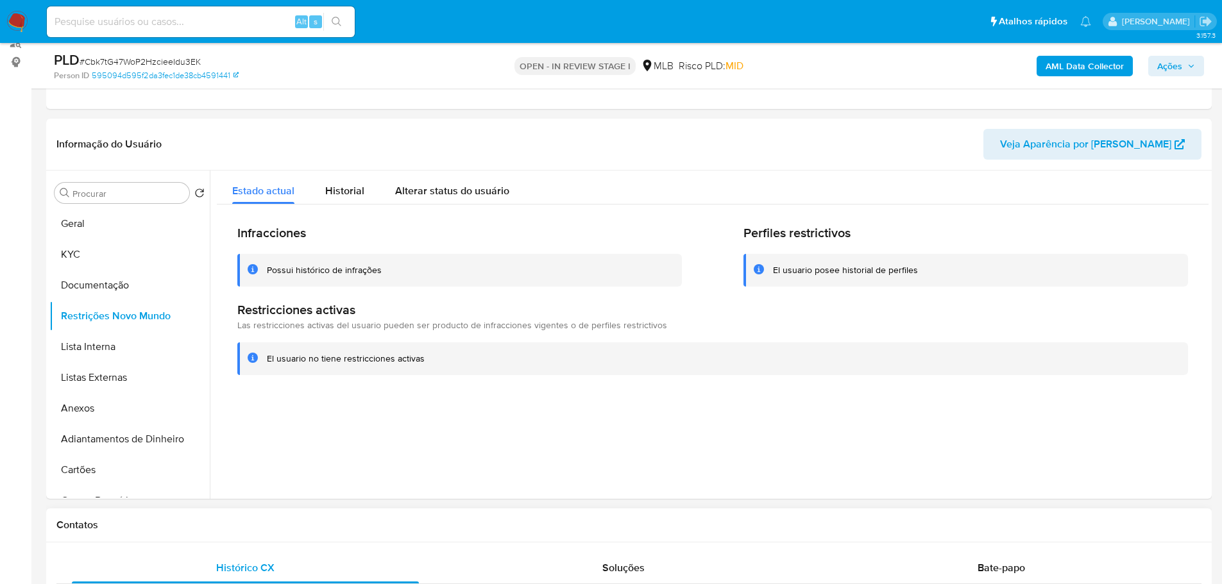
click at [339, 520] on h1 "Contatos" at bounding box center [628, 525] width 1145 height 13
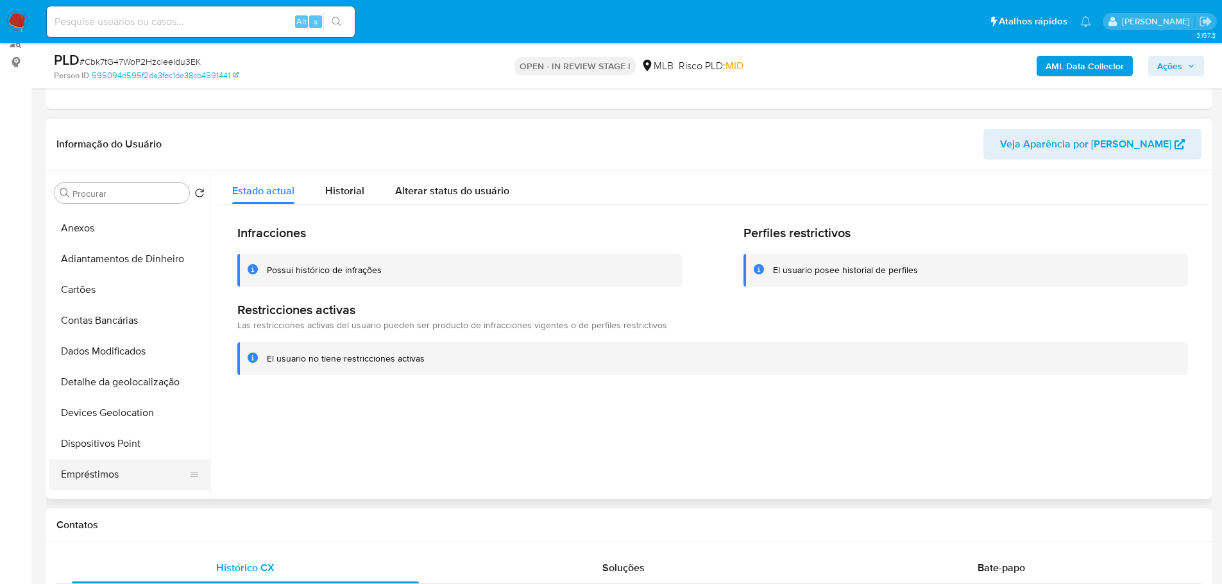
scroll to position [321, 0]
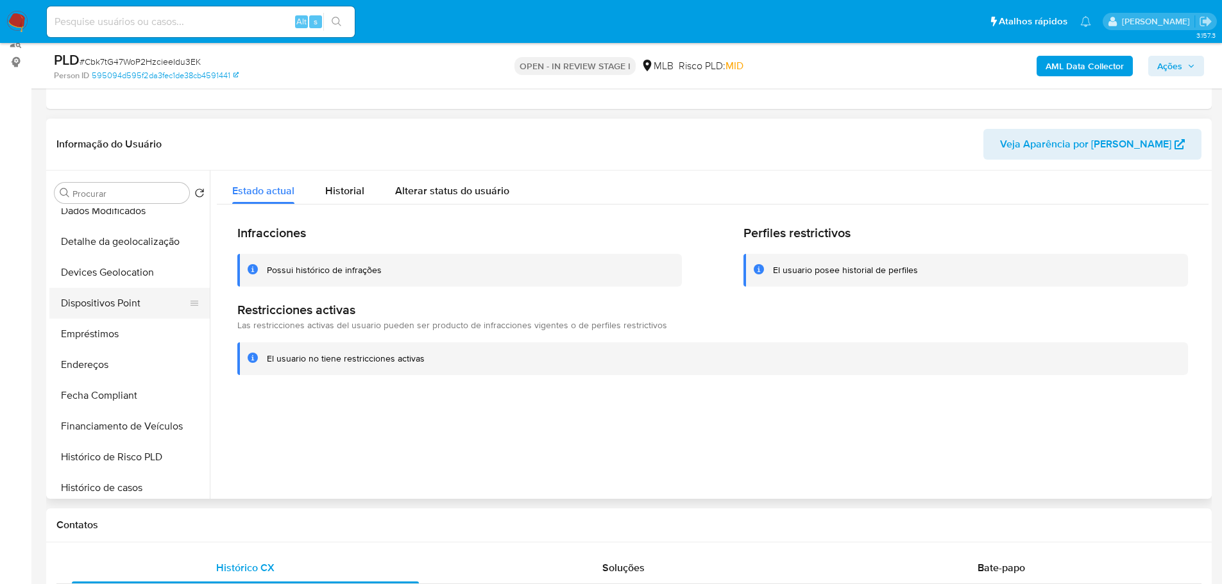
click at [121, 301] on button "Dispositivos Point" at bounding box center [124, 303] width 150 height 31
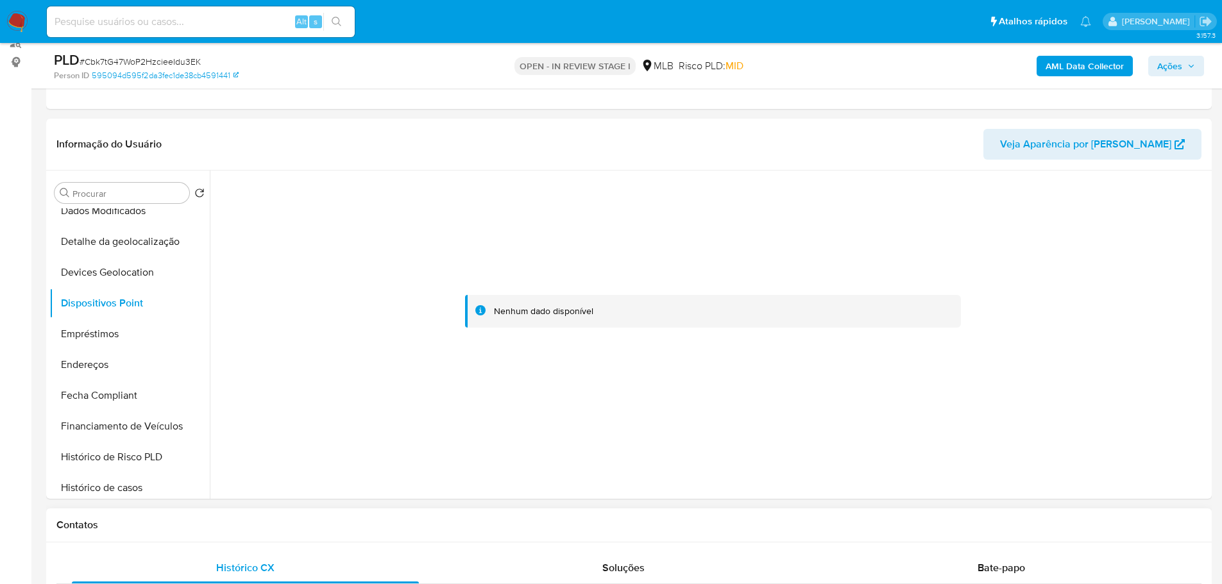
click at [882, 541] on div "Contatos" at bounding box center [629, 526] width 1166 height 34
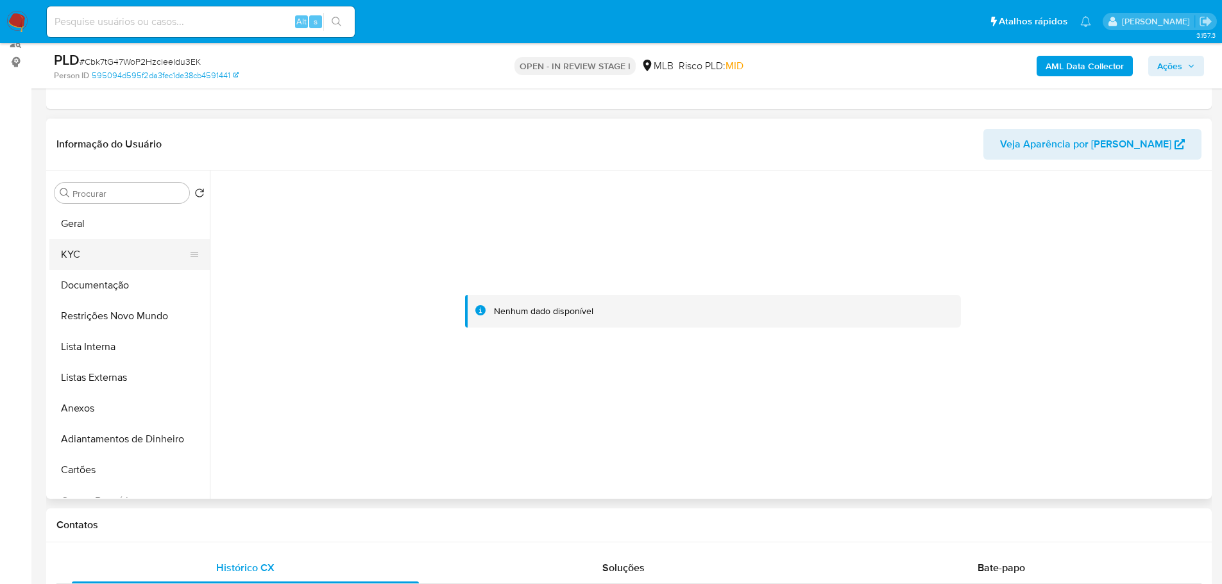
click at [90, 243] on button "KYC" at bounding box center [124, 254] width 150 height 31
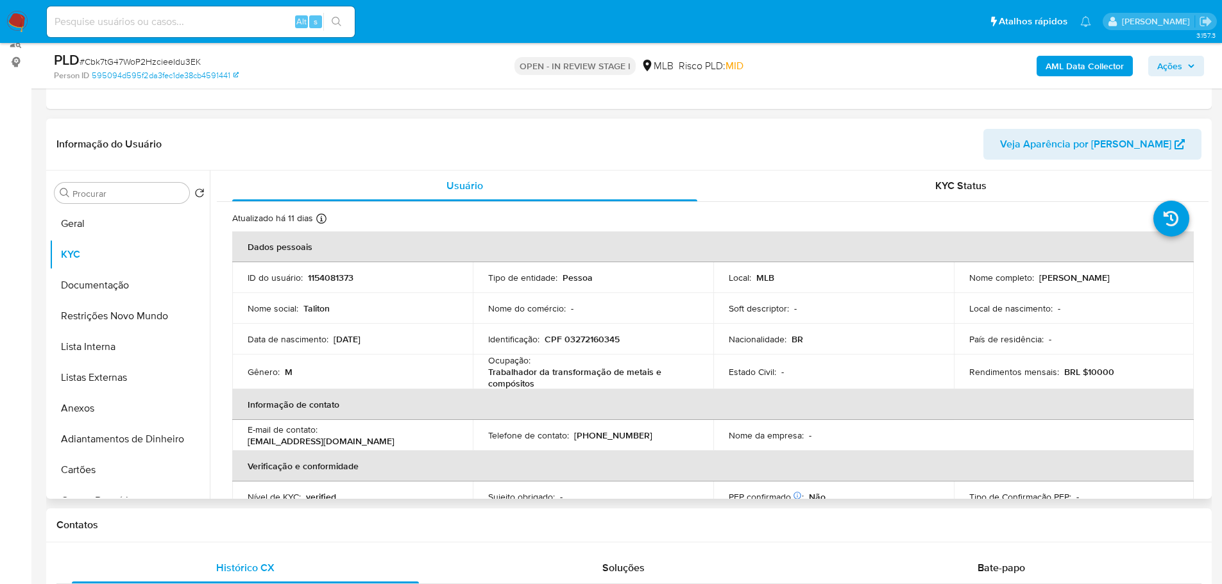
click at [591, 347] on td "Identificação : CPF 03272160345" at bounding box center [593, 339] width 241 height 31
click at [588, 337] on p "CPF 03272160345" at bounding box center [582, 340] width 75 height 12
copy p "03272160345"
click at [84, 219] on button "Geral" at bounding box center [124, 223] width 150 height 31
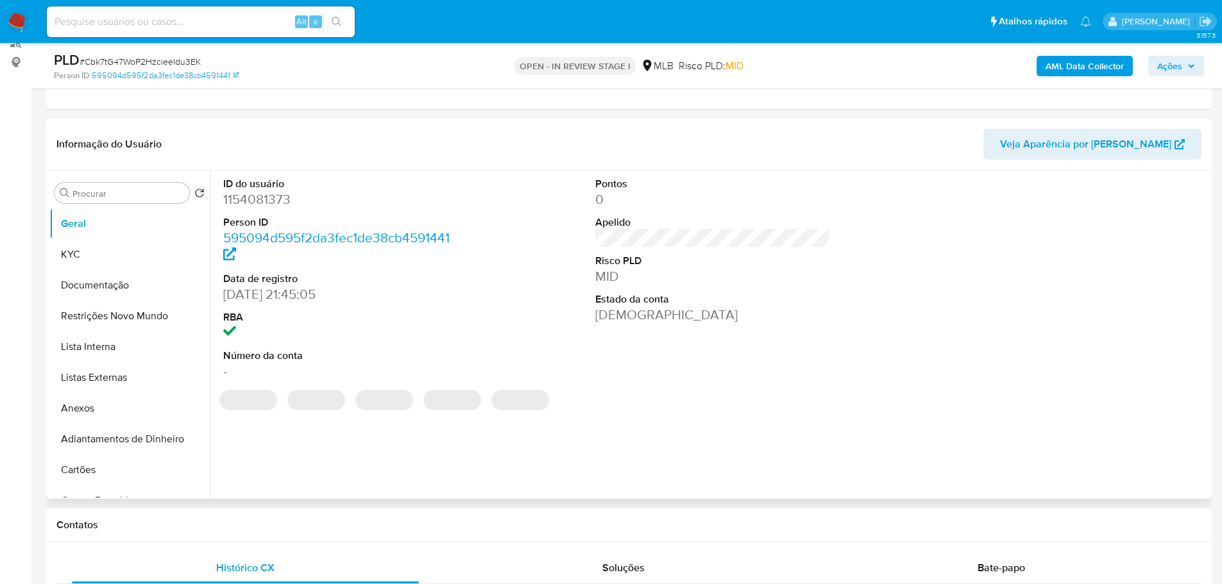
click at [248, 203] on dd "1154081373" at bounding box center [340, 200] width 235 height 18
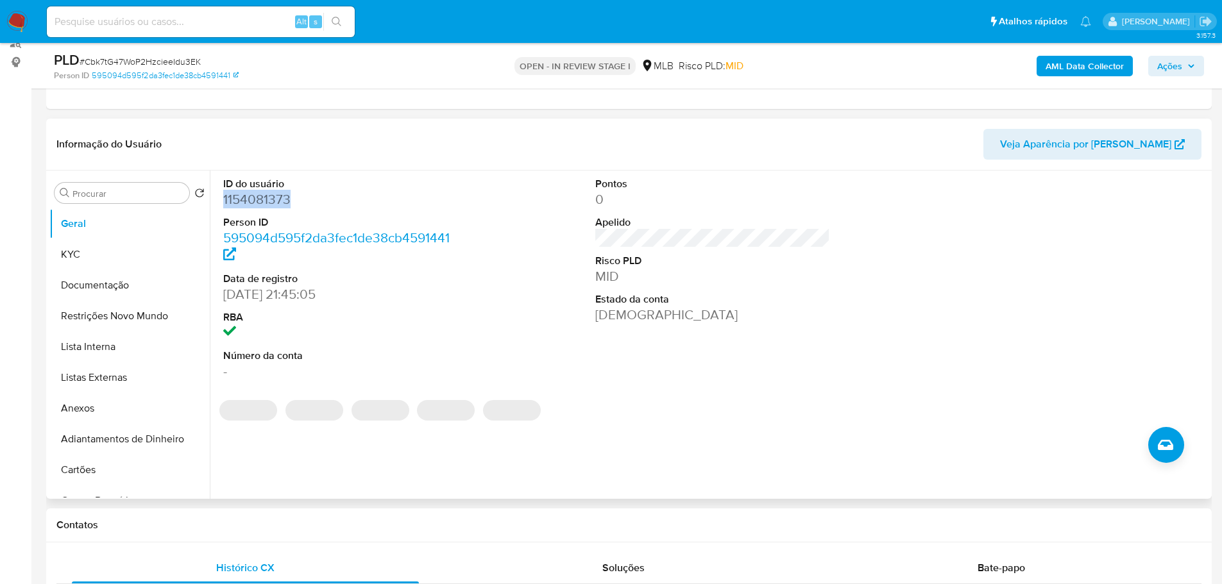
click at [248, 203] on dd "1154081373" at bounding box center [340, 200] width 235 height 18
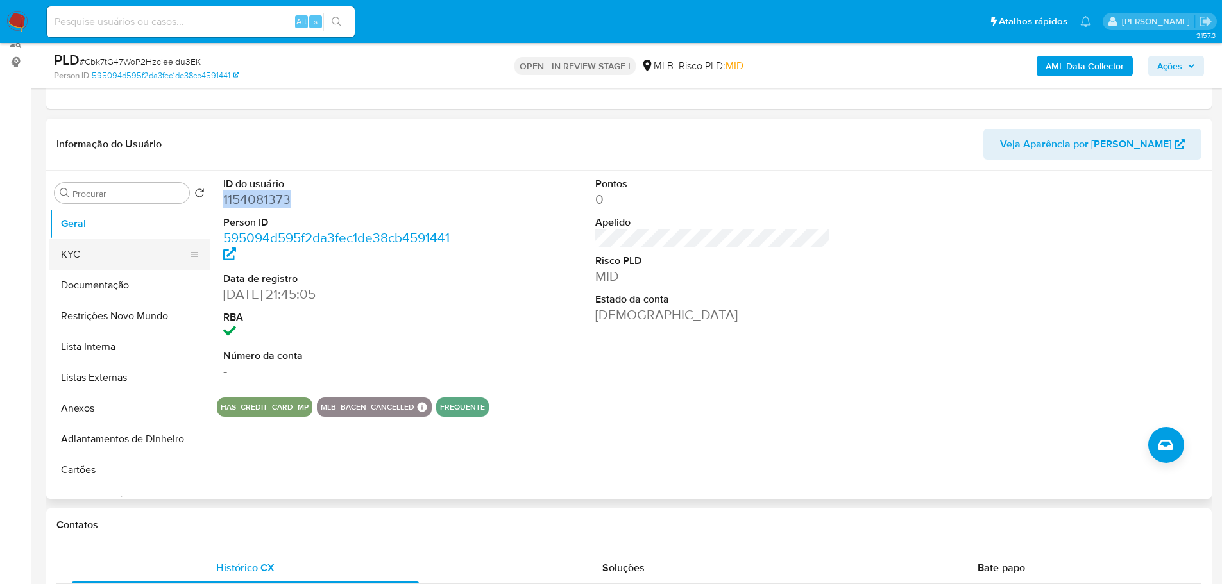
copy dd "1154081373"
drag, startPoint x: 292, startPoint y: 298, endPoint x: 218, endPoint y: 298, distance: 73.8
click at [218, 298] on div "ID do usuário 1154081373 Person ID 595094d595f2da3fec1de38cb4591441 Data de reg…" at bounding box center [341, 279] width 248 height 217
copy dd "03/07/2022"
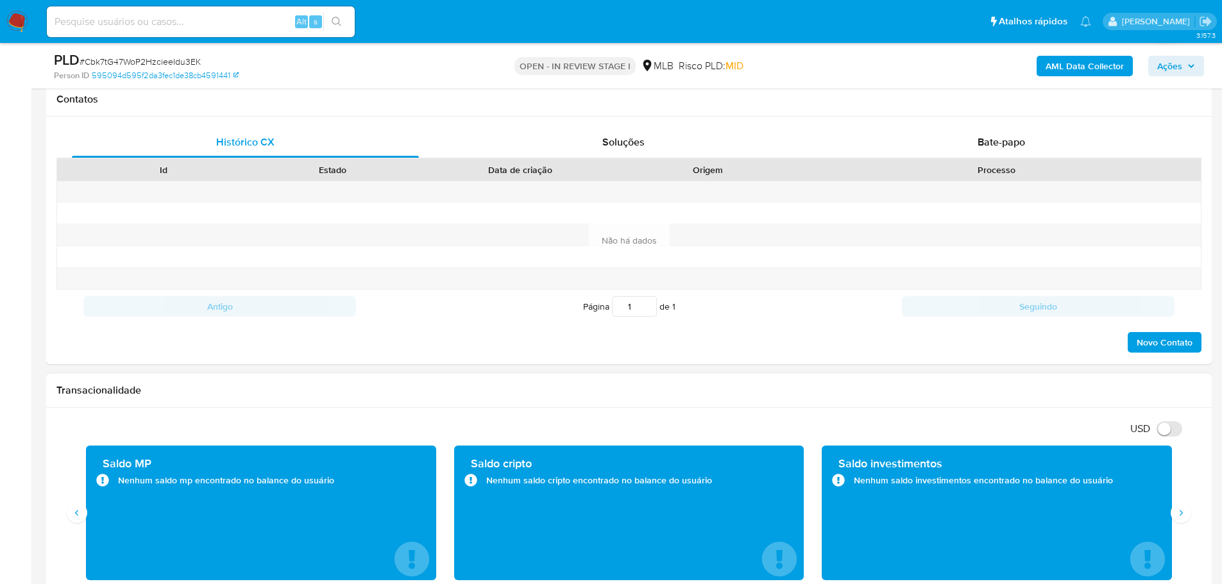
scroll to position [611, 0]
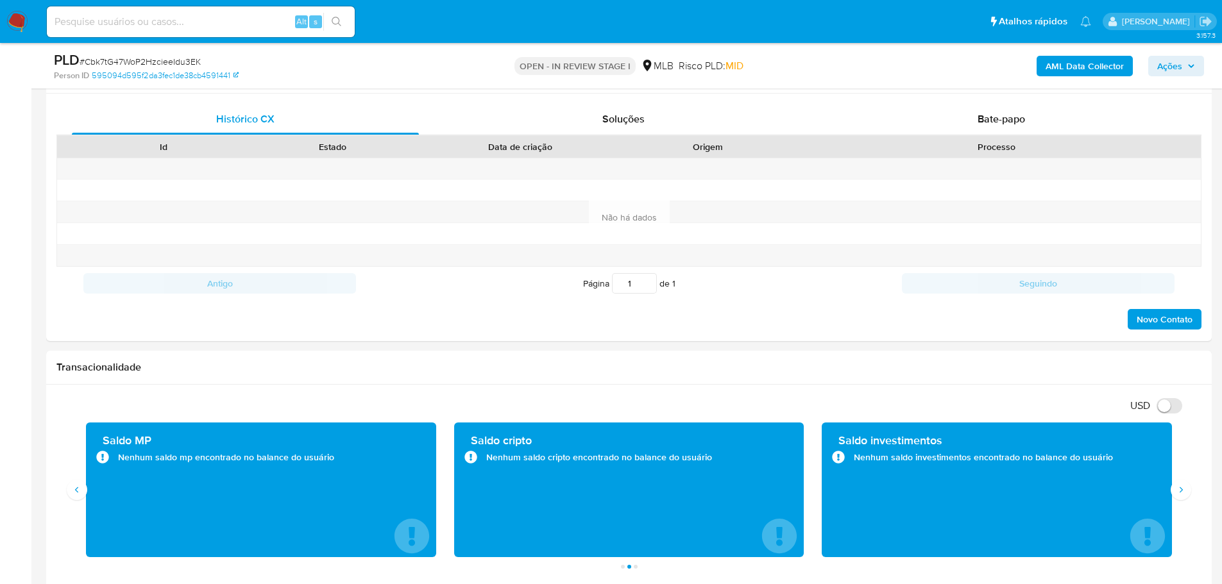
click at [13, 16] on img at bounding box center [17, 22] width 22 height 22
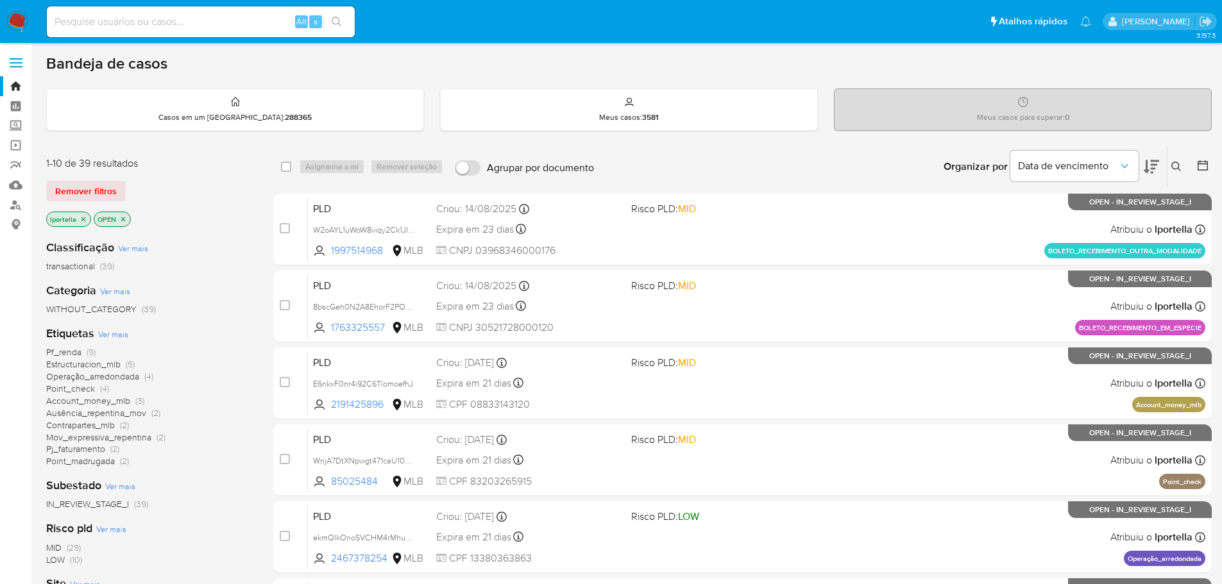
click at [235, 15] on input at bounding box center [201, 21] width 308 height 17
paste input "jm280TuKSwbrXiGTNXzMOui0"
type input "jm280TuKSwbrXiGTNXzMOui0"
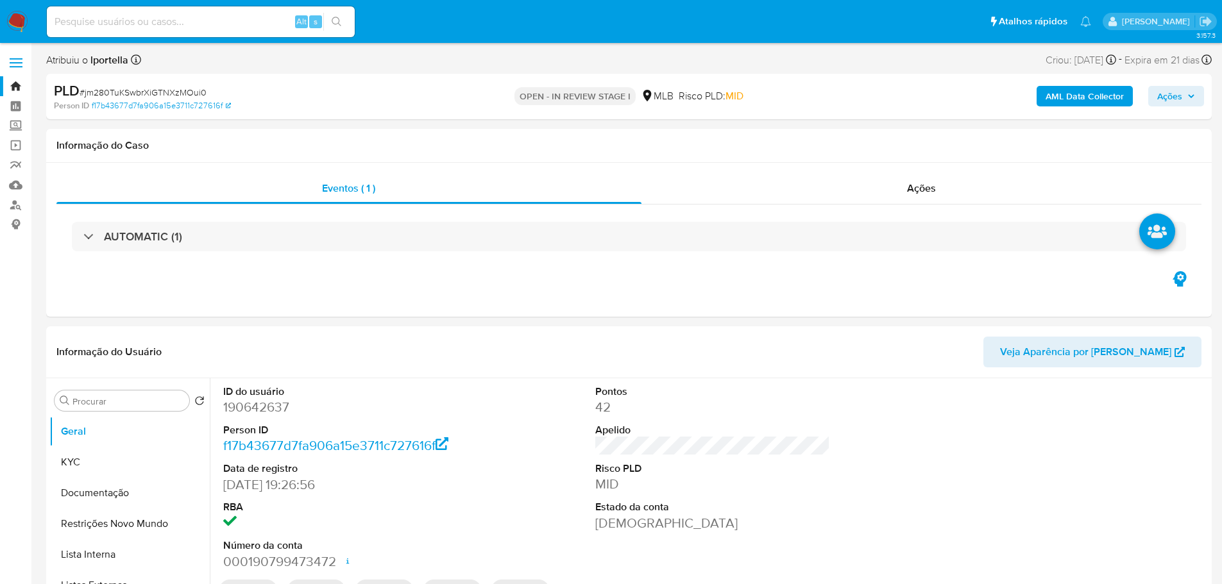
select select "10"
click at [113, 488] on button "Documentação" at bounding box center [124, 493] width 150 height 31
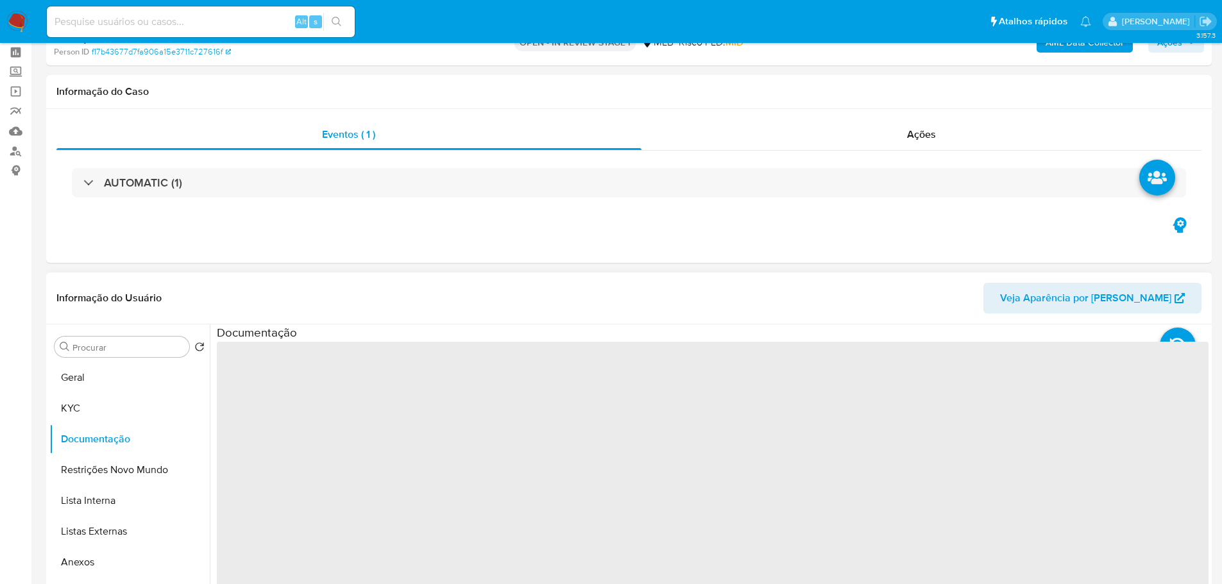
scroll to position [128, 0]
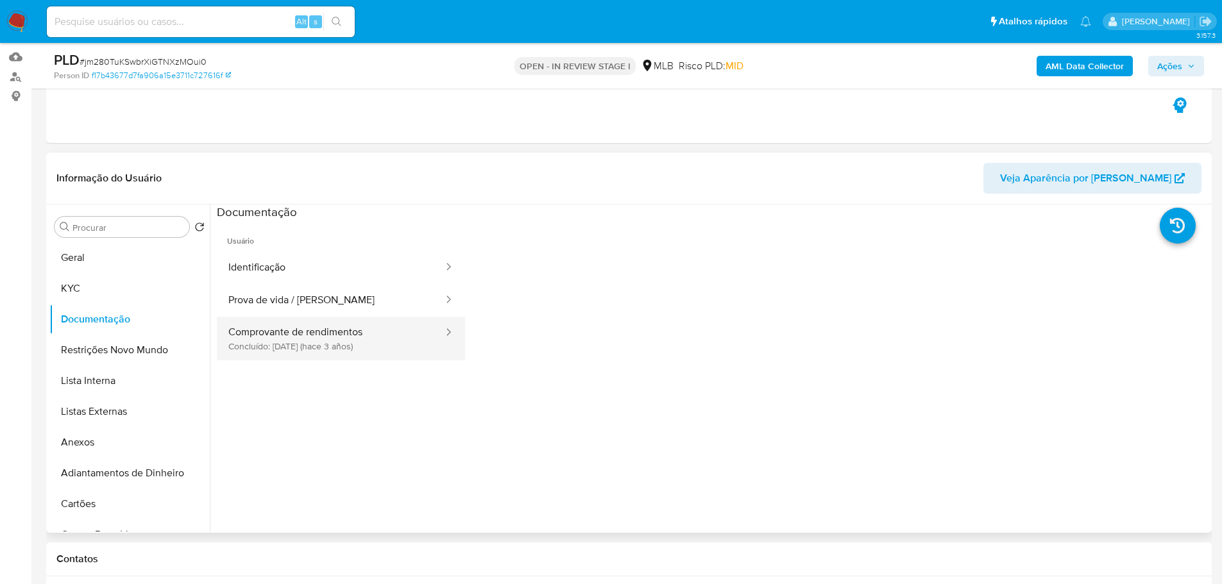
click at [357, 348] on button "Comprovante de rendimentos Concluído: [DATE] (hace 3 años)" at bounding box center [331, 339] width 228 height 44
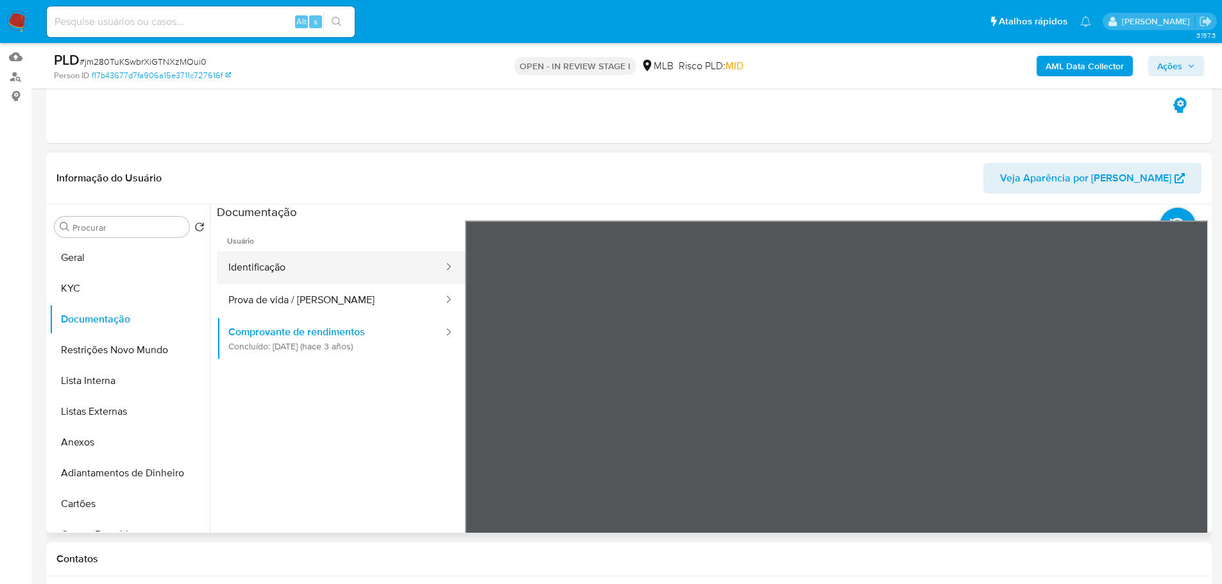
click at [310, 273] on button "Identificação" at bounding box center [331, 267] width 228 height 33
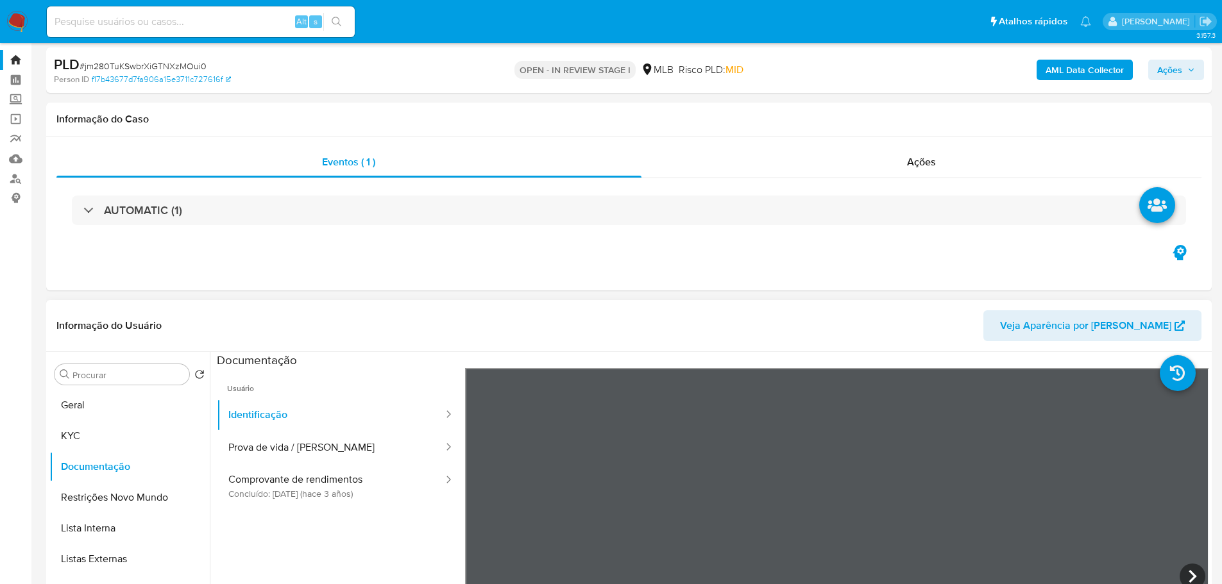
scroll to position [0, 0]
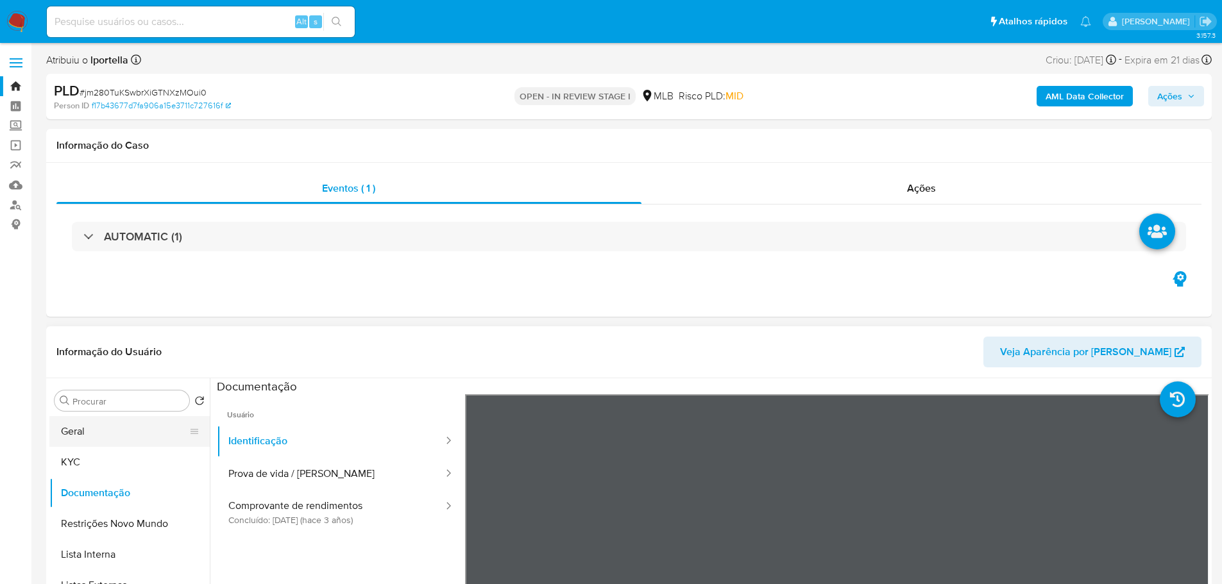
click at [100, 426] on button "Geral" at bounding box center [124, 431] width 150 height 31
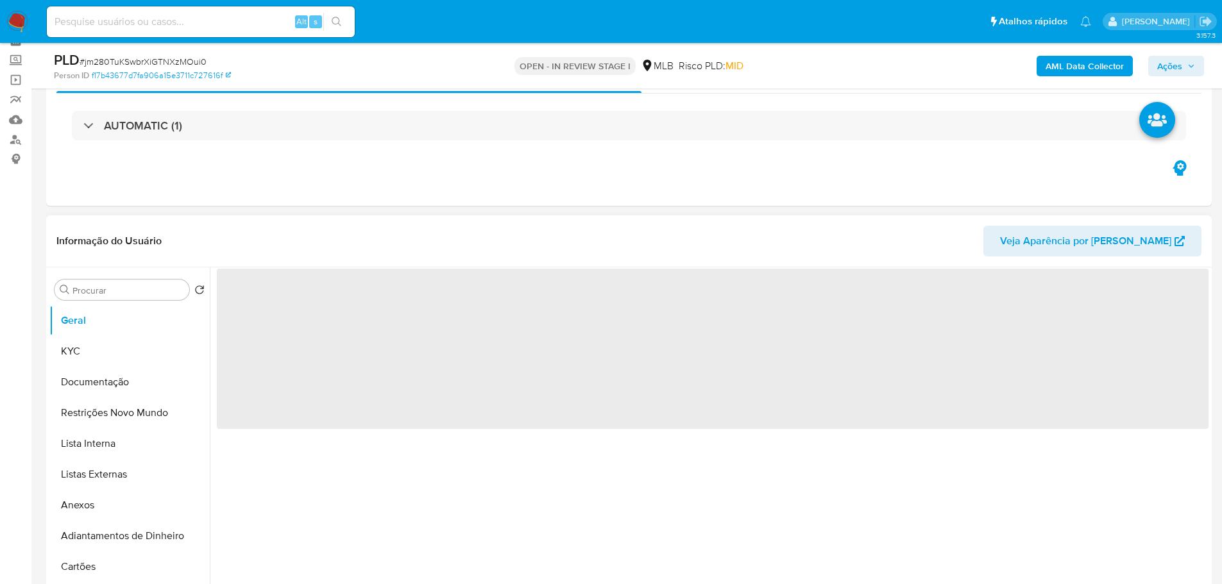
scroll to position [128, 0]
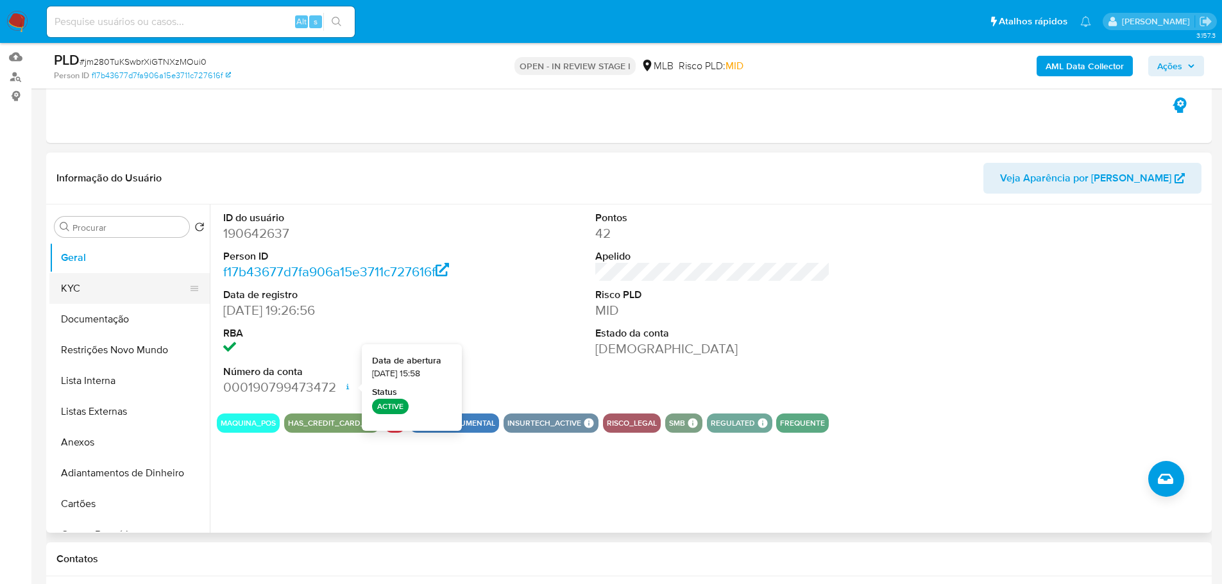
click at [137, 291] on button "KYC" at bounding box center [124, 288] width 150 height 31
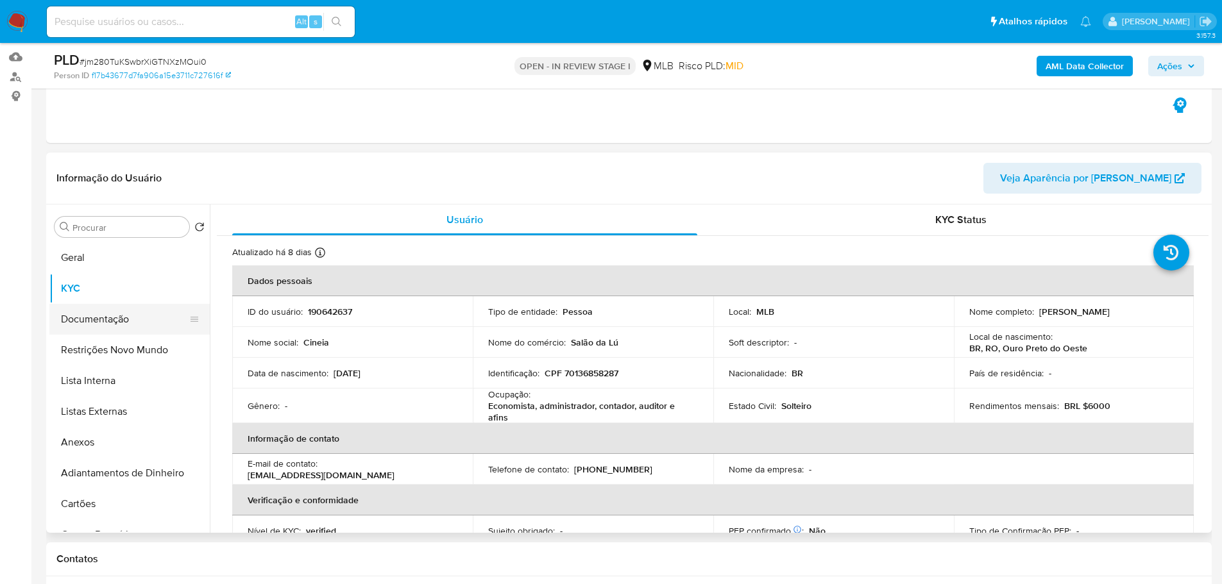
drag, startPoint x: 125, startPoint y: 319, endPoint x: 135, endPoint y: 313, distance: 11.2
click at [125, 319] on button "Documentação" at bounding box center [124, 319] width 150 height 31
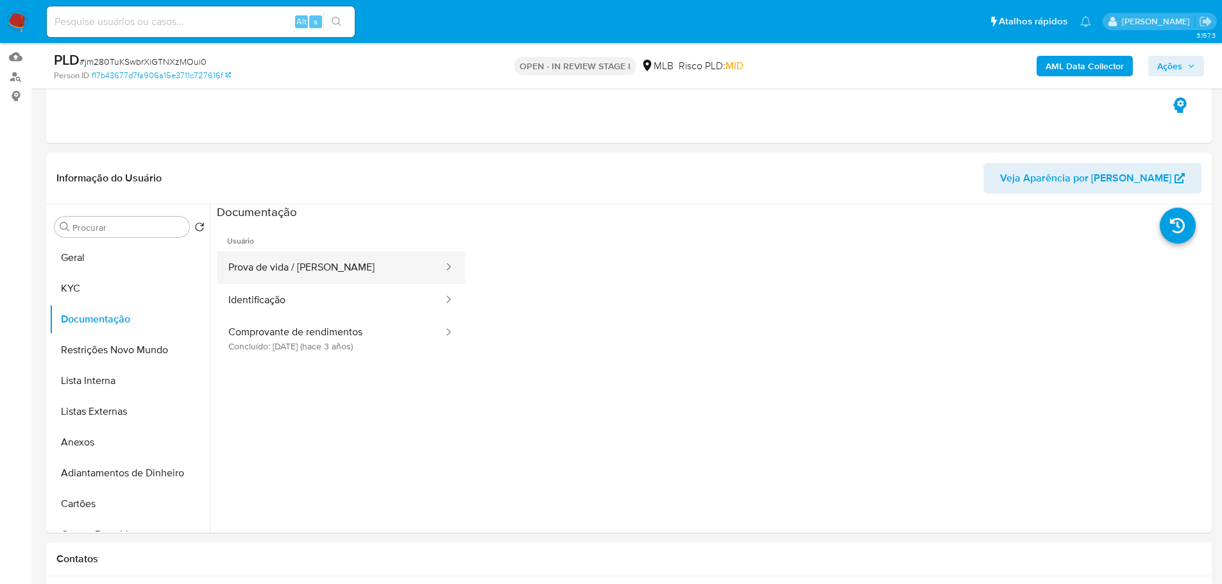
click at [306, 262] on button "Prova de vida / [PERSON_NAME]" at bounding box center [331, 267] width 228 height 33
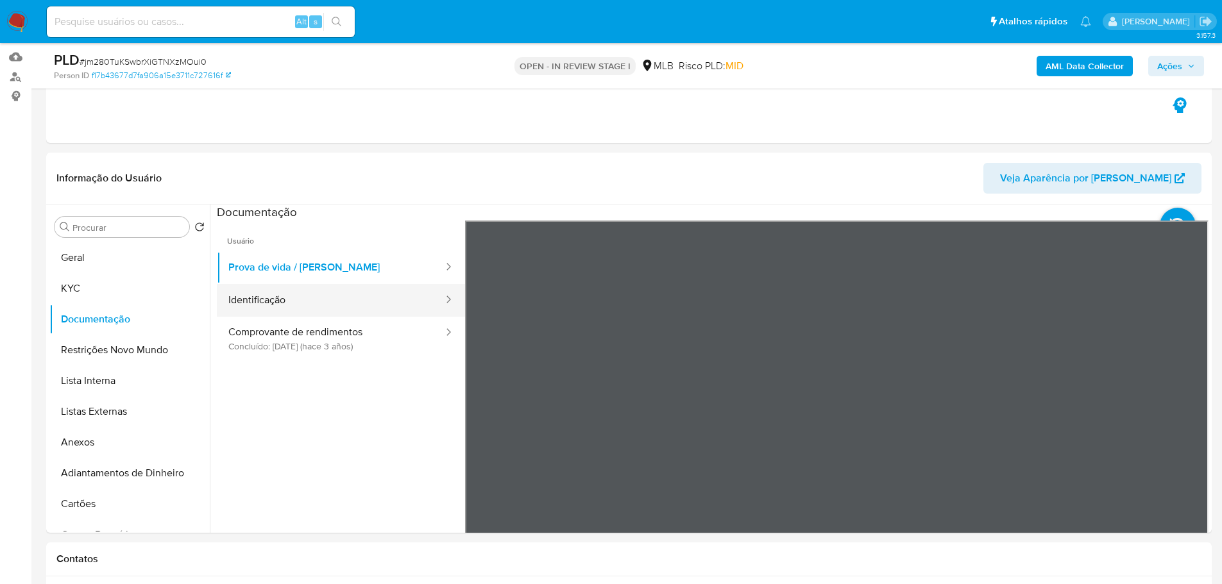
click at [335, 307] on button "Identificação" at bounding box center [331, 300] width 228 height 33
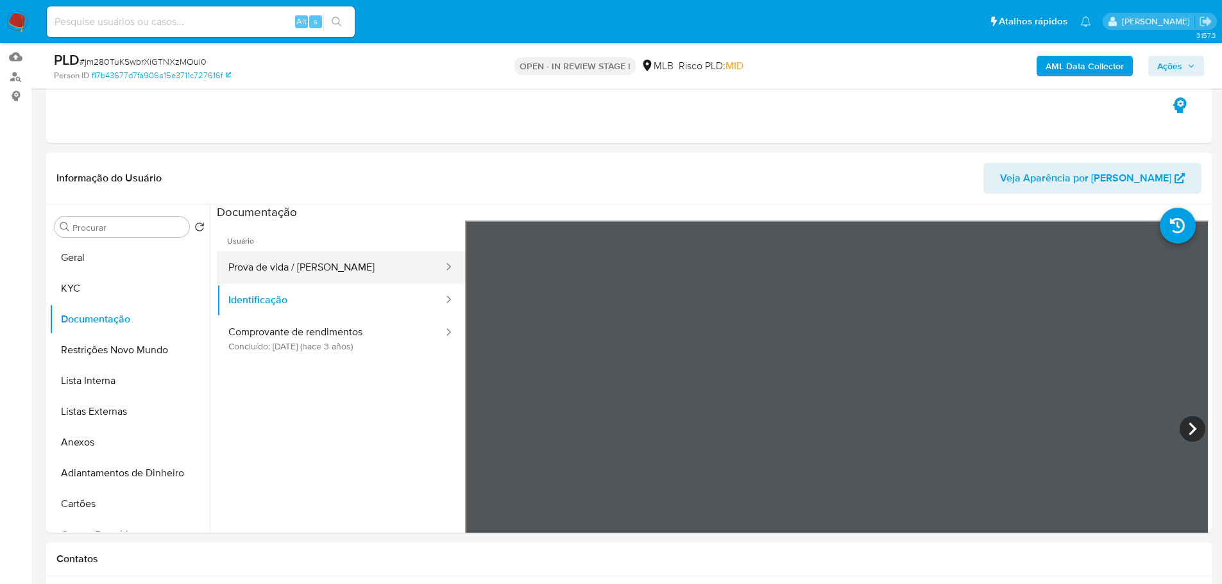
click at [301, 266] on button "Prova de vida / [PERSON_NAME]" at bounding box center [331, 267] width 228 height 33
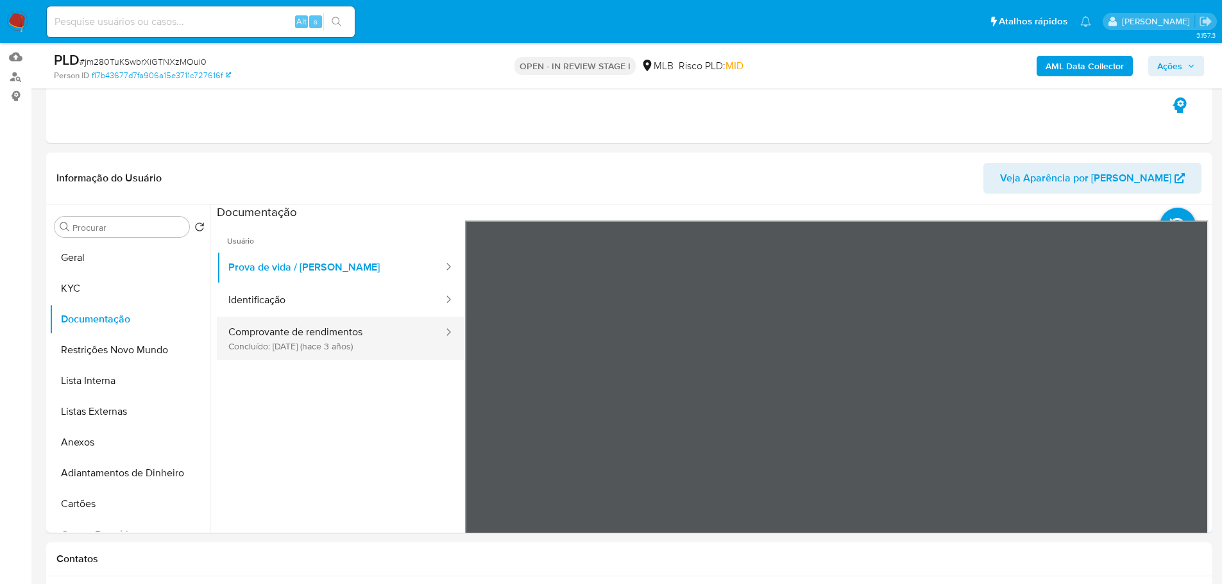
click at [341, 355] on button "Comprovante de rendimentos Concluído: 06/07/2022 (hace 3 años)" at bounding box center [331, 339] width 228 height 44
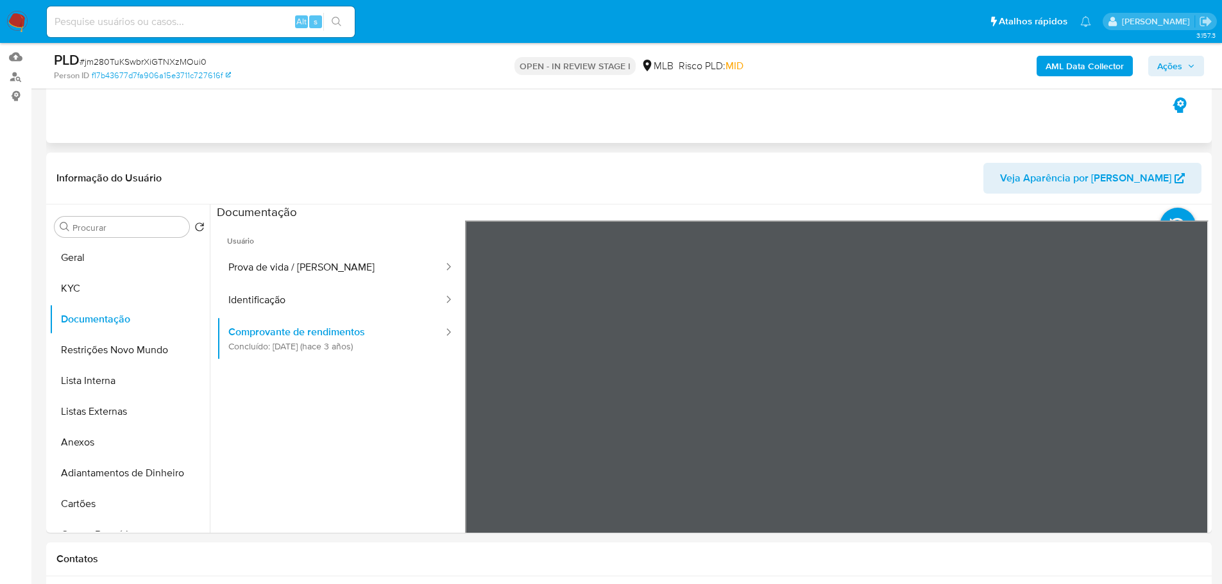
click at [756, 141] on div "Eventos ( 1 ) Ações AUTOMATIC (1)" at bounding box center [629, 66] width 1166 height 154
click at [990, 170] on div "Informação do Usuário Veja Aparência por Pessoa Procurar Retornar ao pedido pad…" at bounding box center [629, 343] width 1166 height 380
click at [754, 186] on div "Informação do Usuário Veja Aparência por Pessoa Procurar Retornar ao pedido pad…" at bounding box center [629, 343] width 1166 height 380
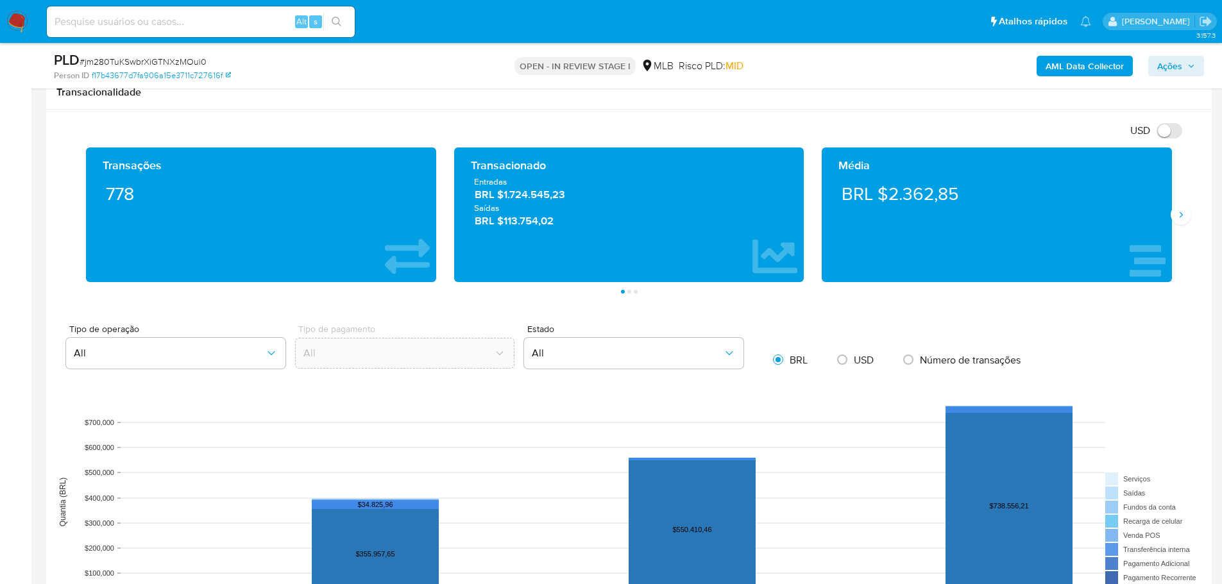
scroll to position [706, 0]
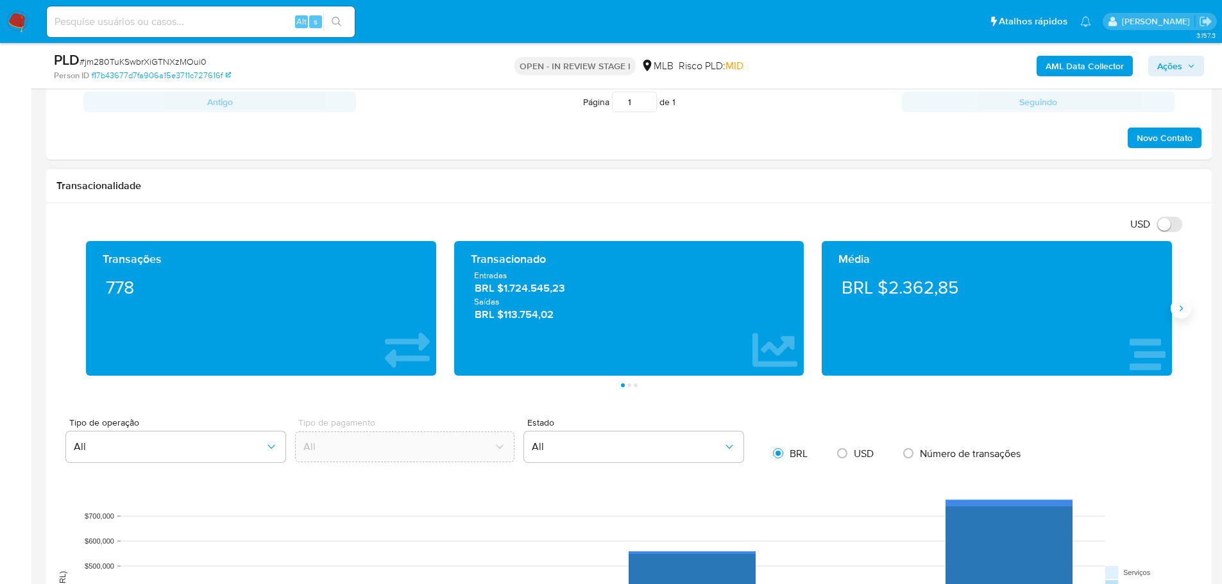
click at [1182, 316] on button "Siguiente" at bounding box center [1181, 308] width 21 height 21
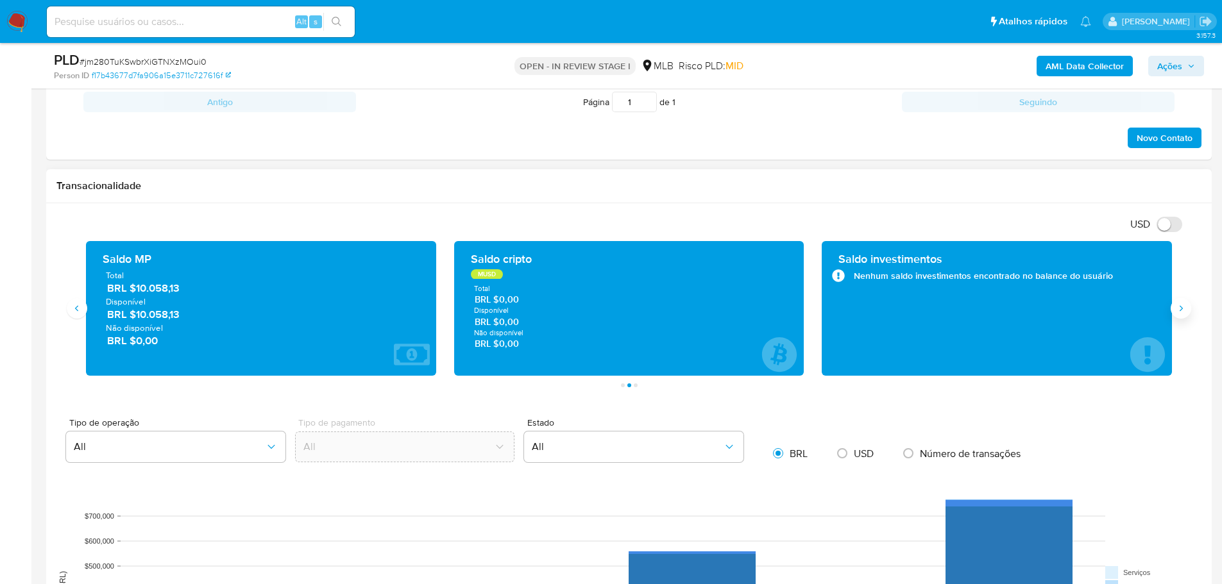
click at [1179, 312] on icon "Siguiente" at bounding box center [1181, 308] width 10 height 10
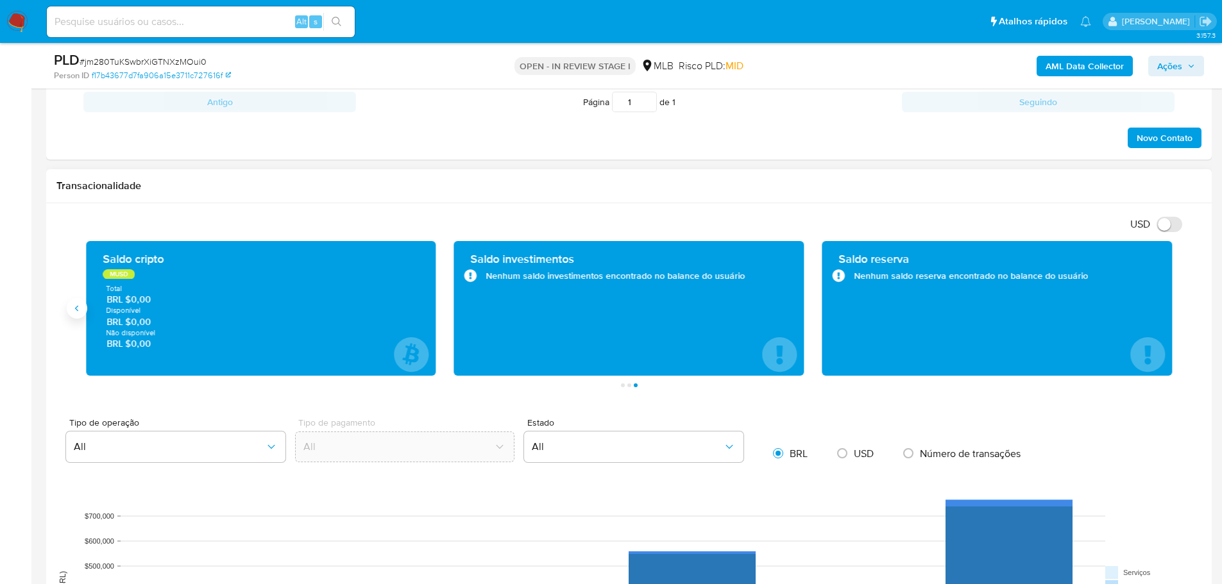
click at [72, 314] on button "Anterior" at bounding box center [77, 308] width 21 height 21
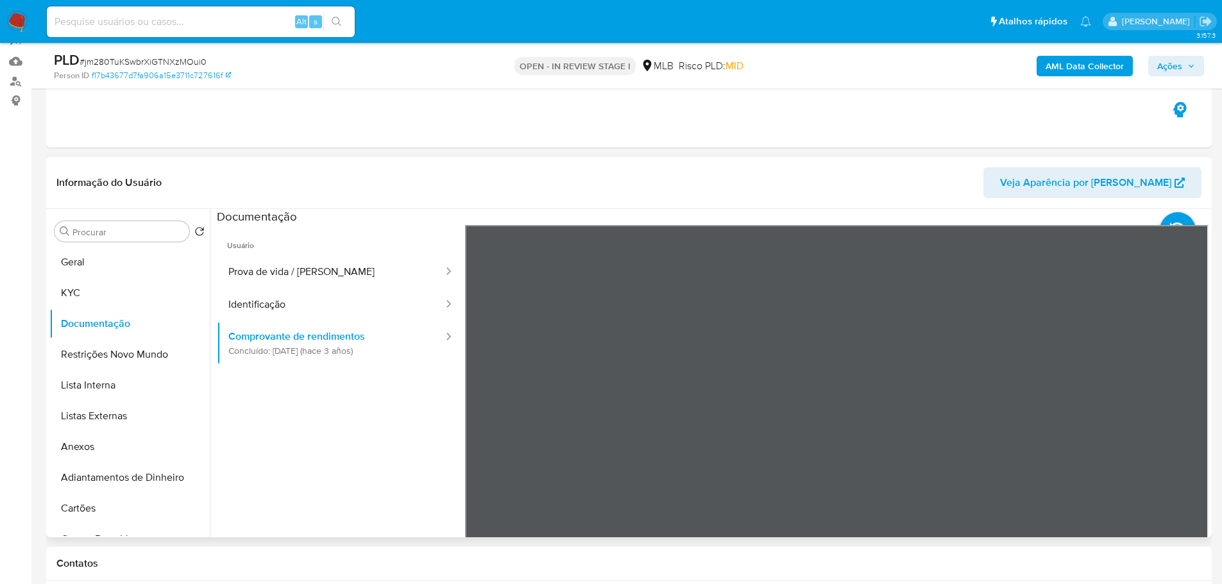
scroll to position [0, 0]
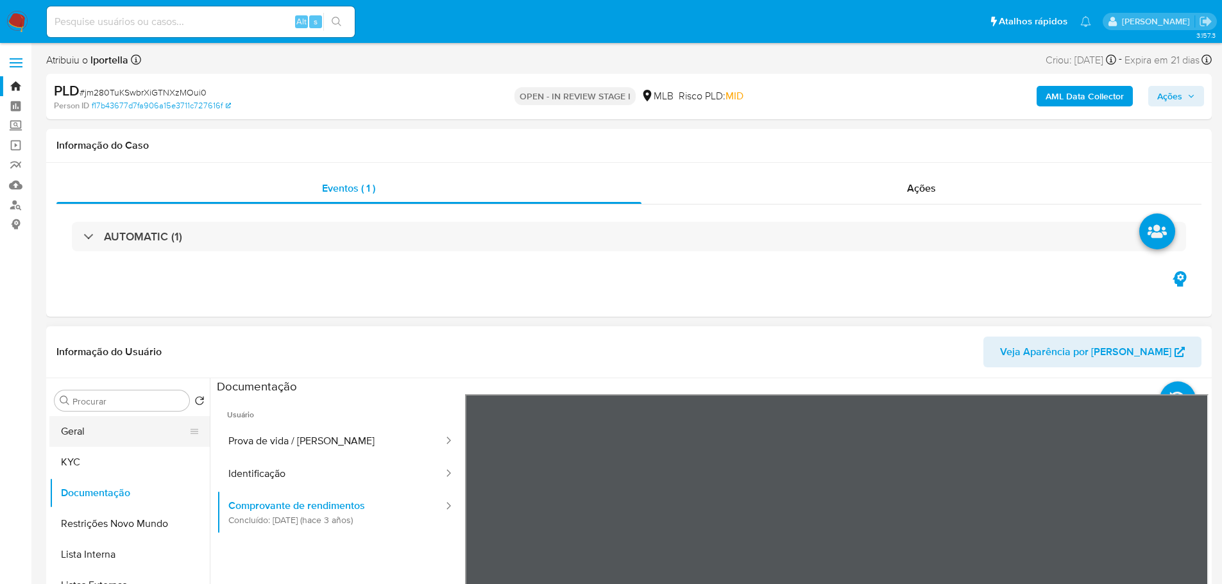
click at [109, 437] on button "Geral" at bounding box center [124, 431] width 150 height 31
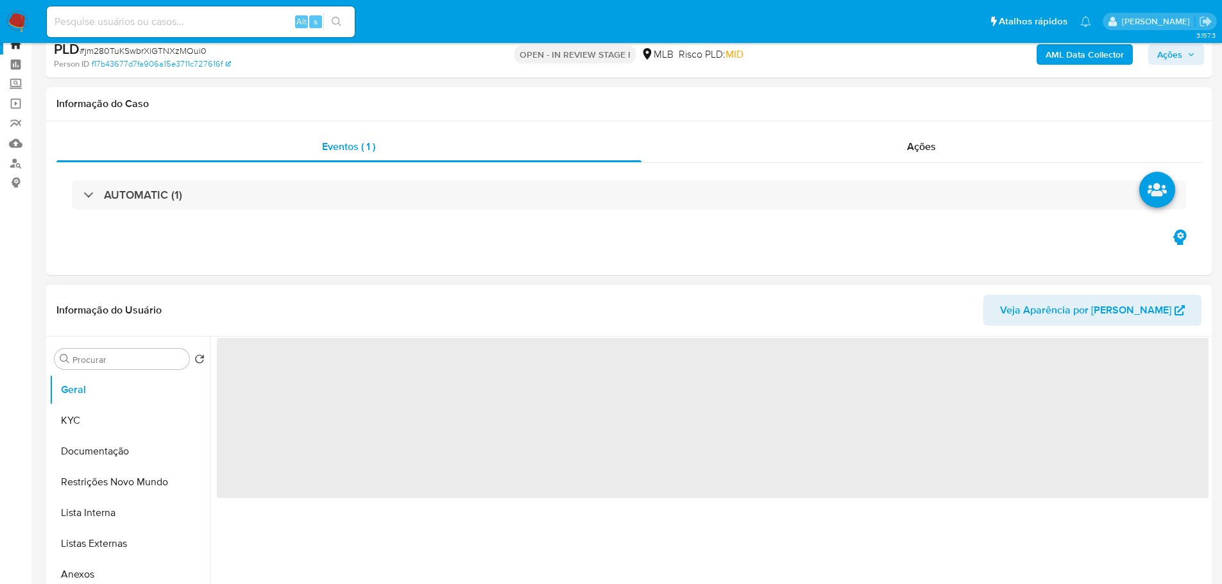
scroll to position [128, 0]
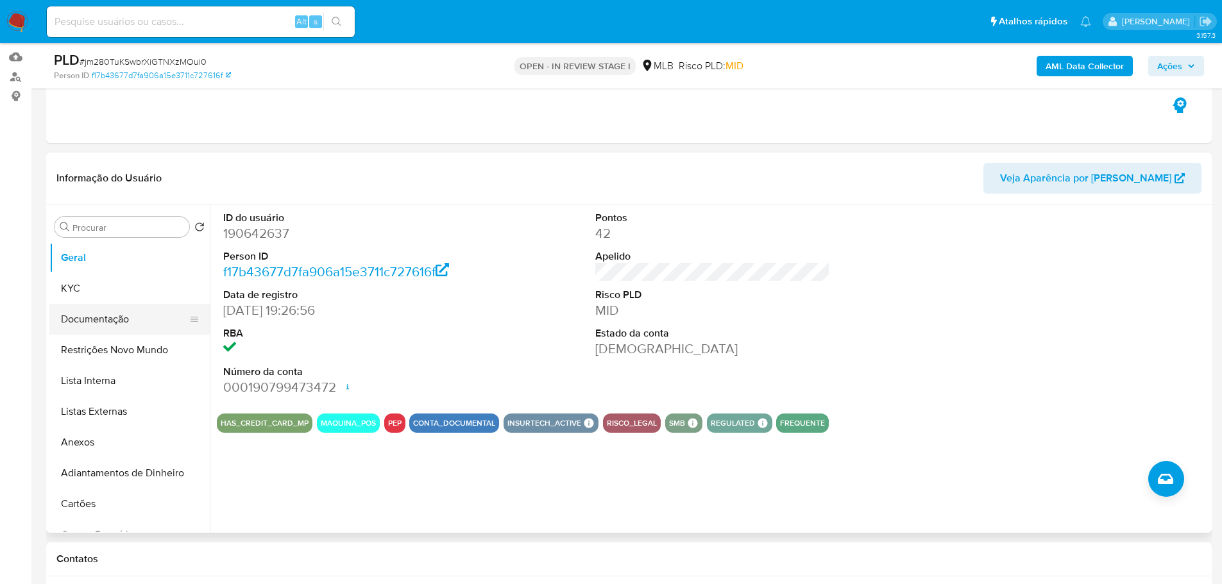
click at [119, 319] on button "Documentação" at bounding box center [124, 319] width 150 height 31
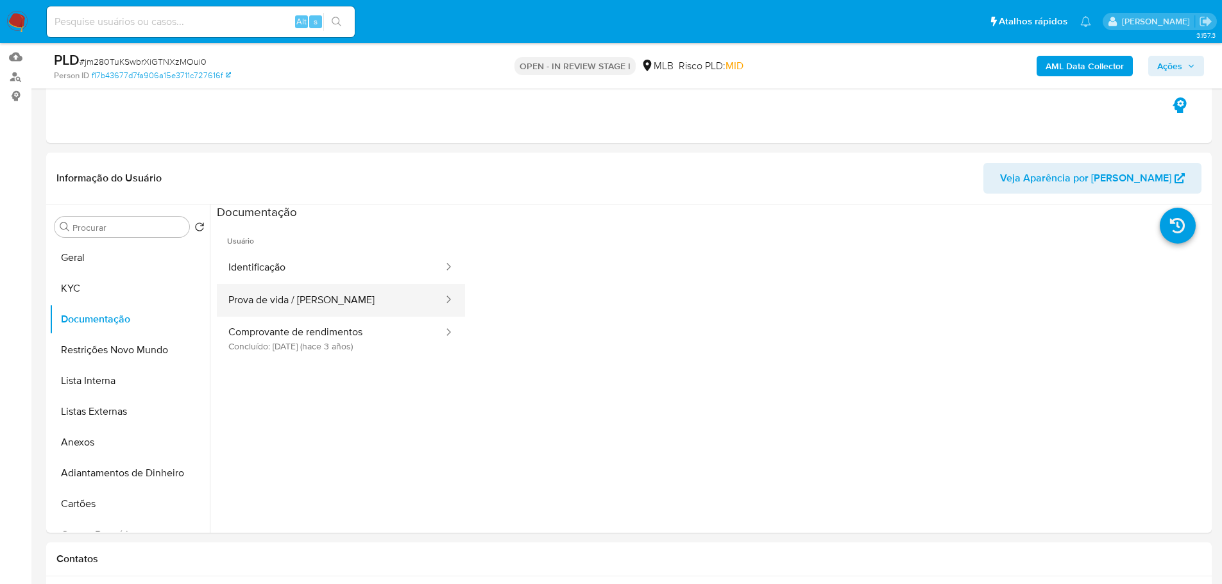
click at [343, 301] on button "Prova de vida / [PERSON_NAME]" at bounding box center [331, 300] width 228 height 33
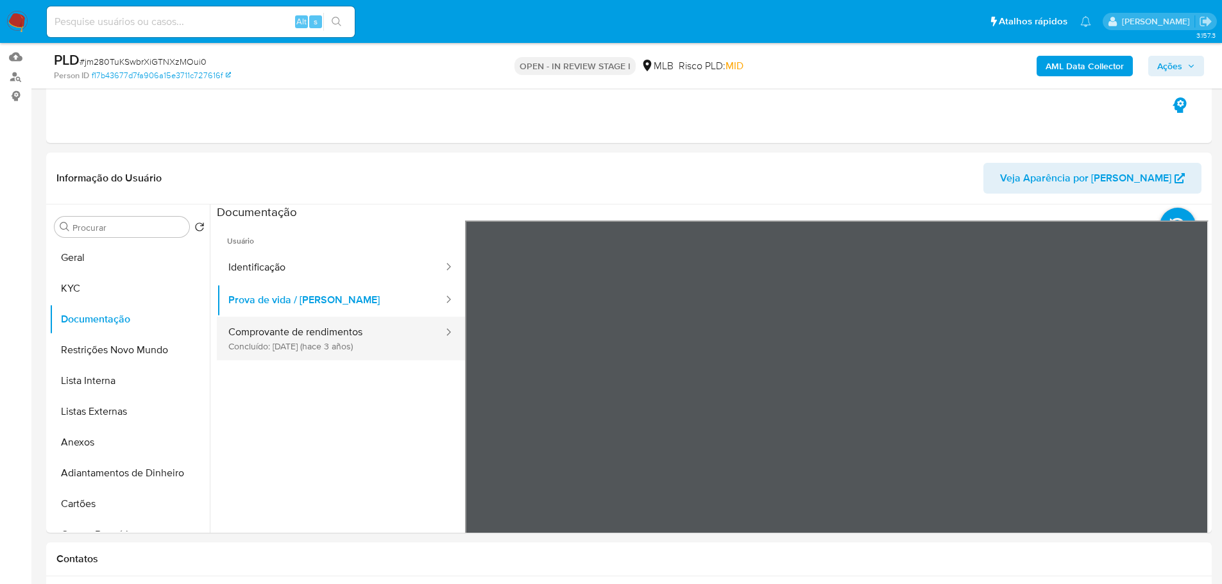
click at [350, 330] on button "Comprovante de rendimentos Concluído: 06/07/2022 (hace 3 años)" at bounding box center [331, 339] width 228 height 44
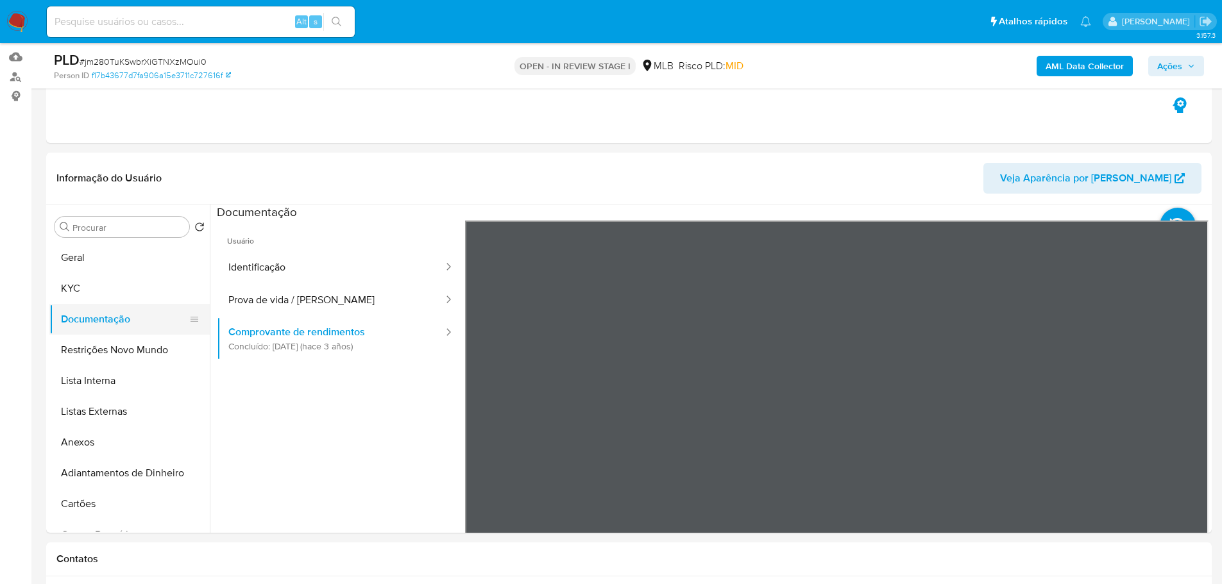
drag, startPoint x: 84, startPoint y: 287, endPoint x: 195, endPoint y: 311, distance: 113.5
click at [85, 288] on button "KYC" at bounding box center [129, 288] width 160 height 31
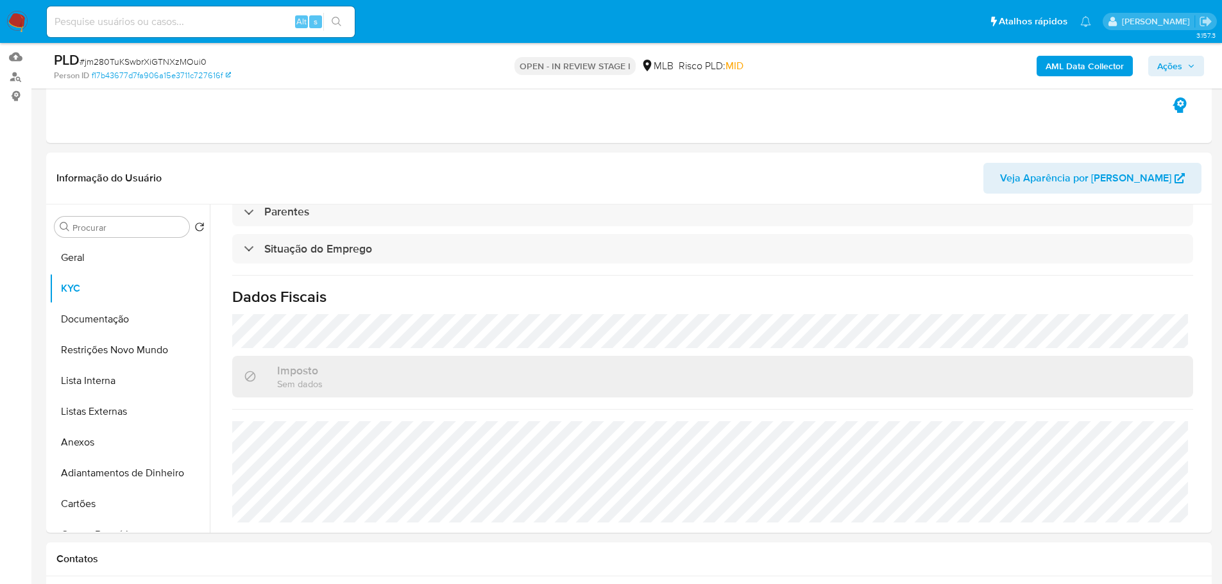
scroll to position [538, 0]
click at [137, 258] on button "Geral" at bounding box center [124, 257] width 150 height 31
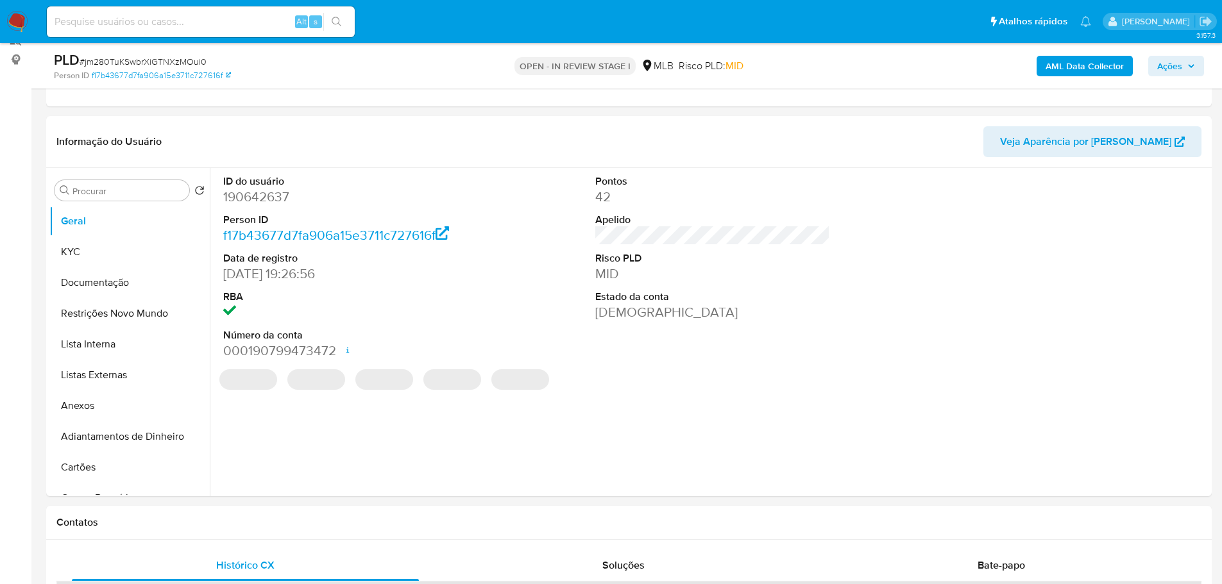
scroll to position [159, 0]
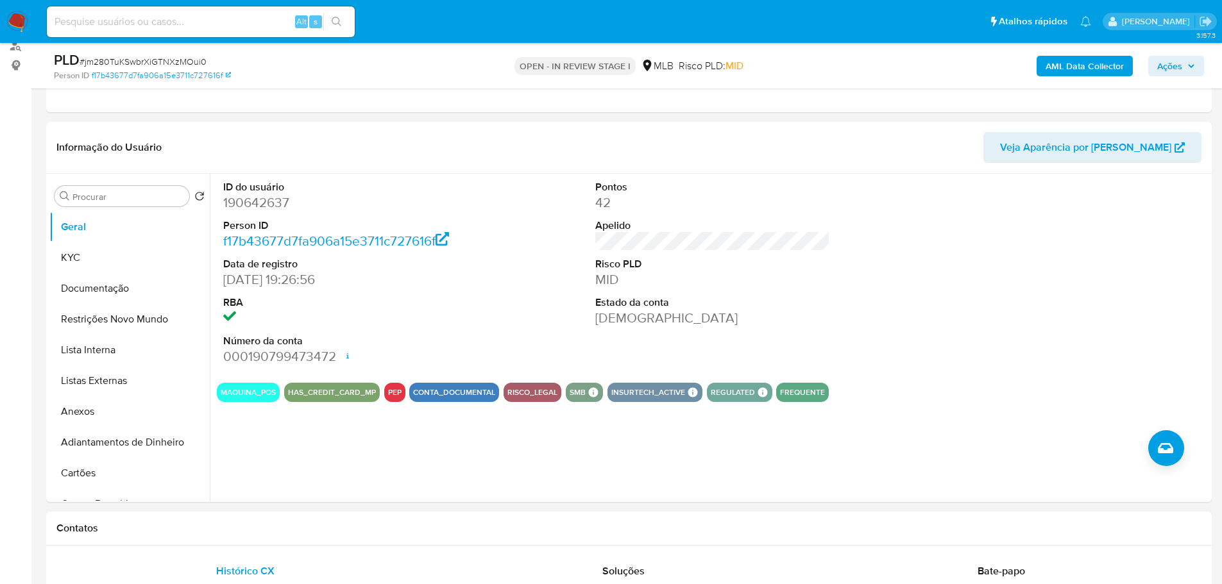
click at [293, 532] on h1 "Contatos" at bounding box center [628, 528] width 1145 height 13
click at [95, 259] on button "KYC" at bounding box center [124, 257] width 150 height 31
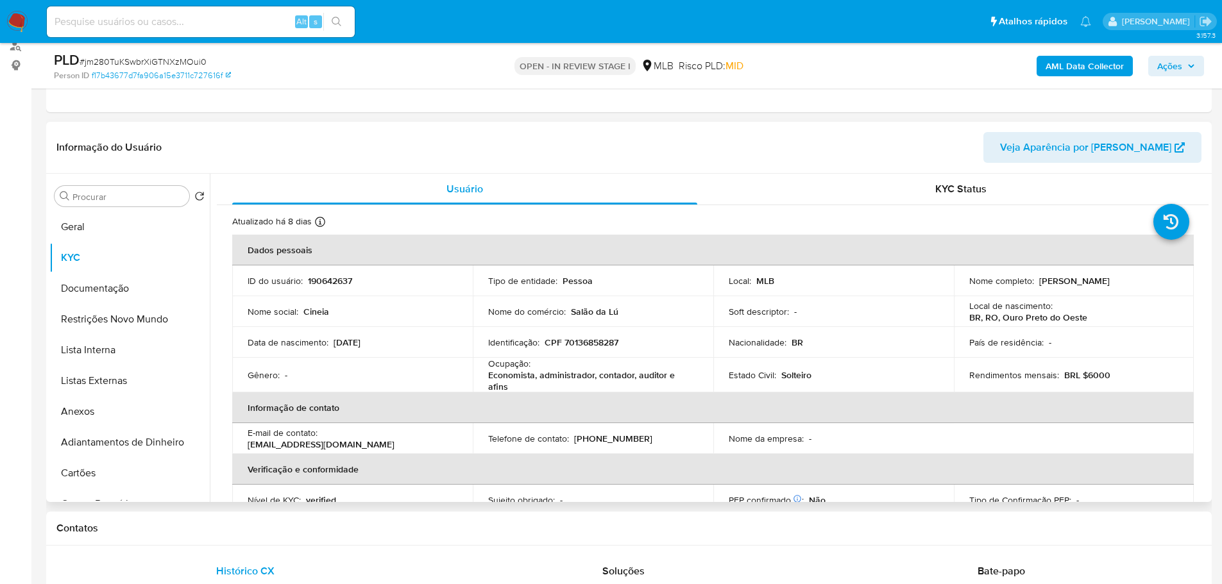
drag, startPoint x: 1210, startPoint y: 256, endPoint x: 1209, endPoint y: 263, distance: 7.1
click at [1209, 263] on div "Procurar Retornar ao pedido padrão Geral KYC Documentação Restrições Novo Mundo…" at bounding box center [629, 338] width 1166 height 328
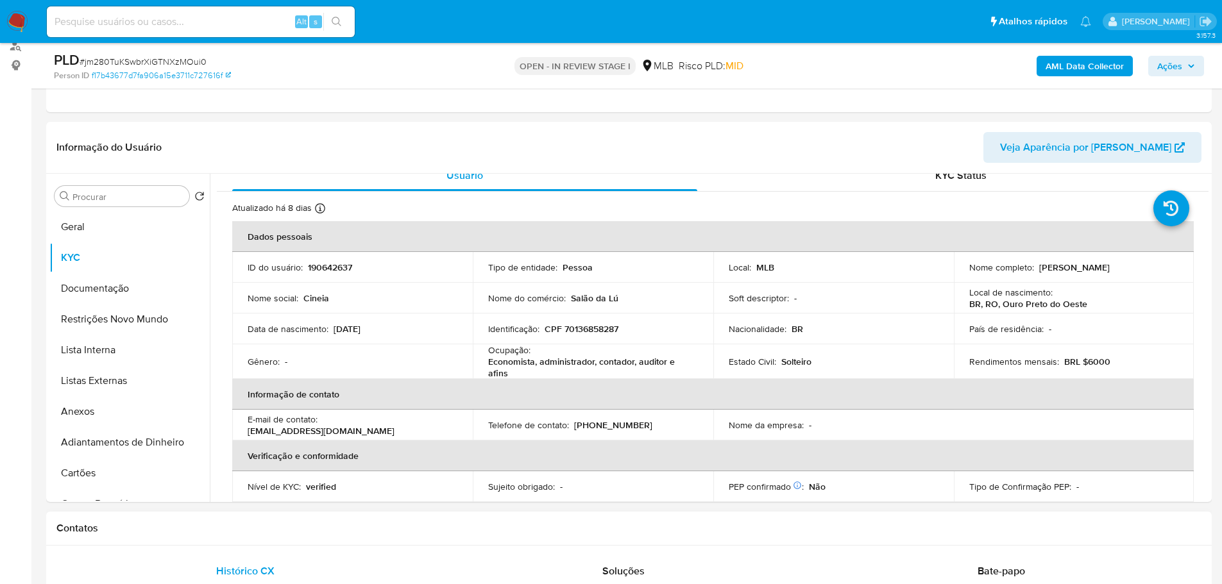
click at [198, 522] on h1 "Contatos" at bounding box center [628, 528] width 1145 height 13
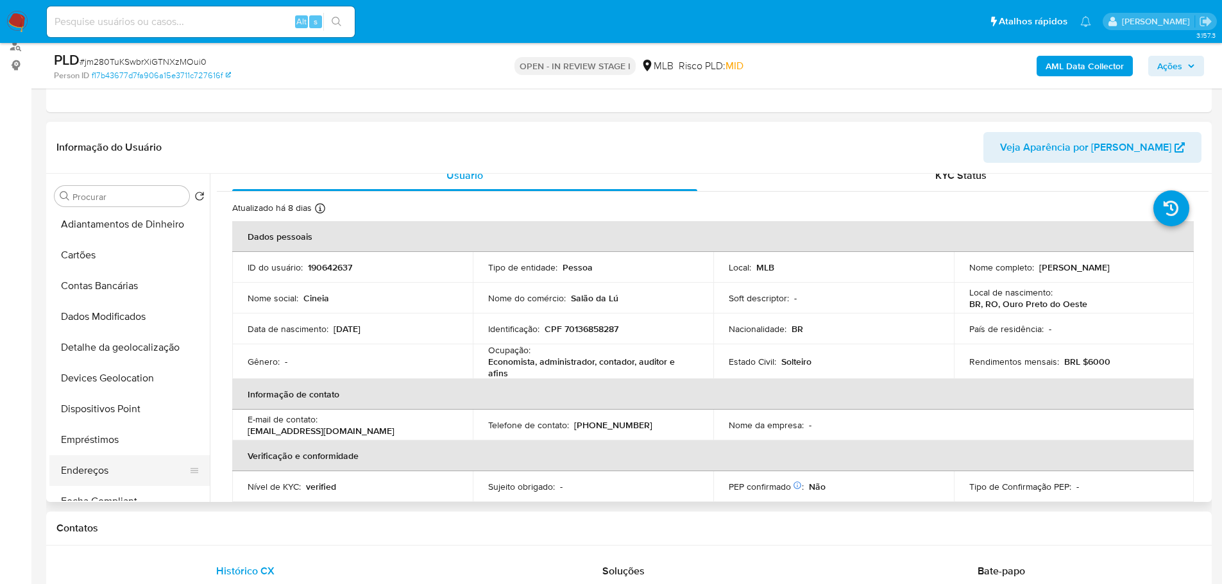
scroll to position [321, 0]
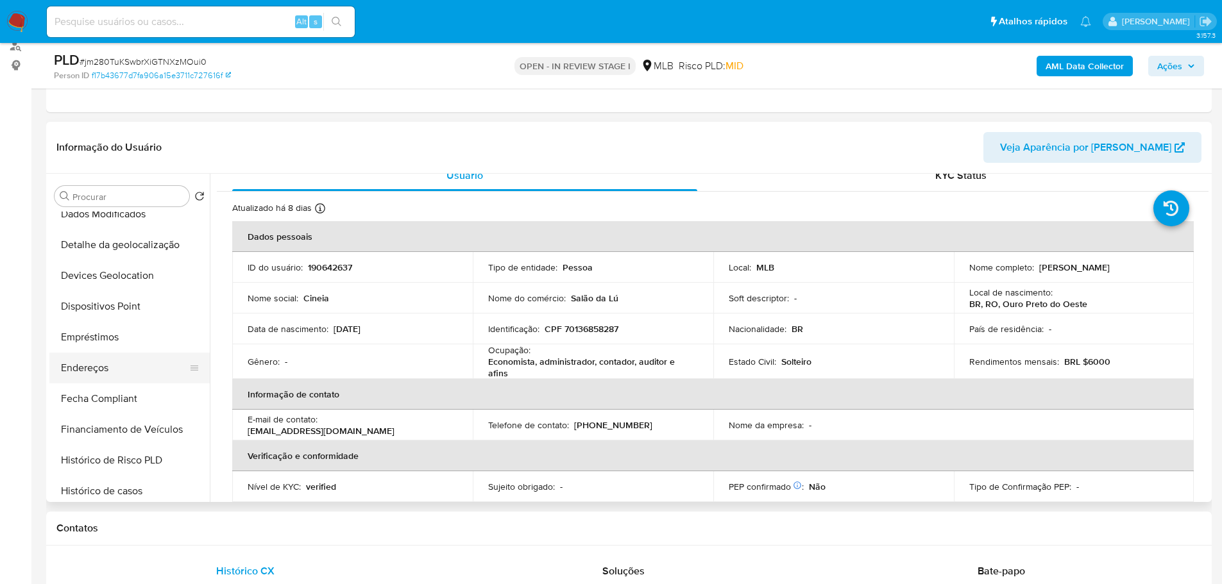
click at [132, 356] on button "Endereços" at bounding box center [124, 368] width 150 height 31
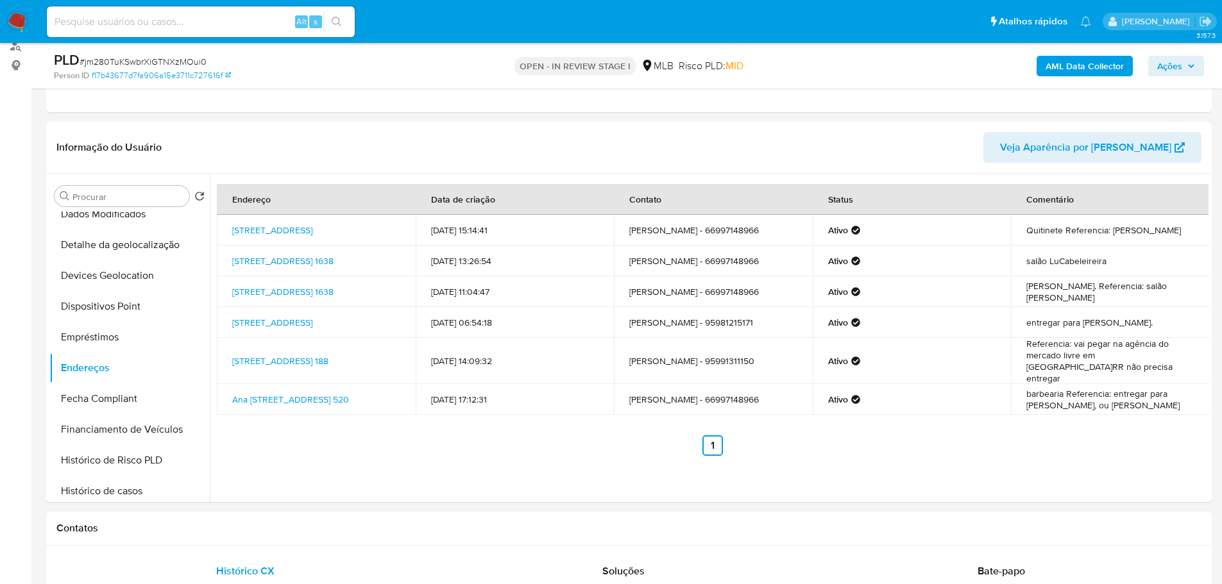
click at [123, 238] on button "Detalhe da geolocalização" at bounding box center [124, 245] width 150 height 31
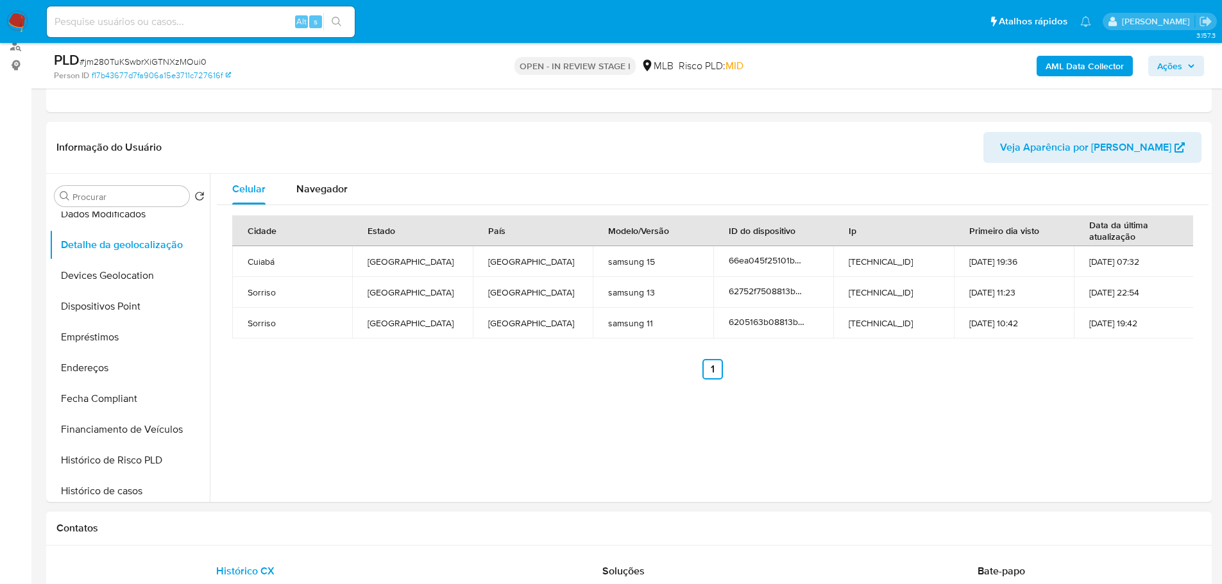
click at [284, 523] on h1 "Contatos" at bounding box center [628, 528] width 1145 height 13
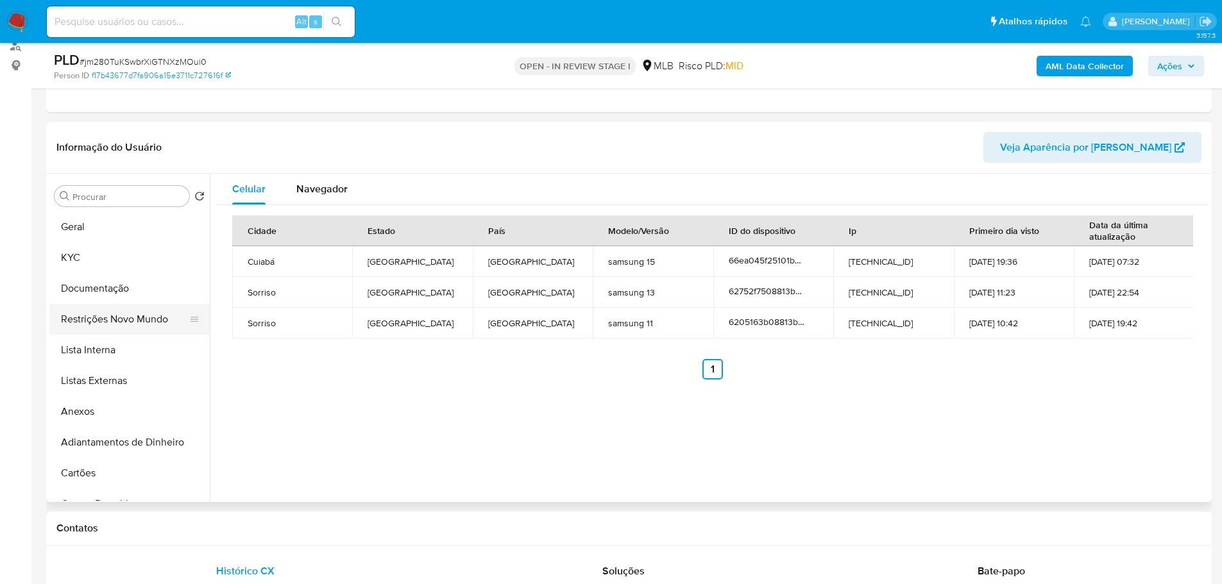
click at [119, 321] on button "Restrições Novo Mundo" at bounding box center [124, 319] width 150 height 31
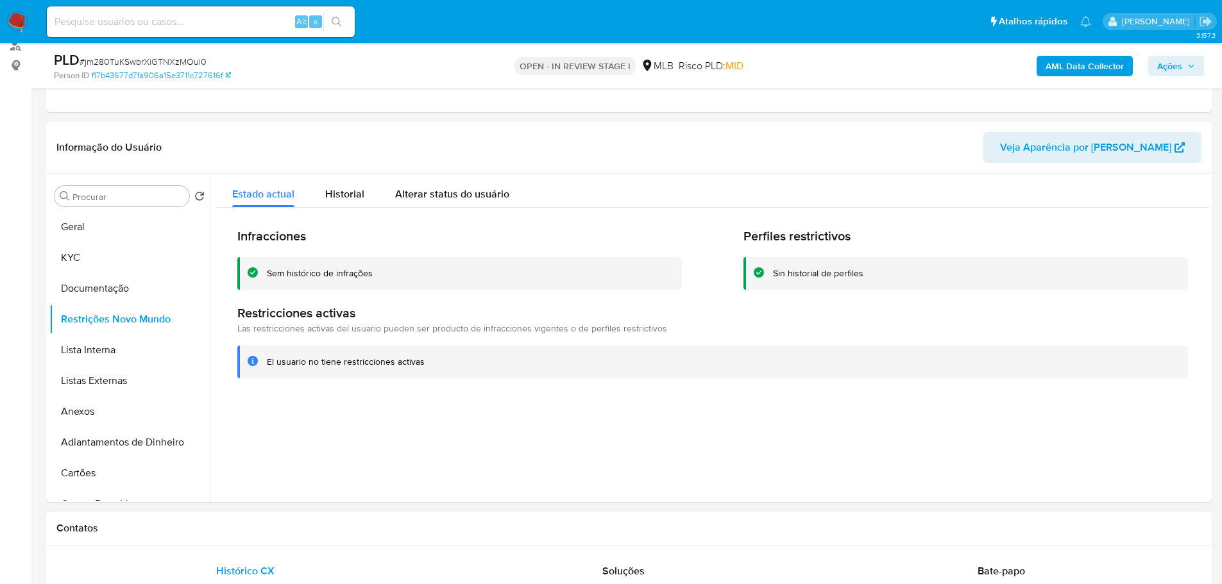
click at [255, 541] on div "Contatos" at bounding box center [629, 529] width 1166 height 34
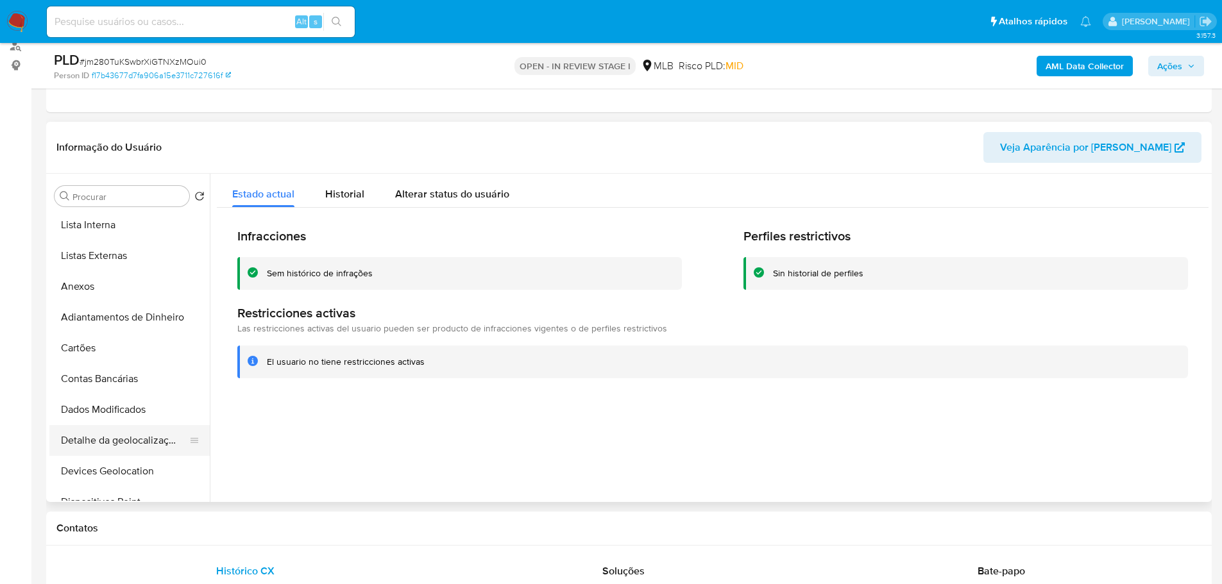
scroll to position [192, 0]
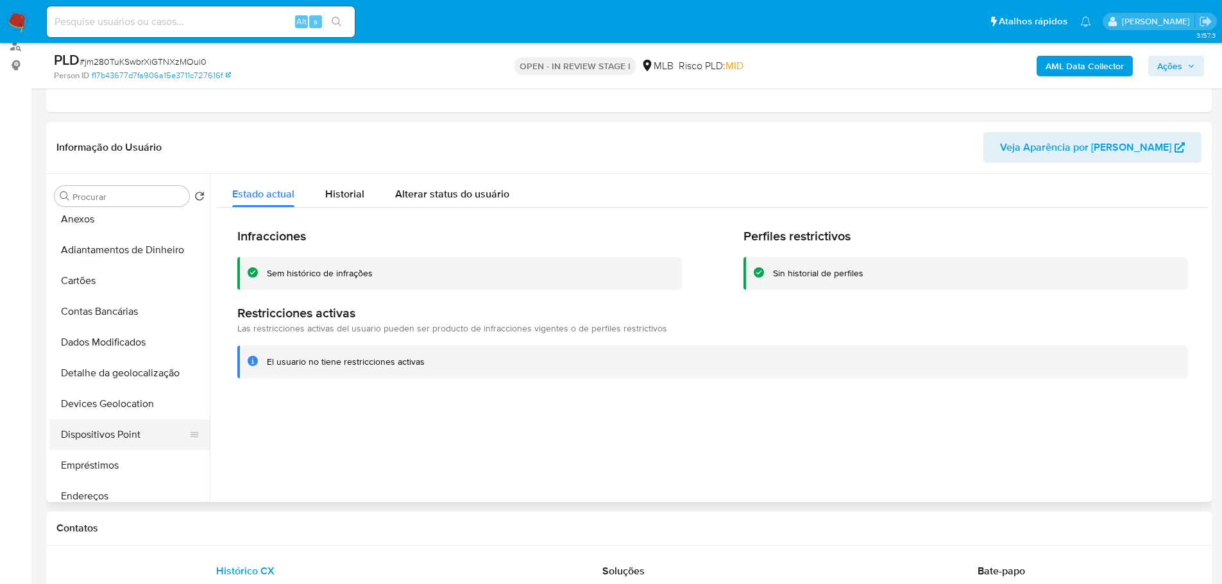
drag, startPoint x: 124, startPoint y: 428, endPoint x: 29, endPoint y: 431, distance: 95.0
click at [121, 430] on button "Dispositivos Point" at bounding box center [129, 435] width 160 height 31
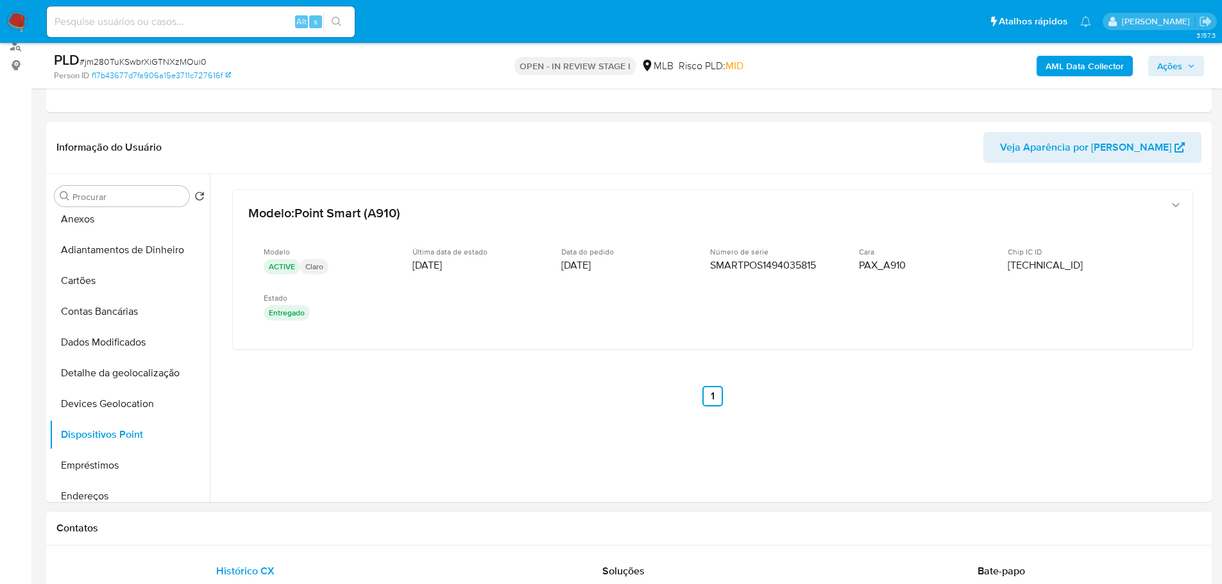
drag, startPoint x: 330, startPoint y: 510, endPoint x: 323, endPoint y: 513, distance: 7.8
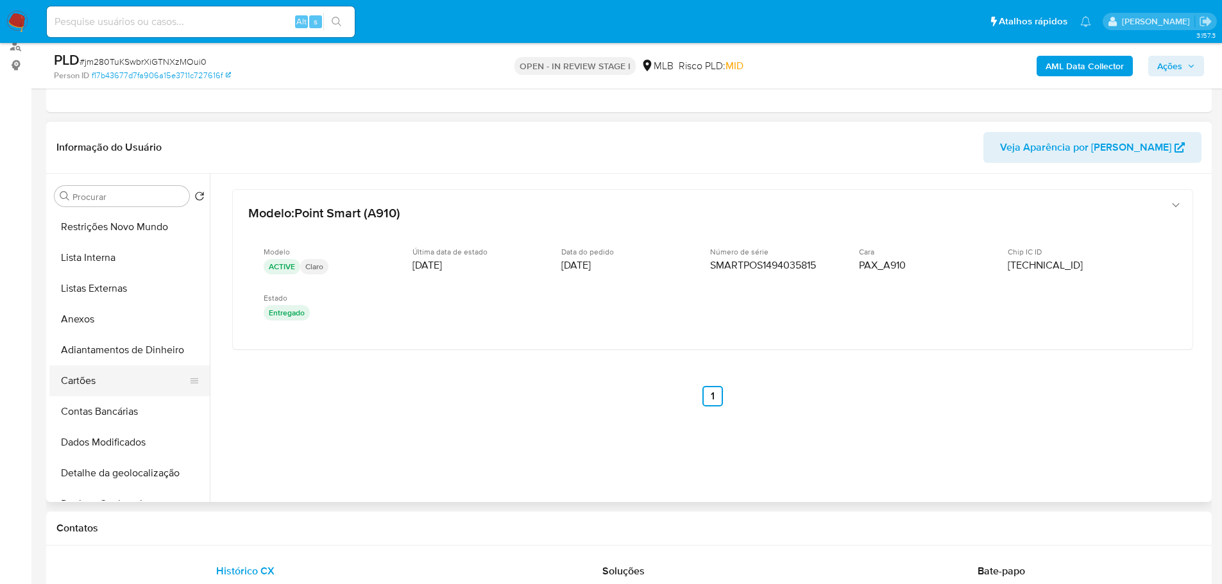
scroll to position [0, 0]
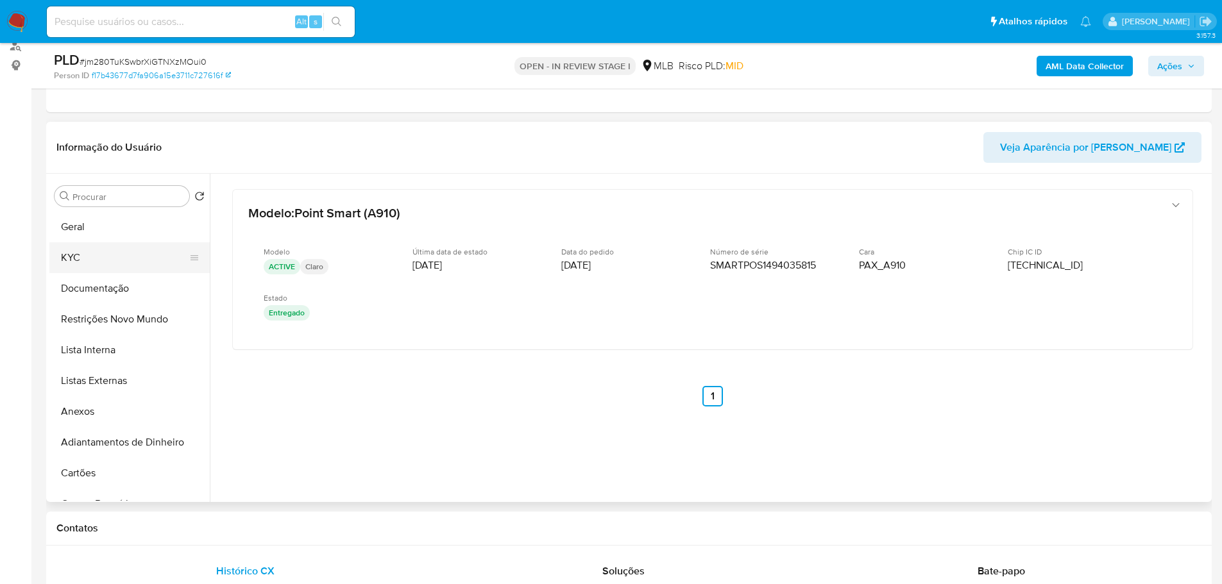
click at [101, 262] on button "KYC" at bounding box center [124, 257] width 150 height 31
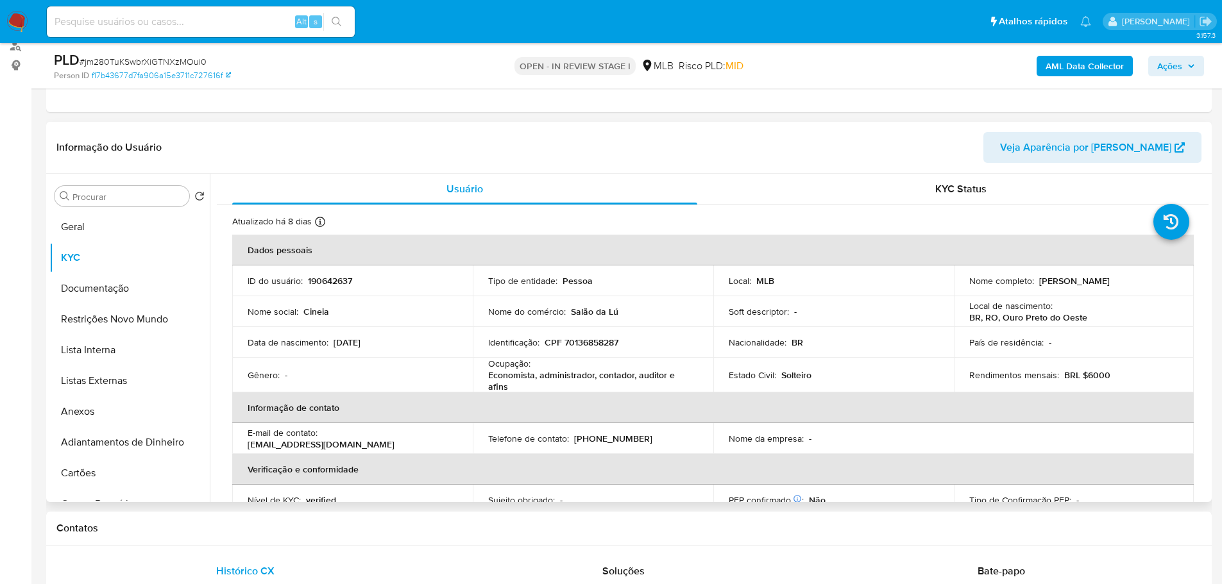
click at [591, 342] on p "CPF 70136858287" at bounding box center [582, 343] width 74 height 12
copy p "70136858287"
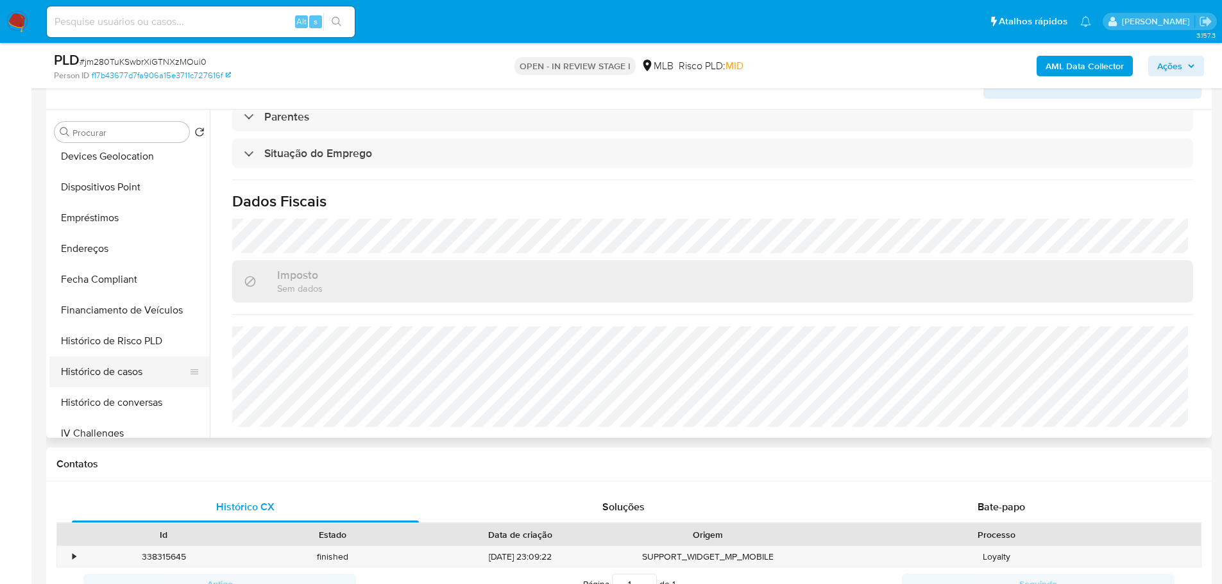
scroll to position [449, 0]
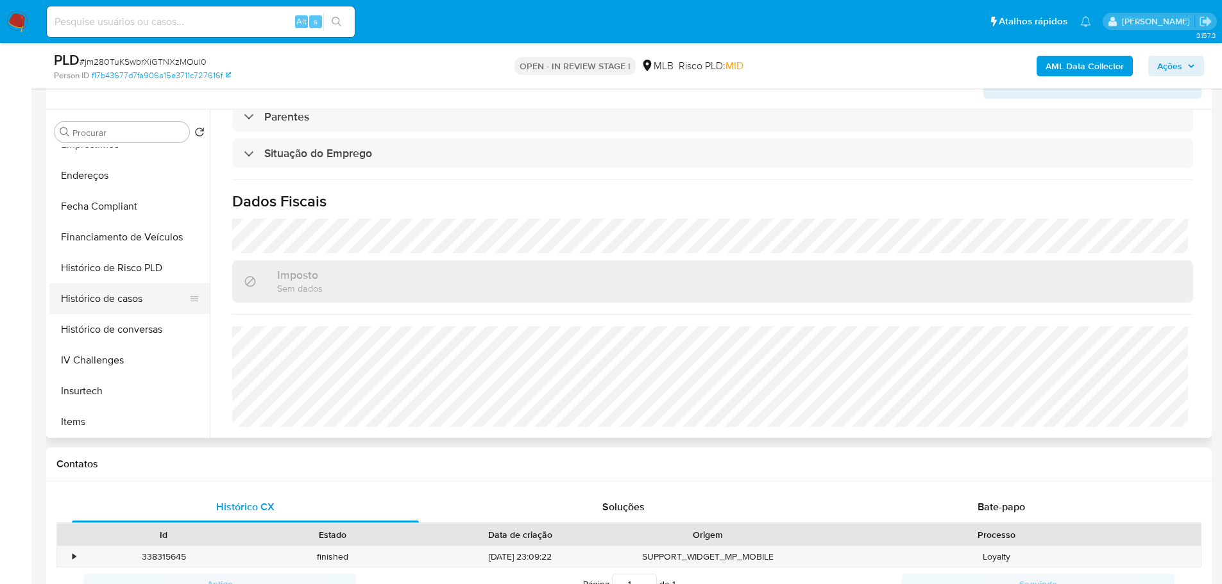
click at [128, 303] on button "Histórico de casos" at bounding box center [124, 299] width 150 height 31
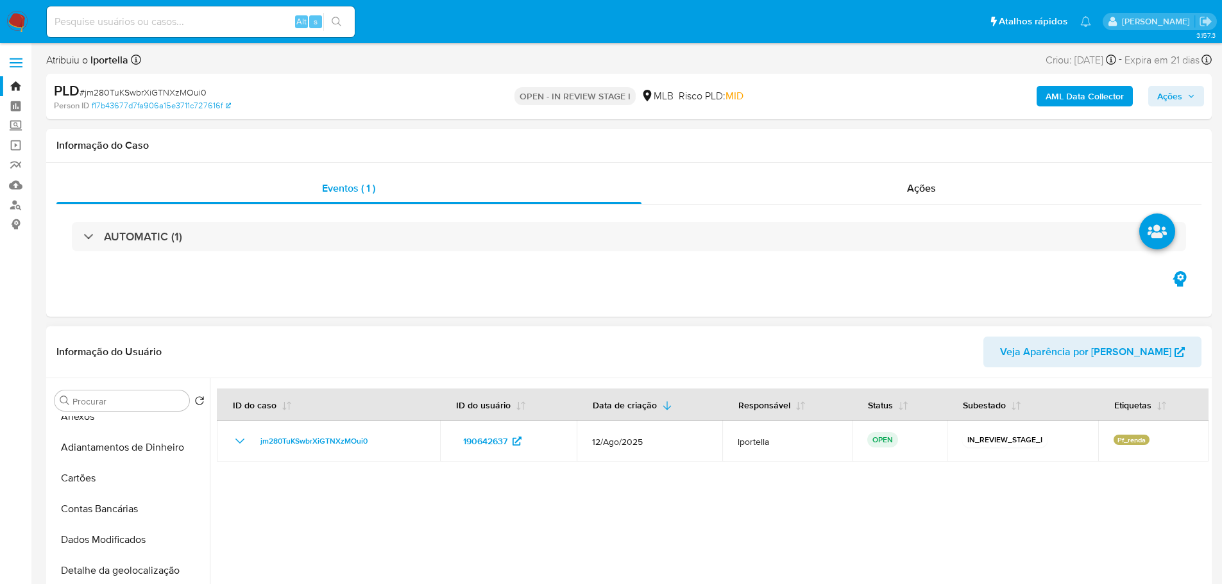
scroll to position [64, 0]
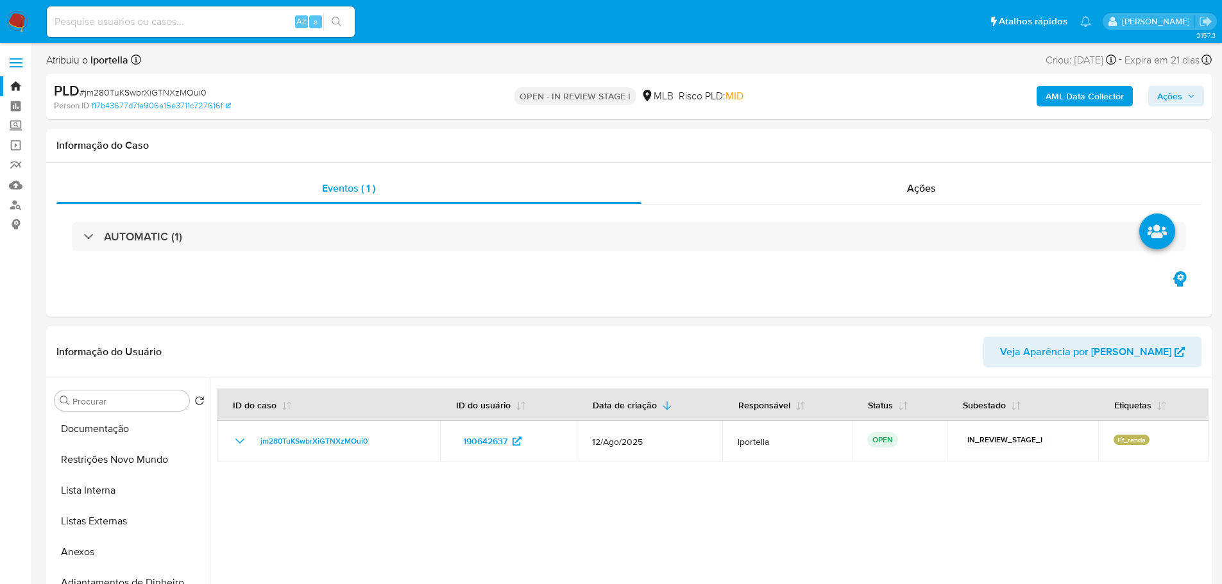
click at [1183, 101] on span "Ações" at bounding box center [1176, 96] width 38 height 18
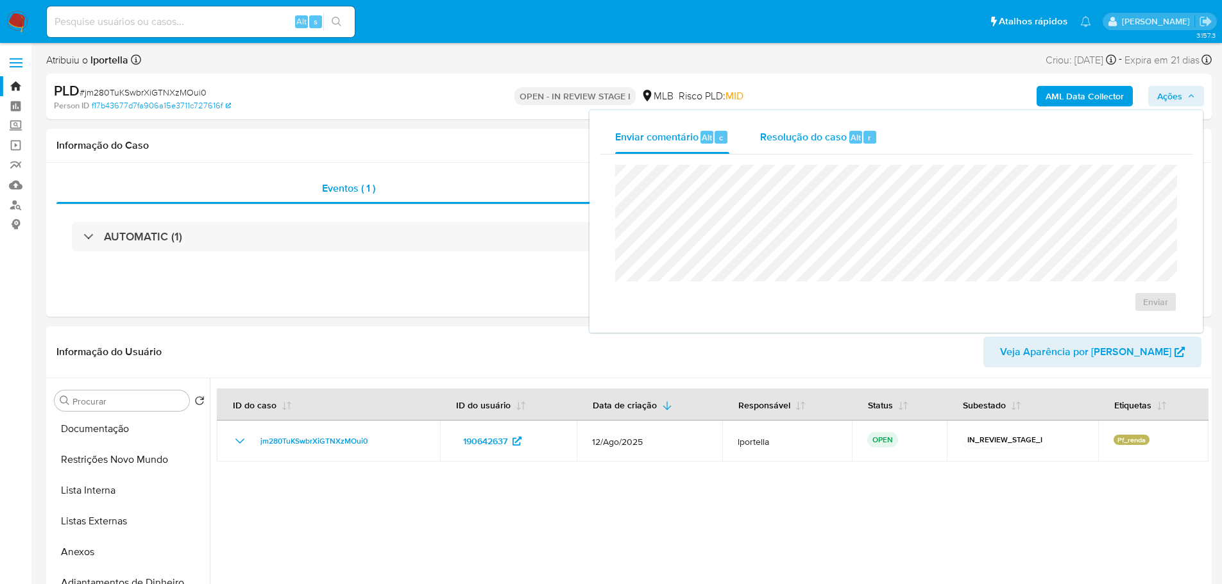
click at [838, 142] on span "Resolução do caso" at bounding box center [803, 137] width 87 height 15
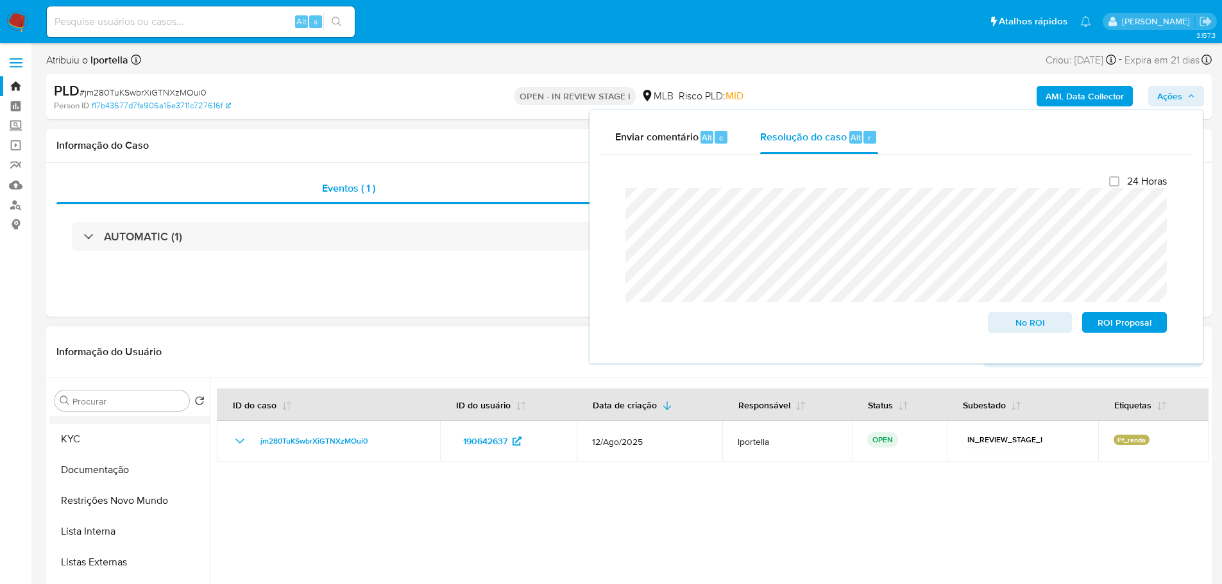
scroll to position [0, 0]
click at [107, 430] on button "Geral" at bounding box center [124, 431] width 150 height 31
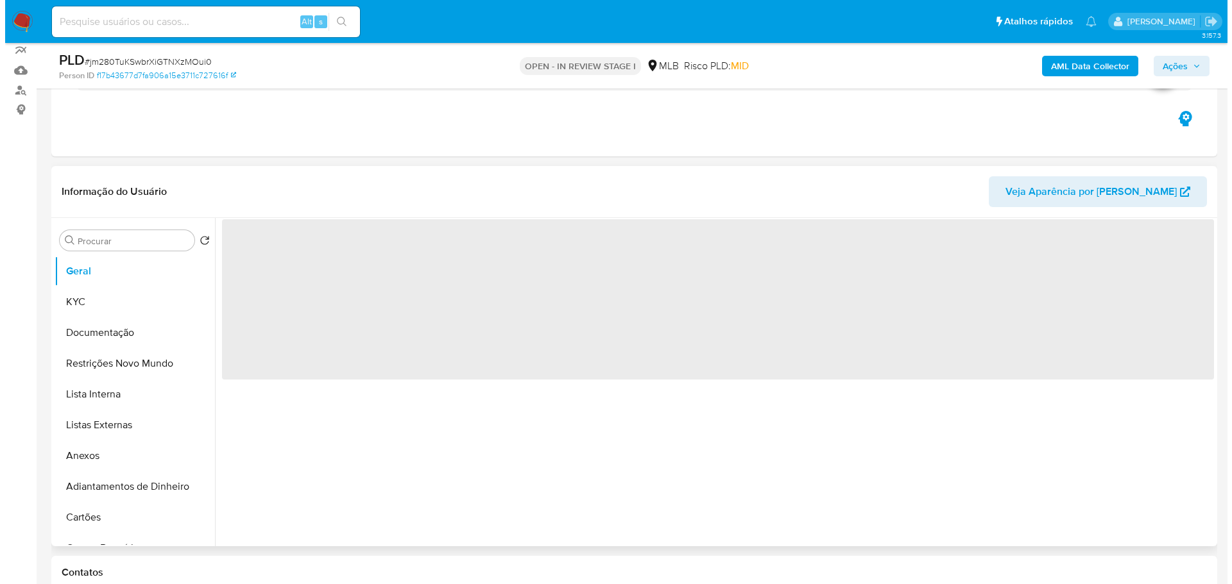
scroll to position [257, 0]
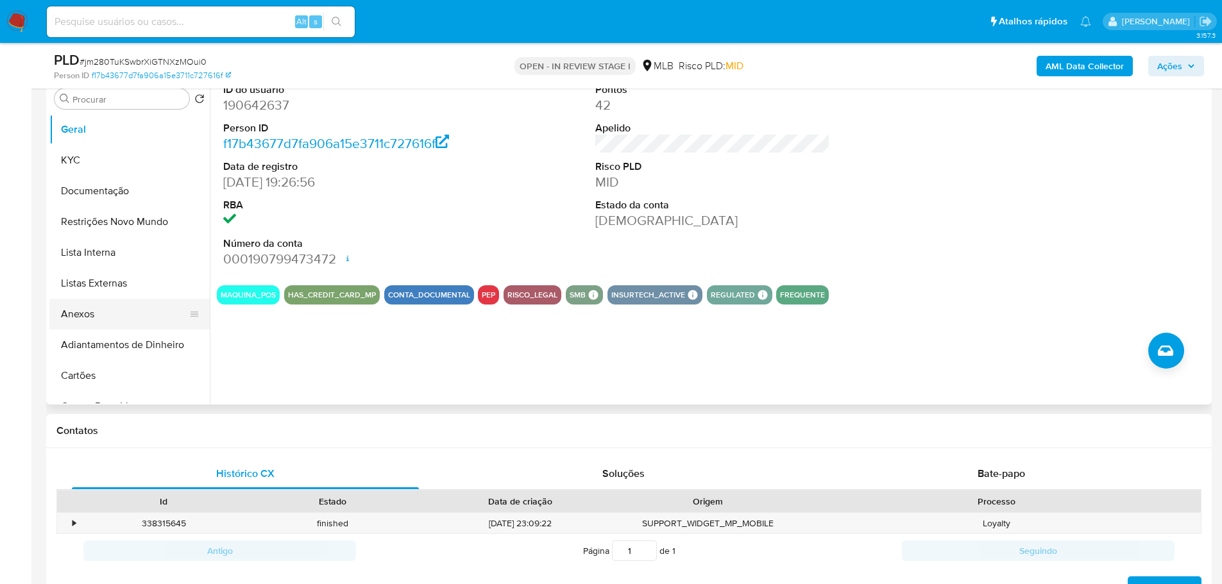
click at [88, 320] on button "Anexos" at bounding box center [124, 314] width 150 height 31
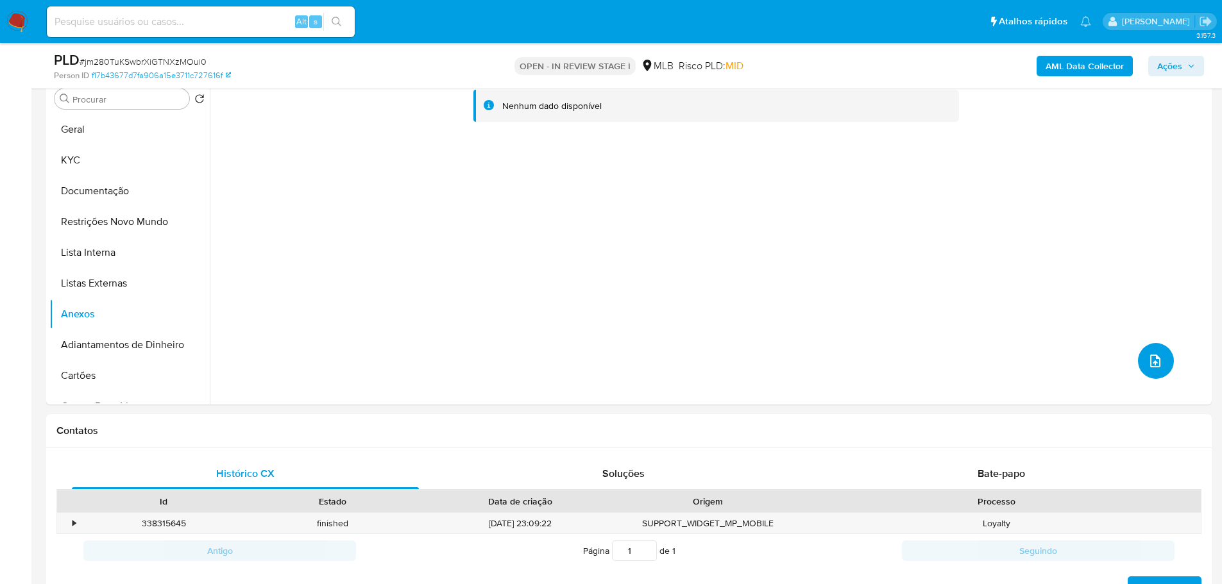
click at [1139, 371] on button "upload-file" at bounding box center [1156, 361] width 36 height 36
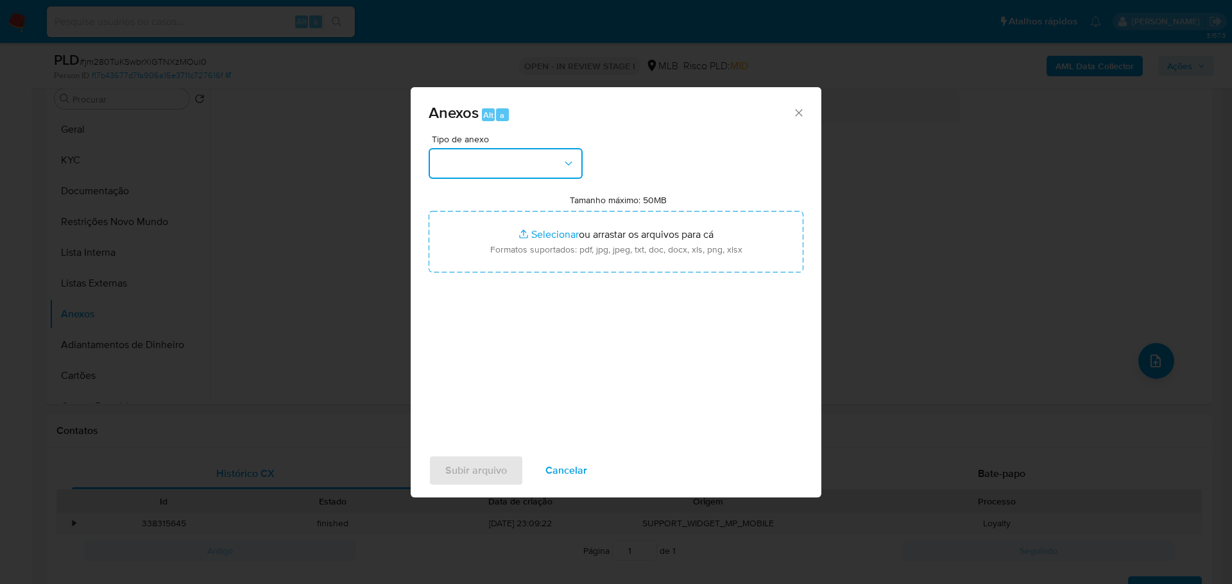
click at [552, 169] on button "button" at bounding box center [505, 163] width 154 height 31
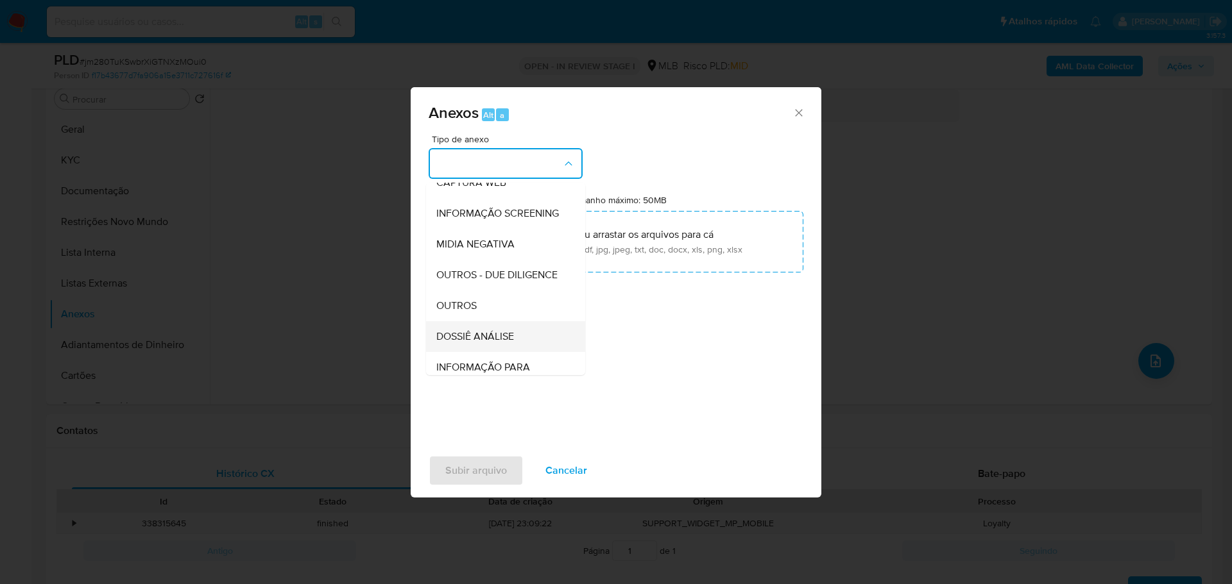
scroll to position [198, 0]
click at [479, 250] on div "OUTROS" at bounding box center [501, 241] width 131 height 31
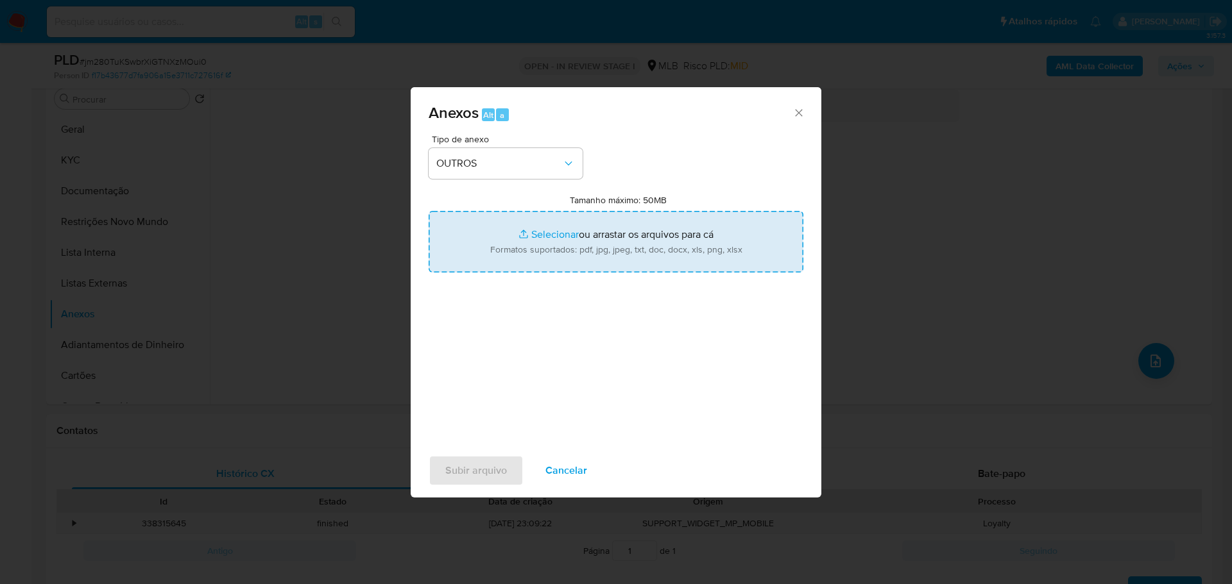
type input "C:\fakepath\SAR - XXX - CPF 70136858287 - LUCINEIA MARTINS FERREIRA.pdf"
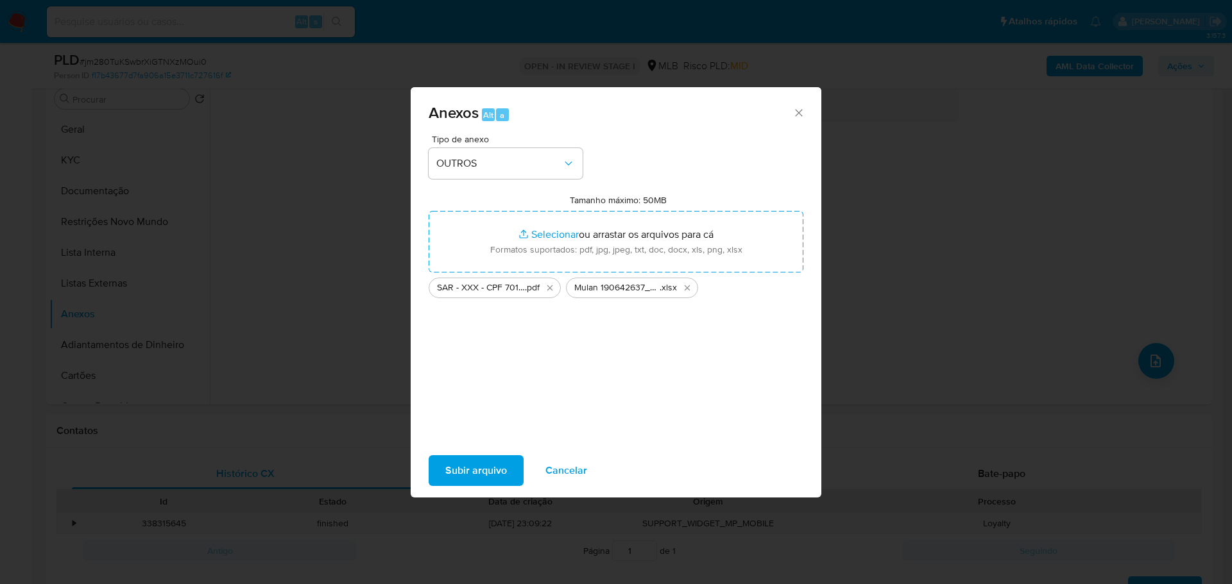
drag, startPoint x: 484, startPoint y: 223, endPoint x: 473, endPoint y: 471, distance: 248.5
click at [473, 471] on span "Subir arquivo" at bounding box center [476, 471] width 62 height 28
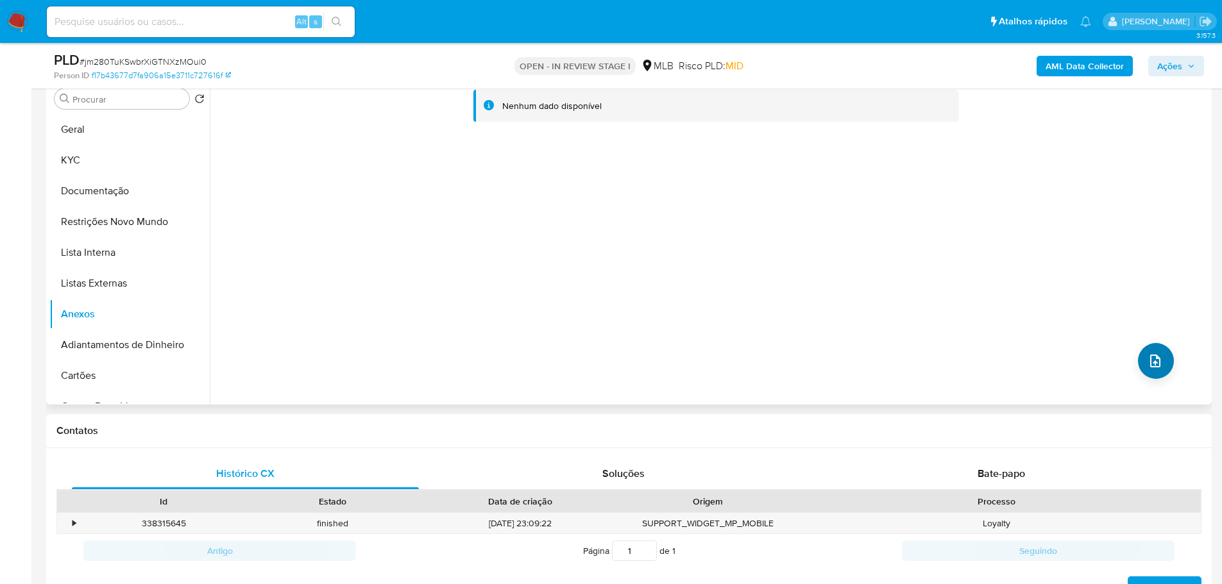
click at [1158, 361] on icon "upload-file" at bounding box center [1155, 360] width 15 height 15
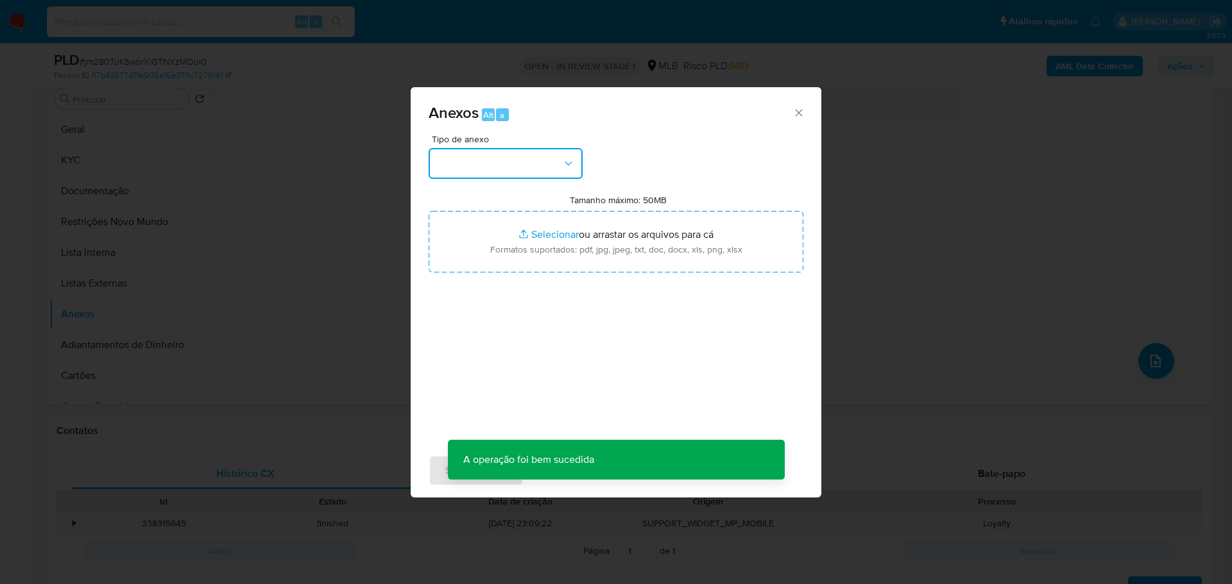
click at [541, 174] on button "button" at bounding box center [505, 163] width 154 height 31
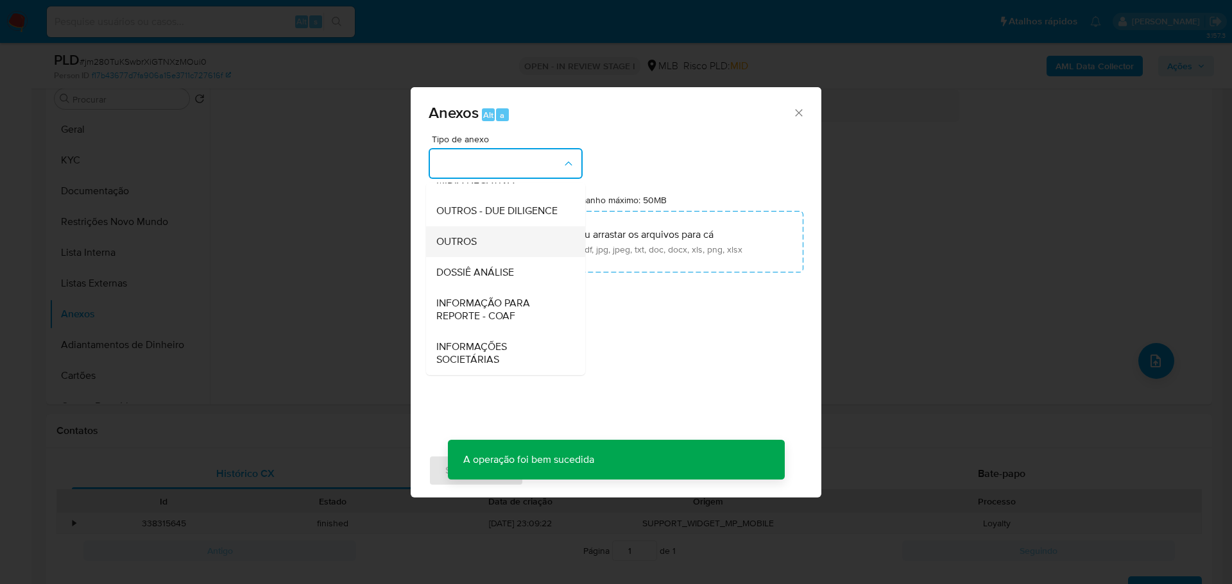
click at [507, 232] on div "OUTROS" at bounding box center [501, 241] width 131 height 31
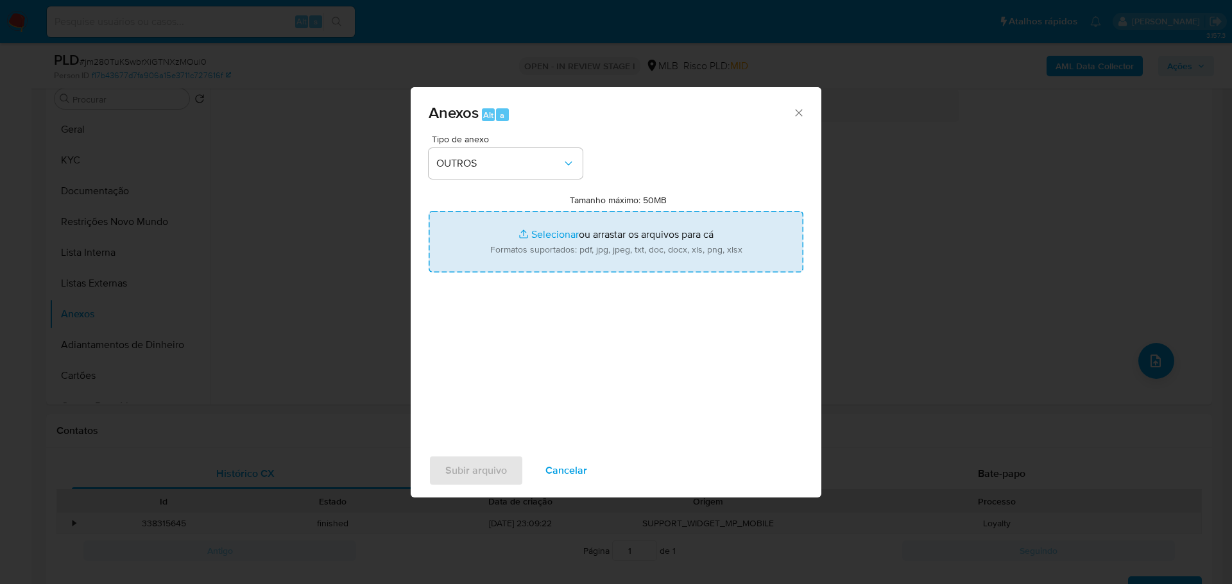
type input "C:\fakepath\SAR - XXX - CPF 70136858287 - LUCINEIA MARTINS FERREIRA.pdf"
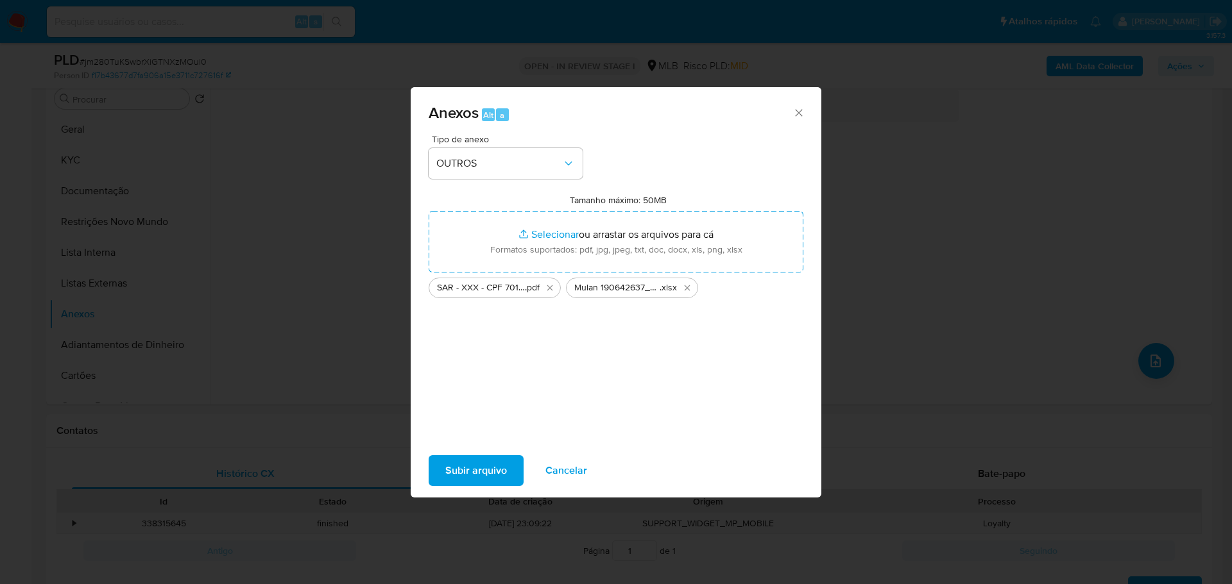
click at [501, 473] on span "Subir arquivo" at bounding box center [476, 471] width 62 height 28
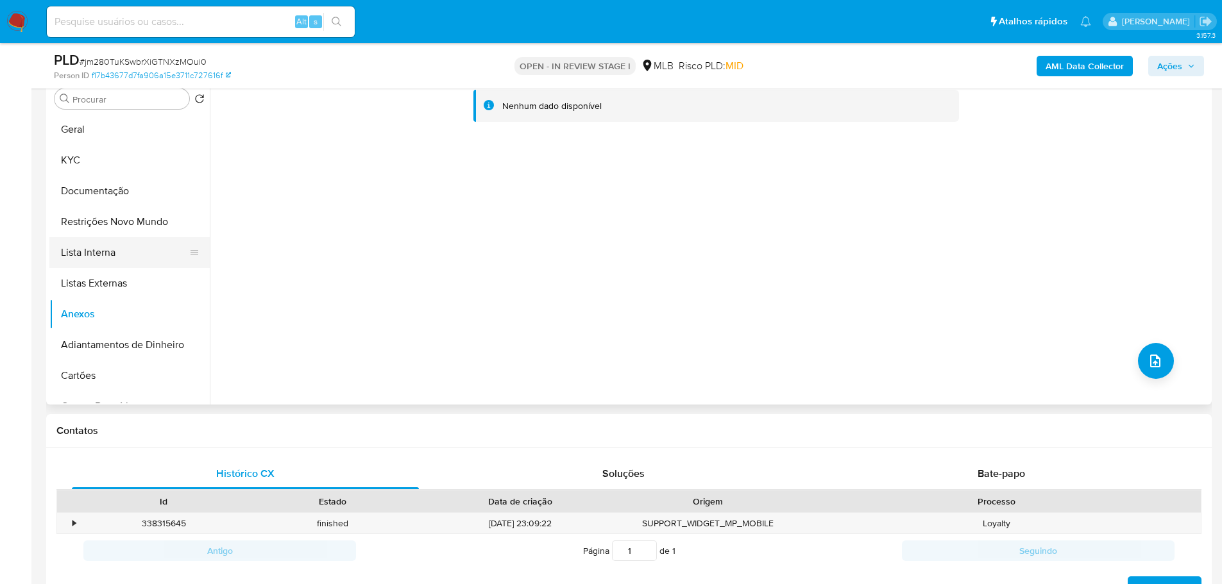
click at [132, 255] on button "Lista Interna" at bounding box center [124, 252] width 150 height 31
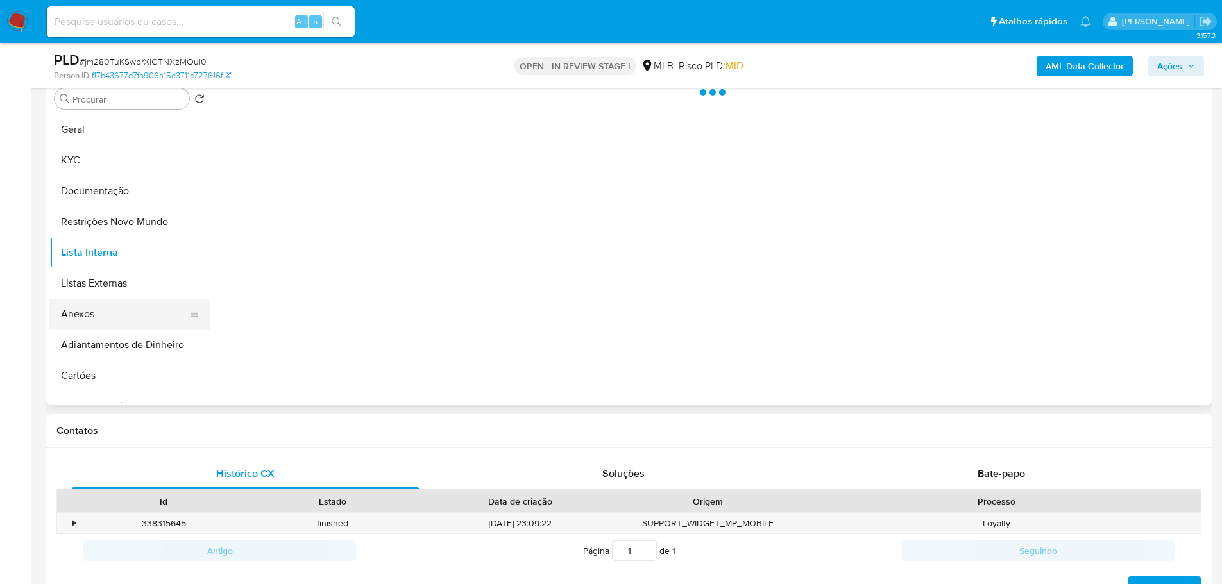
click at [119, 305] on button "Anexos" at bounding box center [124, 314] width 150 height 31
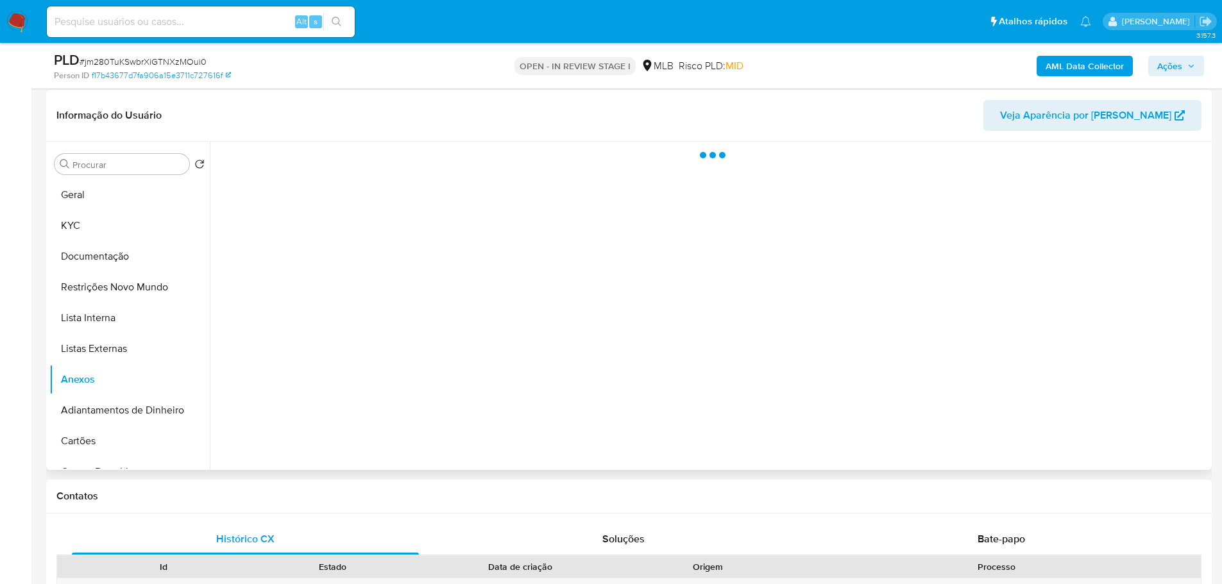
scroll to position [128, 0]
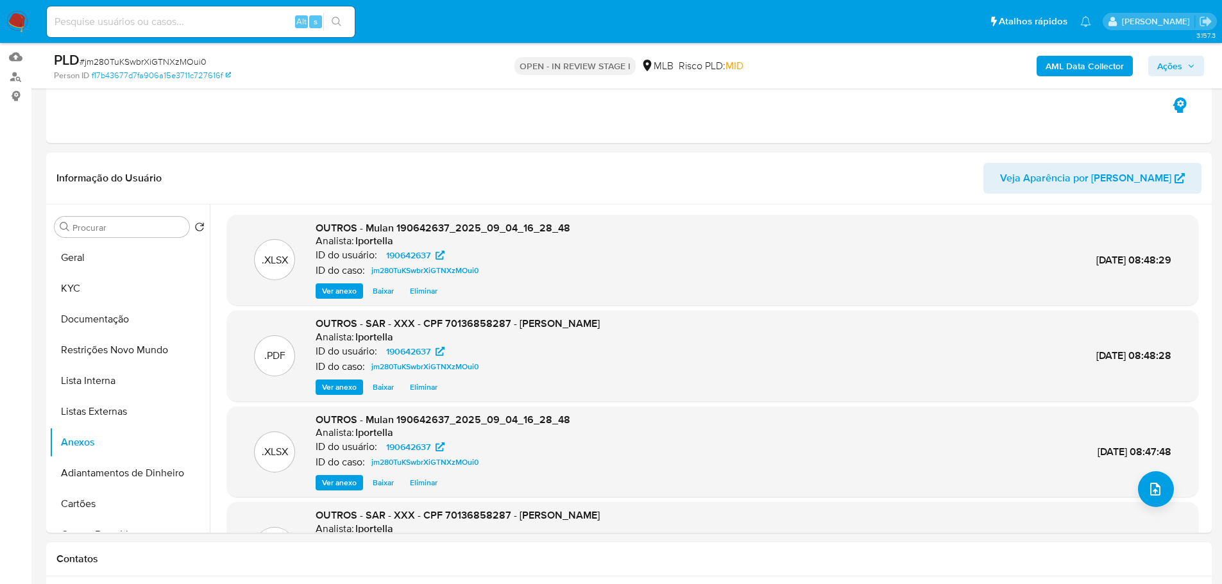
click at [1192, 62] on icon "button" at bounding box center [1191, 66] width 8 height 8
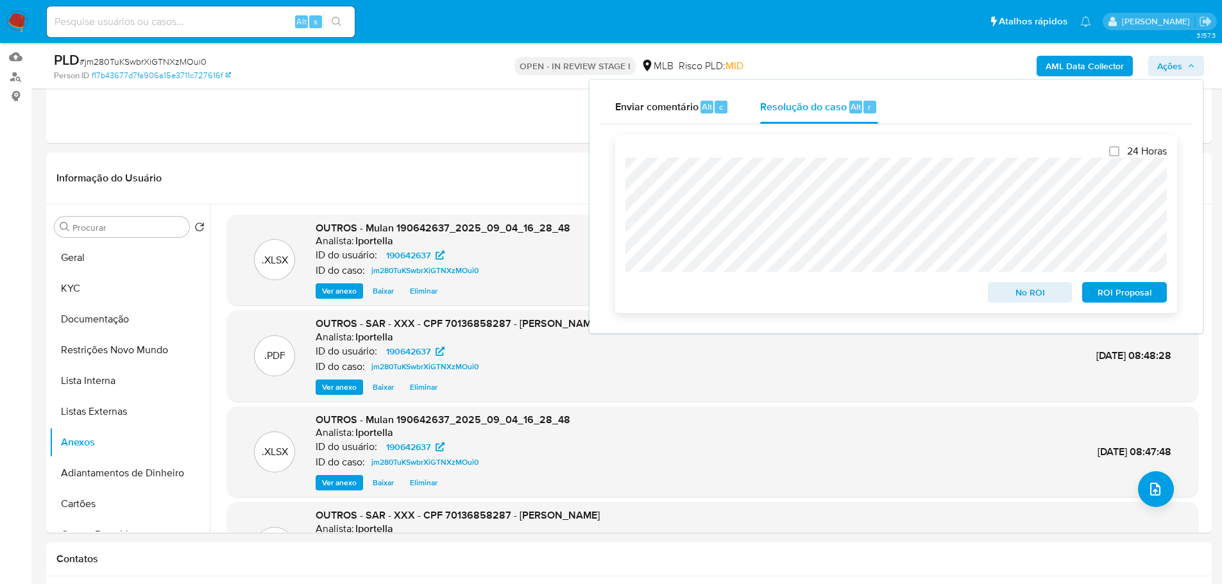
scroll to position [192, 0]
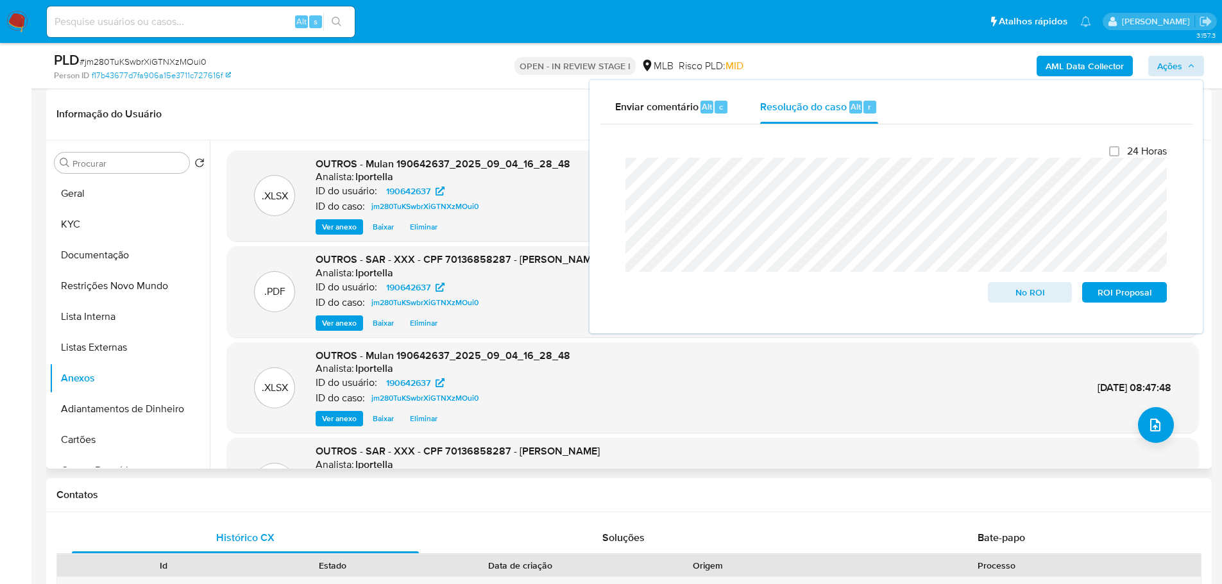
drag, startPoint x: 1134, startPoint y: 298, endPoint x: 953, endPoint y: 387, distance: 201.7
click at [903, 406] on div ".XLSX OUTROS - Mulan 190642637_2025_09_04_16_28_48 Analista: lportella ID do us…" at bounding box center [712, 388] width 958 height 78
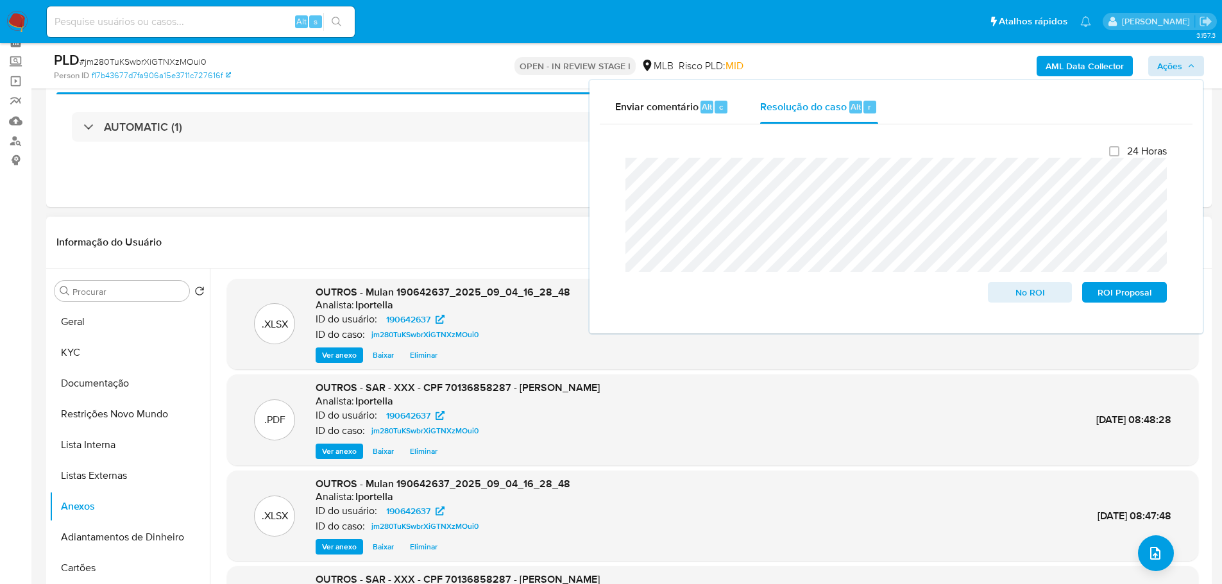
scroll to position [0, 0]
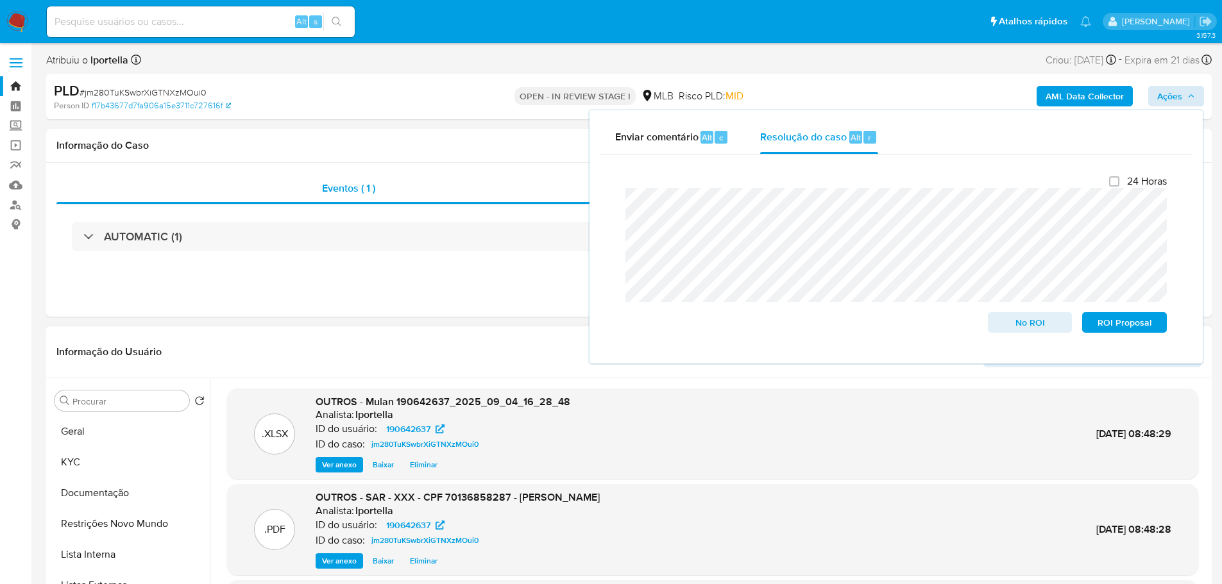
click at [516, 368] on div "Informação do Usuário Veja Aparência por [PERSON_NAME]" at bounding box center [629, 353] width 1166 height 52
click at [509, 346] on header "Informação do Usuário Veja Aparência por [PERSON_NAME]" at bounding box center [628, 352] width 1145 height 31
click at [1142, 325] on span "ROI Proposal" at bounding box center [1124, 323] width 67 height 18
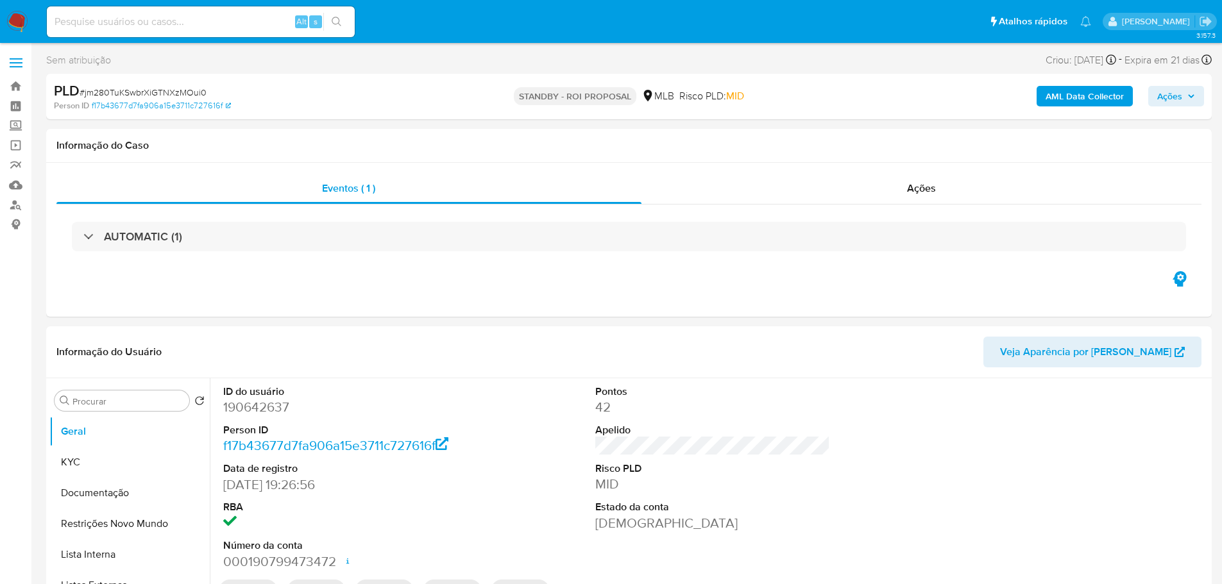
select select "10"
click at [137, 91] on span "# jm280TuKSwbrXiGTNXzMOui0" at bounding box center [143, 92] width 127 height 13
copy span "jm280TuKSwbrXiGTNXzMOui0"
drag, startPoint x: 346, startPoint y: 1, endPoint x: 658, endPoint y: 340, distance: 460.8
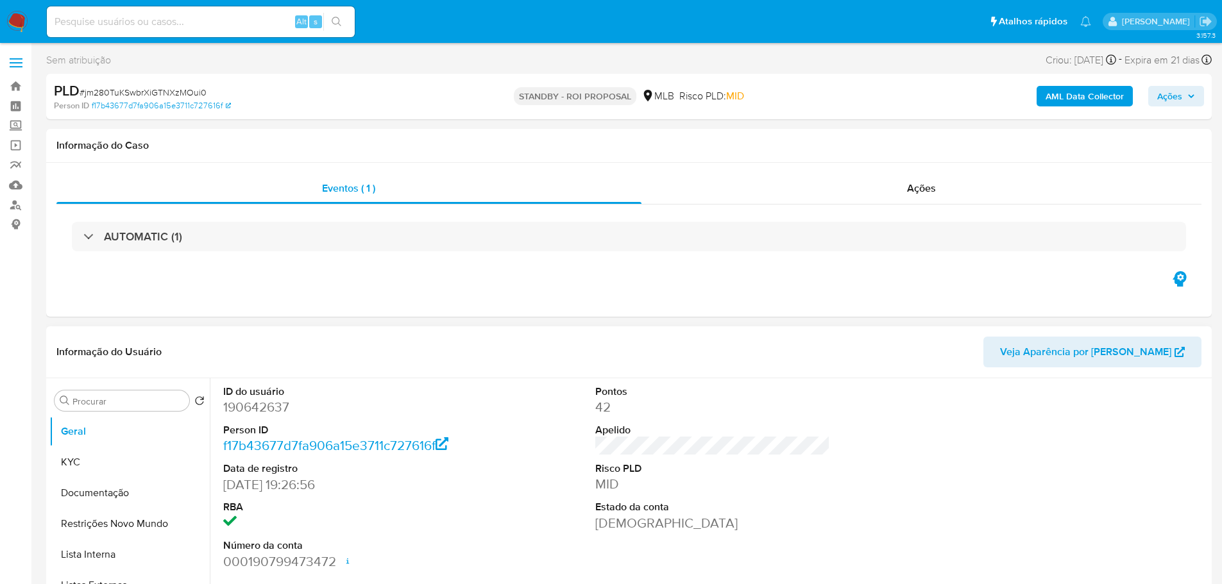
click at [658, 340] on header "Informação do Usuário Veja Aparência por [PERSON_NAME]" at bounding box center [628, 352] width 1145 height 31
click at [133, 24] on input at bounding box center [201, 21] width 308 height 17
paste input "X410YLlU9K0SSrsKtUGUqIMu"
type input "X410YLlU9K0SSrsKtUGUqIMu"
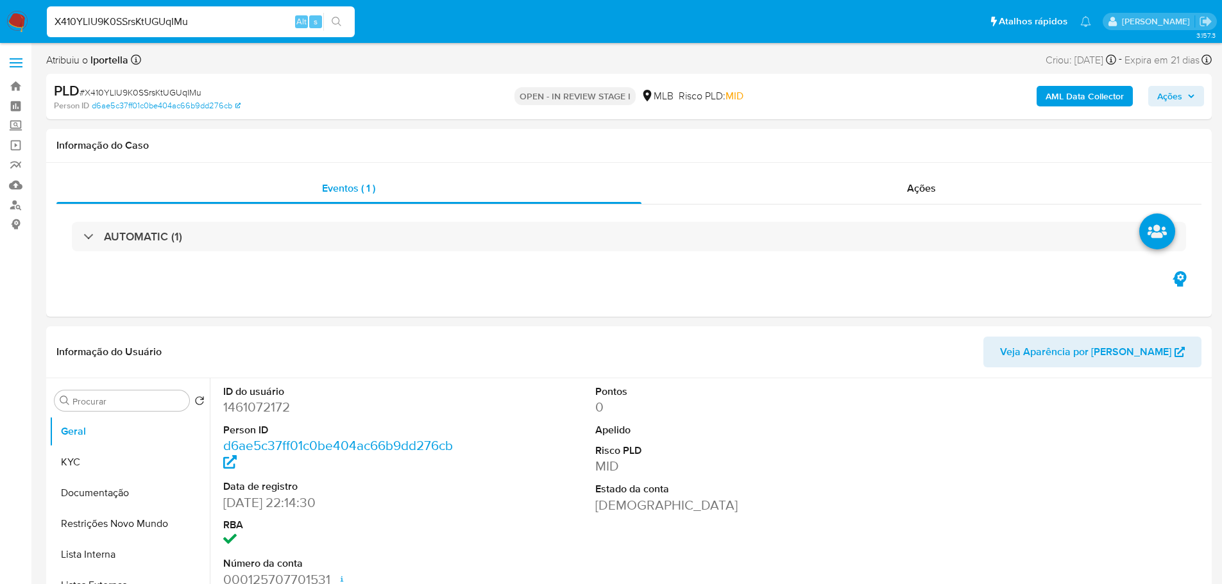
select select "10"
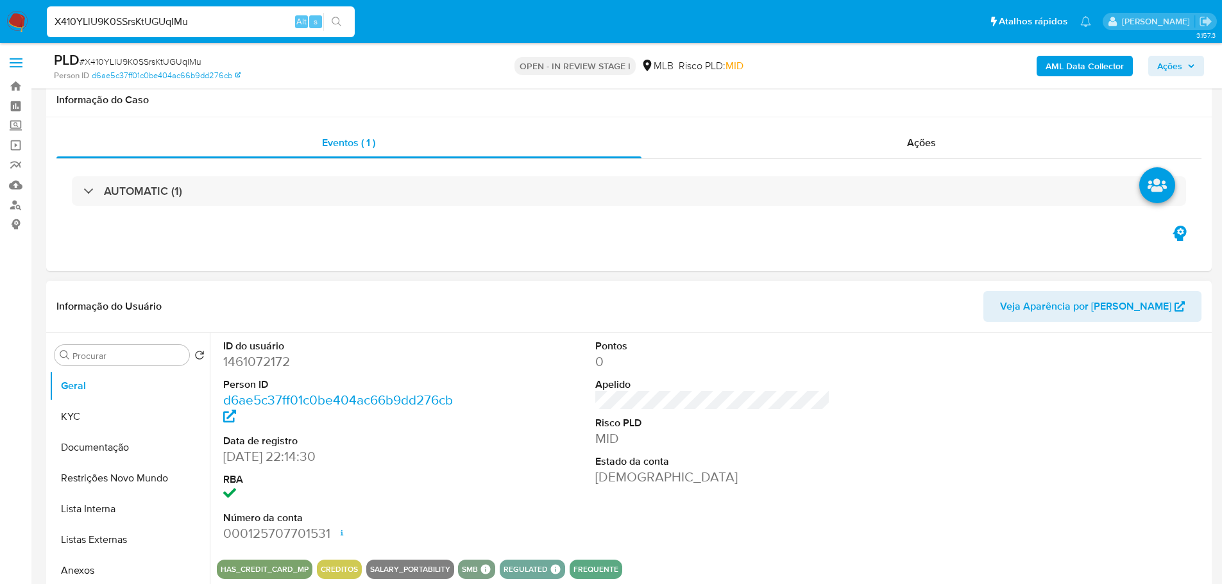
scroll to position [257, 0]
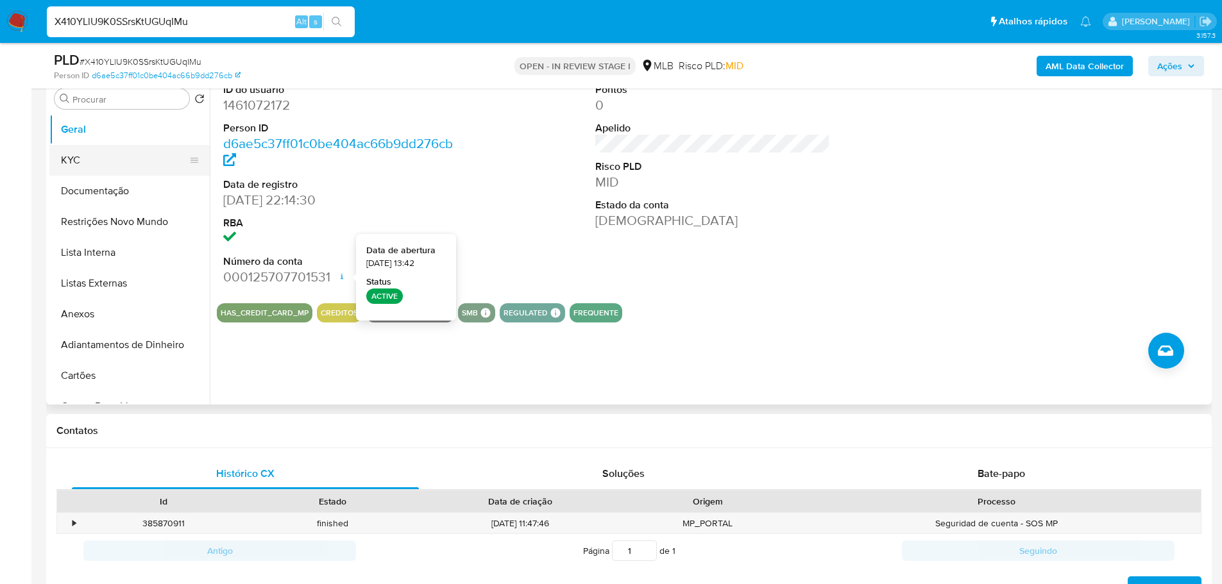
click at [114, 162] on button "KYC" at bounding box center [124, 160] width 150 height 31
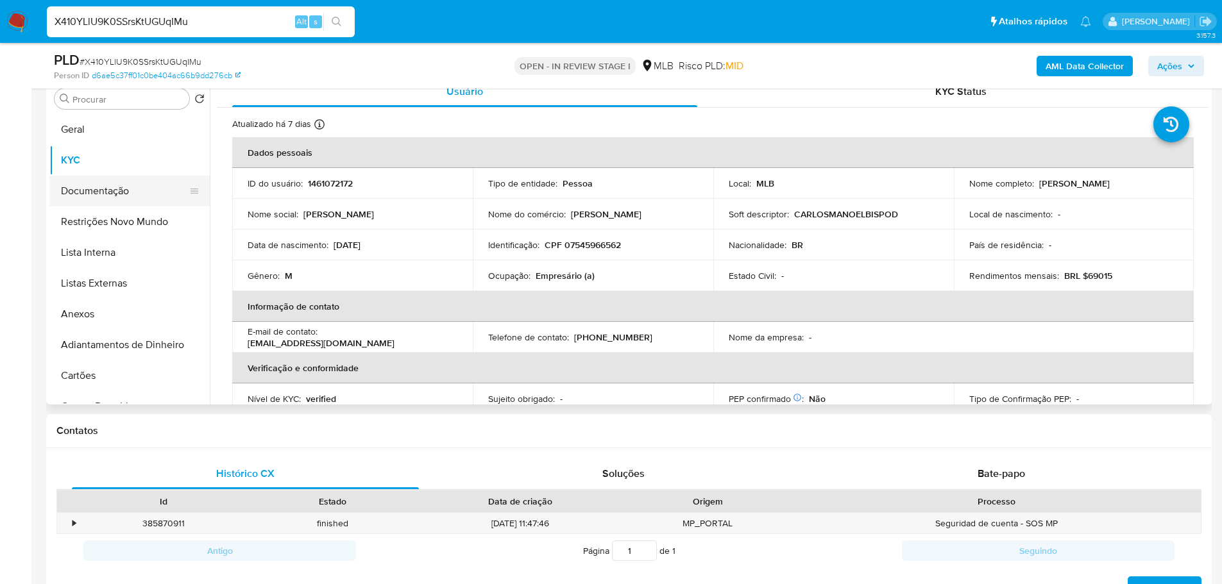
click at [115, 187] on button "Documentação" at bounding box center [124, 191] width 150 height 31
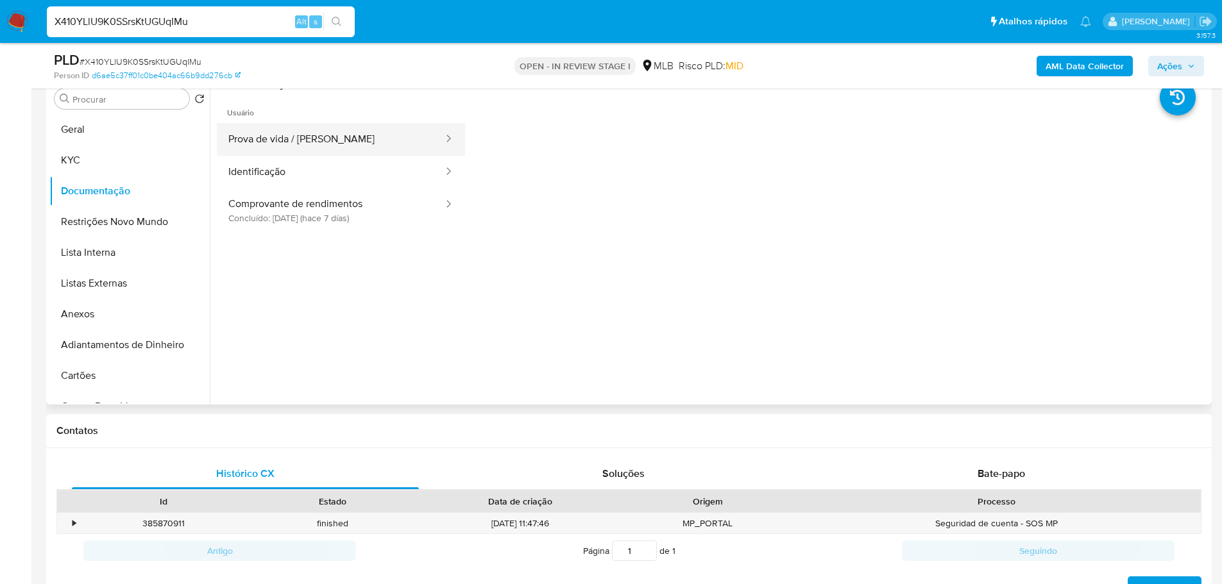
click at [318, 139] on button "Prova de vida / [PERSON_NAME]" at bounding box center [331, 139] width 228 height 33
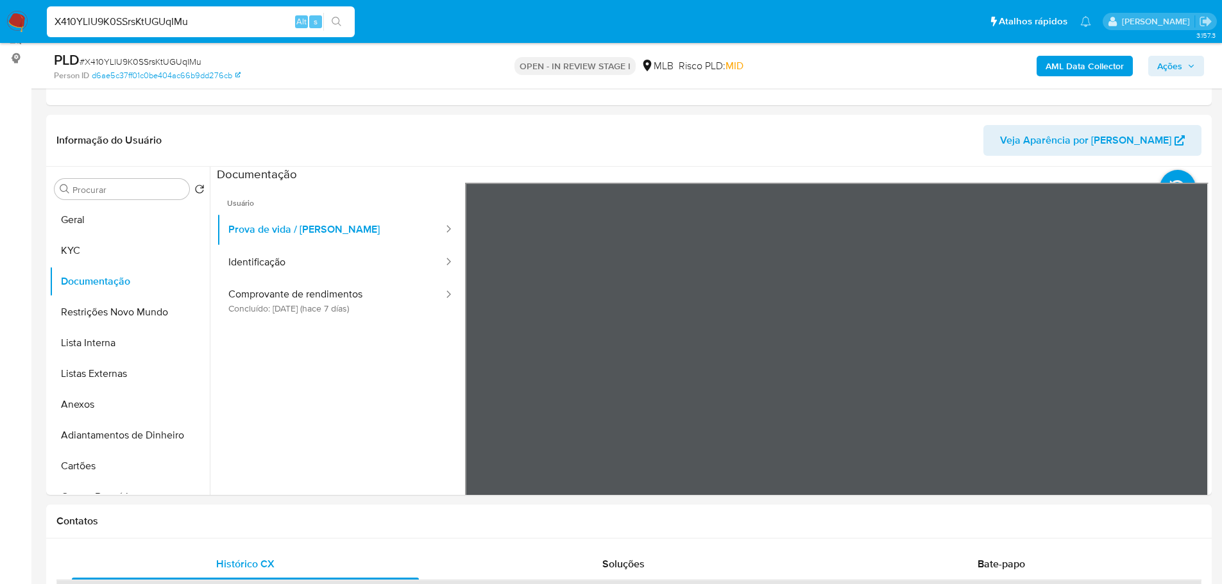
scroll to position [160, 0]
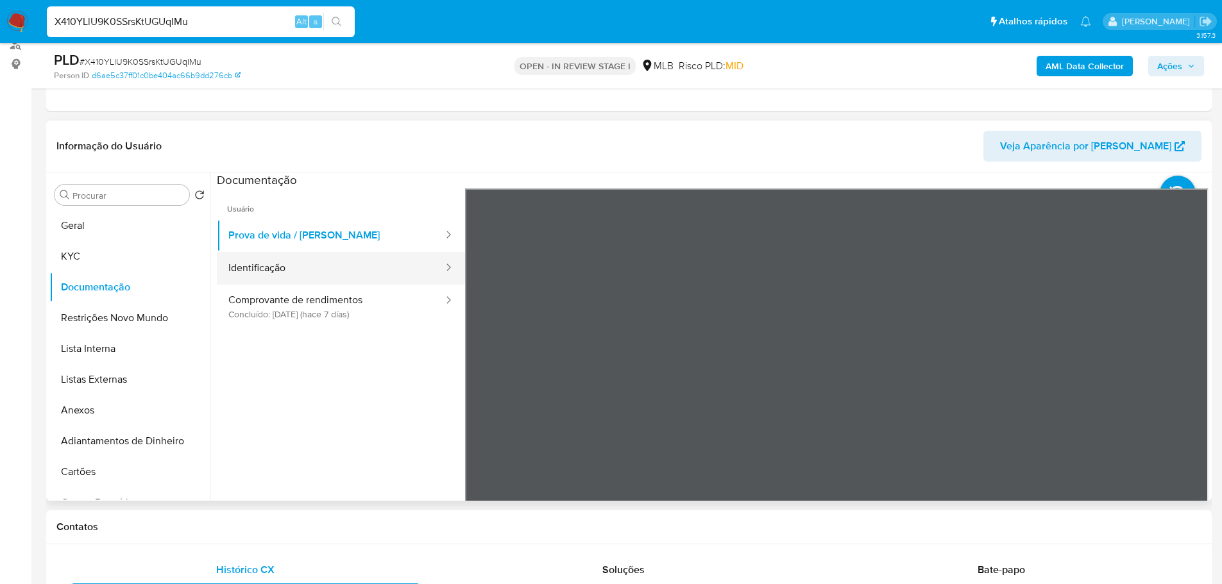
click at [311, 267] on button "Identificação" at bounding box center [331, 268] width 228 height 33
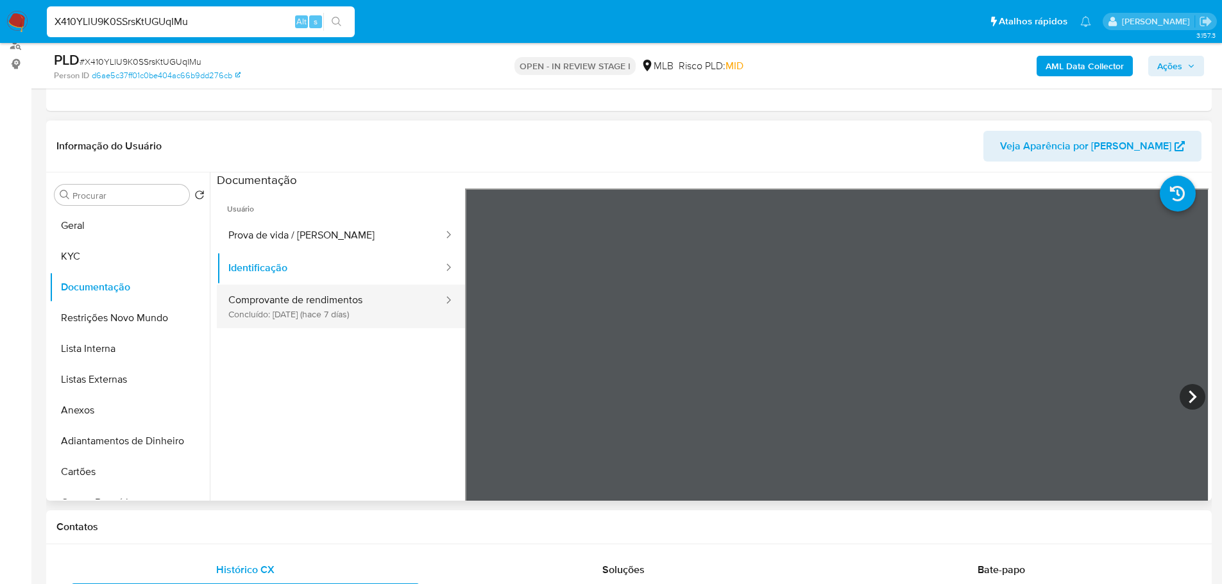
click at [294, 305] on button "Comprovante de rendimentos Concluído: [DATE] (hace 7 días)" at bounding box center [331, 307] width 228 height 44
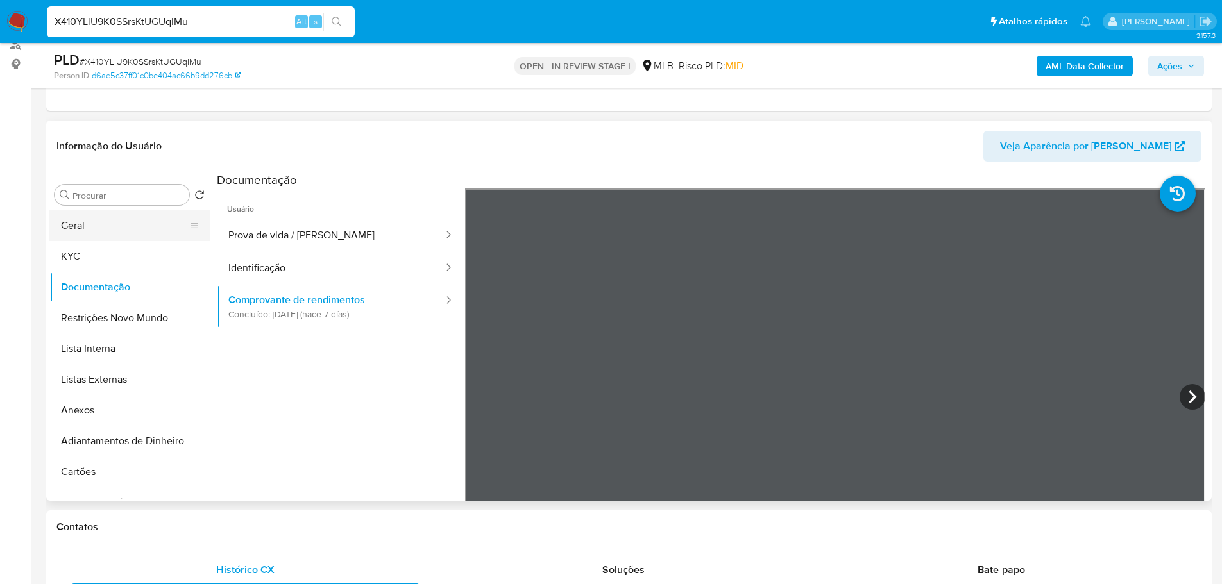
click at [113, 233] on button "Geral" at bounding box center [124, 225] width 150 height 31
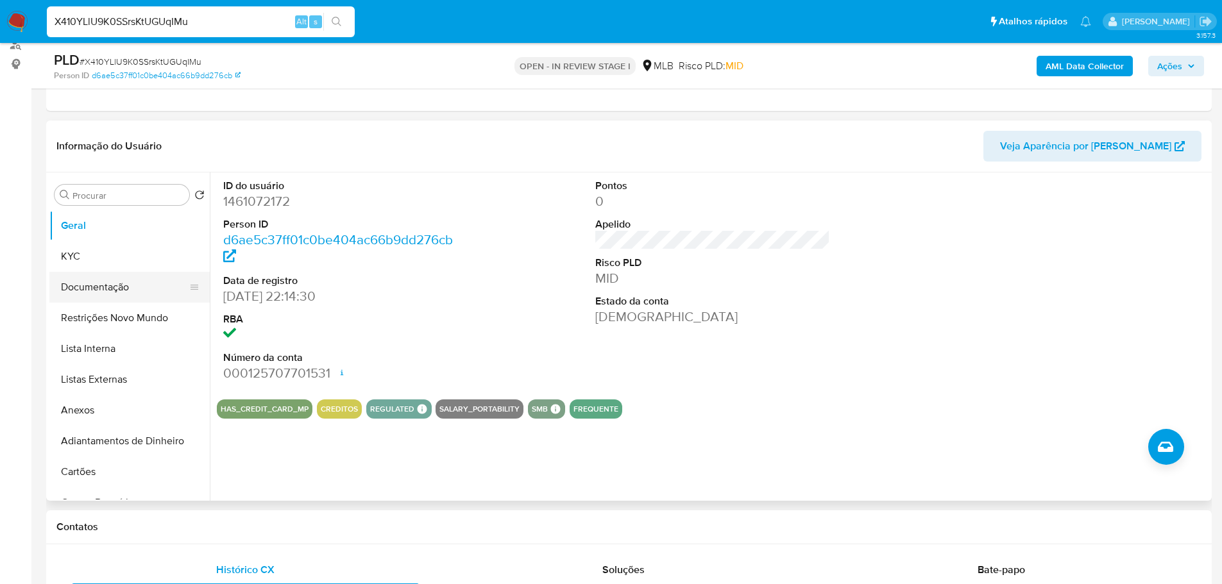
click at [118, 284] on button "Documentação" at bounding box center [124, 287] width 150 height 31
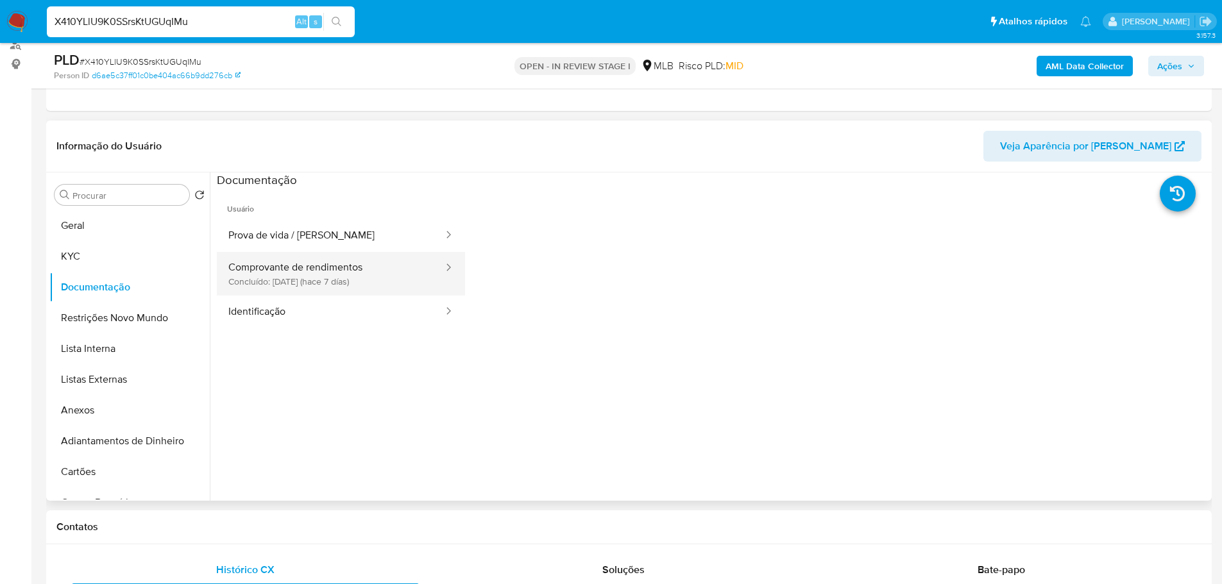
click at [301, 282] on button "Comprovante de rendimentos Concluído: [DATE] (hace 7 días)" at bounding box center [331, 274] width 228 height 44
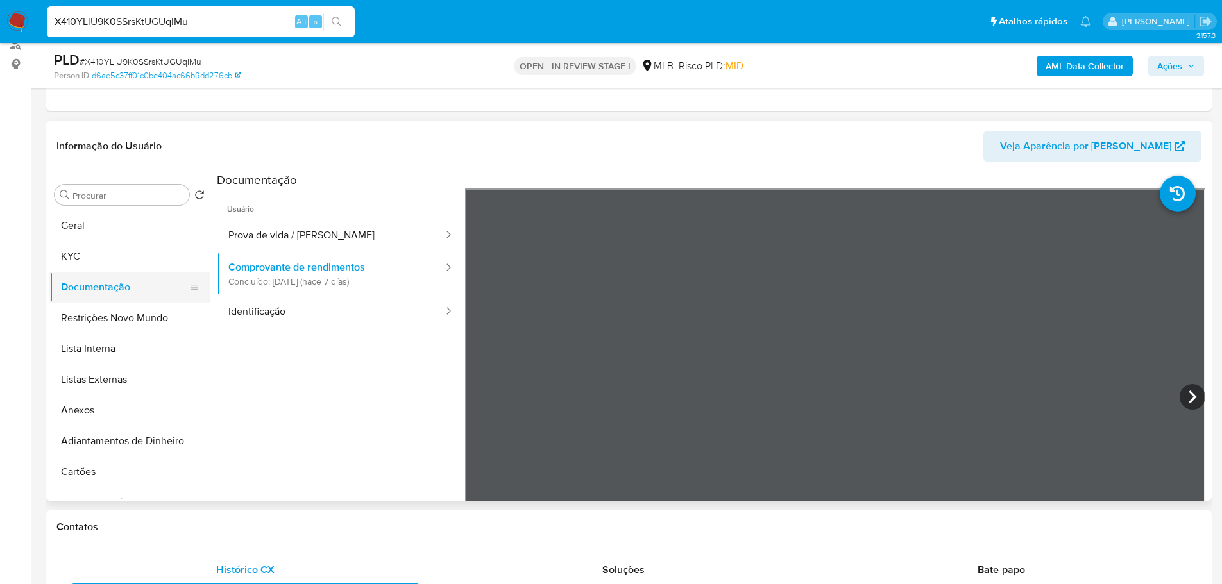
drag, startPoint x: 89, startPoint y: 251, endPoint x: 197, endPoint y: 284, distance: 113.1
click at [88, 251] on button "KYC" at bounding box center [129, 256] width 160 height 31
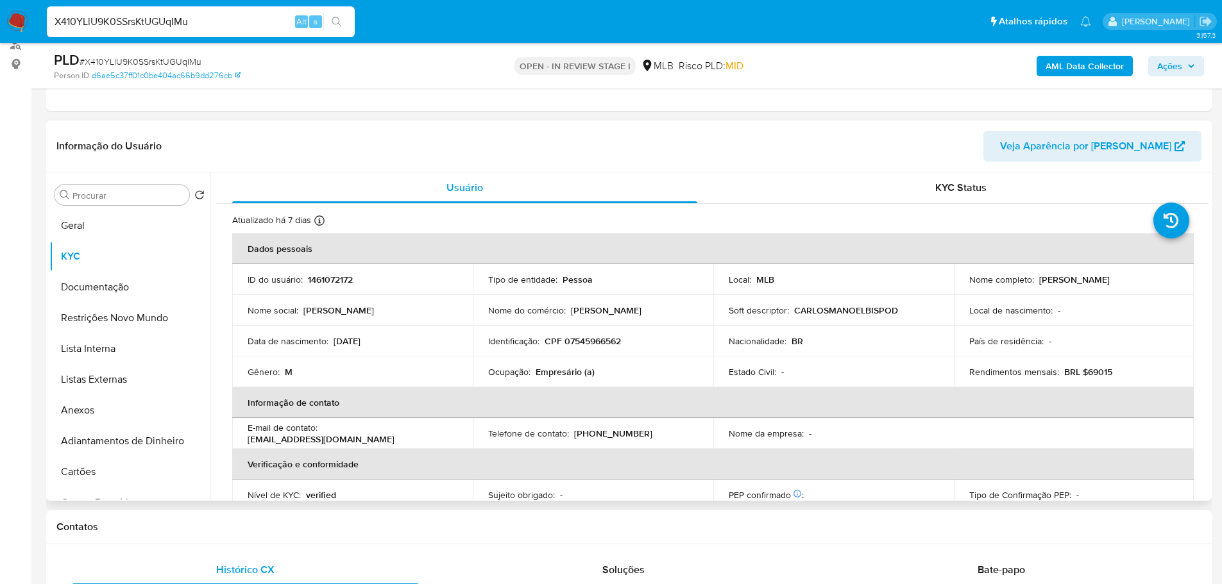
scroll to position [225, 0]
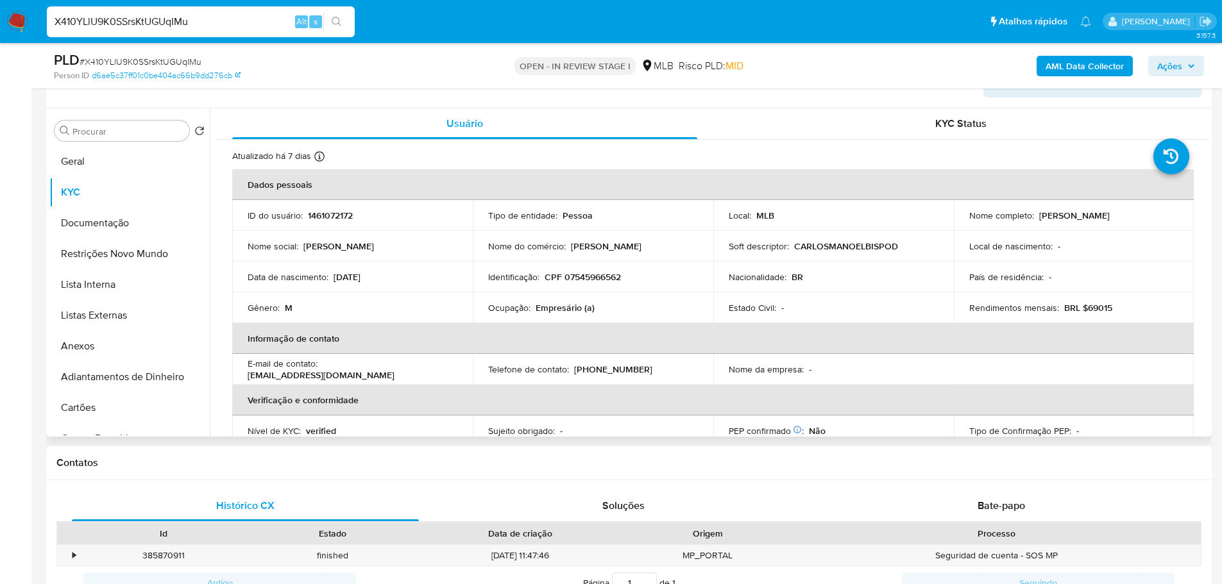
click at [568, 308] on p "Empresário (a)" at bounding box center [565, 308] width 59 height 12
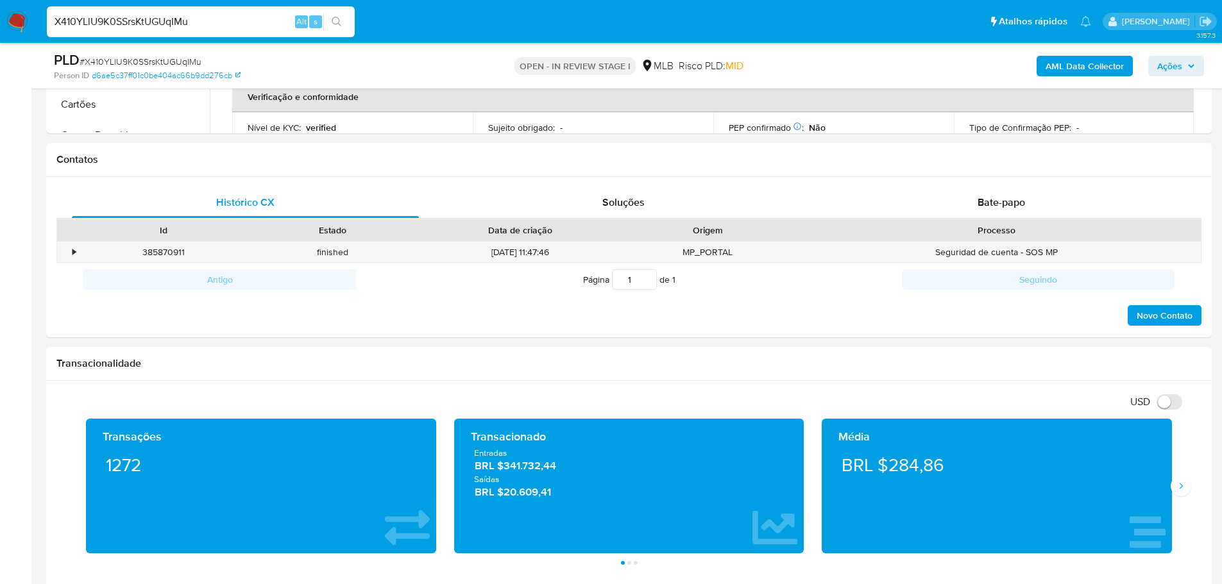
scroll to position [674, 0]
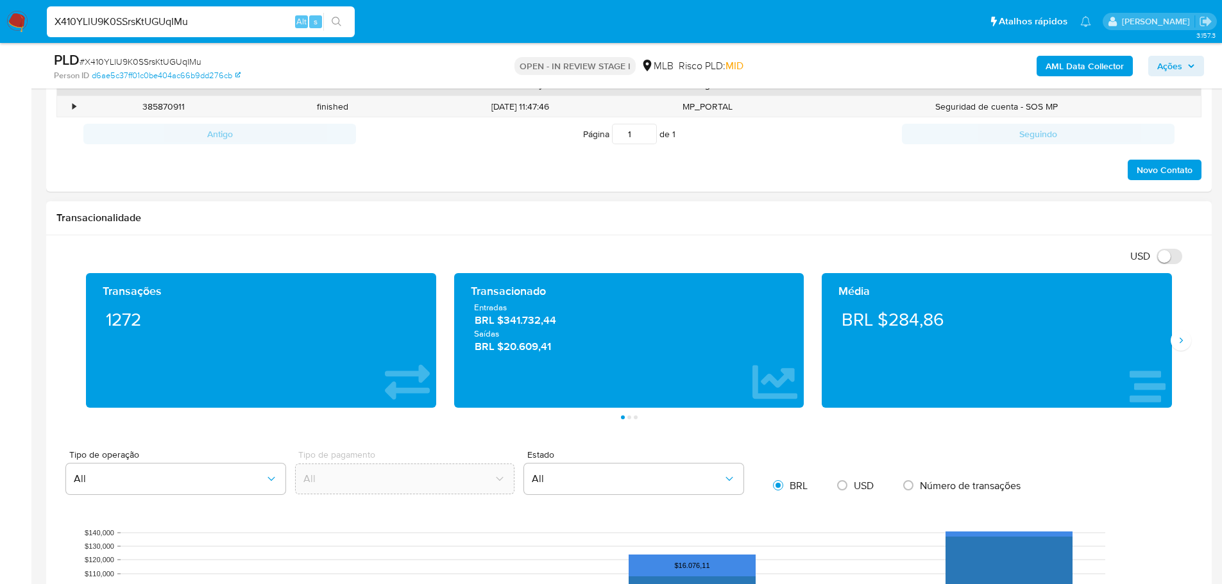
click at [1187, 350] on div "Transações 1272 Transacionado Entradas BRL $341.732,44 Saídas BRL $20.609,41 Mé…" at bounding box center [628, 346] width 1145 height 146
click at [1182, 342] on icon "Siguiente" at bounding box center [1181, 340] width 10 height 10
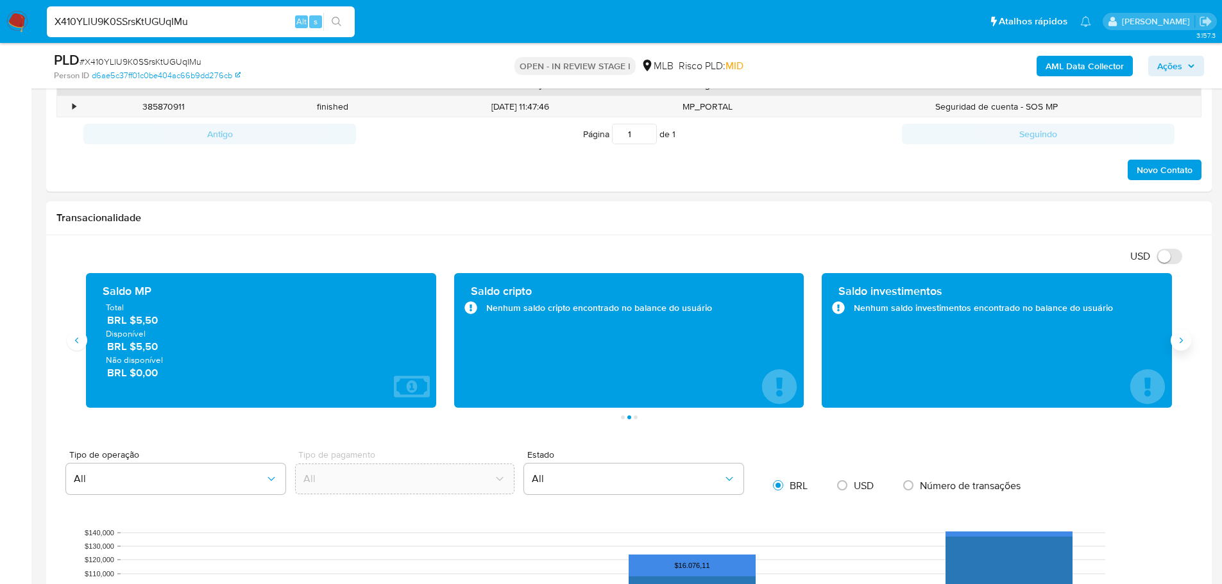
click at [1182, 342] on icon "Siguiente" at bounding box center [1181, 340] width 10 height 10
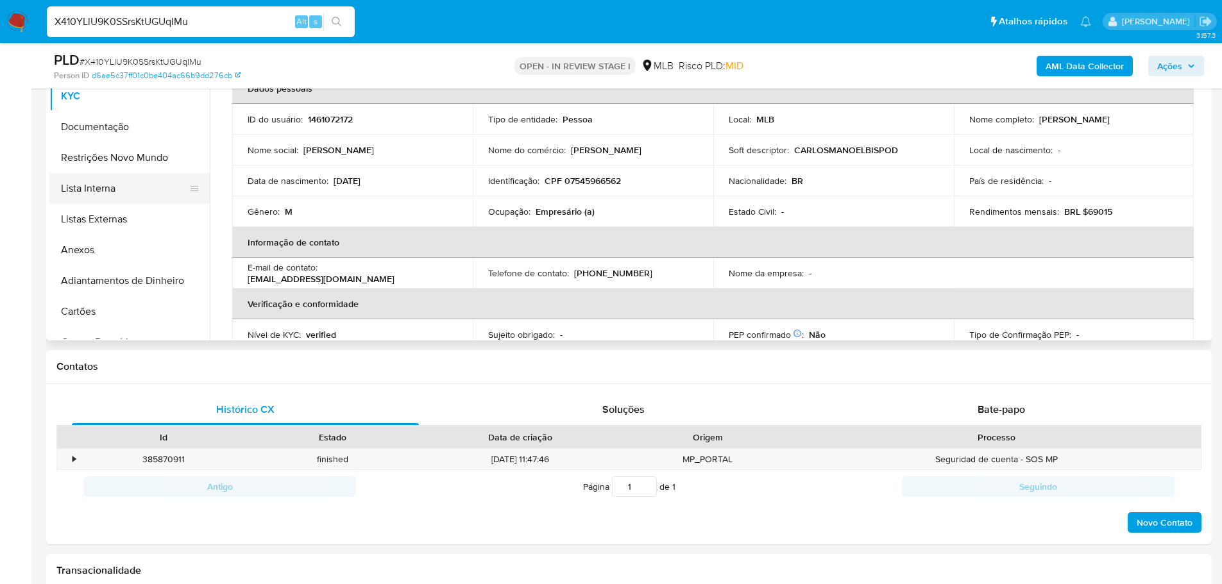
scroll to position [160, 0]
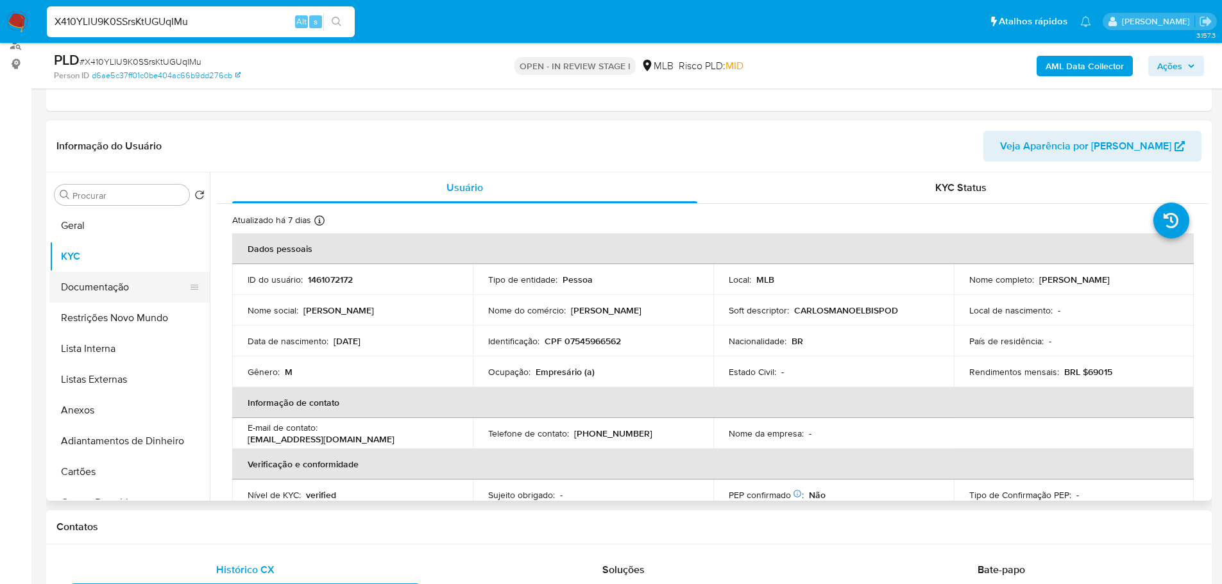
click at [113, 282] on button "Documentação" at bounding box center [124, 287] width 150 height 31
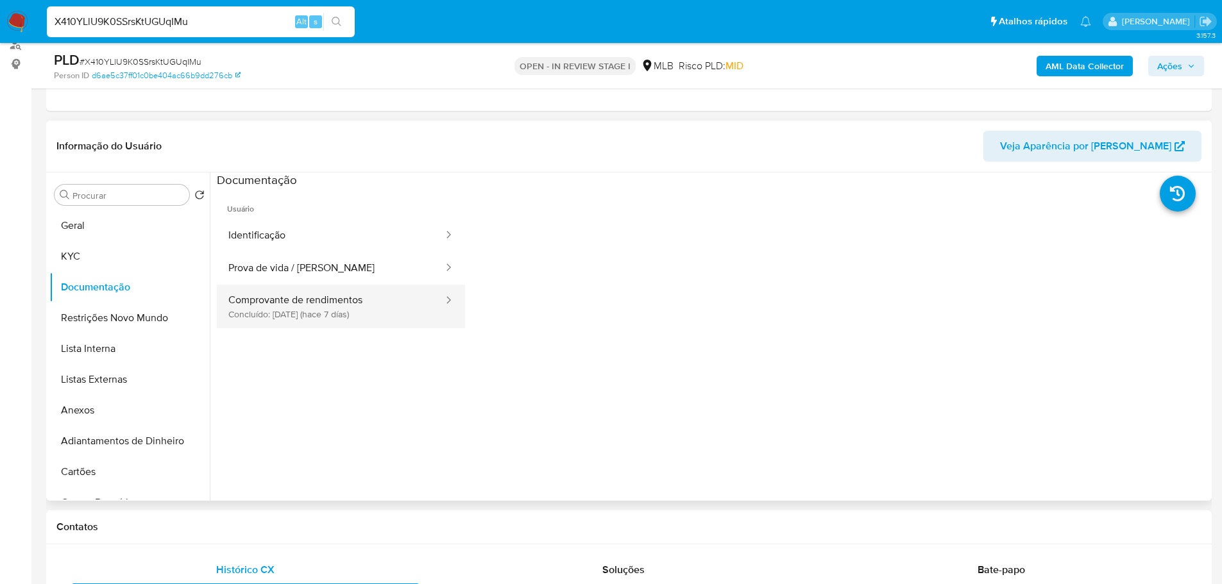
click at [286, 302] on button "Comprovante de rendimentos Concluído: [DATE] (hace 7 días)" at bounding box center [331, 307] width 228 height 44
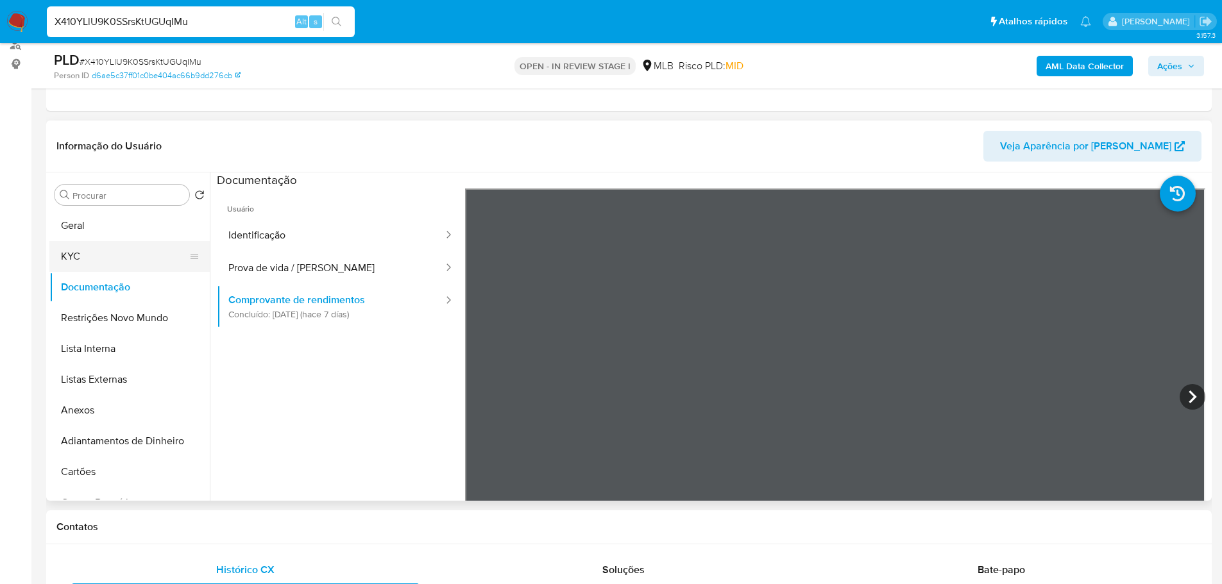
click at [145, 257] on button "KYC" at bounding box center [124, 256] width 150 height 31
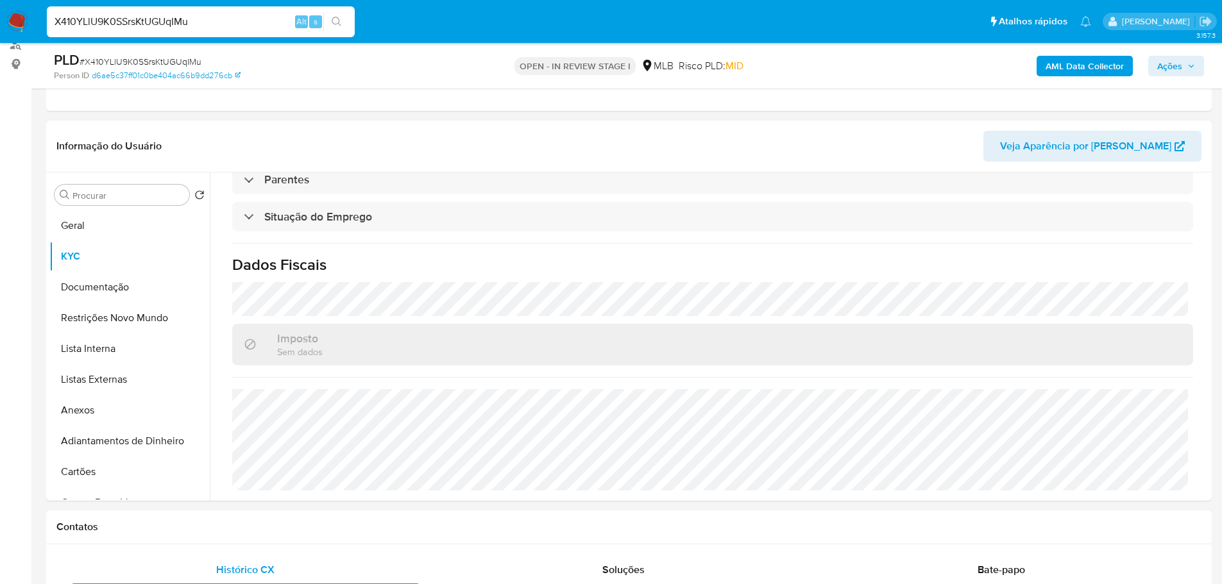
scroll to position [534, 0]
